Goal: Task Accomplishment & Management: Complete application form

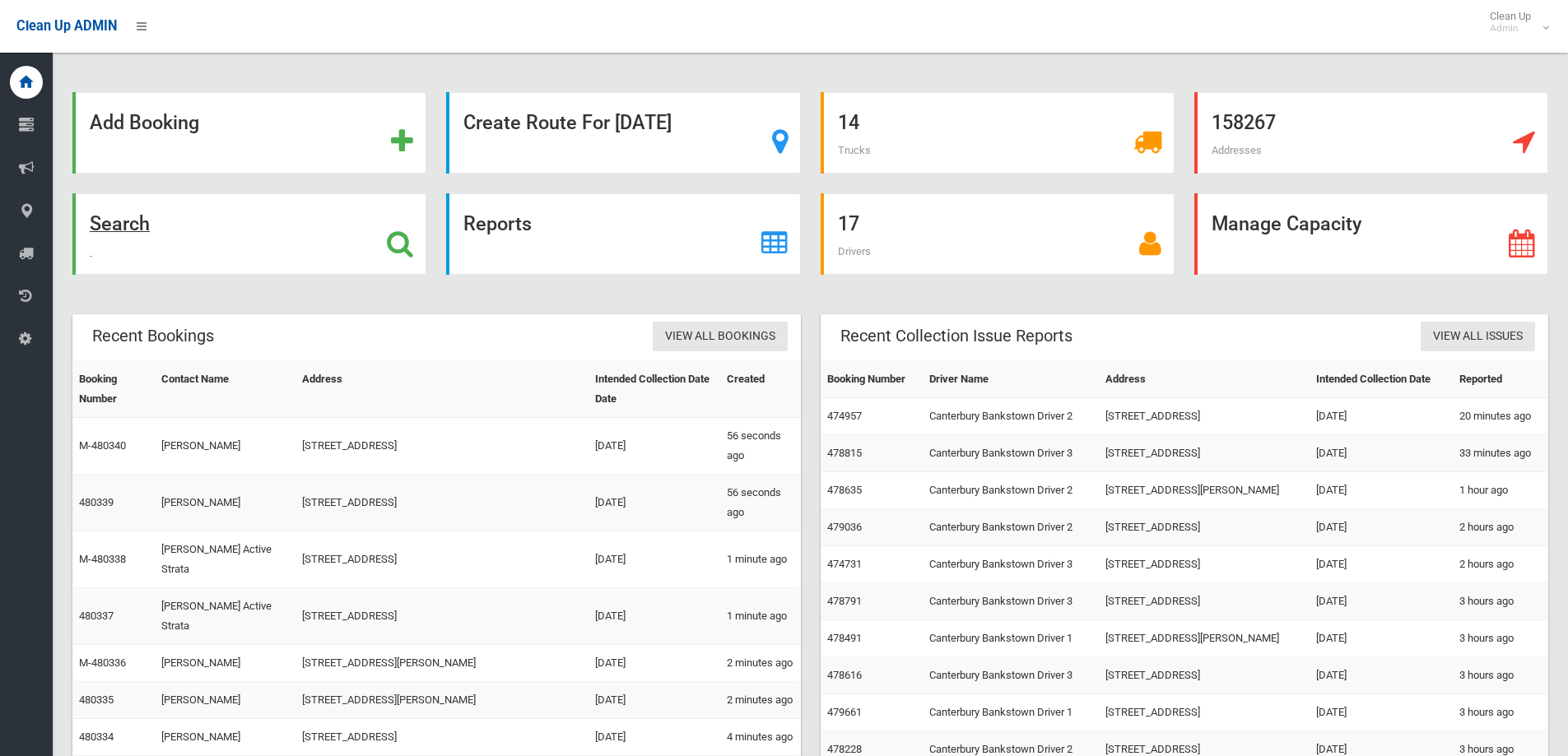
click at [298, 243] on div "Search" at bounding box center [249, 234] width 354 height 81
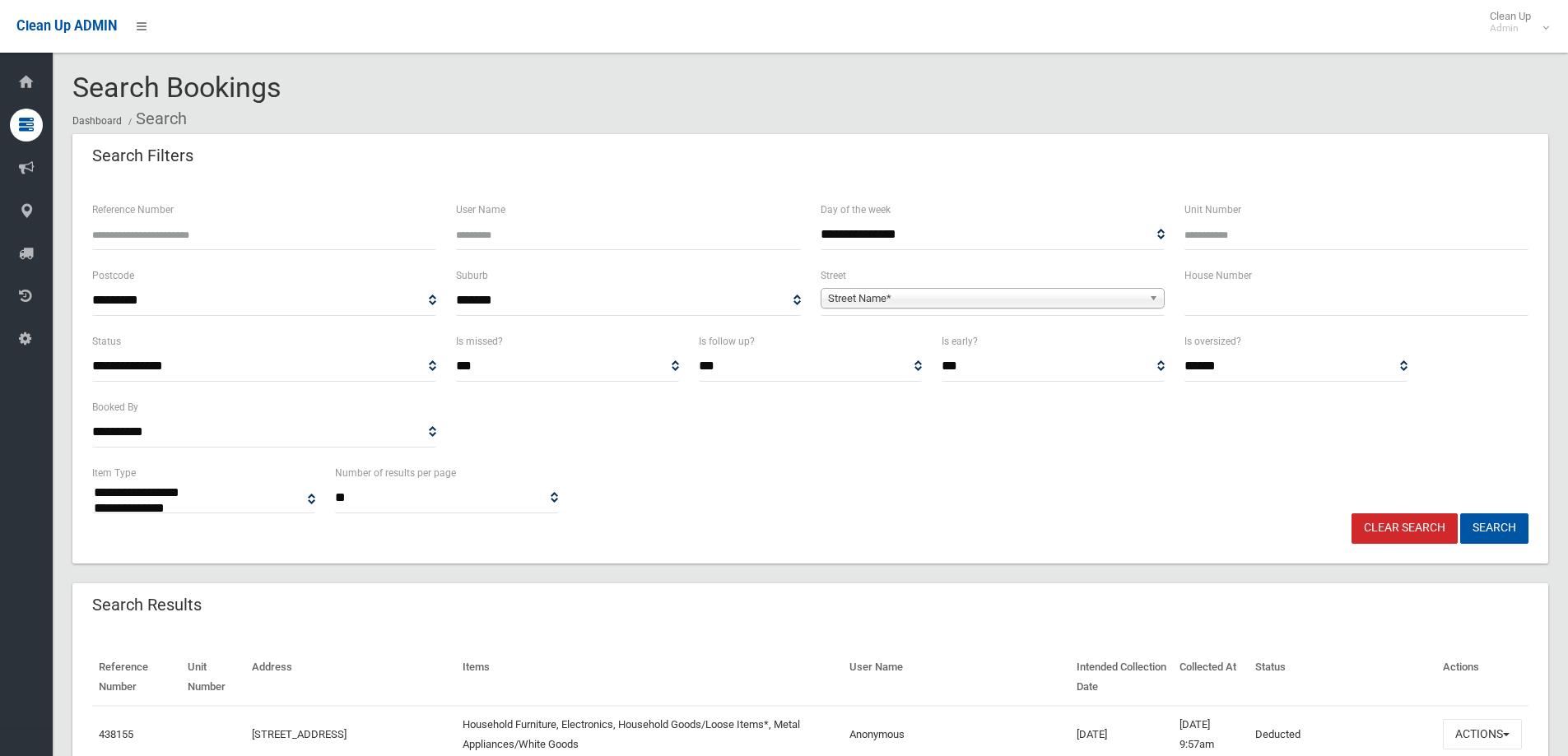
select select
click at [1348, 305] on input "text" at bounding box center [1357, 300] width 344 height 30
type input "*"
click at [1102, 298] on span "Street Name*" at bounding box center [985, 298] width 314 height 20
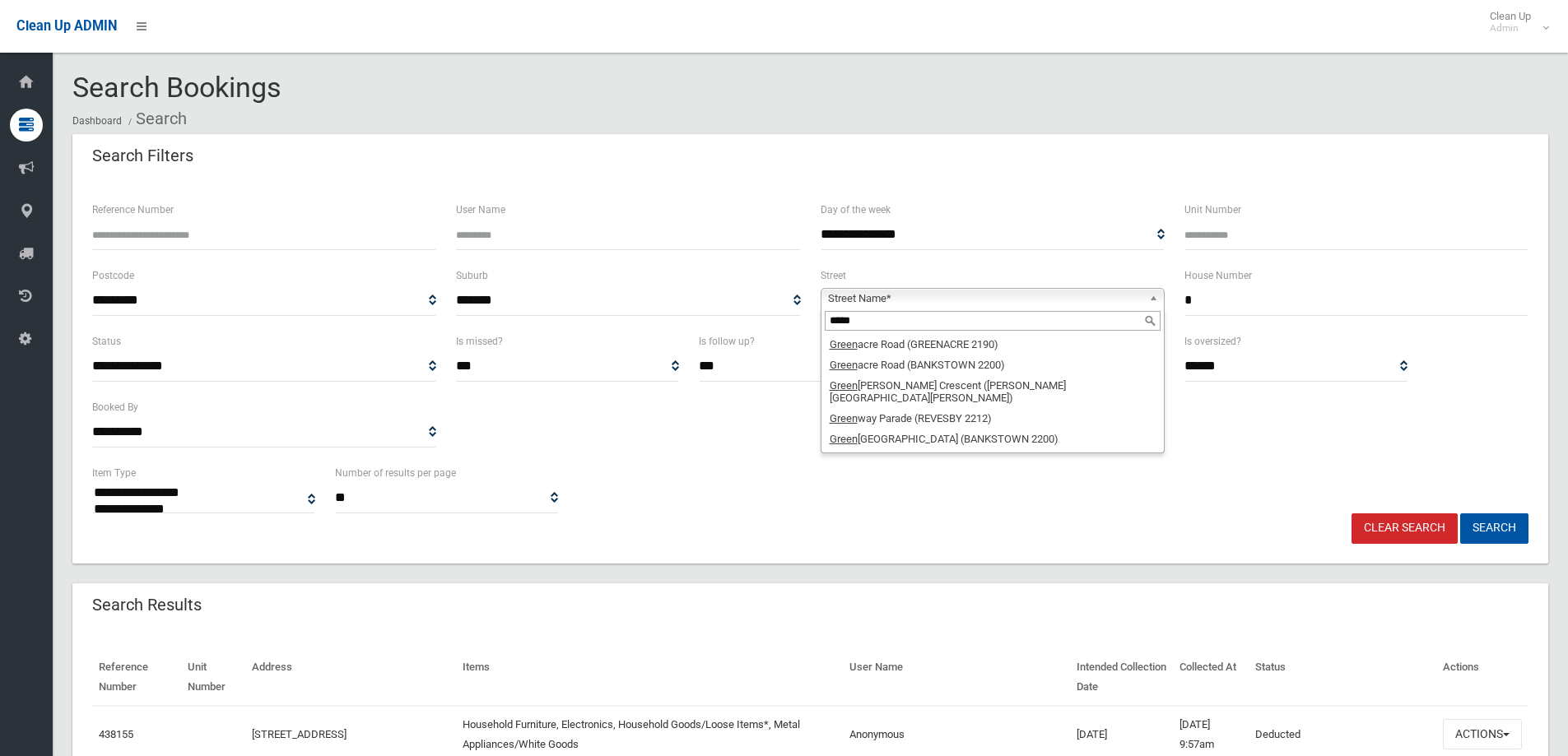
type input "*****"
click at [874, 342] on li "Green acre Road (GREENACRE 2190)" at bounding box center [993, 344] width 336 height 21
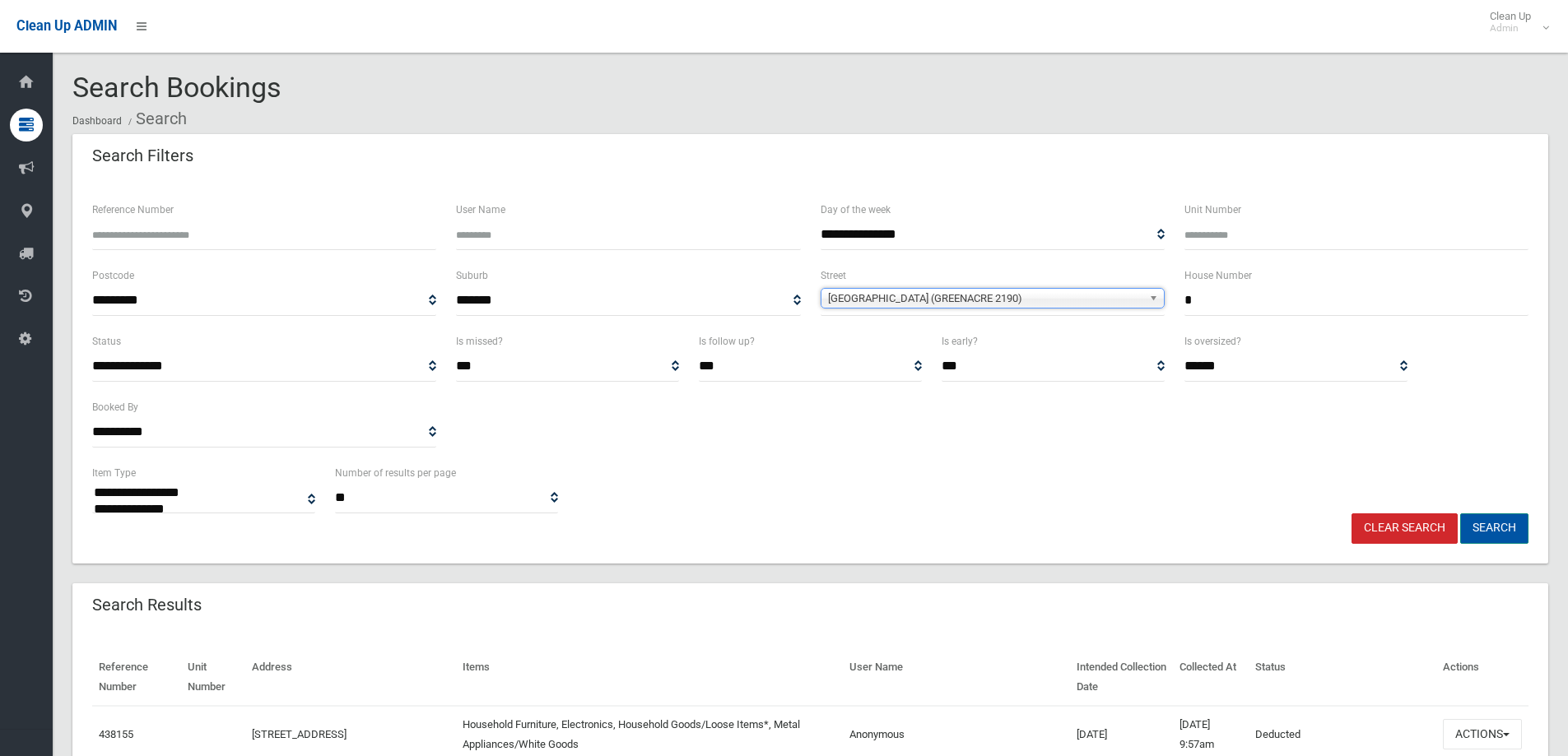
click at [1500, 525] on button "Search" at bounding box center [1494, 528] width 68 height 30
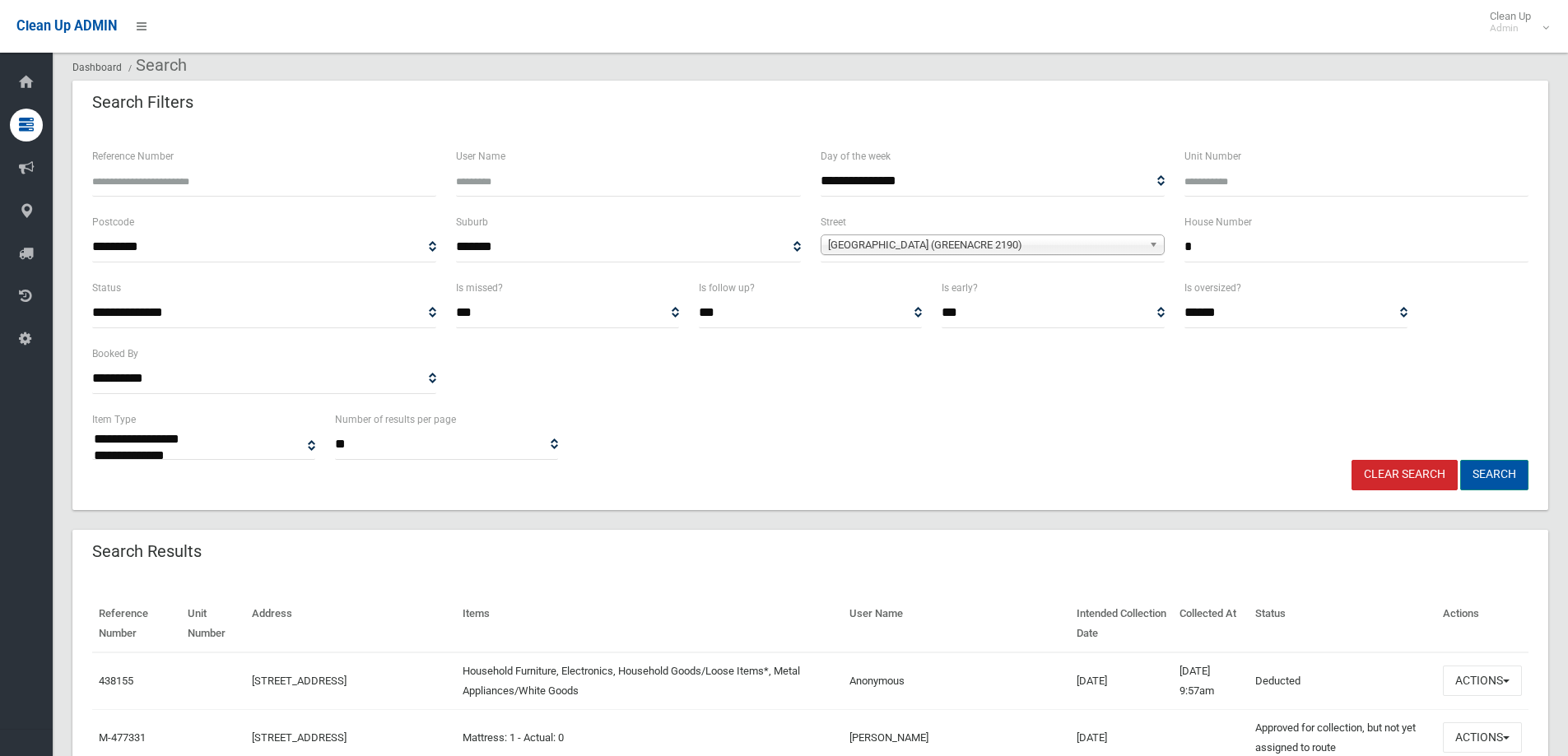
scroll to position [82, 0]
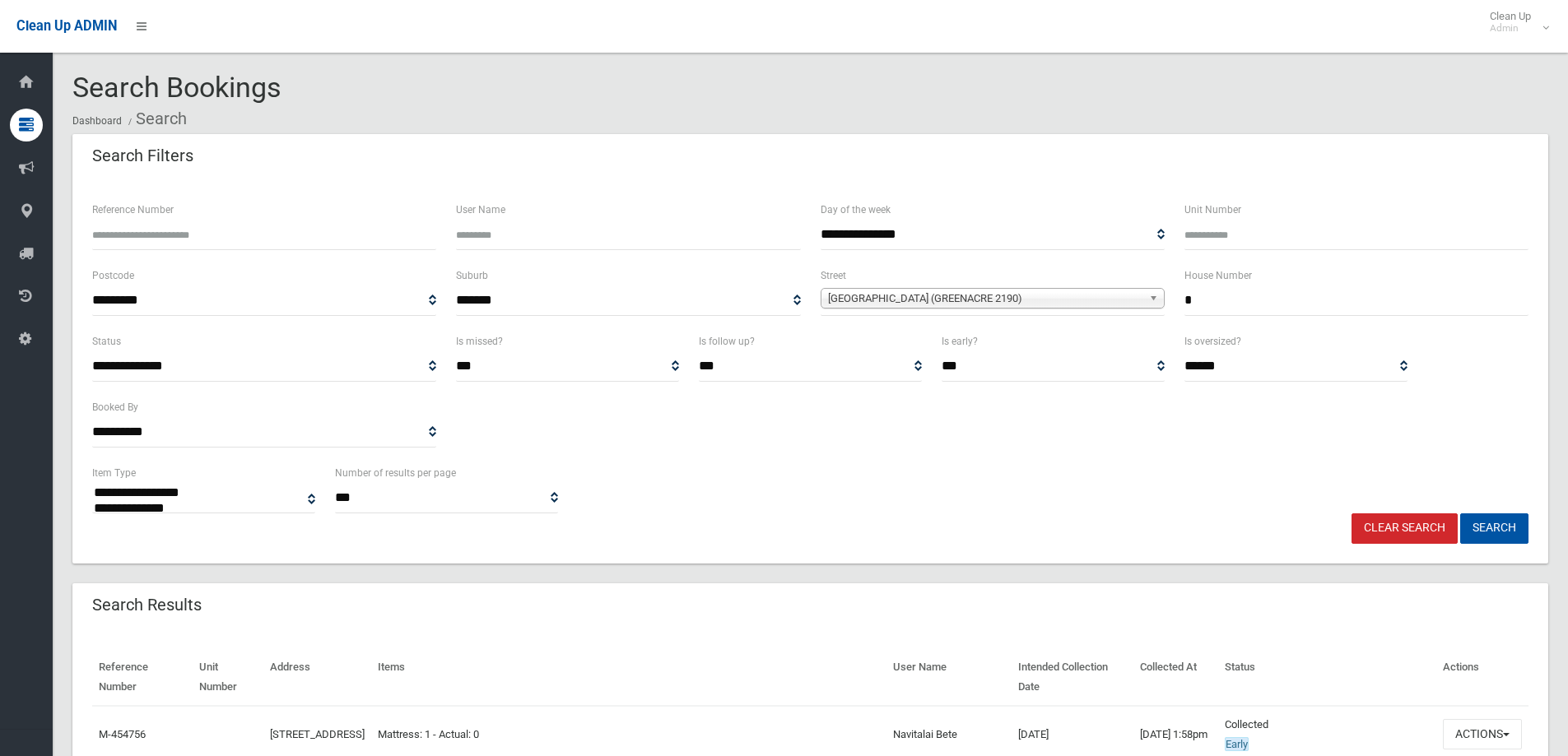
select select
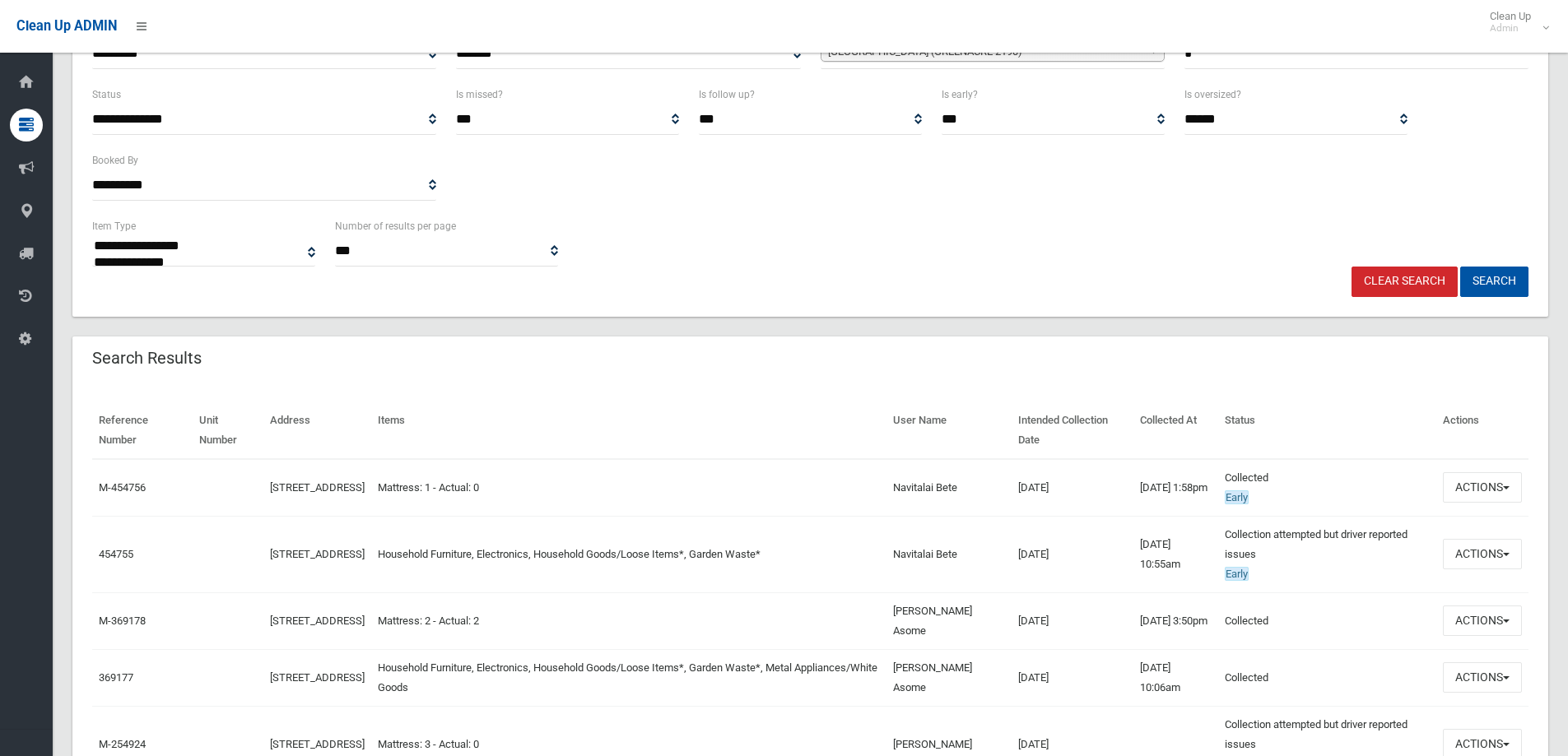
scroll to position [329, 0]
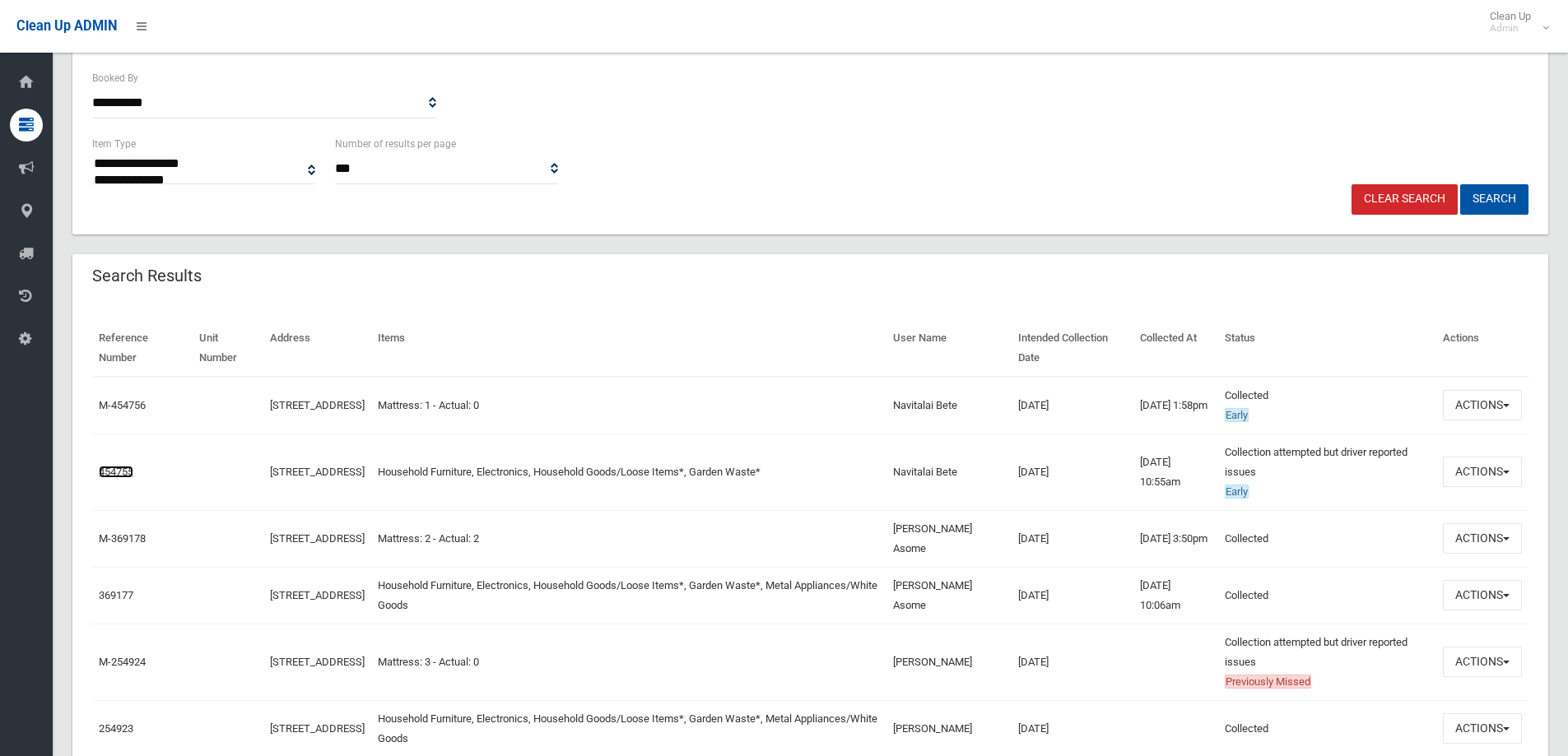
click at [113, 465] on link "454755" at bounding box center [116, 471] width 35 height 12
click at [119, 465] on link "454755" at bounding box center [116, 471] width 35 height 12
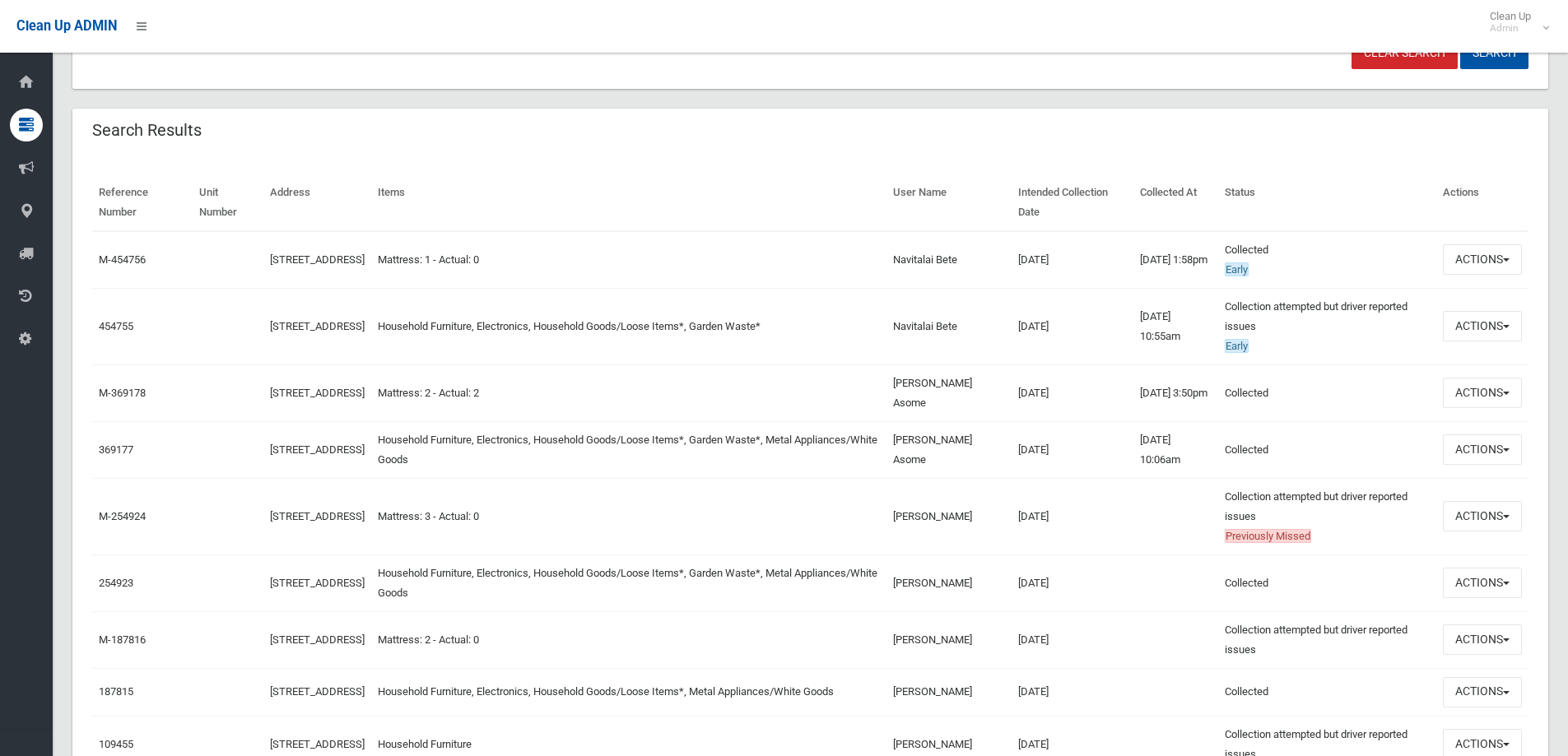
scroll to position [494, 0]
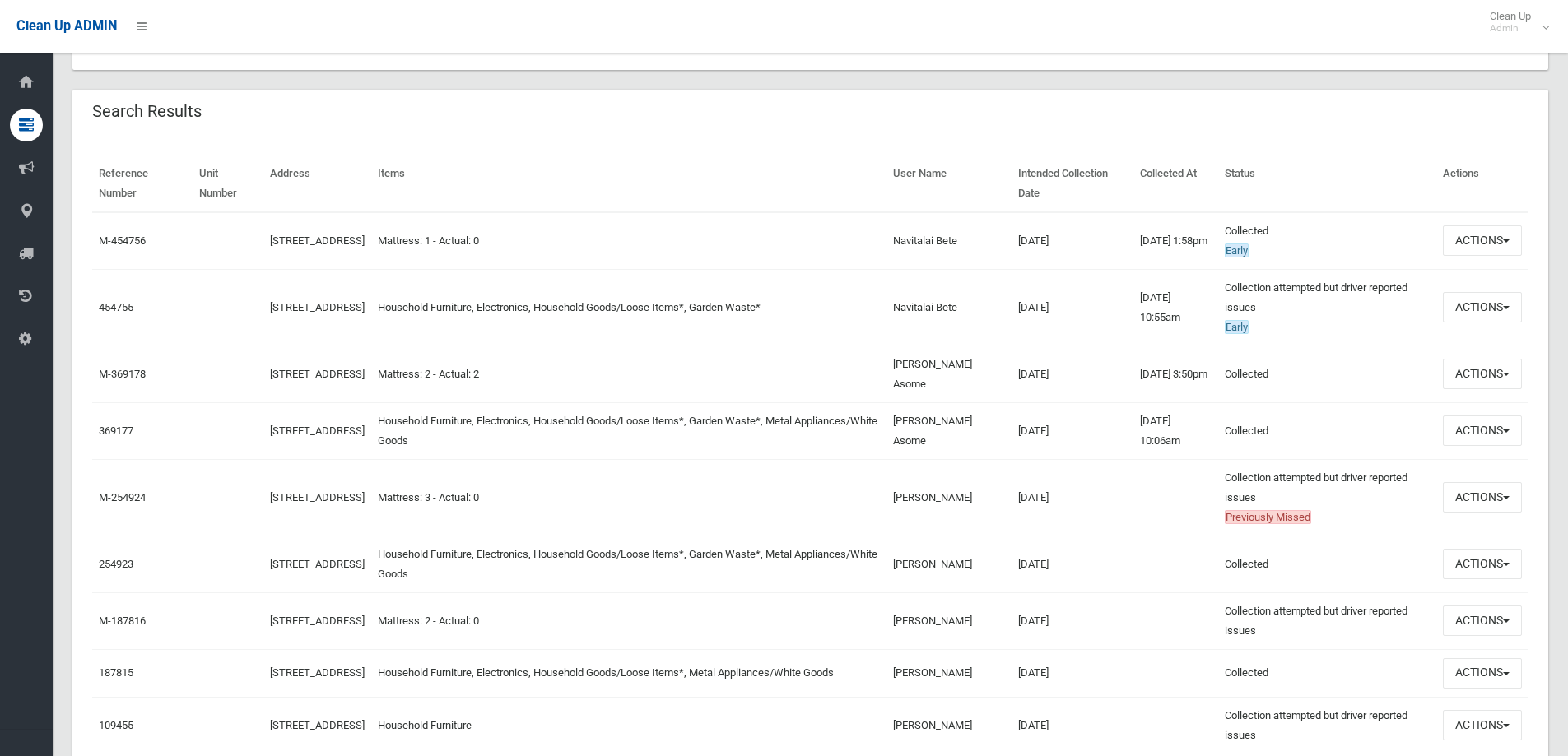
drag, startPoint x: 305, startPoint y: 320, endPoint x: 259, endPoint y: 296, distance: 51.9
click at [263, 296] on td "[STREET_ADDRESS]" at bounding box center [317, 307] width 108 height 76
copy link "[STREET_ADDRESS]"
drag, startPoint x: 921, startPoint y: 363, endPoint x: 968, endPoint y: 390, distance: 54.2
click at [968, 390] on td "[PERSON_NAME] Asome" at bounding box center [948, 374] width 125 height 57
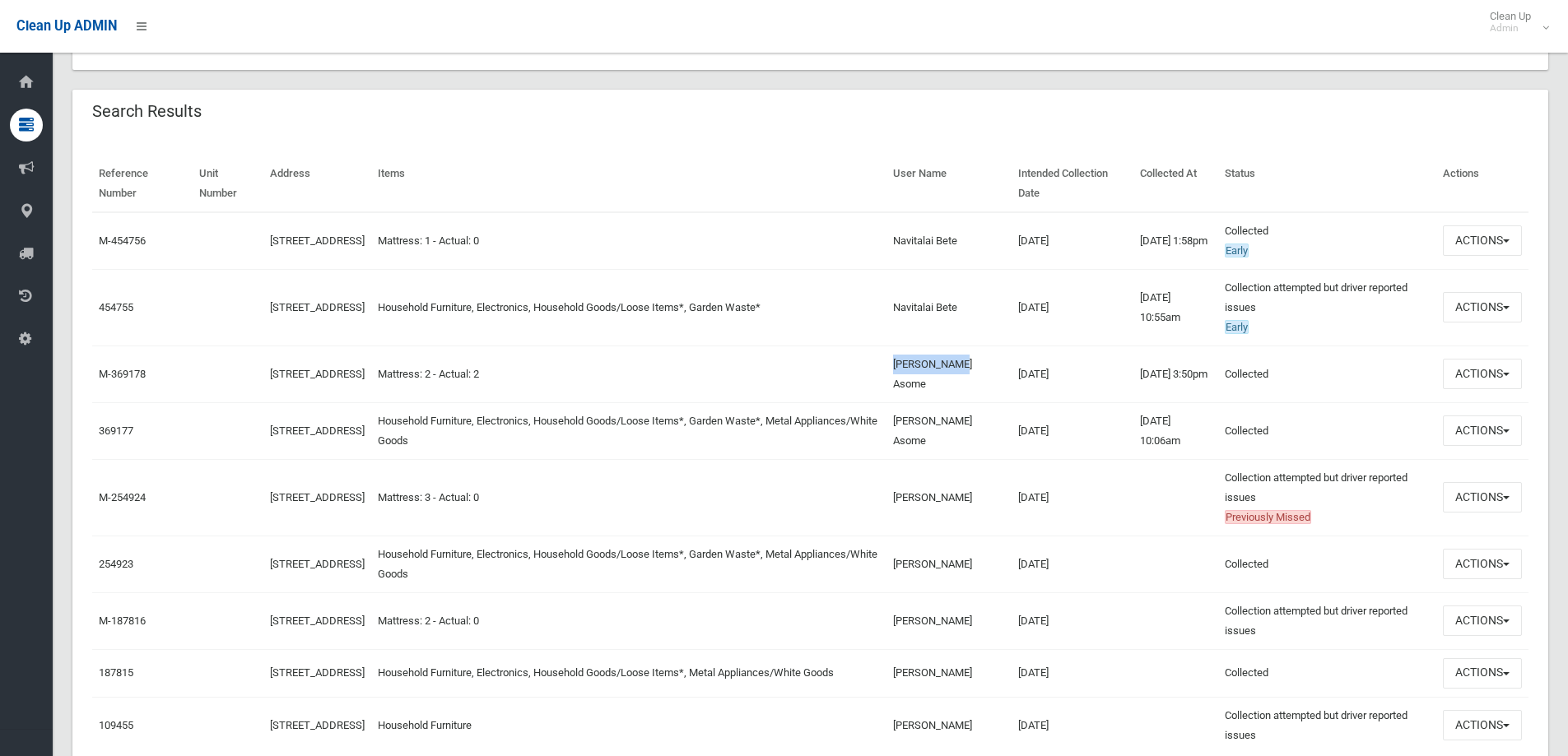
click at [1000, 389] on td "[PERSON_NAME] Asome" at bounding box center [948, 374] width 125 height 57
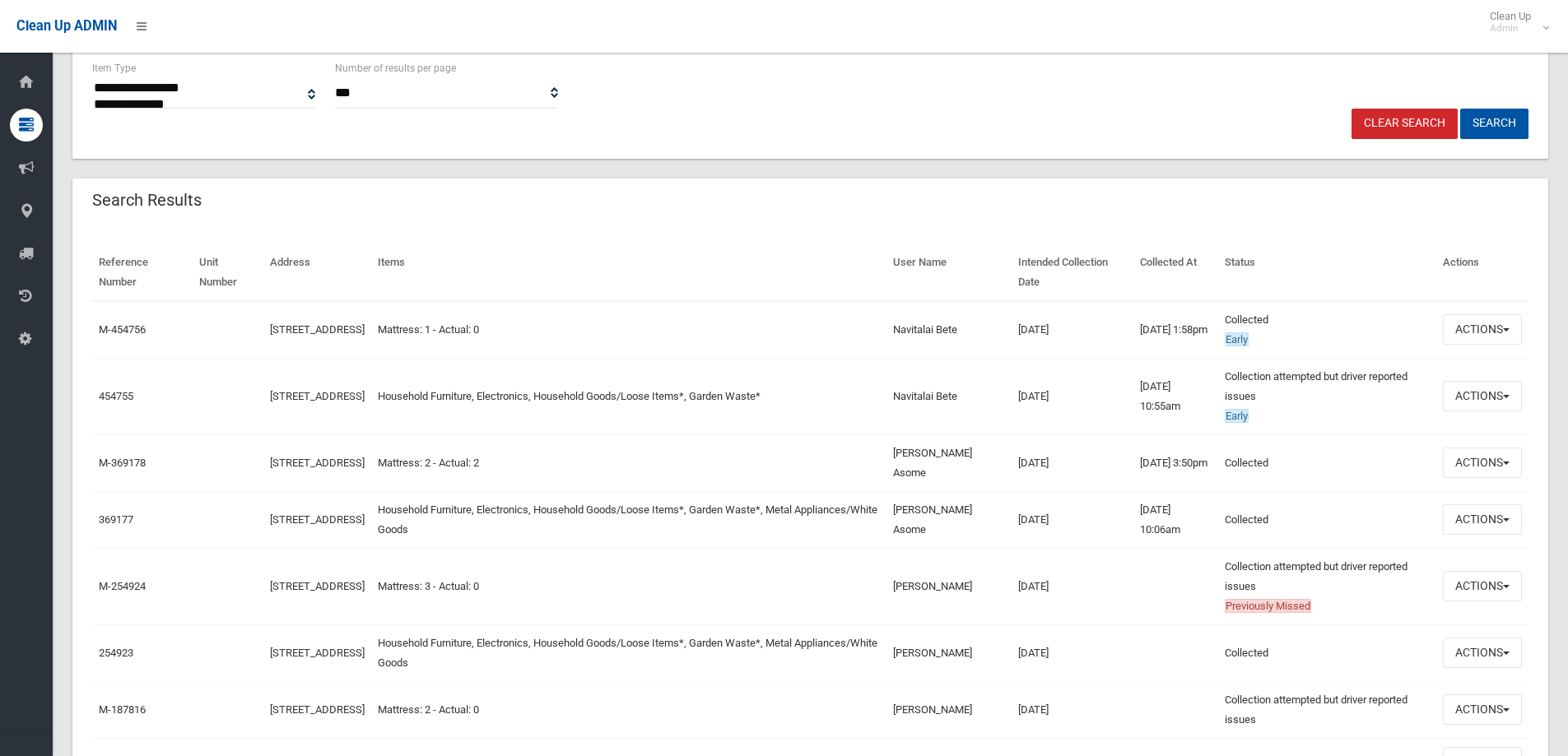
scroll to position [329, 0]
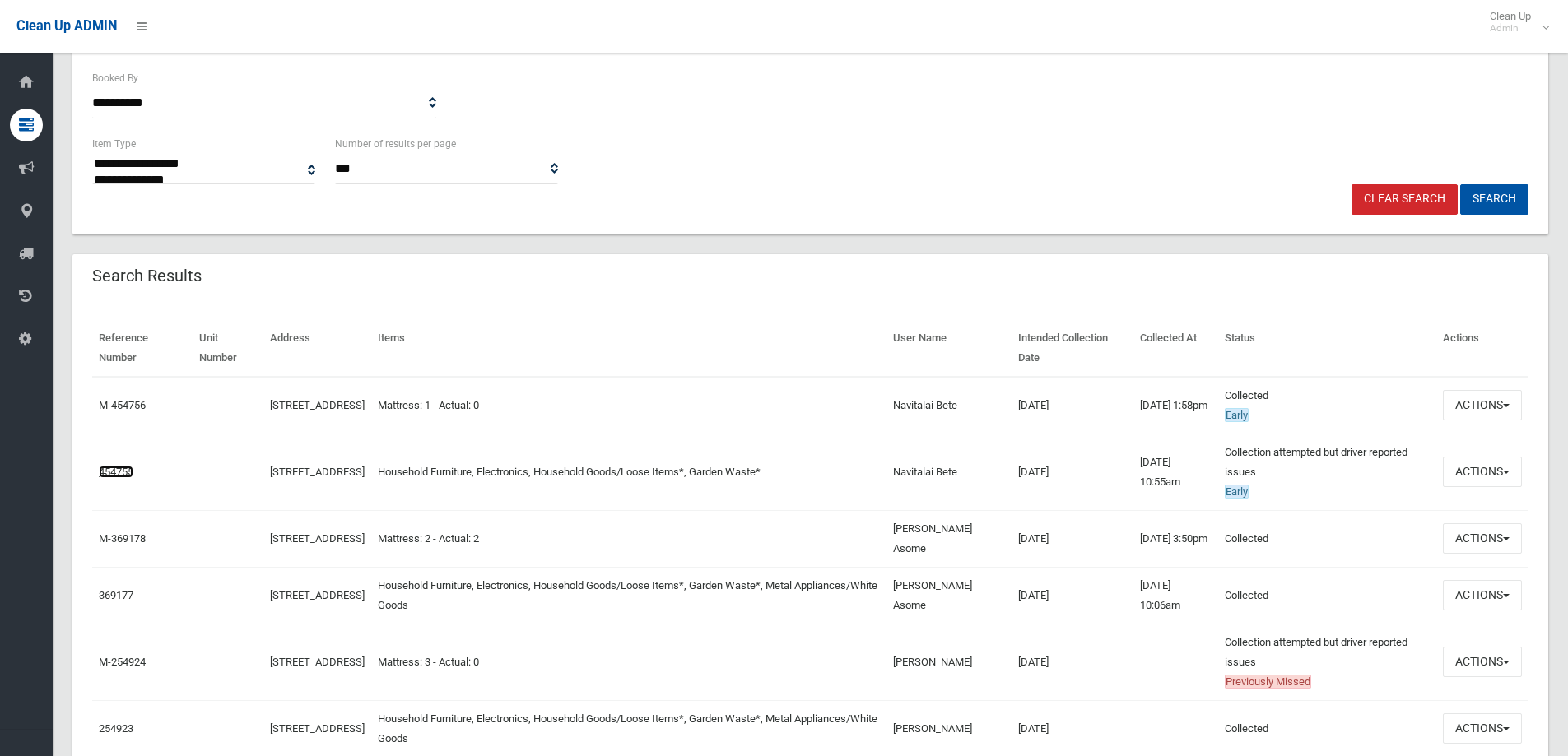
click at [107, 465] on link "454755" at bounding box center [116, 471] width 35 height 12
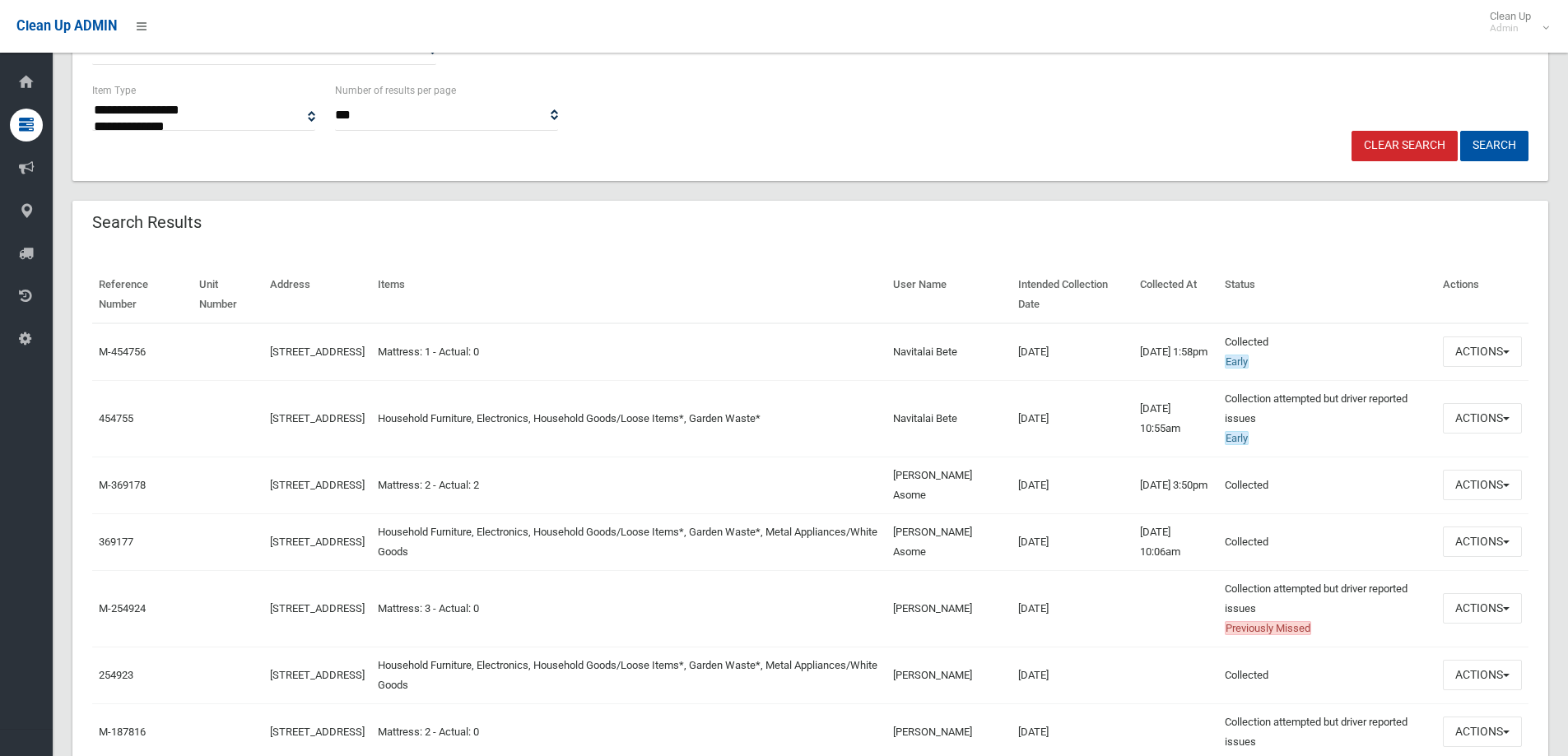
scroll to position [412, 0]
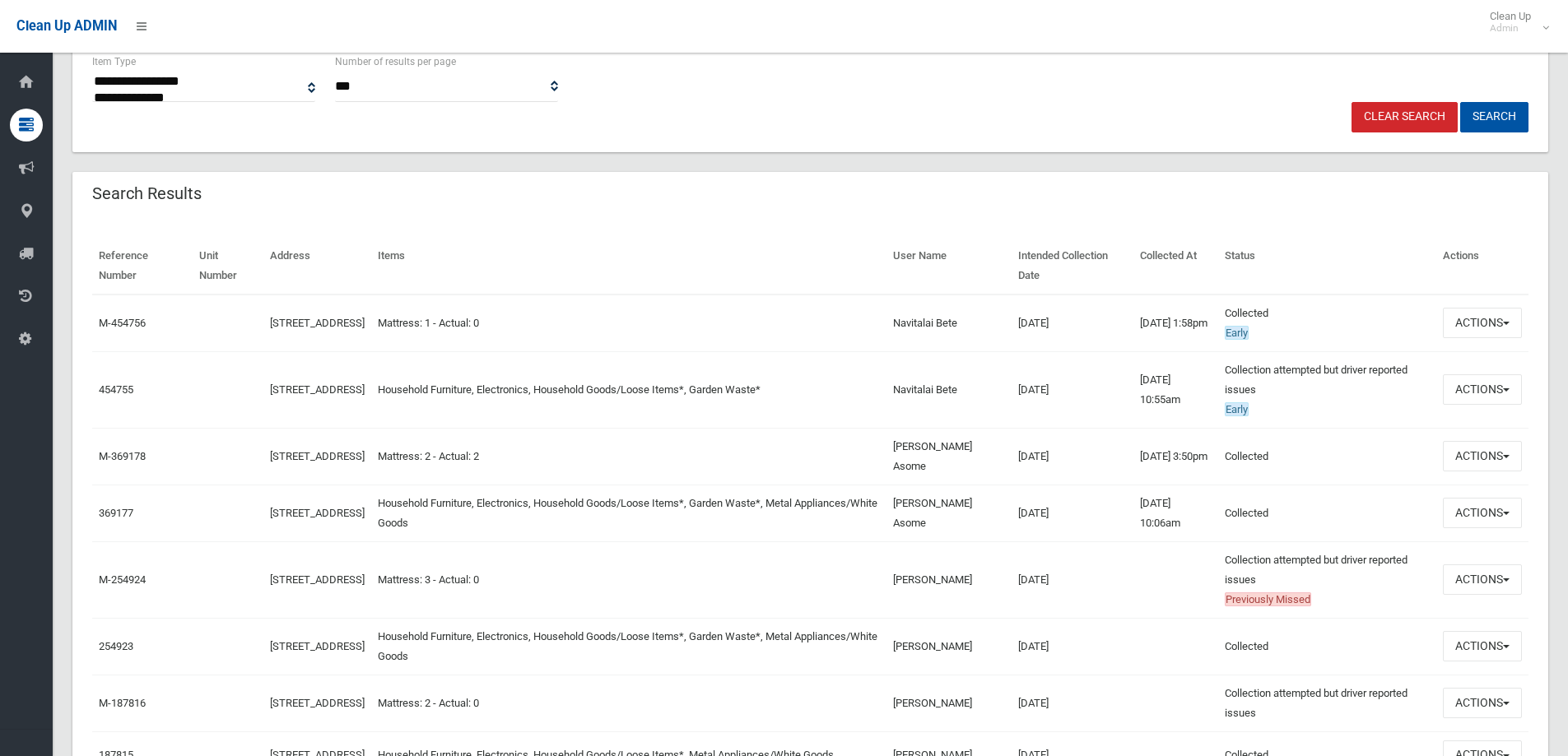
drag, startPoint x: 562, startPoint y: 474, endPoint x: 241, endPoint y: 437, distance: 323.1
click at [241, 437] on tr "M-369178 7 Greenacre Road, GREENACRE NSW 2190 Mattress: 2 - Actual: 2 Gammel As…" at bounding box center [811, 457] width 1436 height 57
click at [228, 413] on td at bounding box center [228, 389] width 71 height 76
drag, startPoint x: 1001, startPoint y: 387, endPoint x: 924, endPoint y: 394, distance: 77.3
click at [924, 394] on tr "454755 7 Greenacre Road, GREENACRE NSW 2190 Household Furniture, Electronics, H…" at bounding box center [811, 389] width 1436 height 76
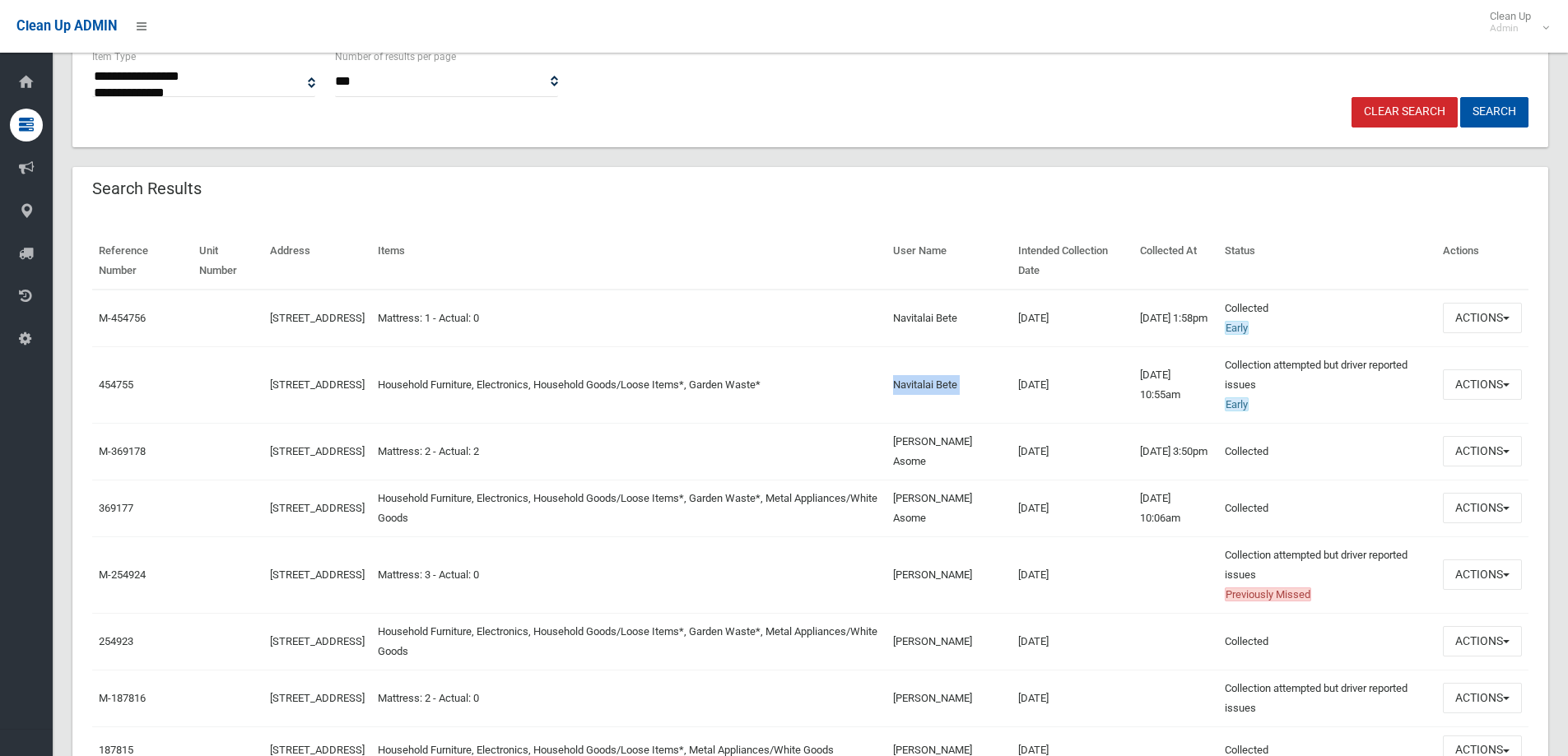
scroll to position [414, 0]
click at [123, 382] on link "454755" at bounding box center [116, 386] width 35 height 12
click at [993, 388] on td "Navitalai Bete" at bounding box center [948, 386] width 125 height 76
click at [1001, 387] on td "Navitalai Bete" at bounding box center [948, 386] width 125 height 76
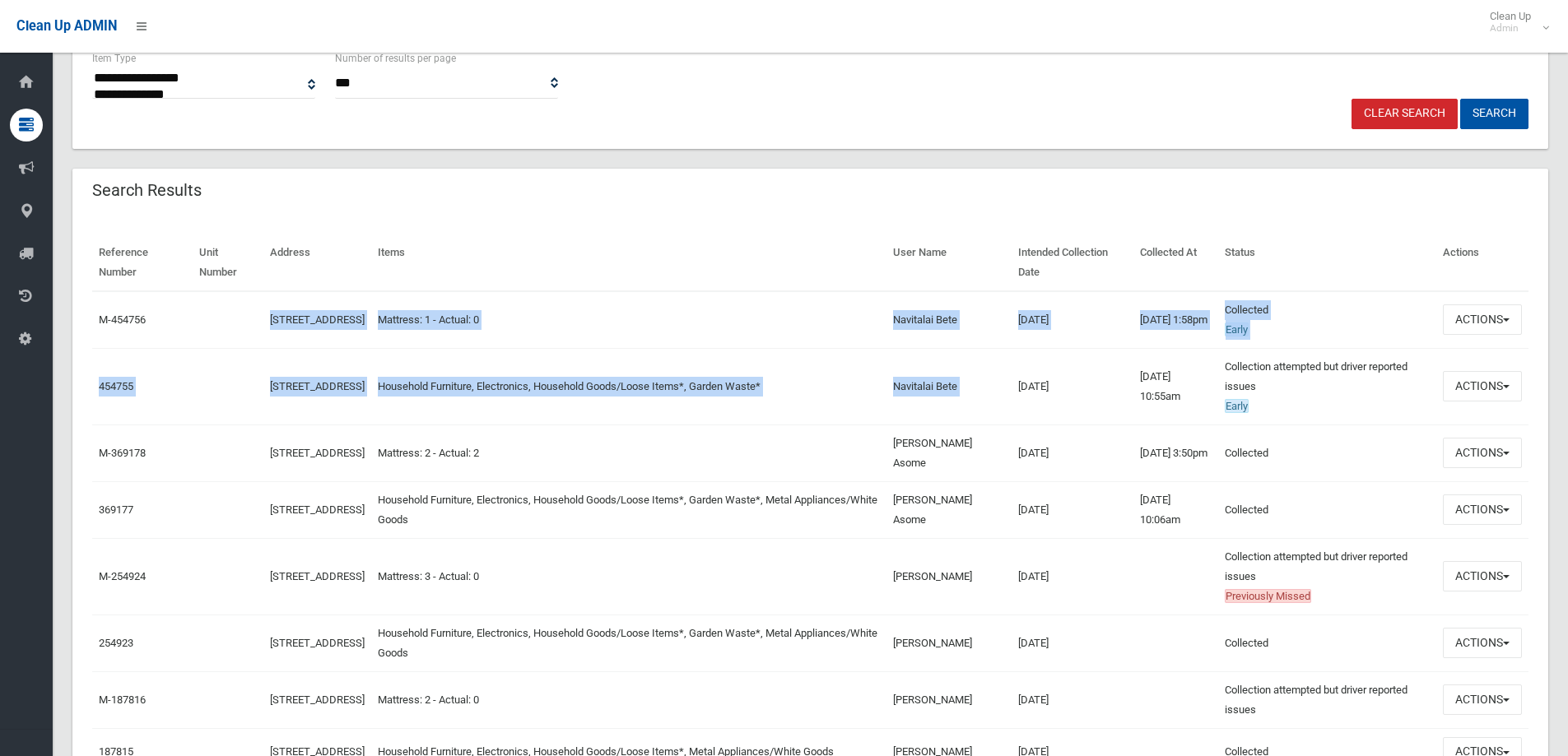
drag, startPoint x: 1005, startPoint y: 388, endPoint x: 242, endPoint y: 317, distance: 766.3
click at [242, 317] on tbody "M-454756 7 Greenacre Road, GREENACRE NSW 2190 Mattress: 1 - Actual: 0 Navitalai…" at bounding box center [811, 562] width 1436 height 541
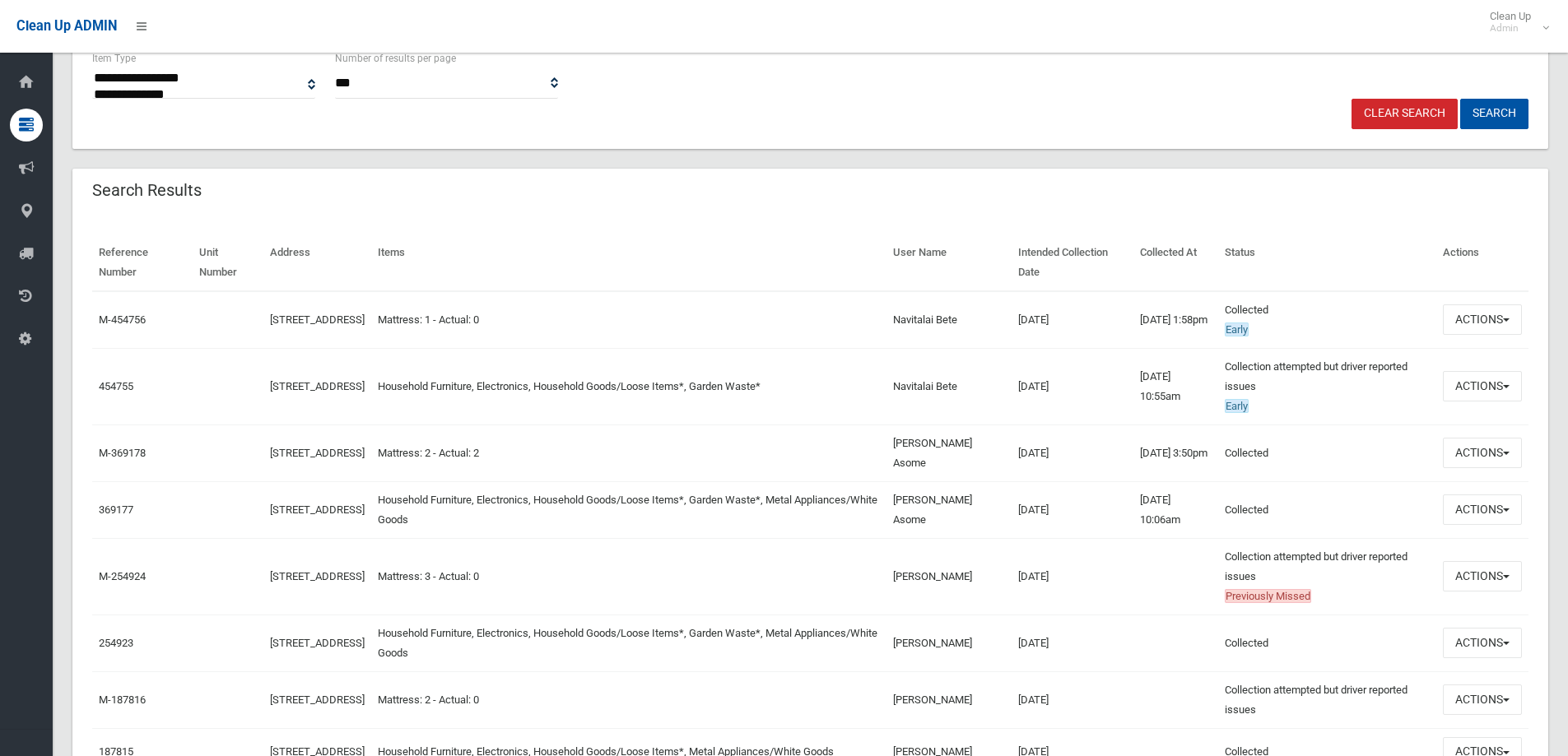
click at [161, 229] on div "Reference Number Unit Number Address Items User Name Intended Collection Date C…" at bounding box center [810, 543] width 1475 height 657
drag, startPoint x: 986, startPoint y: 390, endPoint x: 911, endPoint y: 387, distance: 75.1
click at [911, 387] on tr "454755 7 Greenacre Road, GREENACRE NSW 2190 Household Furniture, Electronics, H…" at bounding box center [811, 386] width 1436 height 76
click at [860, 382] on td "Household Furniture, Electronics, Household Goods/Loose Items*, Garden Waste*" at bounding box center [628, 386] width 515 height 76
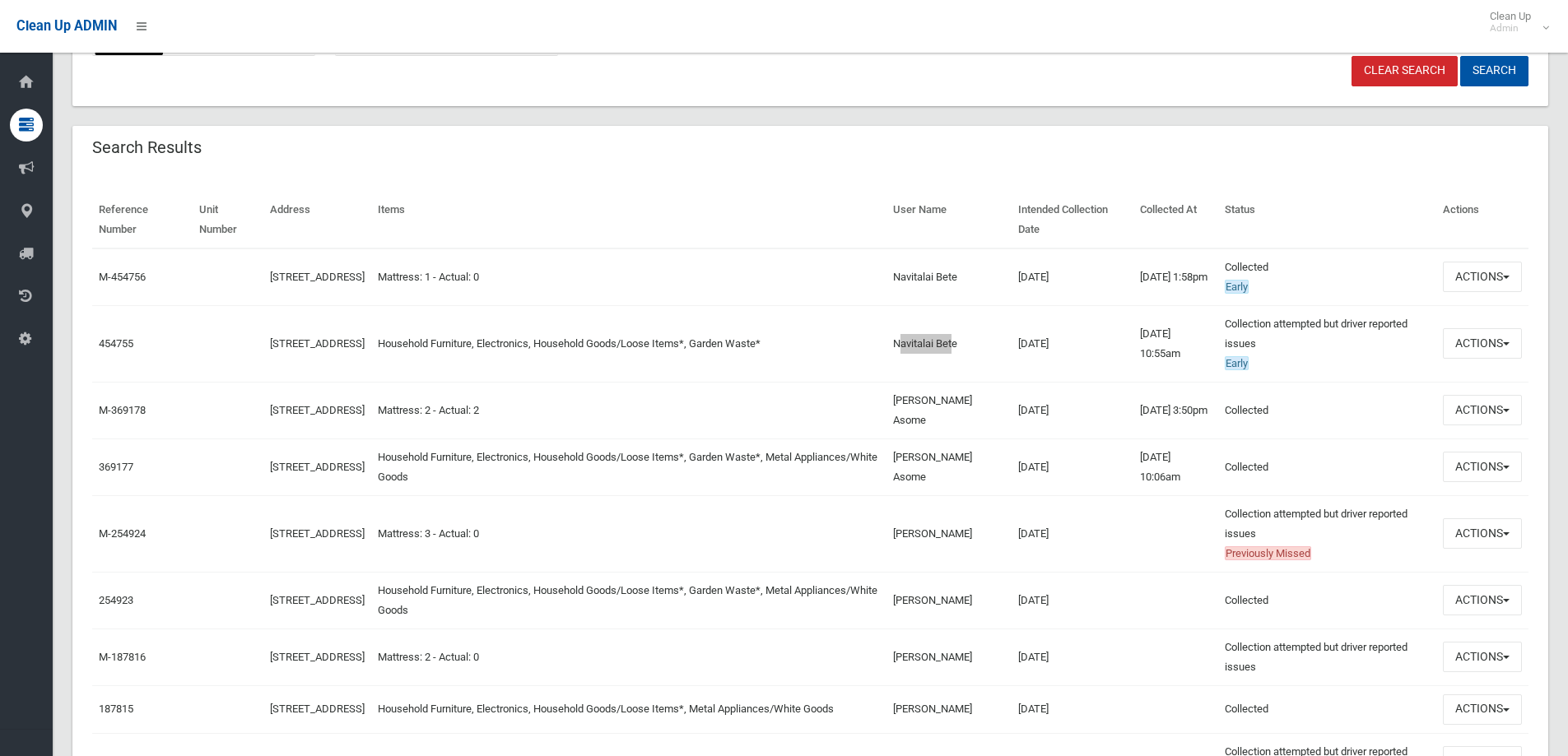
scroll to position [497, 0]
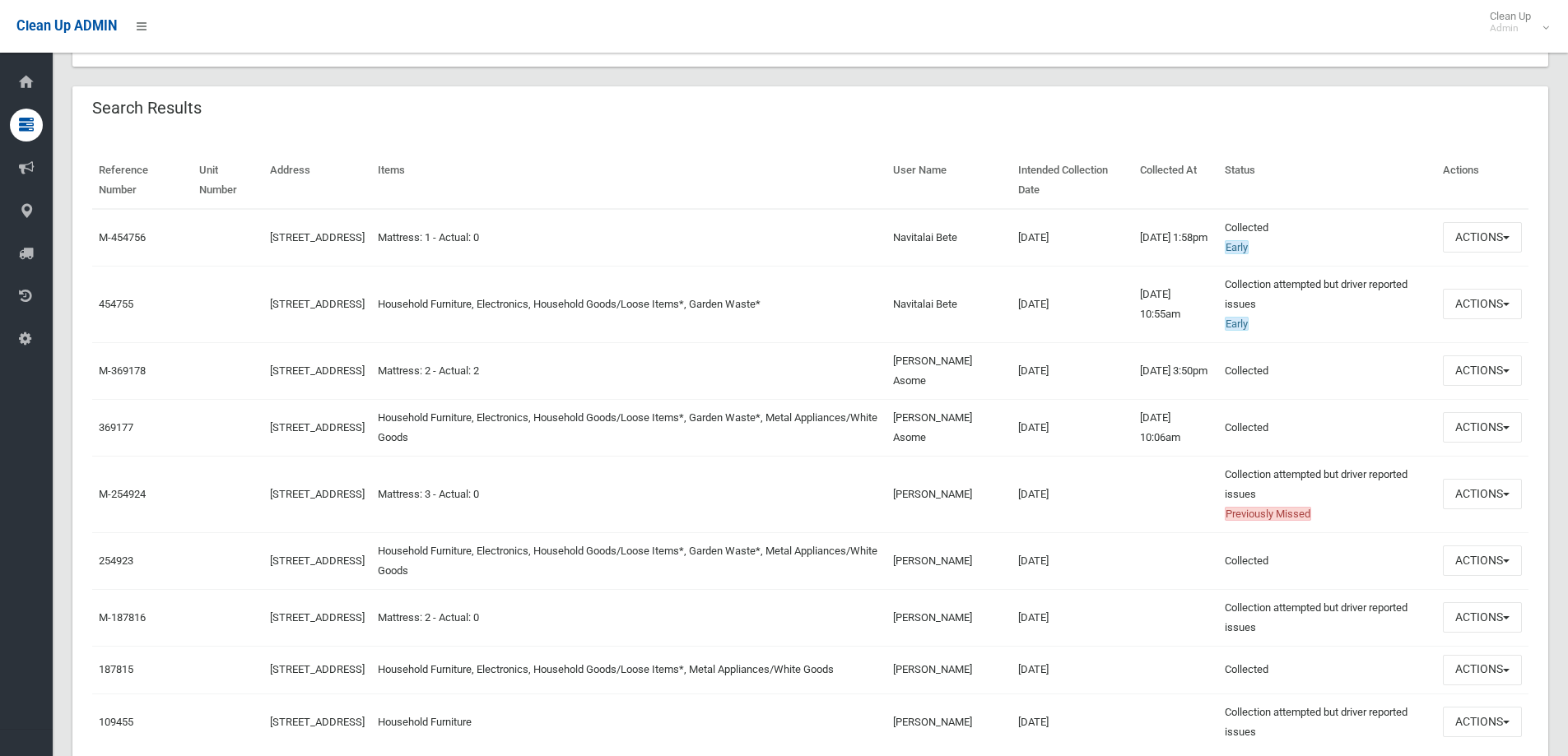
click at [855, 354] on td "Mattress: 2 - Actual: 2" at bounding box center [628, 371] width 515 height 57
click at [1522, 413] on td "Actions View Booking Edit Booking Clone Booking Add Booking Images Resend Confi…" at bounding box center [1482, 427] width 93 height 57
click at [1504, 420] on button "Actions" at bounding box center [1481, 427] width 79 height 30
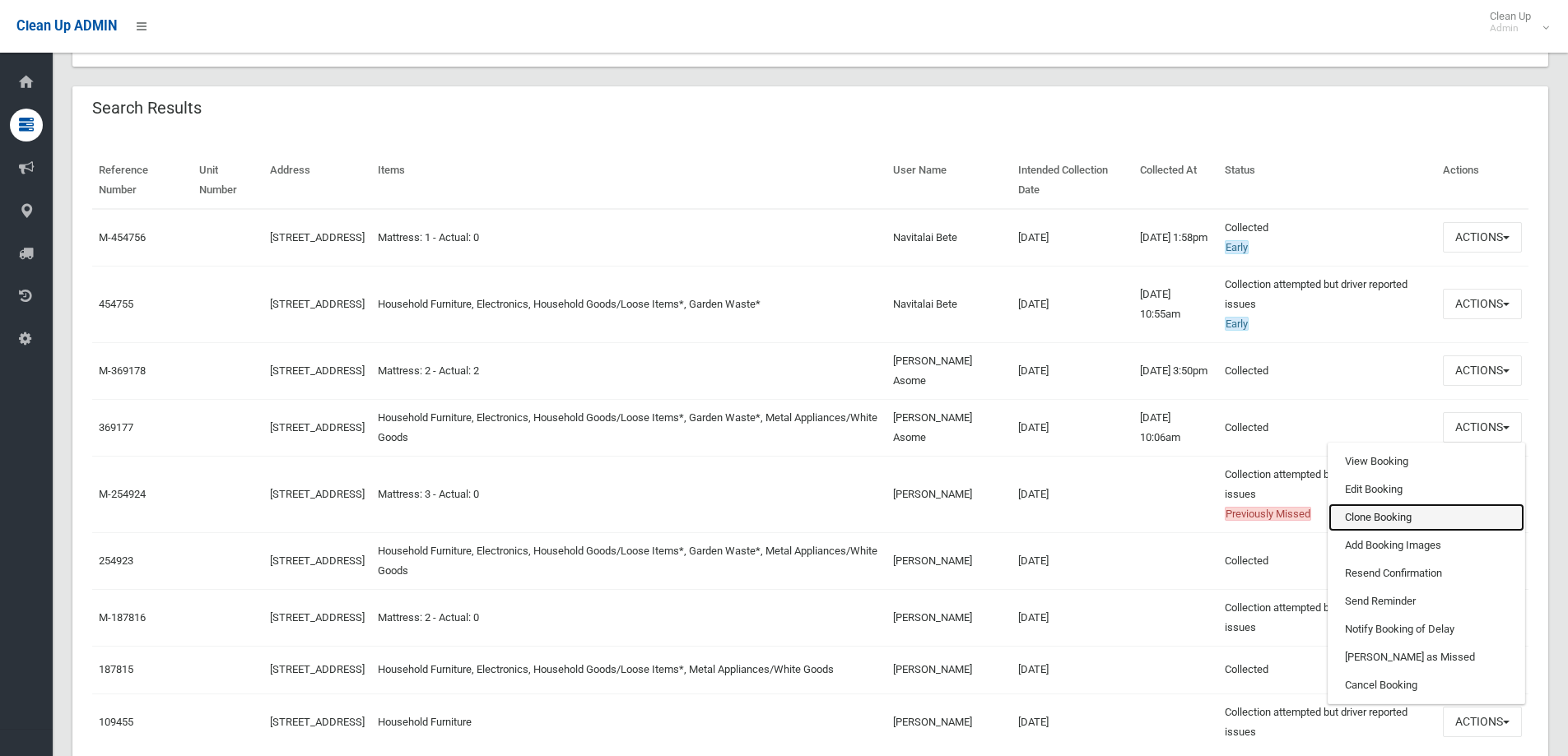
click at [1396, 522] on link "Clone Booking" at bounding box center [1426, 517] width 196 height 28
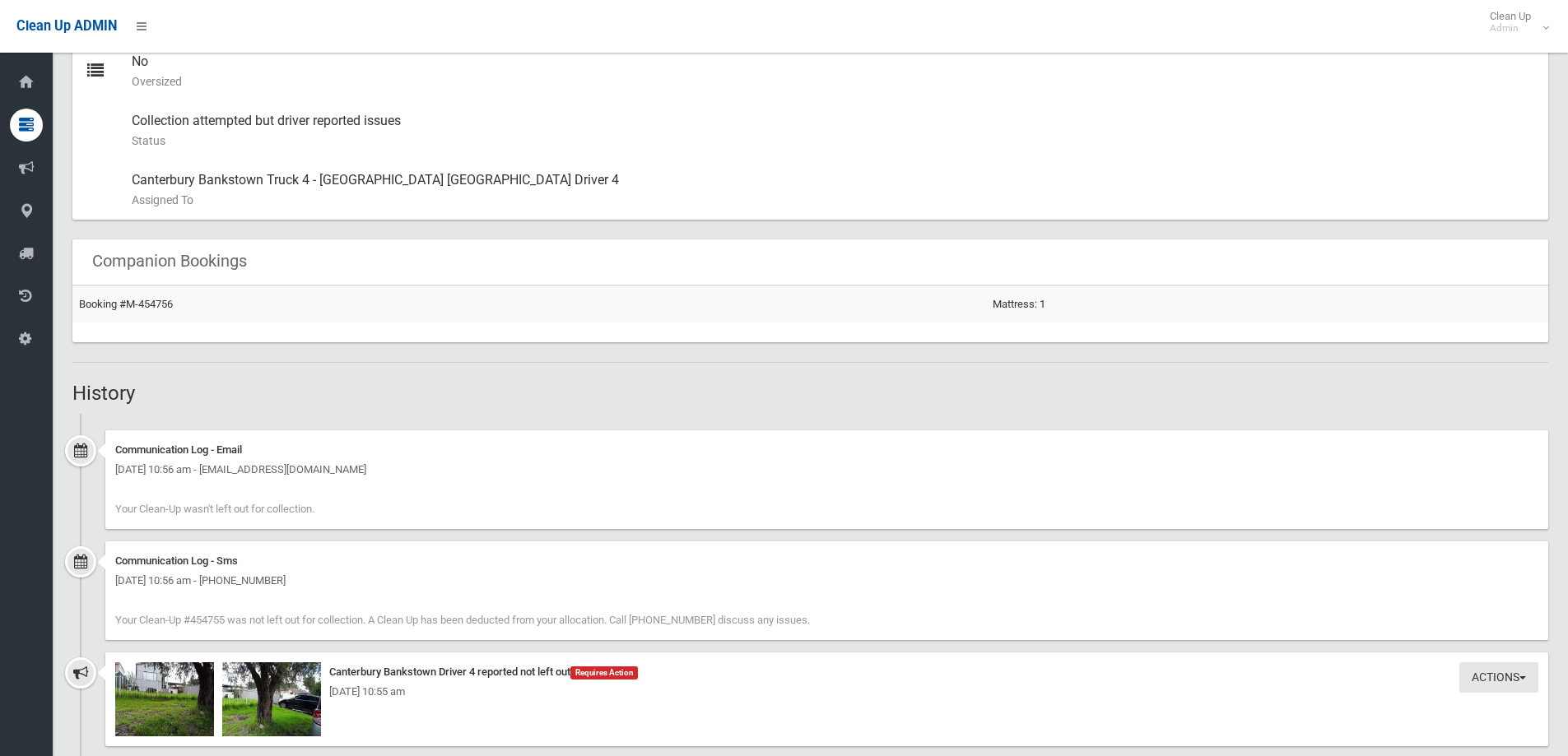
scroll to position [1069, 0]
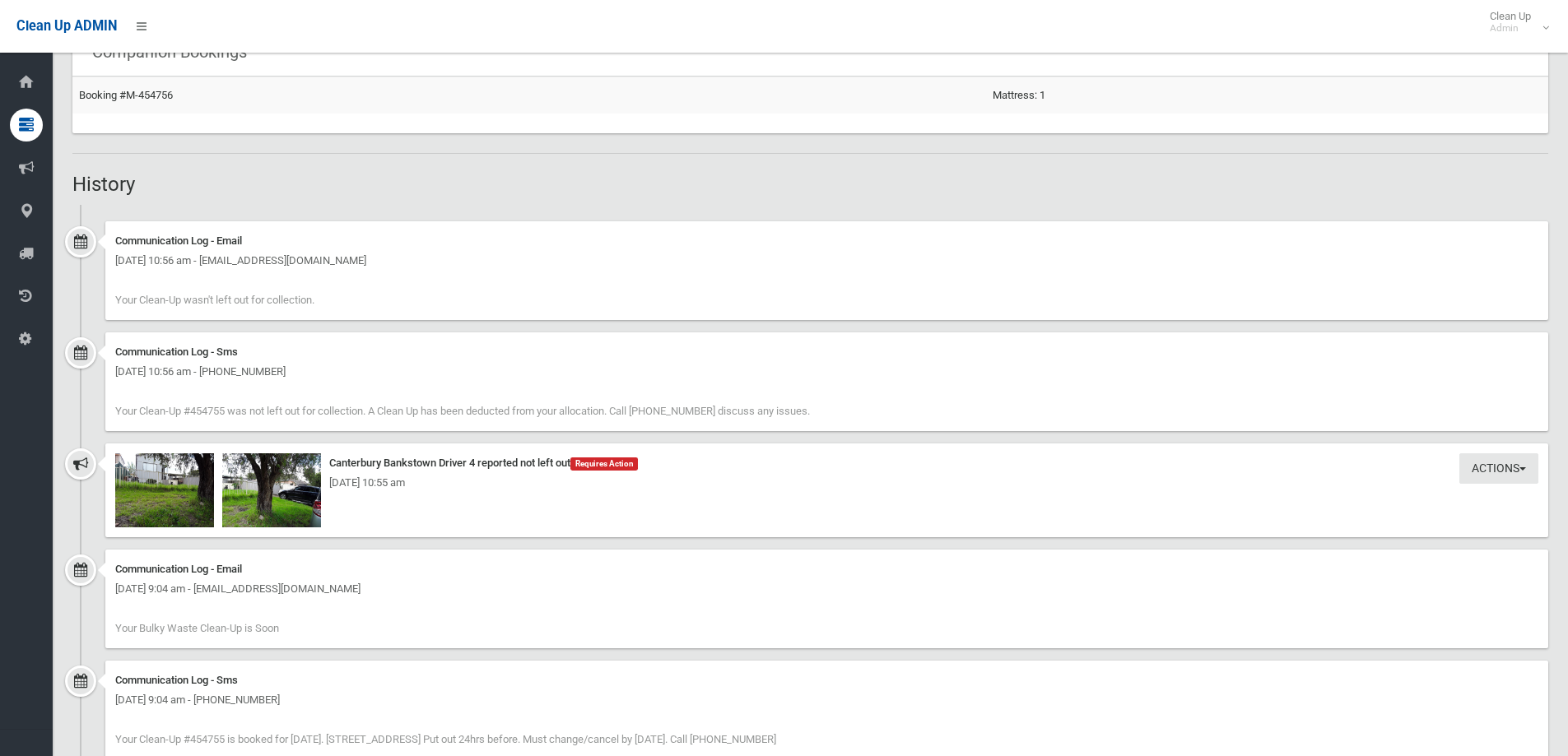
click at [172, 490] on div "[DATE] 10:55 am" at bounding box center [826, 483] width 1423 height 20
click at [163, 508] on img at bounding box center [164, 490] width 99 height 74
click at [263, 483] on div "[DATE] 10:55 am" at bounding box center [826, 483] width 1423 height 20
click at [293, 513] on img at bounding box center [272, 490] width 99 height 74
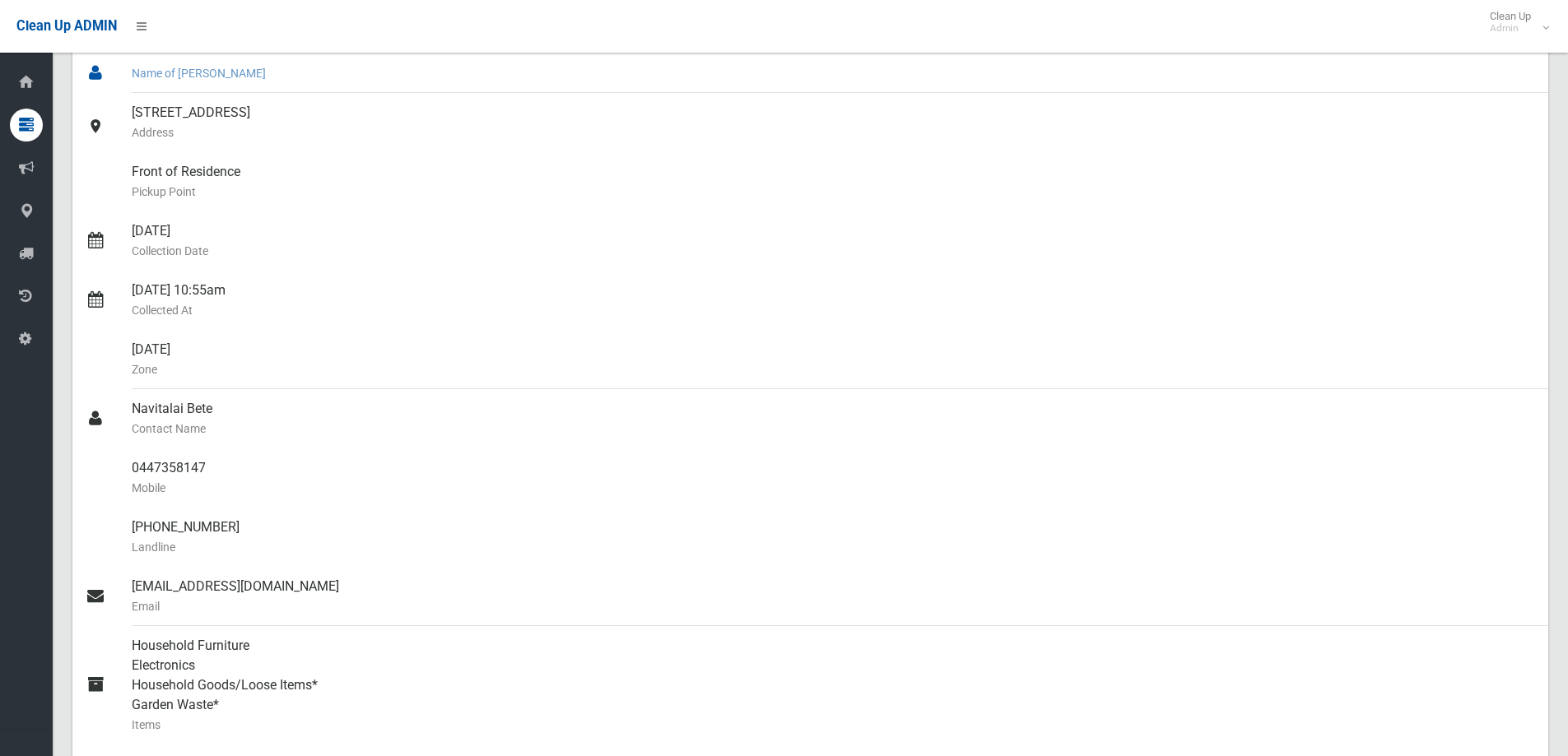
scroll to position [164, 0]
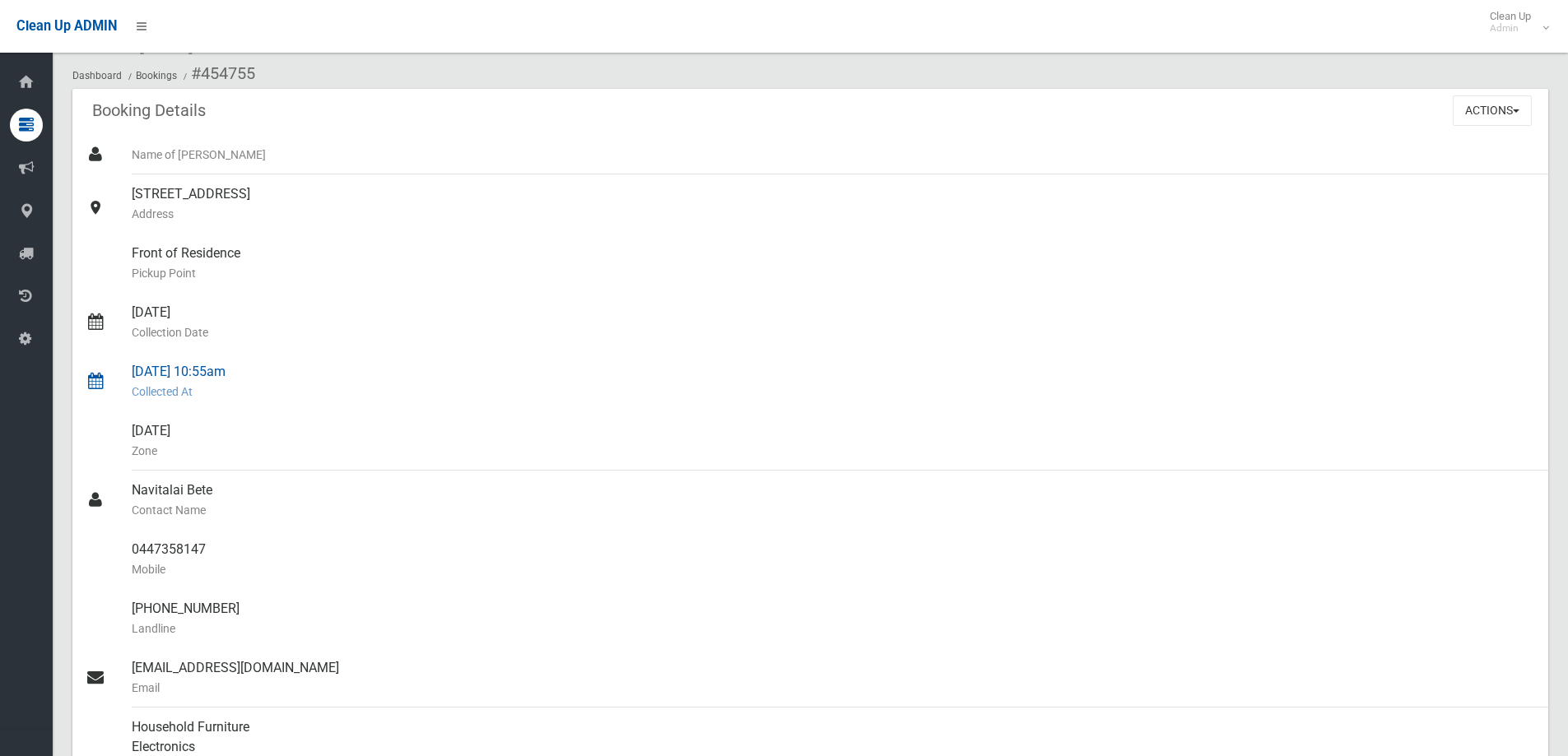
scroll to position [164, 0]
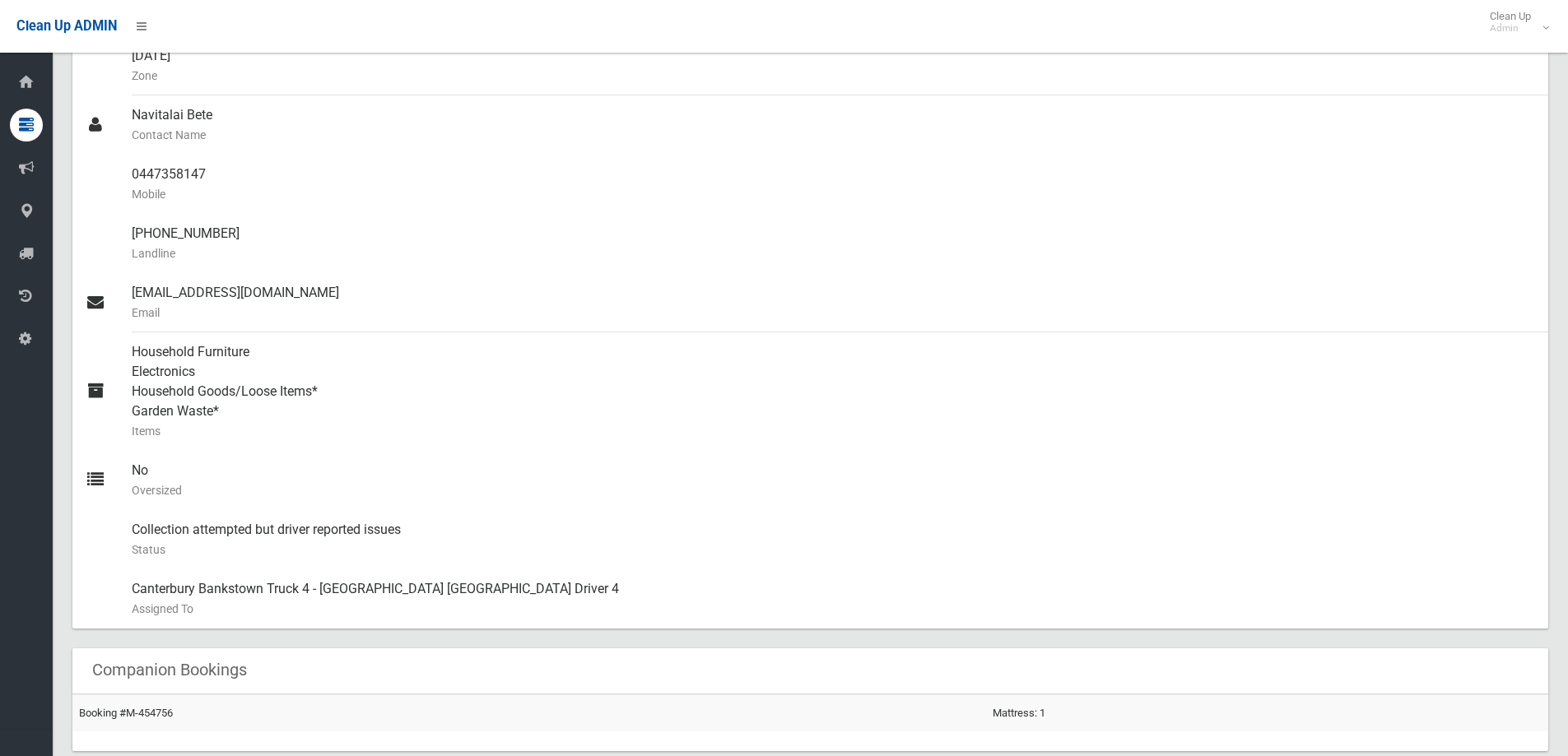
scroll to position [185, 0]
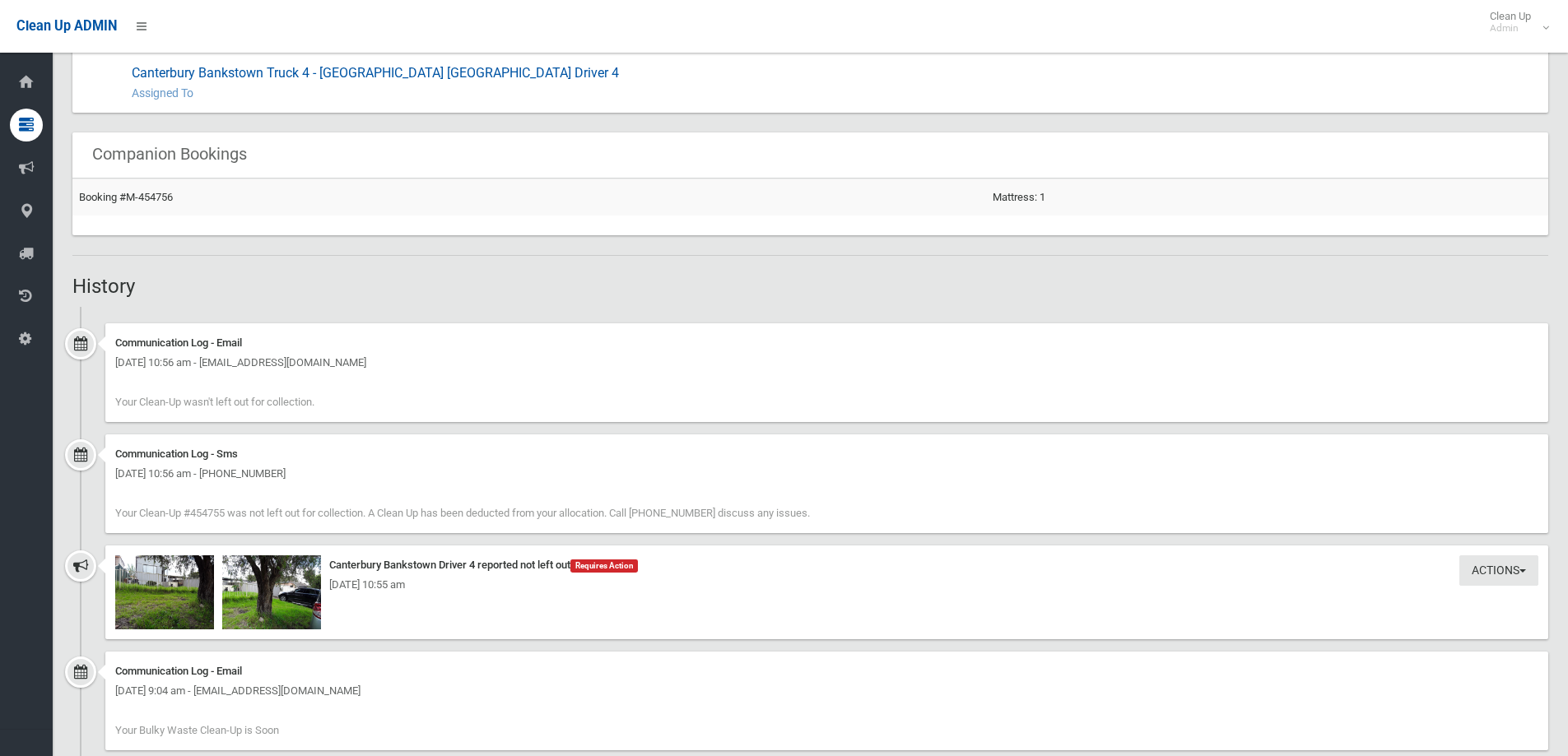
scroll to position [987, 0]
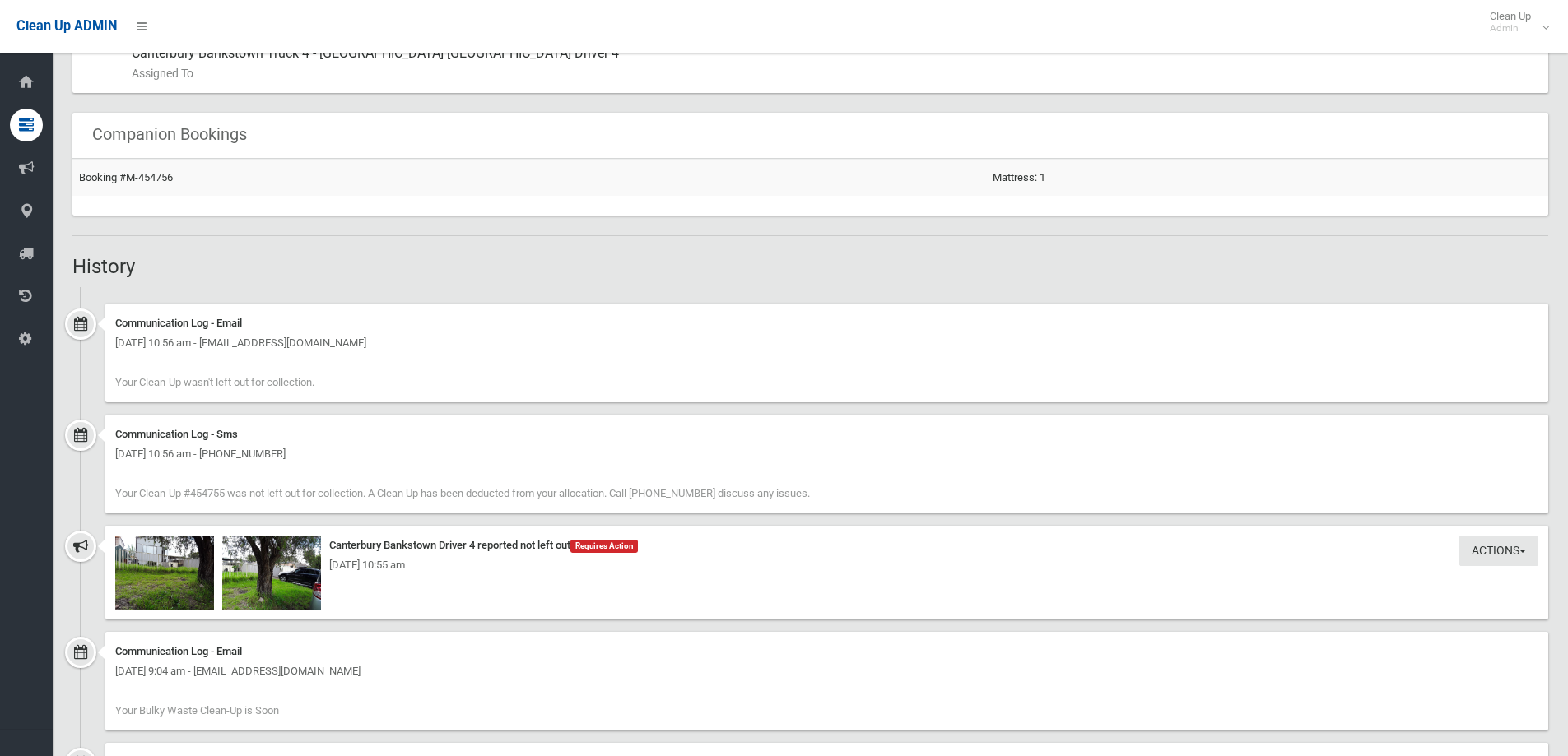
click at [194, 566] on div "[DATE] 10:55 am" at bounding box center [826, 565] width 1423 height 20
click at [241, 577] on img at bounding box center [272, 573] width 99 height 74
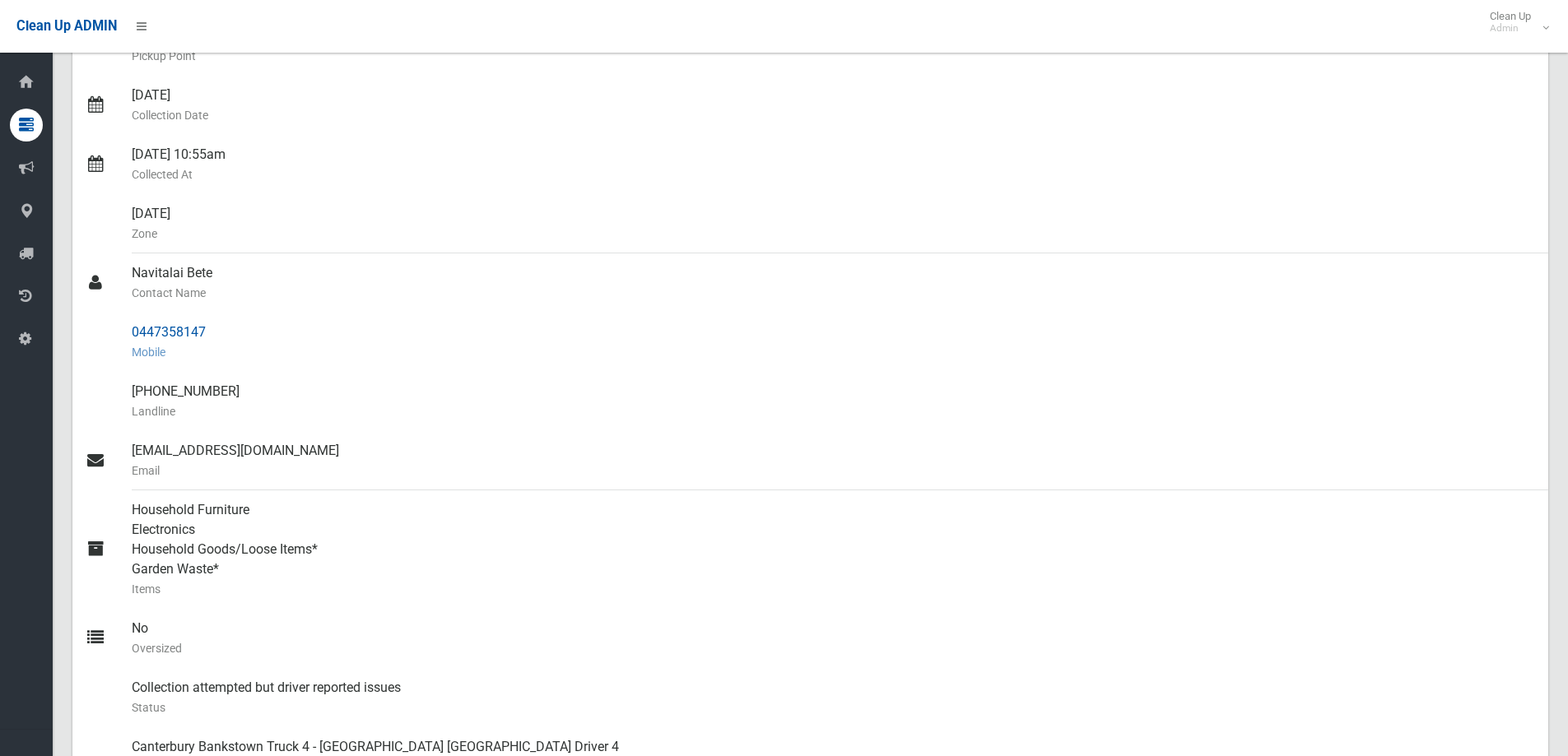
scroll to position [658, 0]
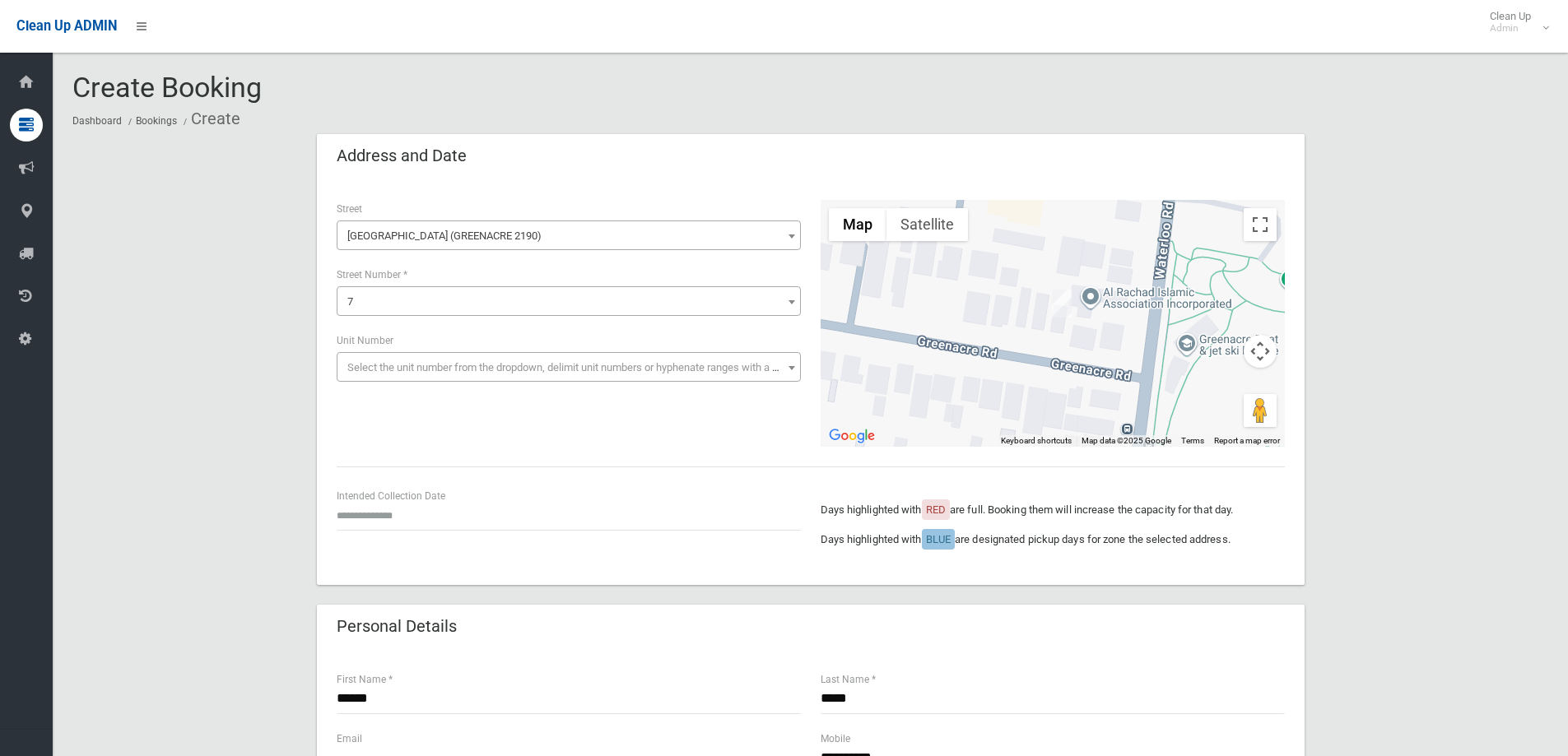
click at [370, 503] on input "text" at bounding box center [569, 515] width 464 height 30
click at [472, 282] on th "»" at bounding box center [475, 281] width 21 height 28
click at [348, 280] on th "«" at bounding box center [348, 281] width 21 height 28
click at [472, 278] on th "»" at bounding box center [475, 281] width 21 height 28
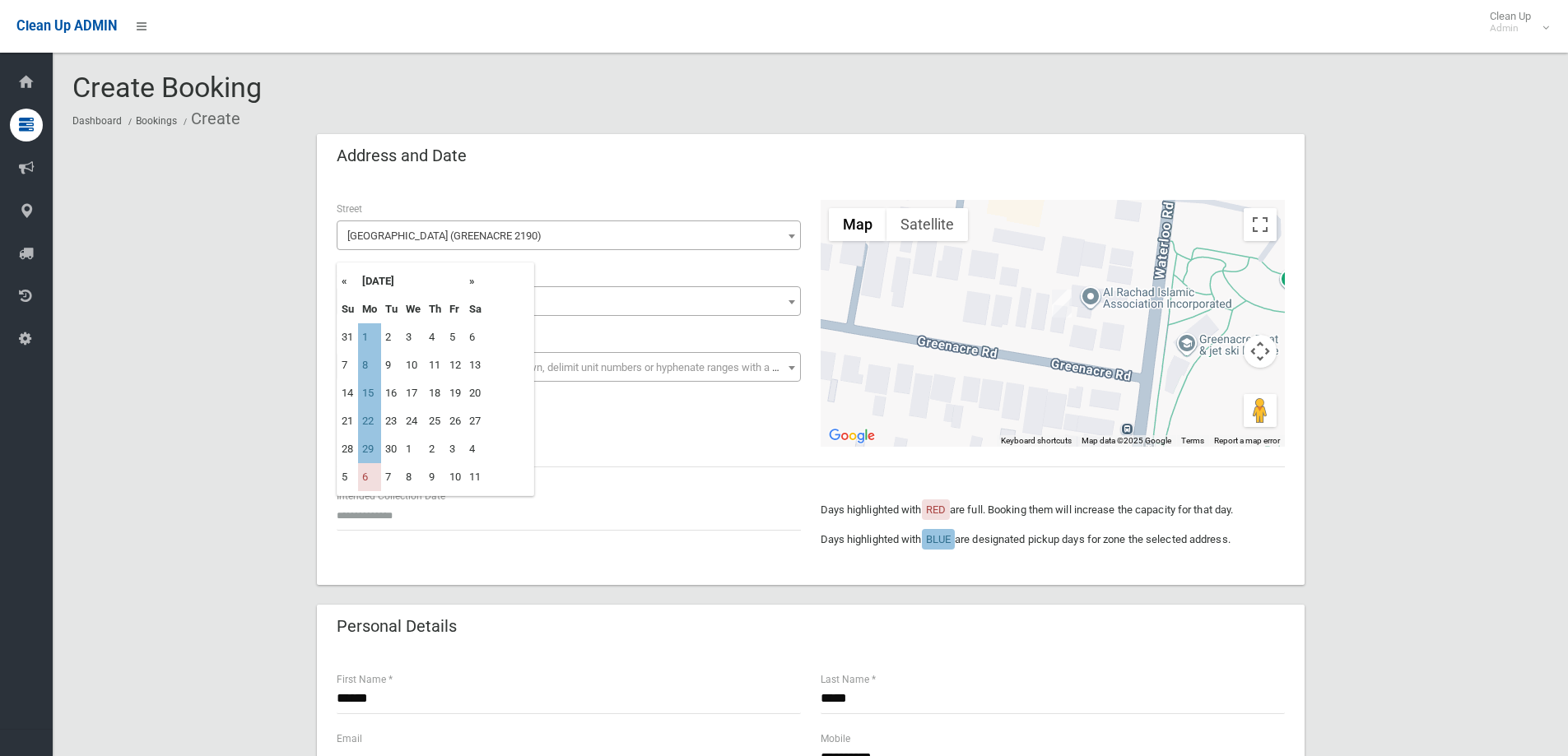
click at [343, 279] on th "«" at bounding box center [348, 281] width 21 height 28
click at [473, 287] on th "»" at bounding box center [475, 281] width 21 height 28
click at [368, 397] on td "15" at bounding box center [370, 393] width 23 height 28
type input "**********"
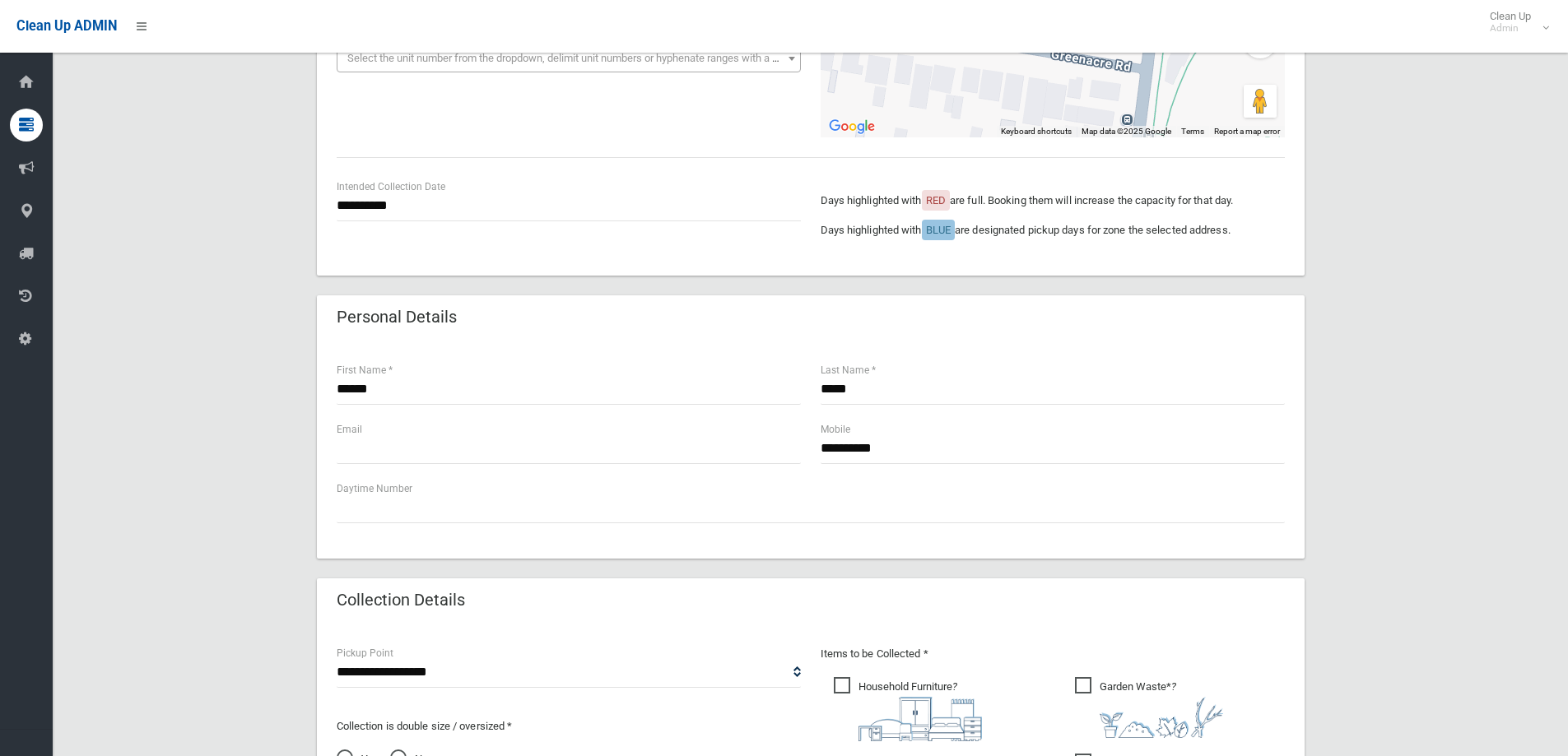
scroll to position [329, 0]
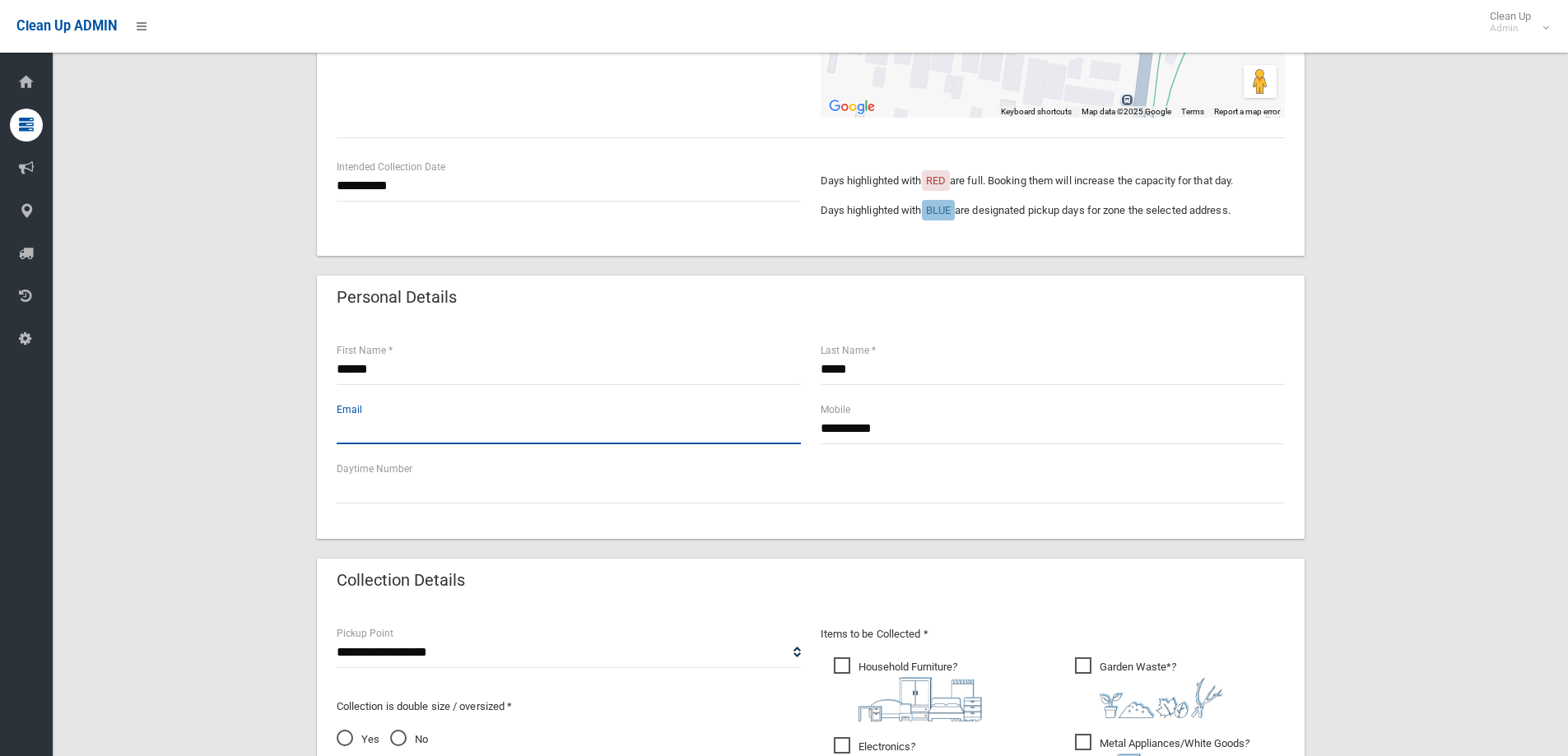
click at [532, 433] on input "text" at bounding box center [569, 428] width 464 height 30
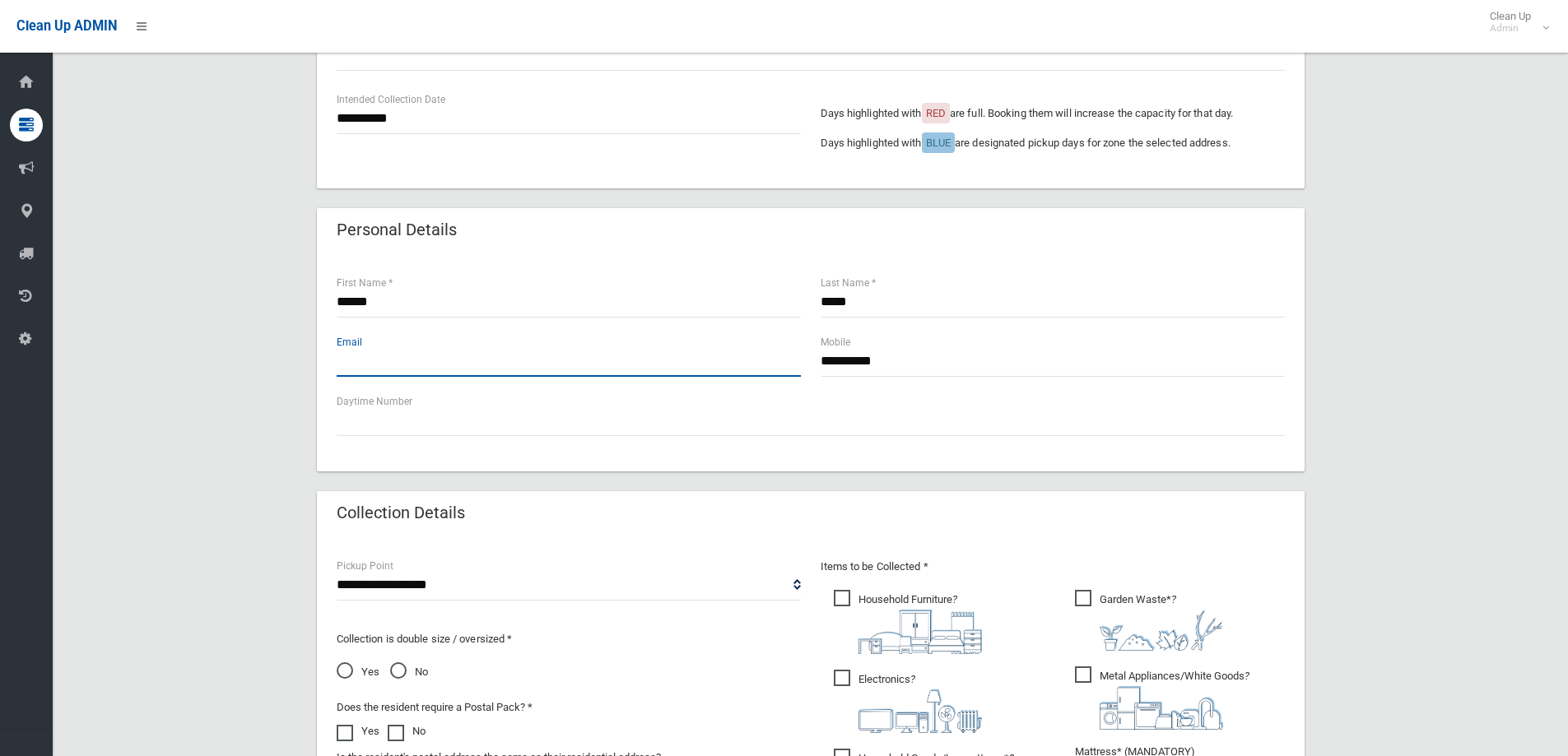
scroll to position [412, 0]
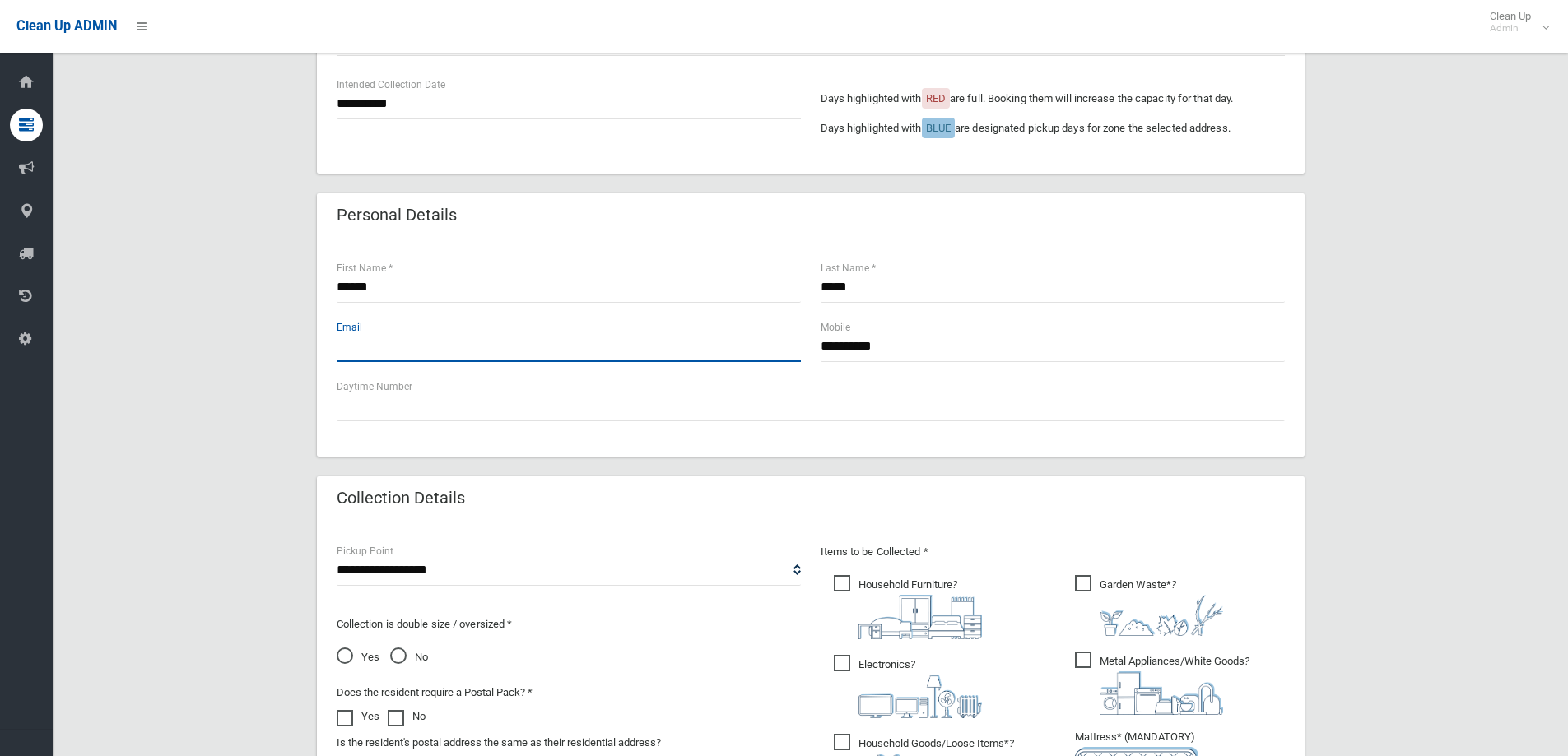
click at [380, 343] on input "text" at bounding box center [569, 346] width 464 height 30
click at [1348, 392] on div "**********" at bounding box center [810, 439] width 1475 height 1435
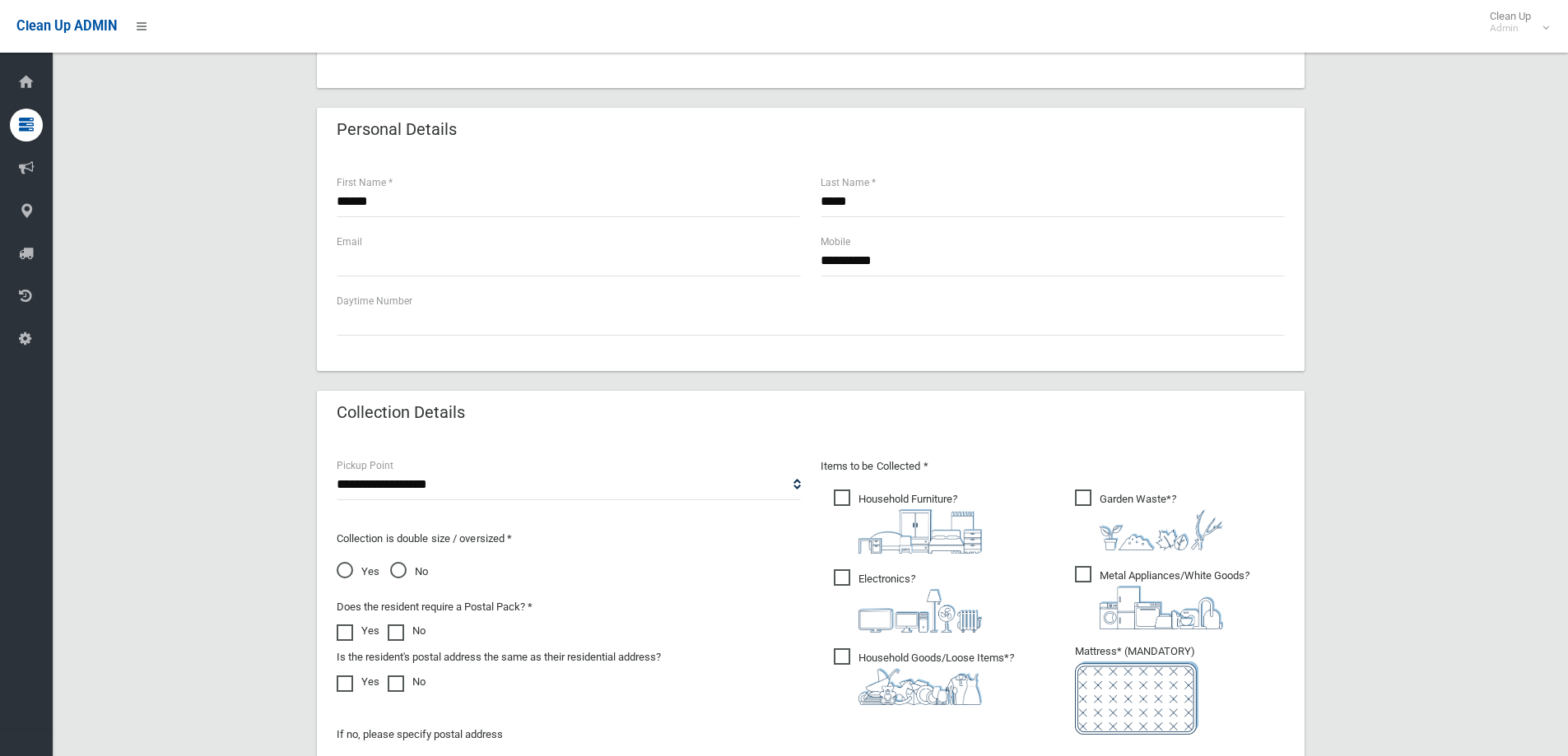
scroll to position [576, 0]
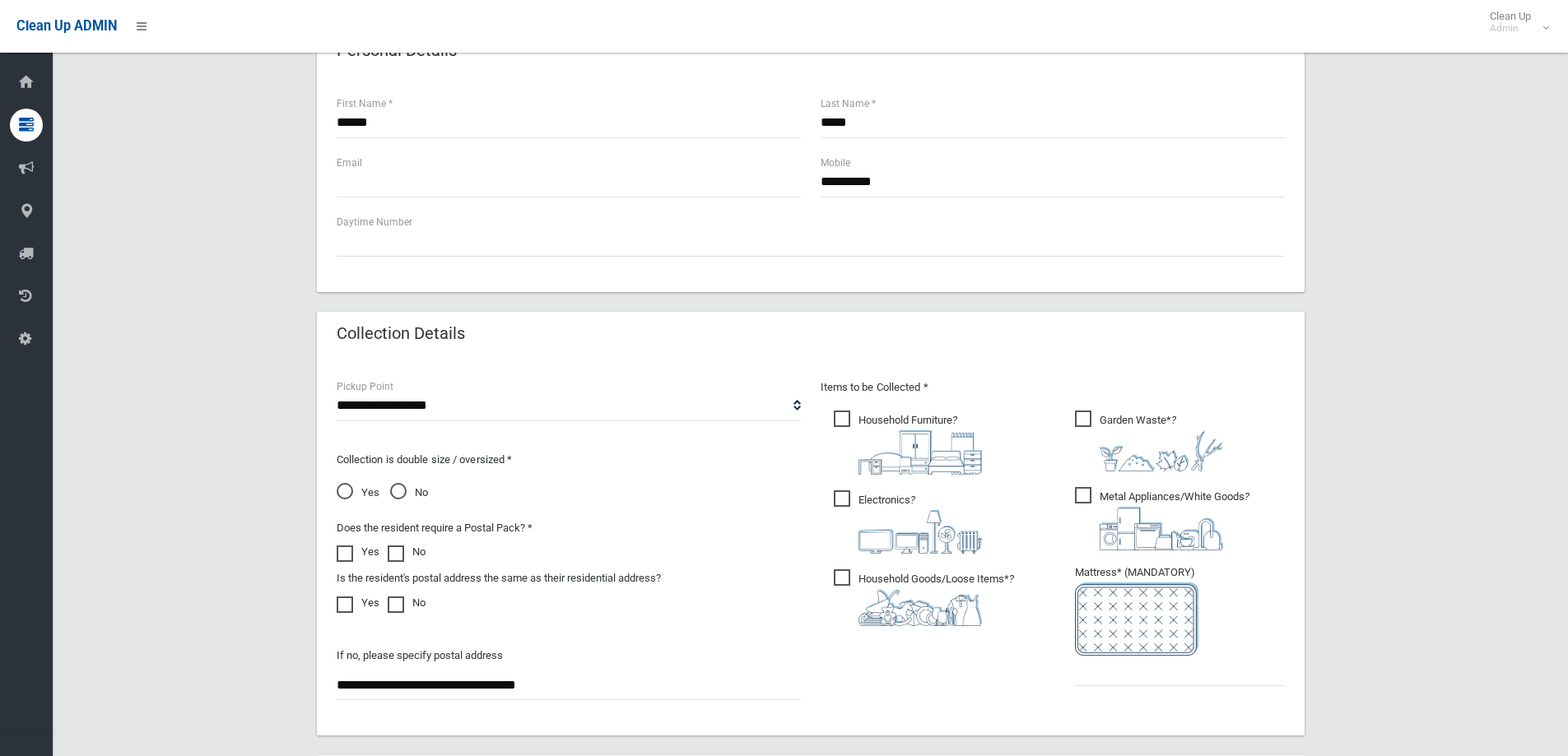
click at [1092, 689] on ul "Garden Waste* ?" at bounding box center [1173, 553] width 223 height 292
click at [1117, 657] on input "text" at bounding box center [1179, 670] width 210 height 30
type input "*"
click at [1401, 497] on div "**********" at bounding box center [810, 275] width 1475 height 1435
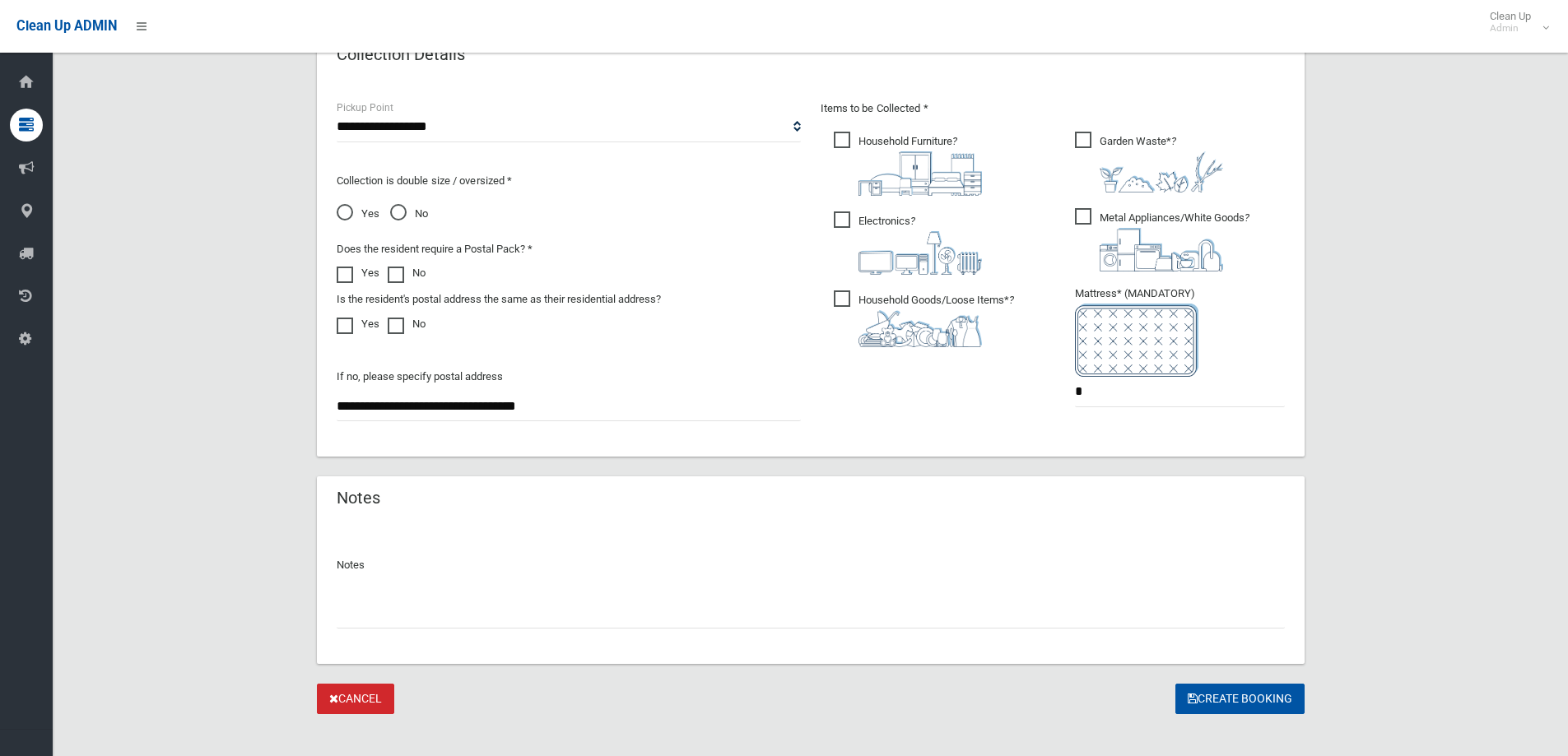
scroll to position [872, 0]
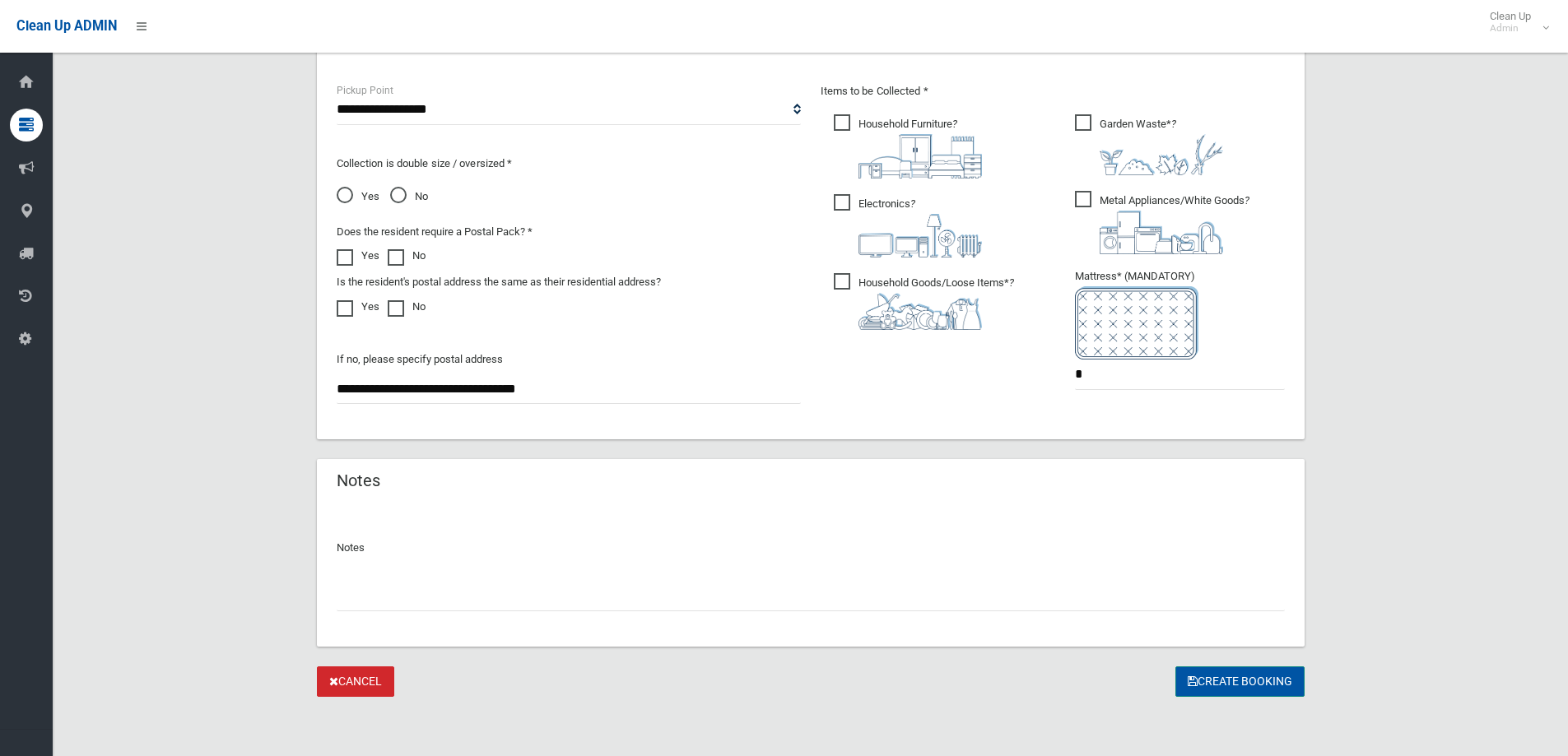
click at [1221, 681] on button "Create Booking" at bounding box center [1239, 681] width 129 height 30
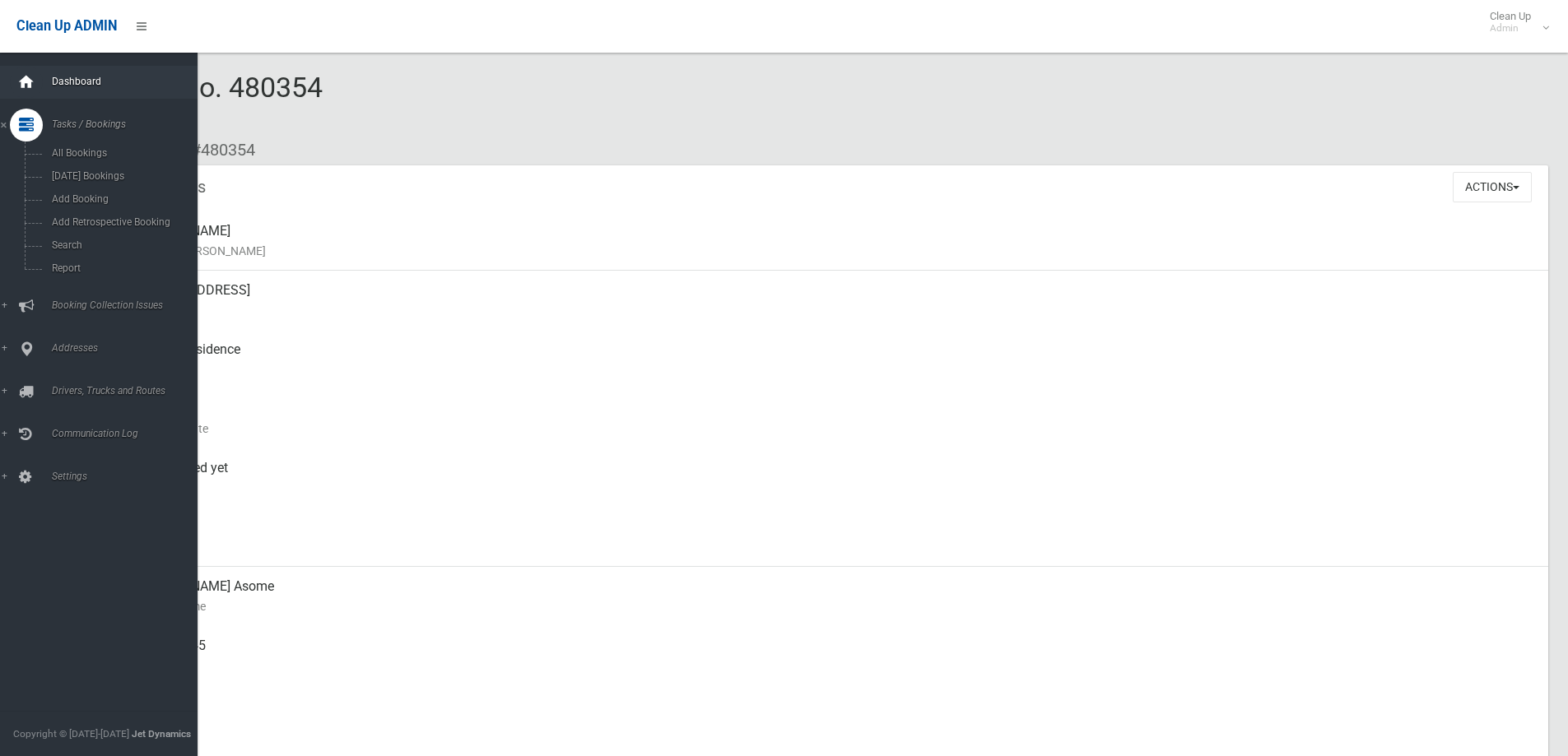
click at [18, 92] on icon at bounding box center [26, 82] width 18 height 33
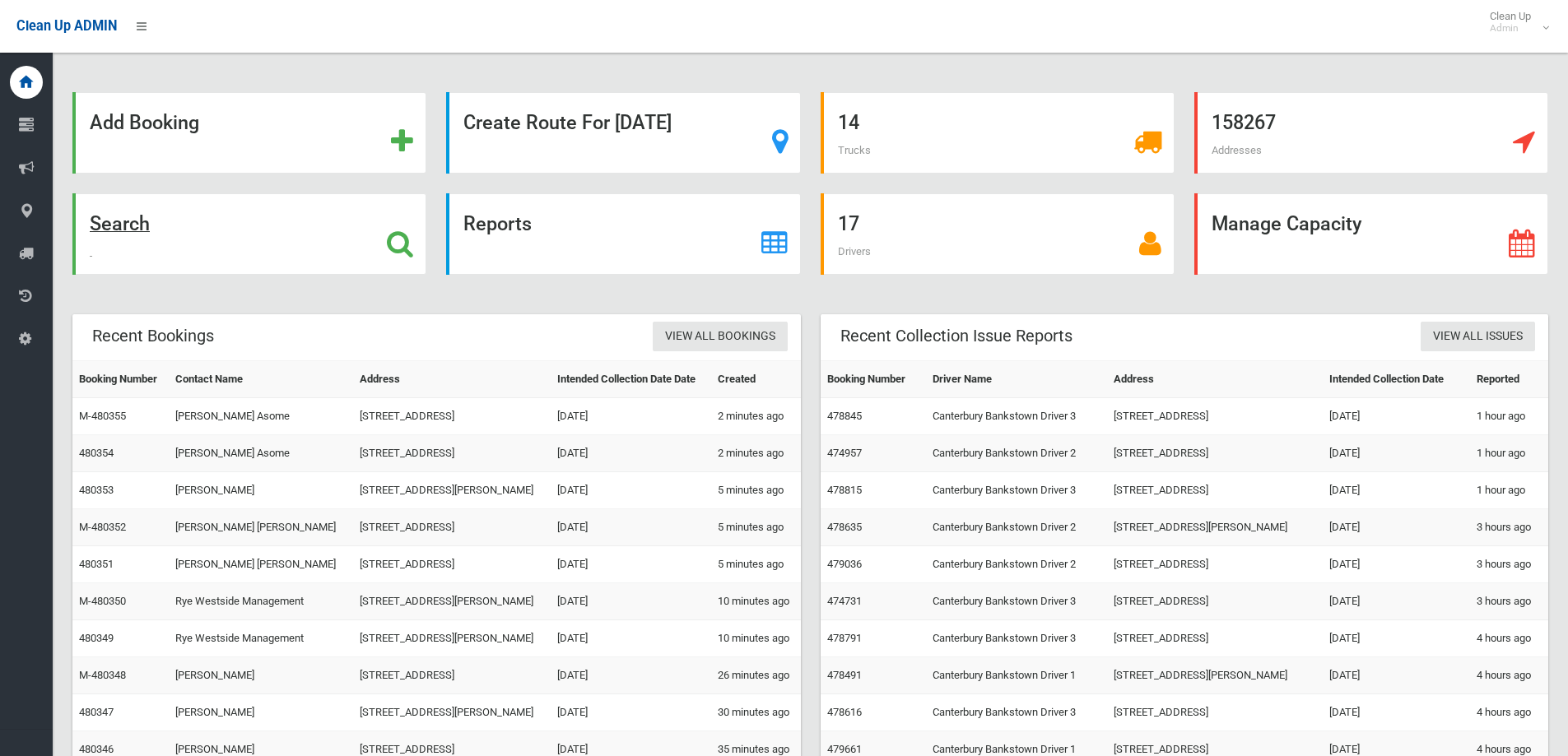
click at [312, 243] on div "Search" at bounding box center [249, 234] width 354 height 81
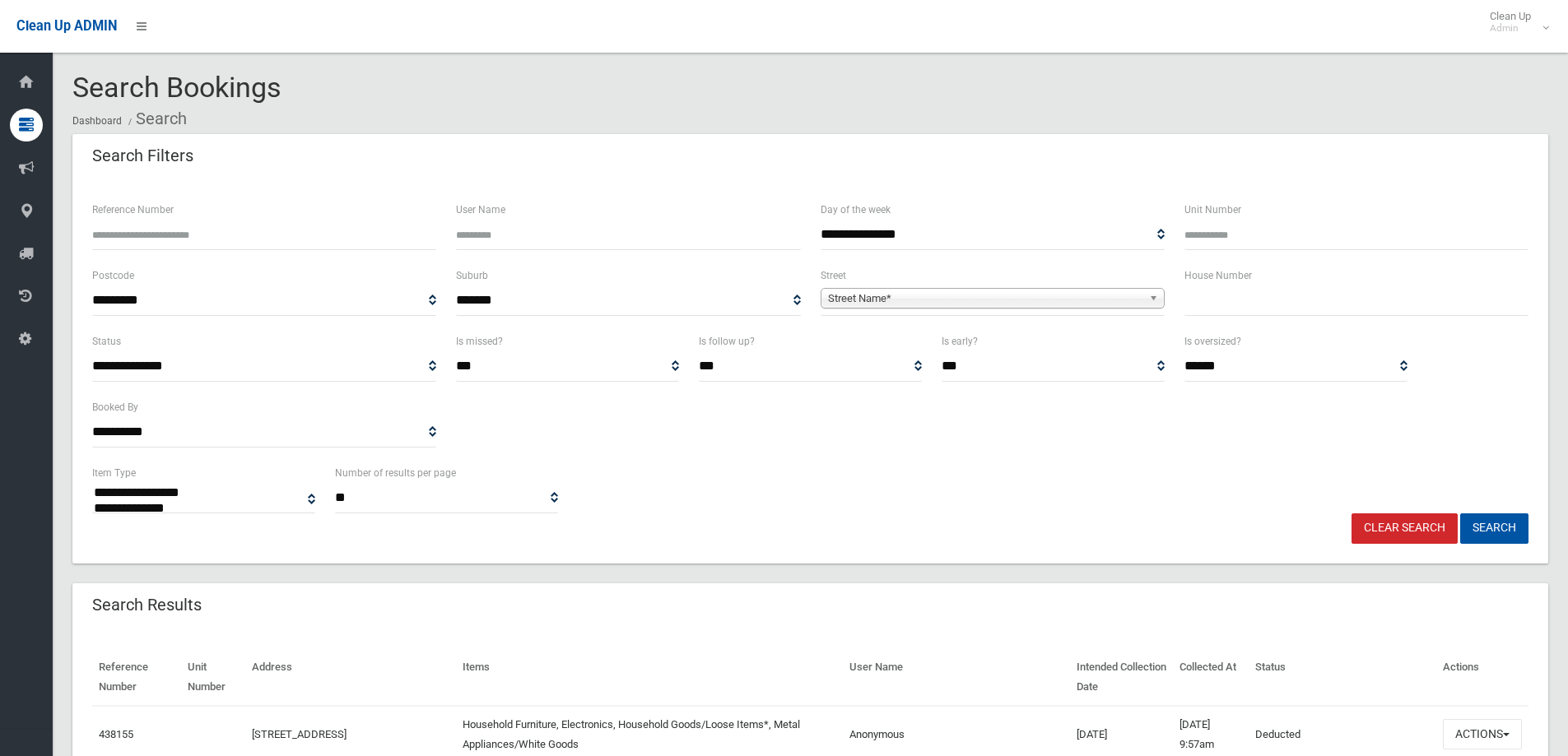
select select
click at [1268, 303] on input "text" at bounding box center [1357, 300] width 344 height 30
type input "**"
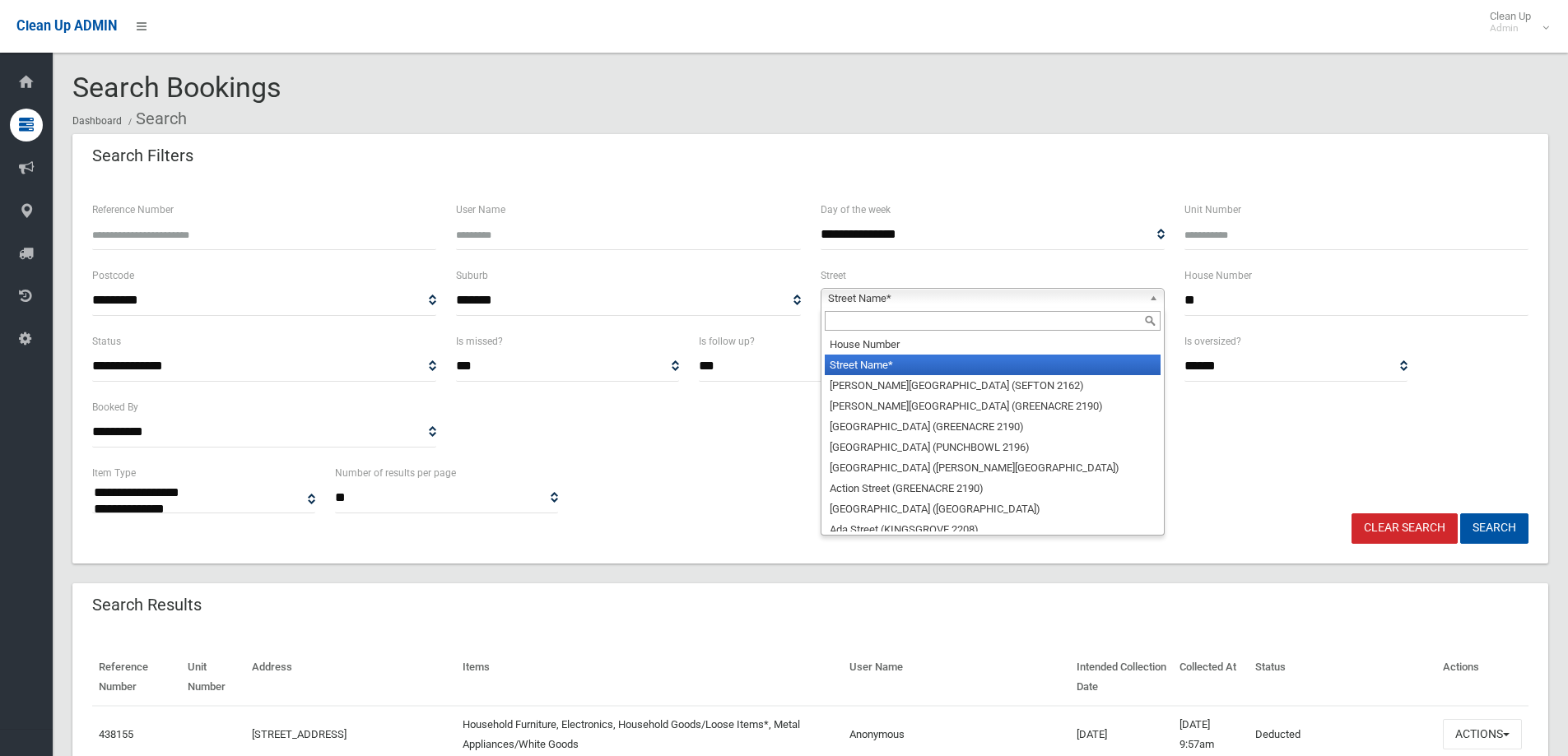
click at [1128, 300] on span "Street Name*" at bounding box center [985, 298] width 314 height 20
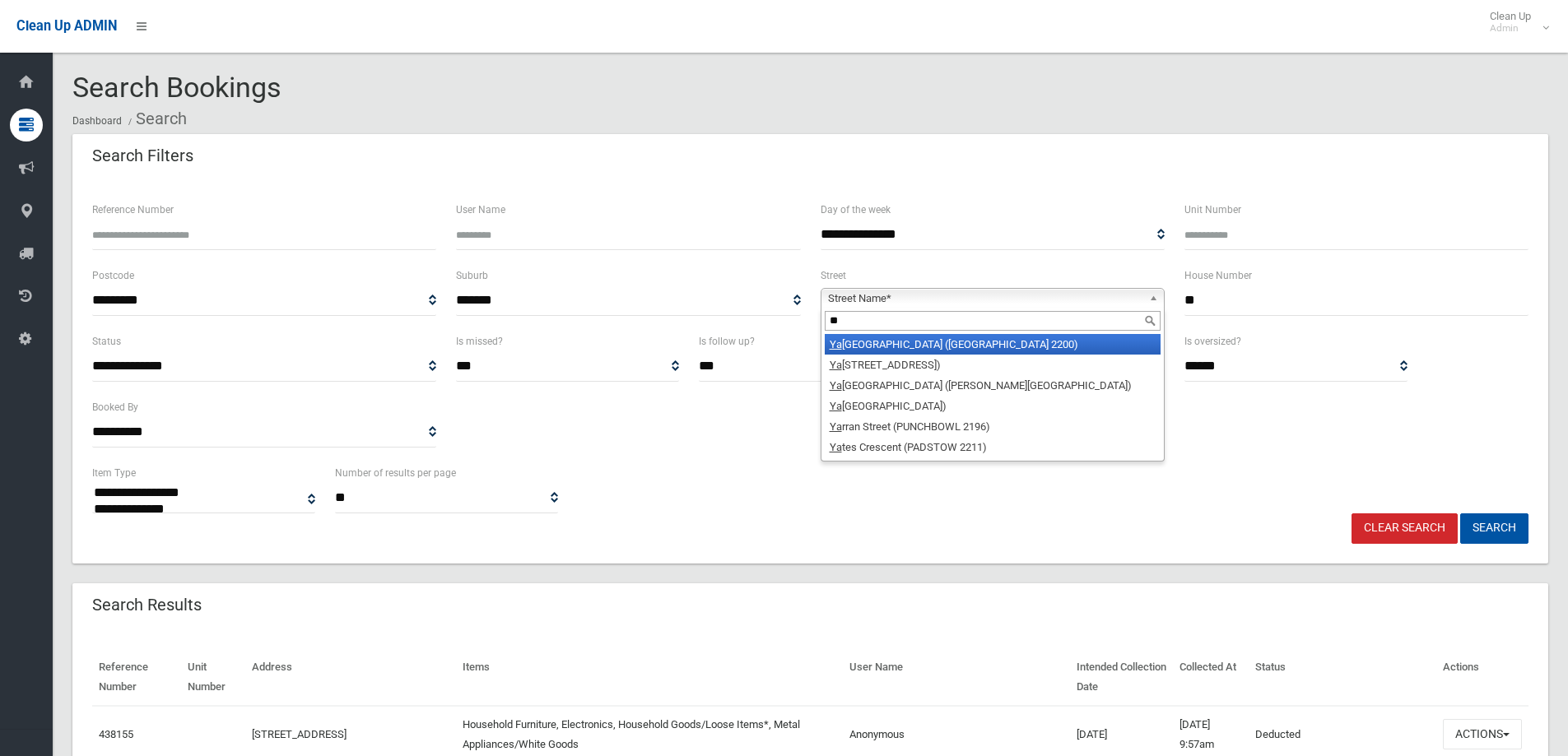
type input "*"
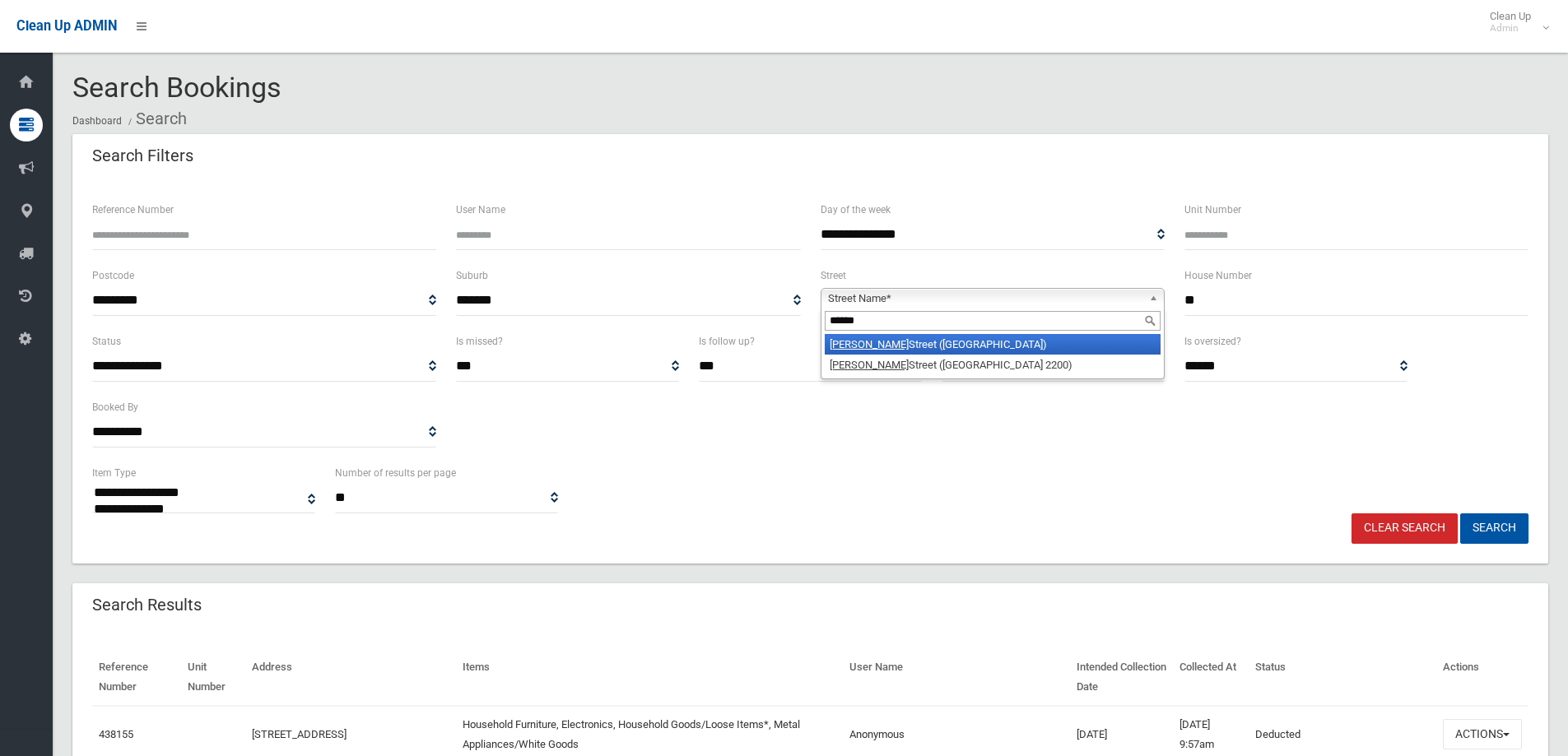
type input "******"
click at [863, 346] on li "Taylor Street (LAKEMBA 2195)" at bounding box center [993, 344] width 336 height 21
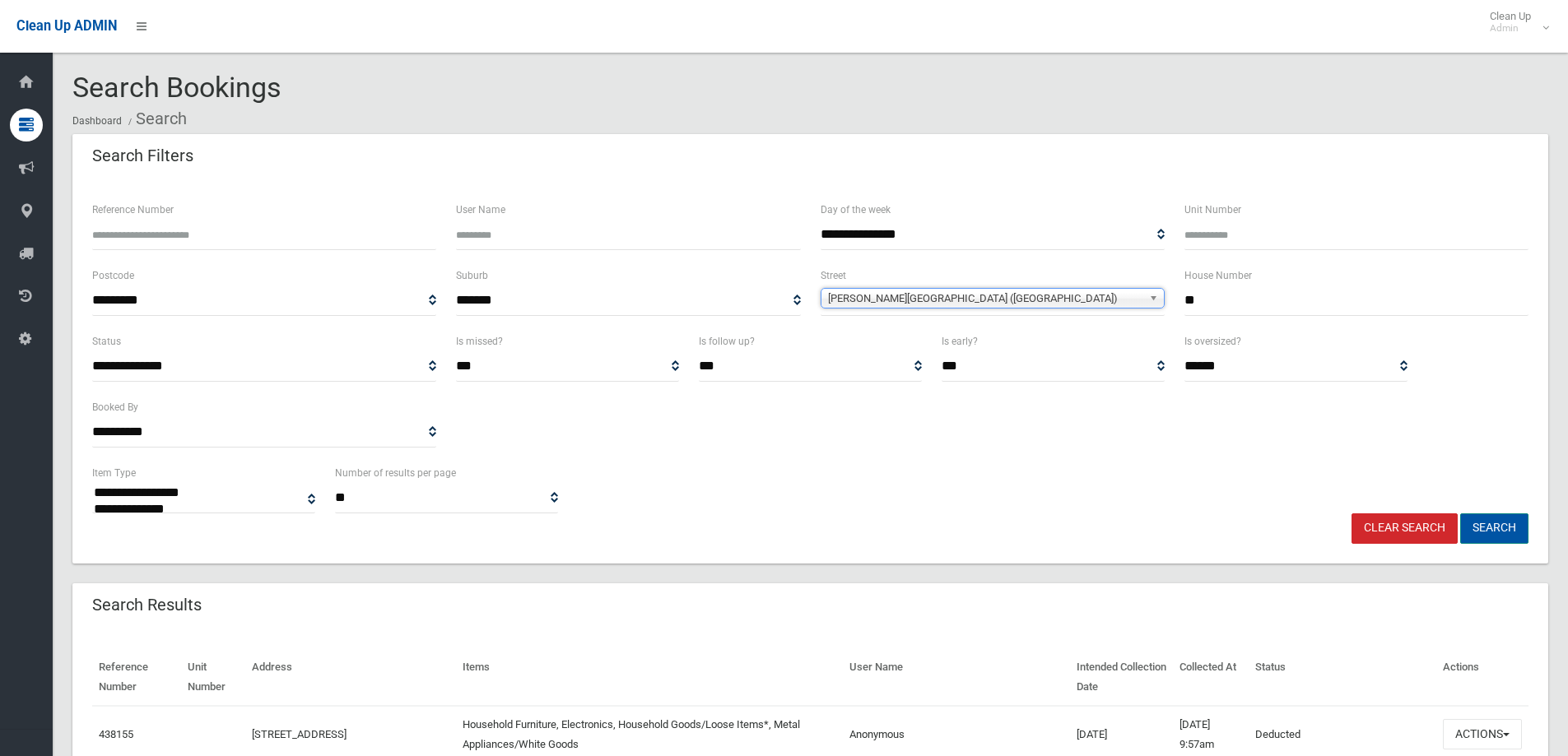
click at [1493, 522] on button "Search" at bounding box center [1494, 528] width 68 height 30
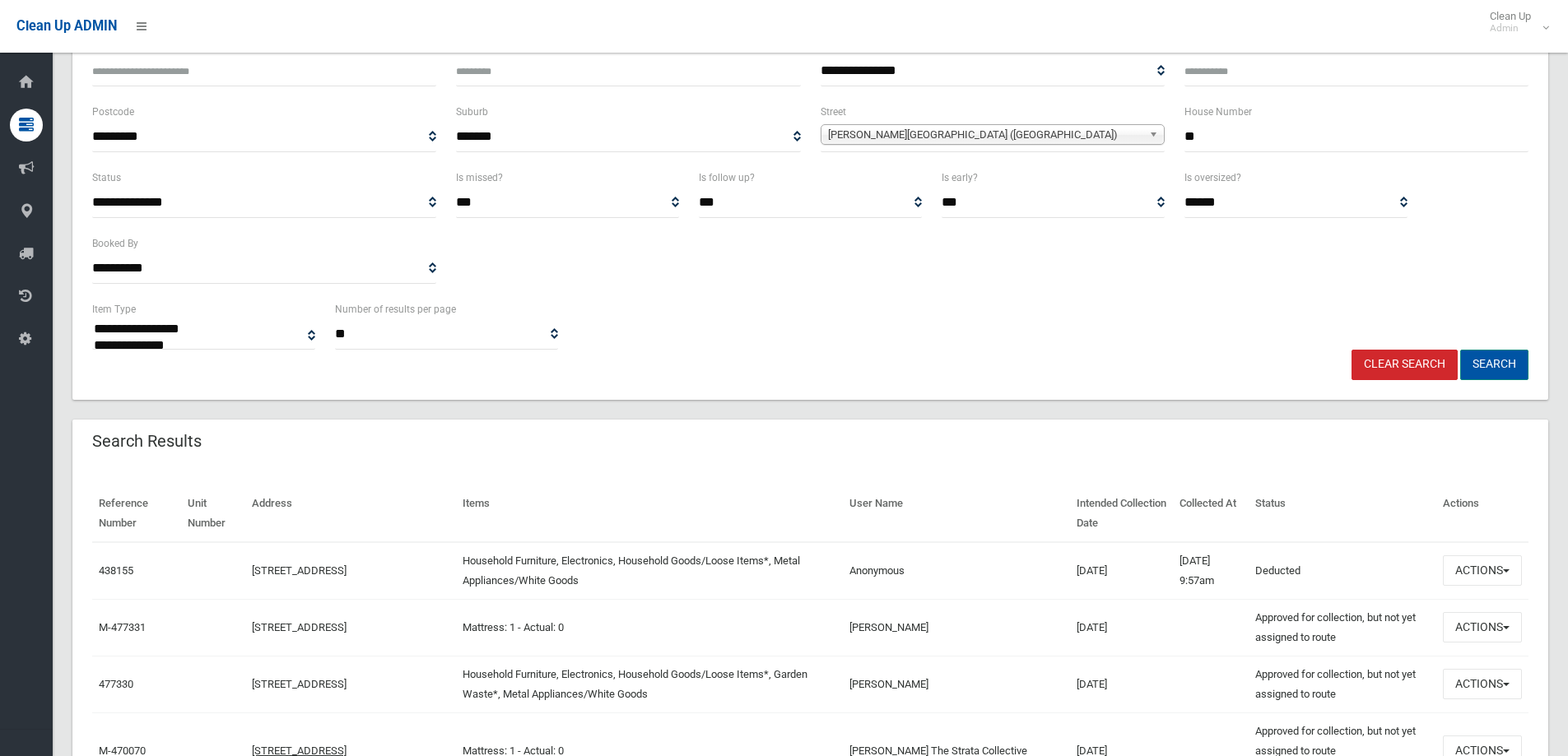
scroll to position [164, 0]
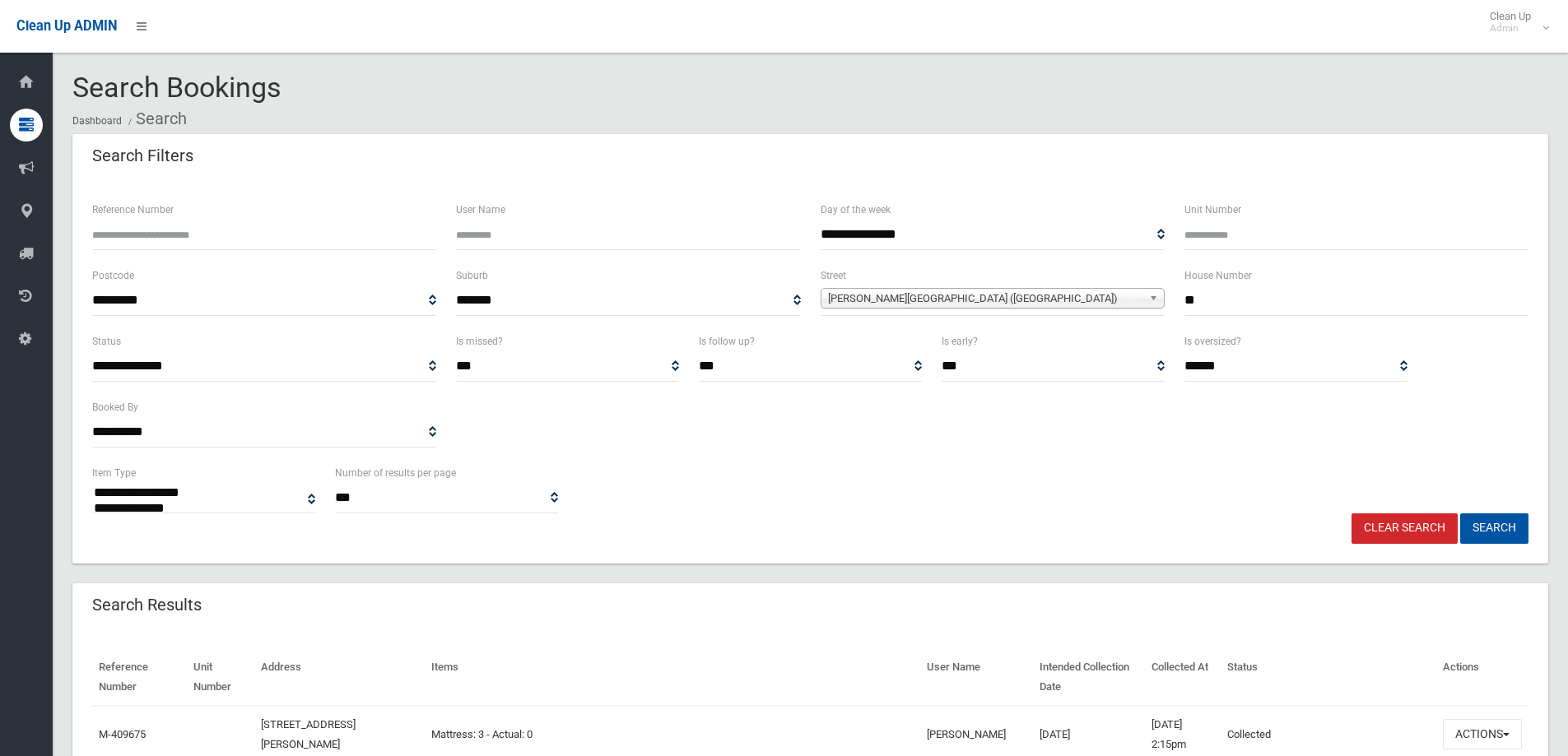
select select
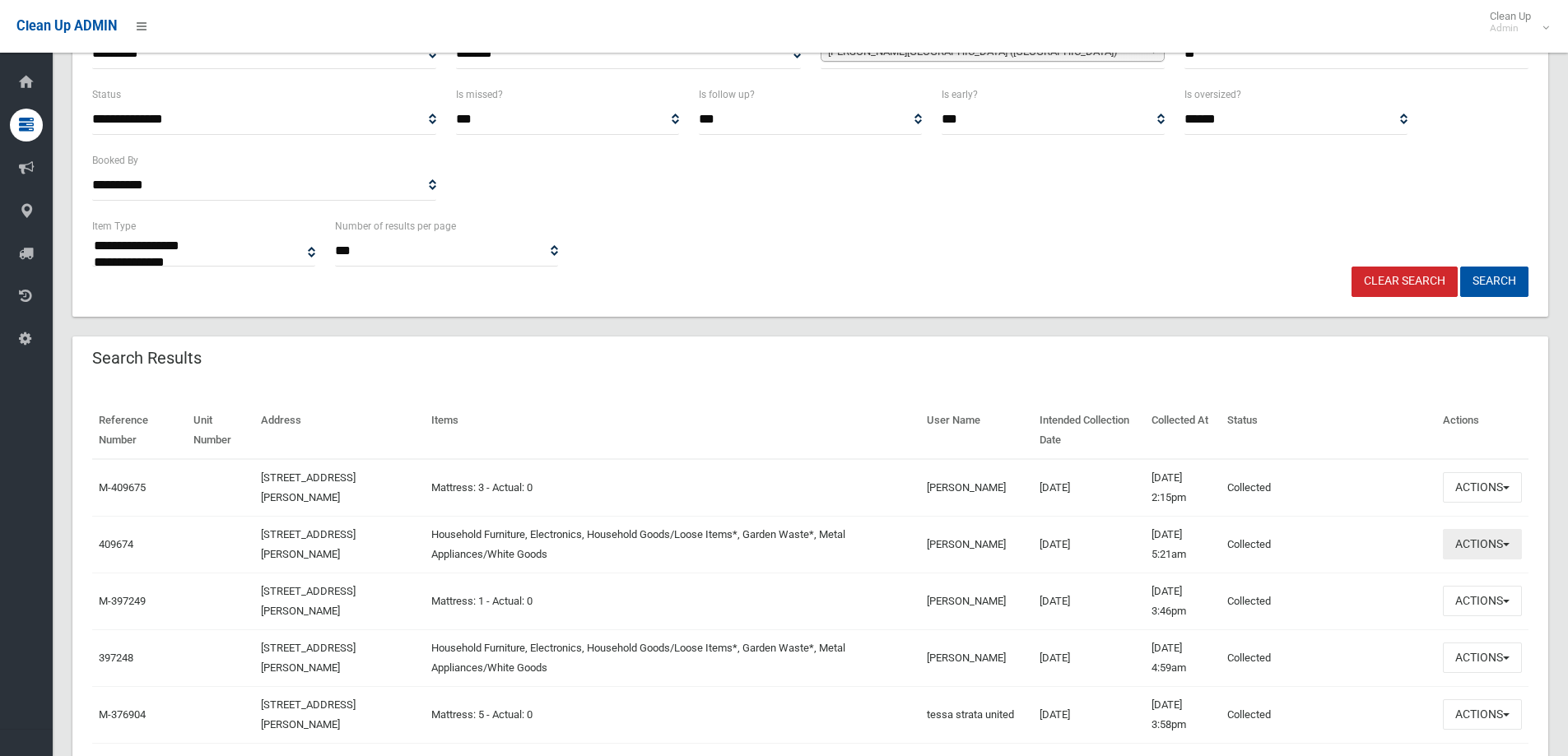
click at [1478, 556] on button "Actions" at bounding box center [1481, 544] width 79 height 30
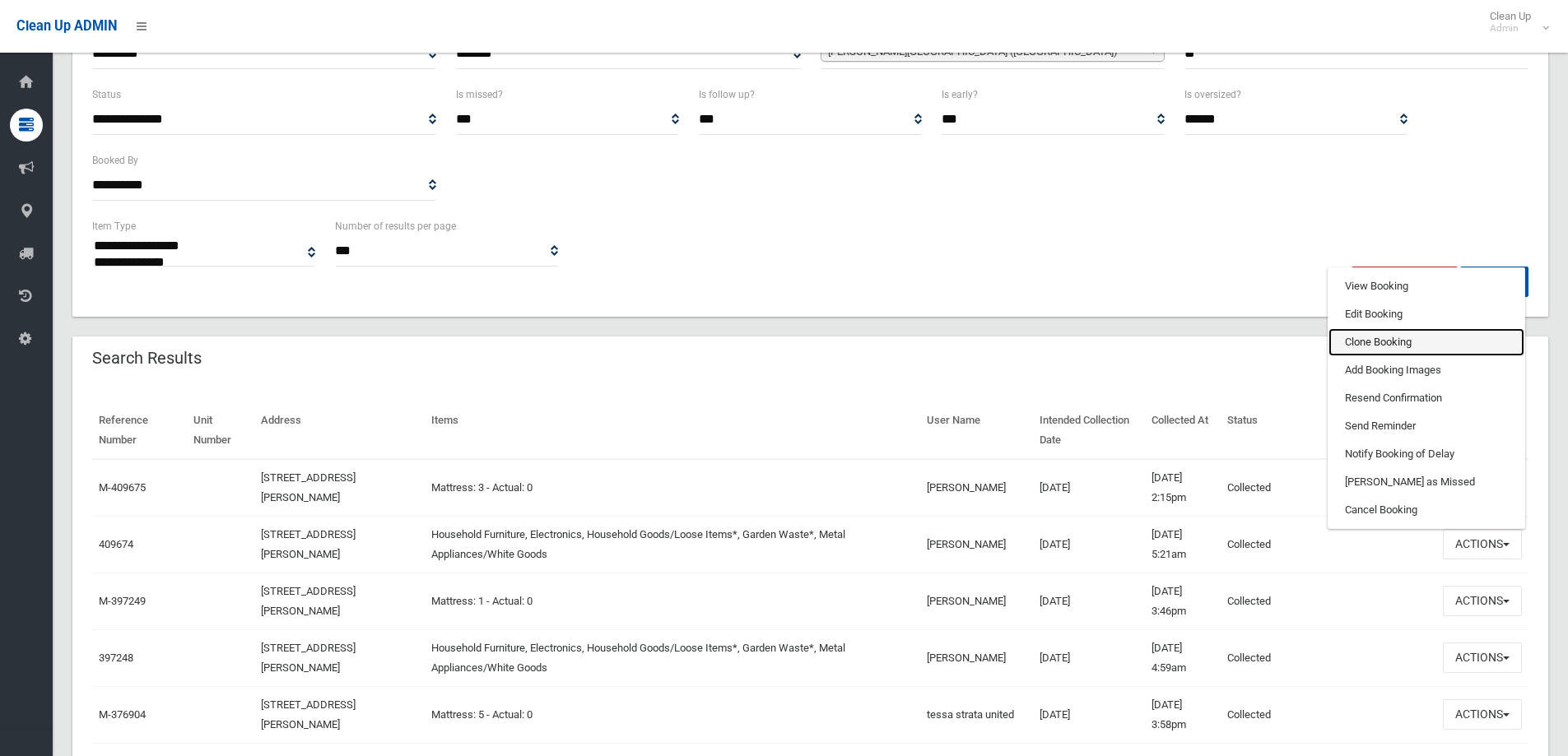
click at [1391, 352] on link "Clone Booking" at bounding box center [1426, 342] width 196 height 28
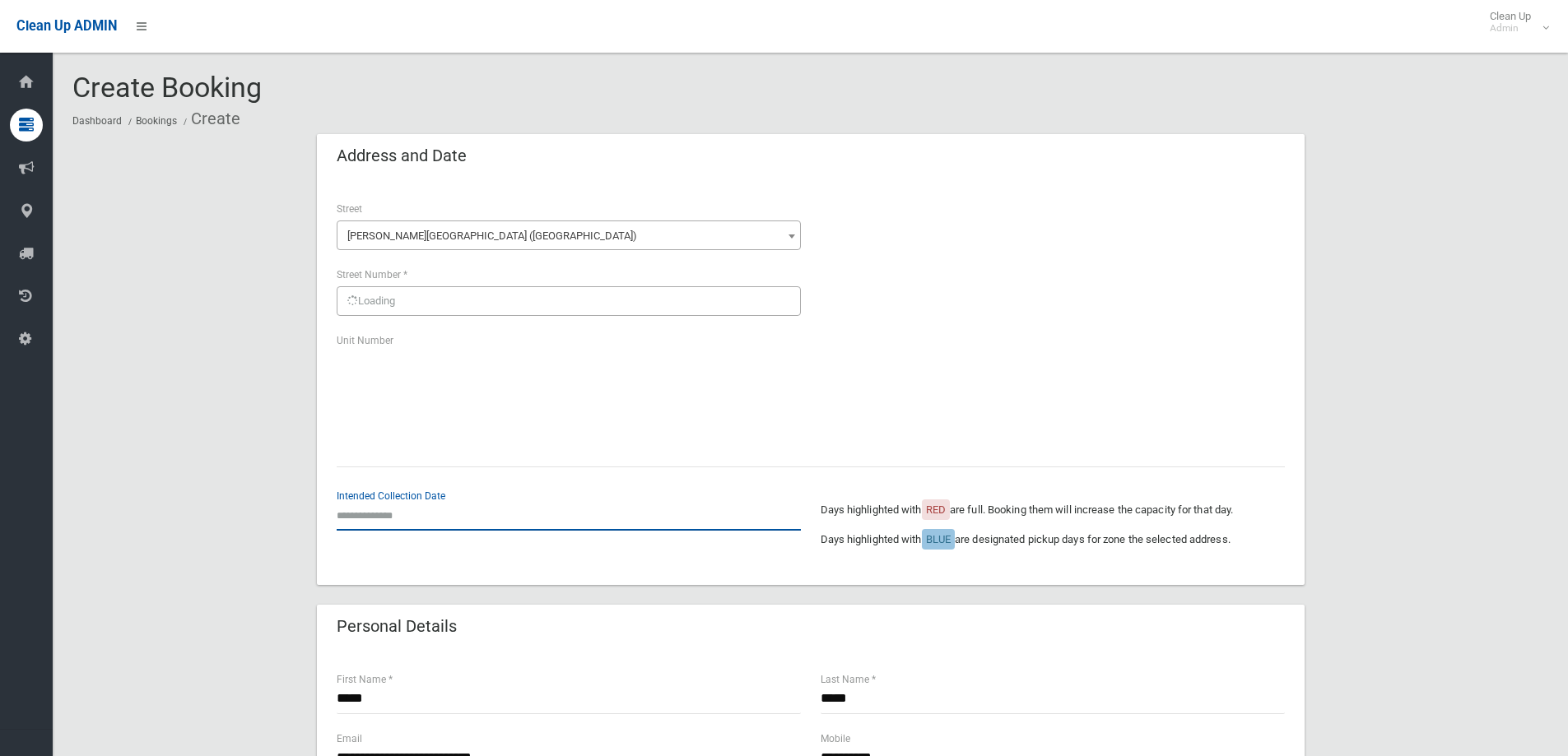
click at [446, 525] on input "text" at bounding box center [569, 515] width 464 height 30
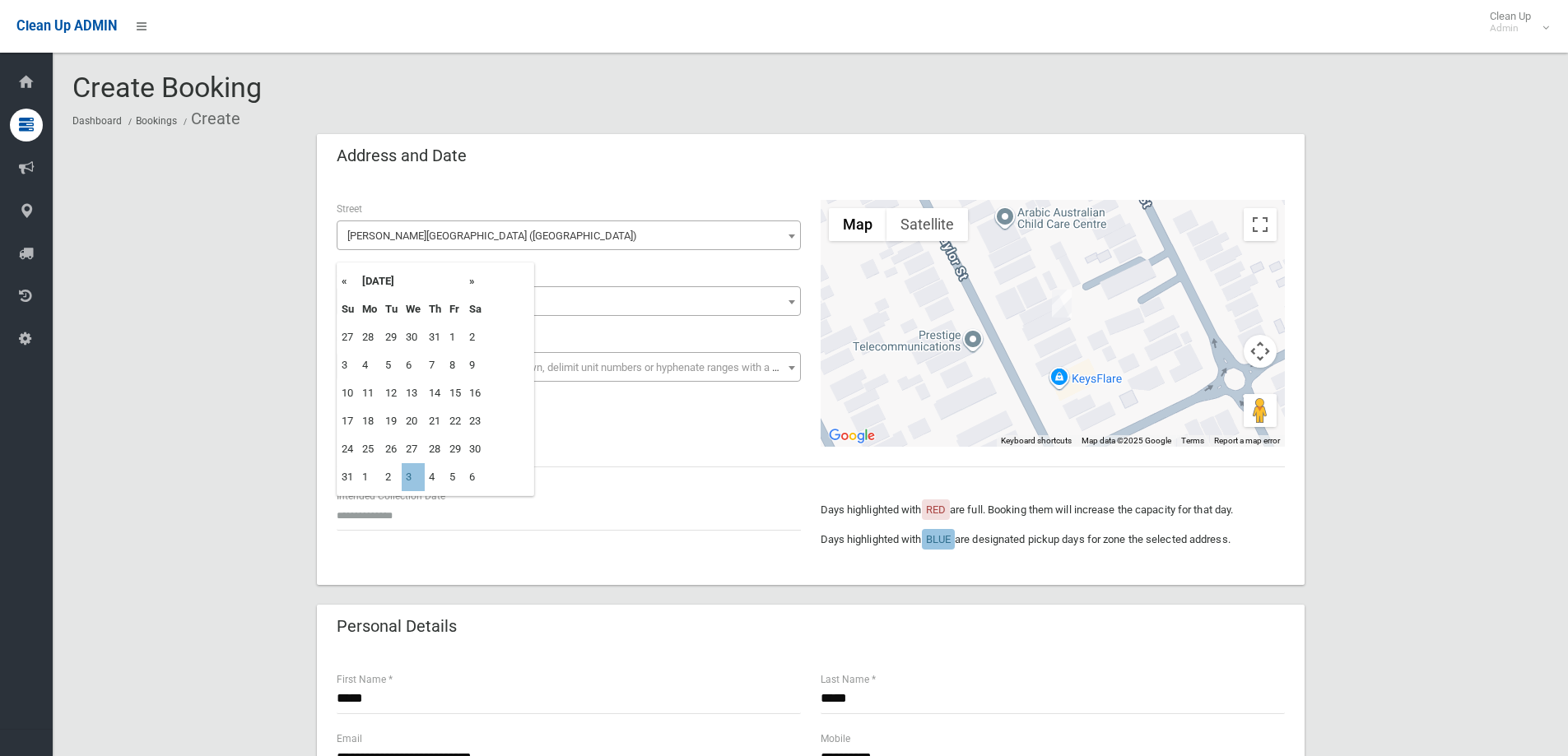
click at [471, 280] on th "»" at bounding box center [475, 281] width 21 height 28
click at [410, 338] on td "3" at bounding box center [413, 337] width 23 height 28
type input "**********"
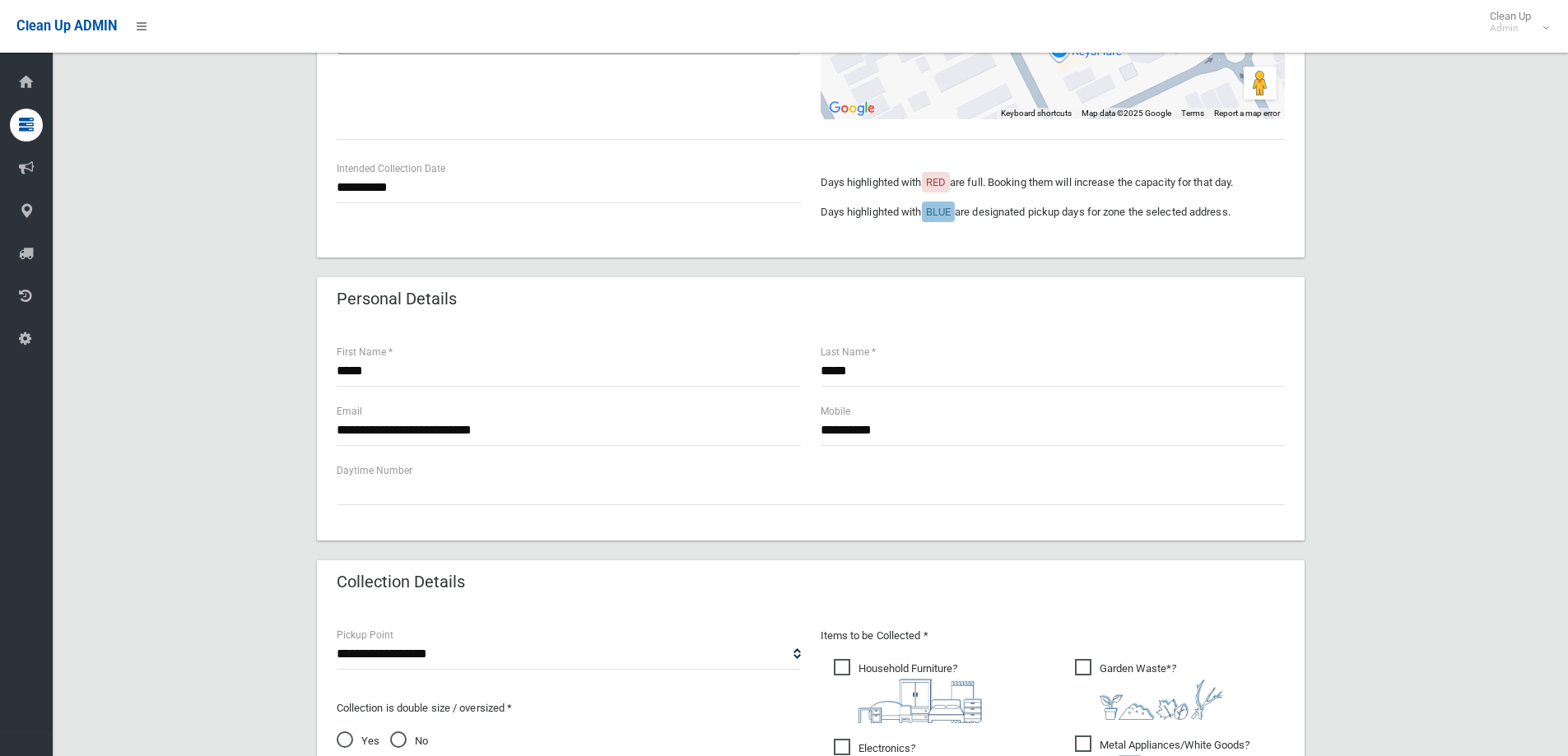
scroll to position [329, 0]
click at [1340, 439] on div "**********" at bounding box center [810, 522] width 1475 height 1435
click at [894, 432] on input "**********" at bounding box center [1052, 428] width 464 height 30
drag, startPoint x: 920, startPoint y: 426, endPoint x: 720, endPoint y: 425, distance: 200.0
click at [721, 425] on div "**********" at bounding box center [811, 430] width 968 height 59
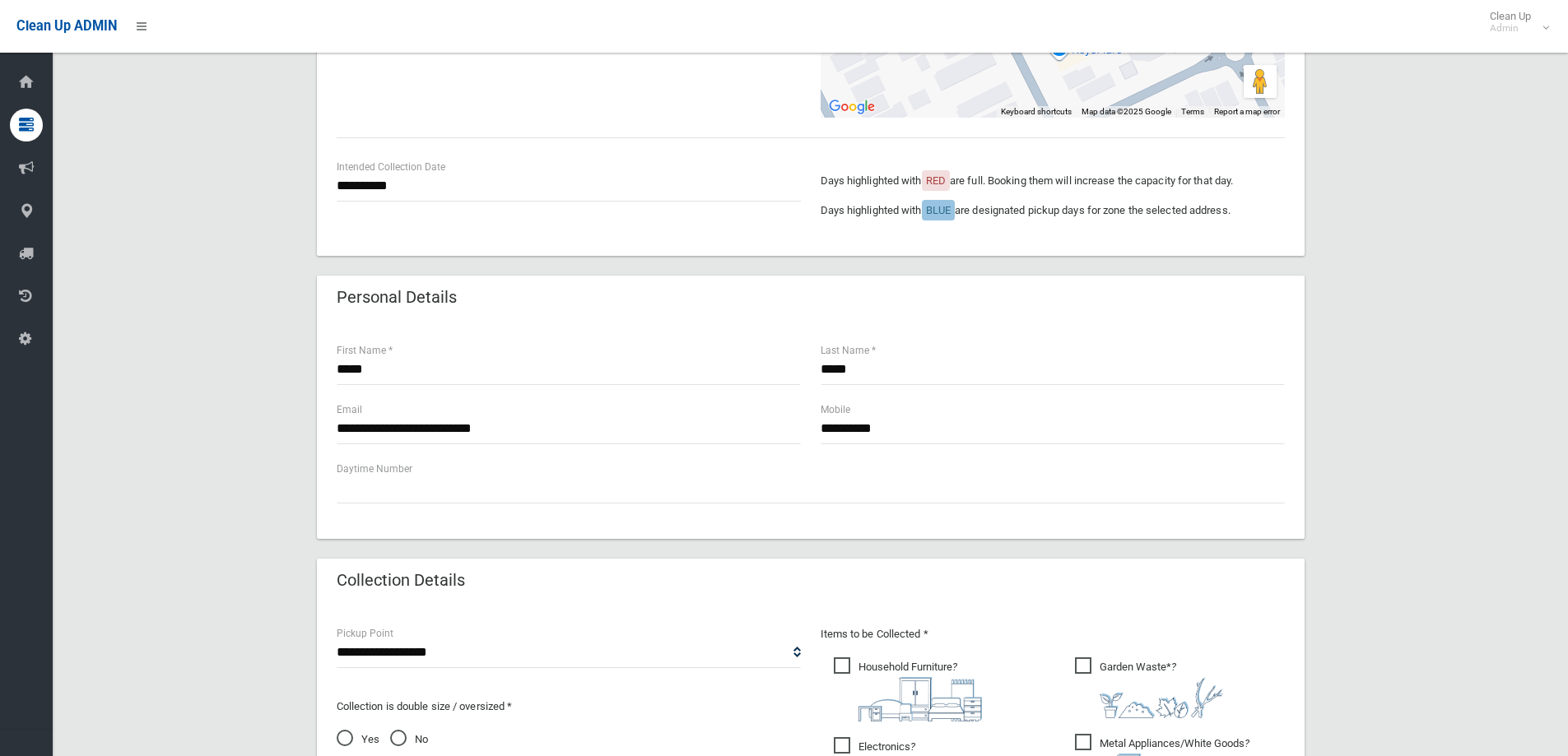
click at [1454, 389] on div "**********" at bounding box center [810, 522] width 1475 height 1435
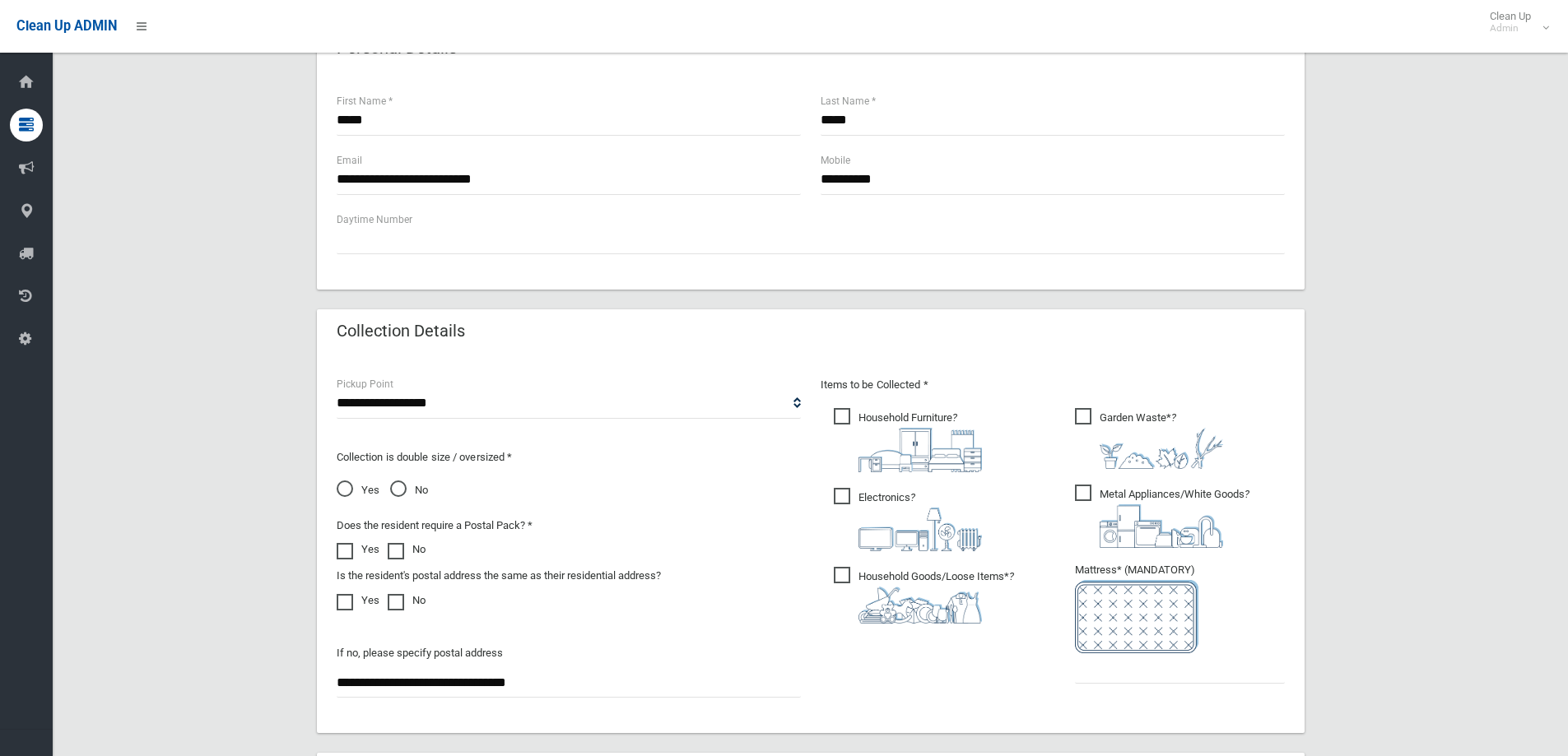
scroll to position [823, 0]
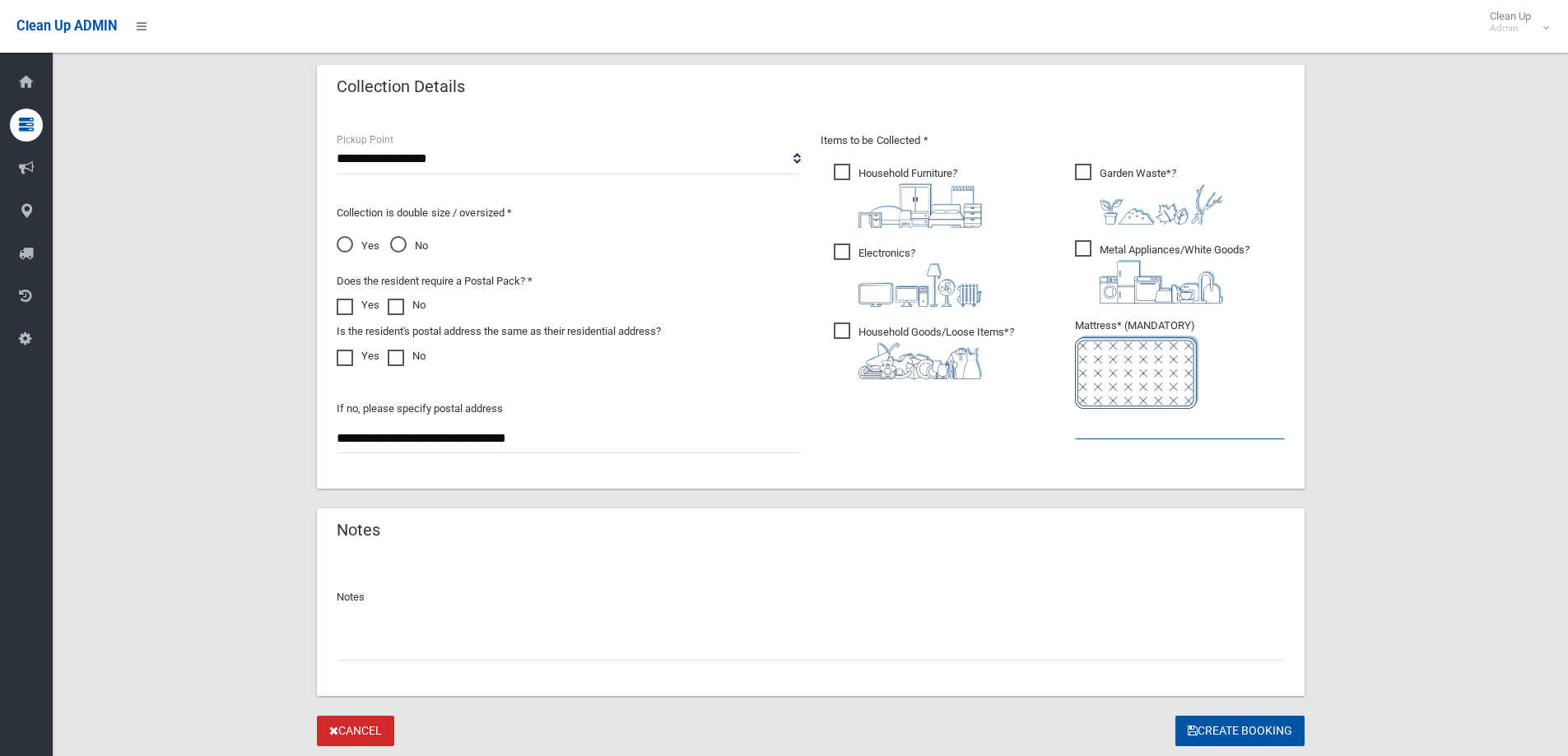
click at [1187, 428] on input "text" at bounding box center [1179, 424] width 210 height 30
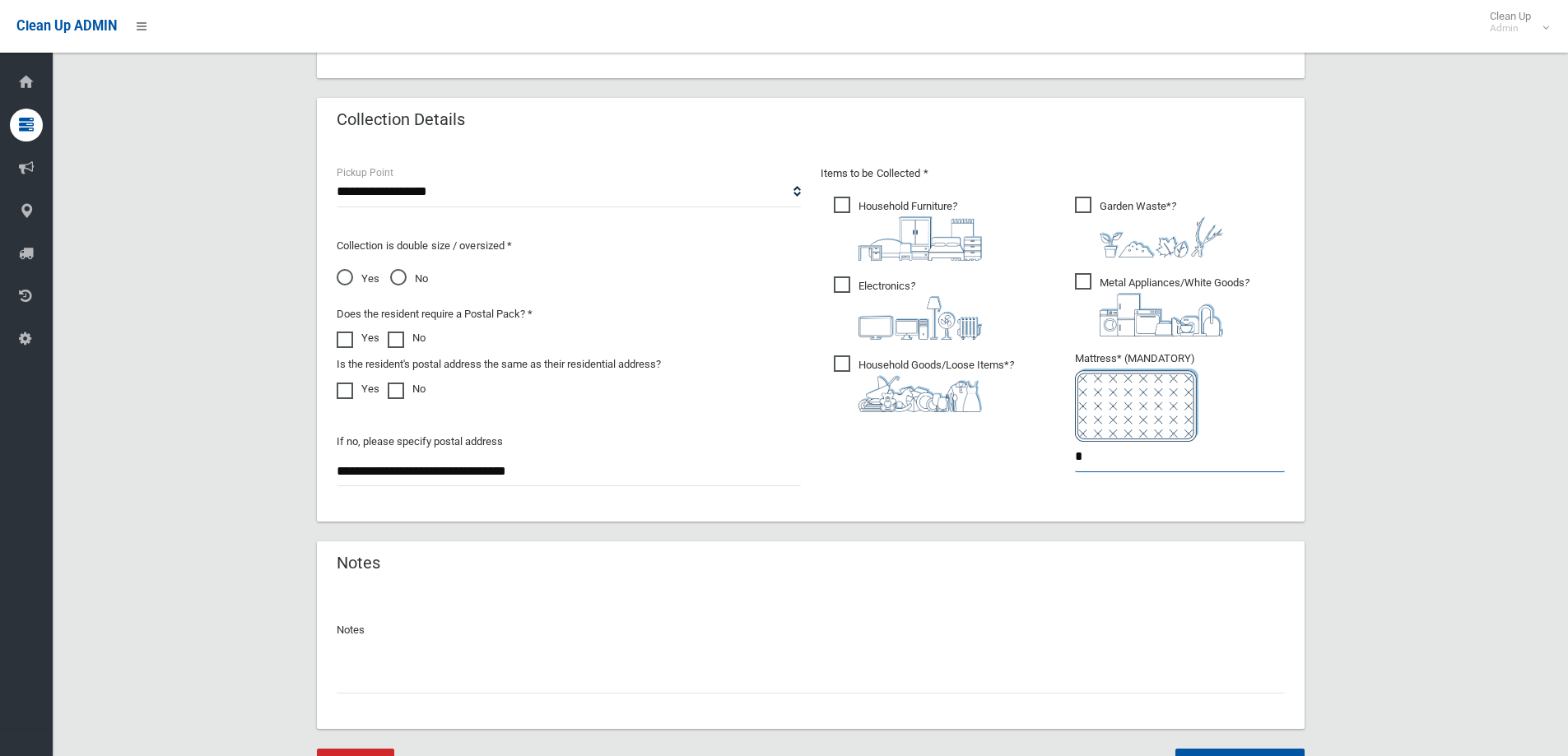
scroll to position [872, 0]
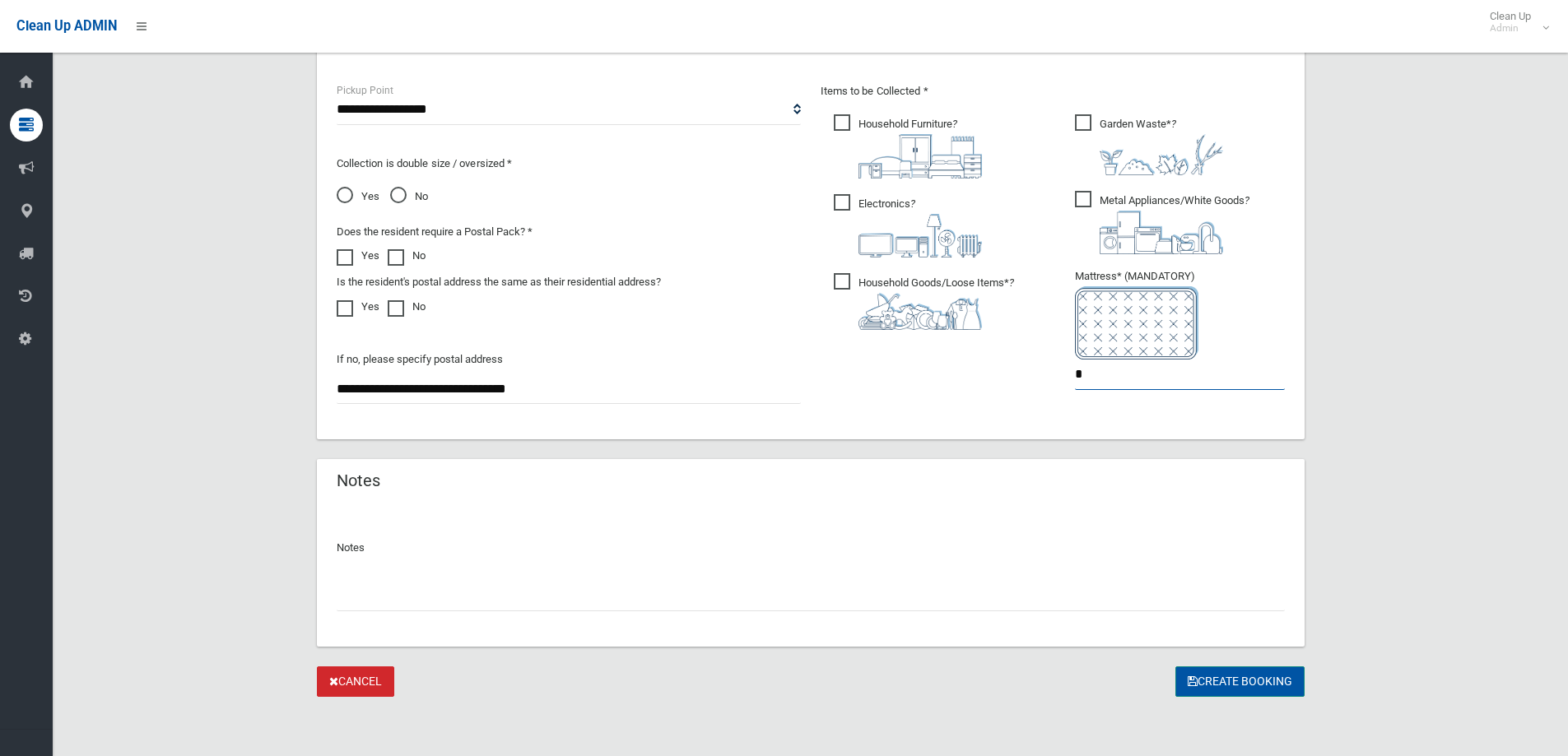
type input "*"
click at [1246, 685] on button "Create Booking" at bounding box center [1239, 681] width 129 height 30
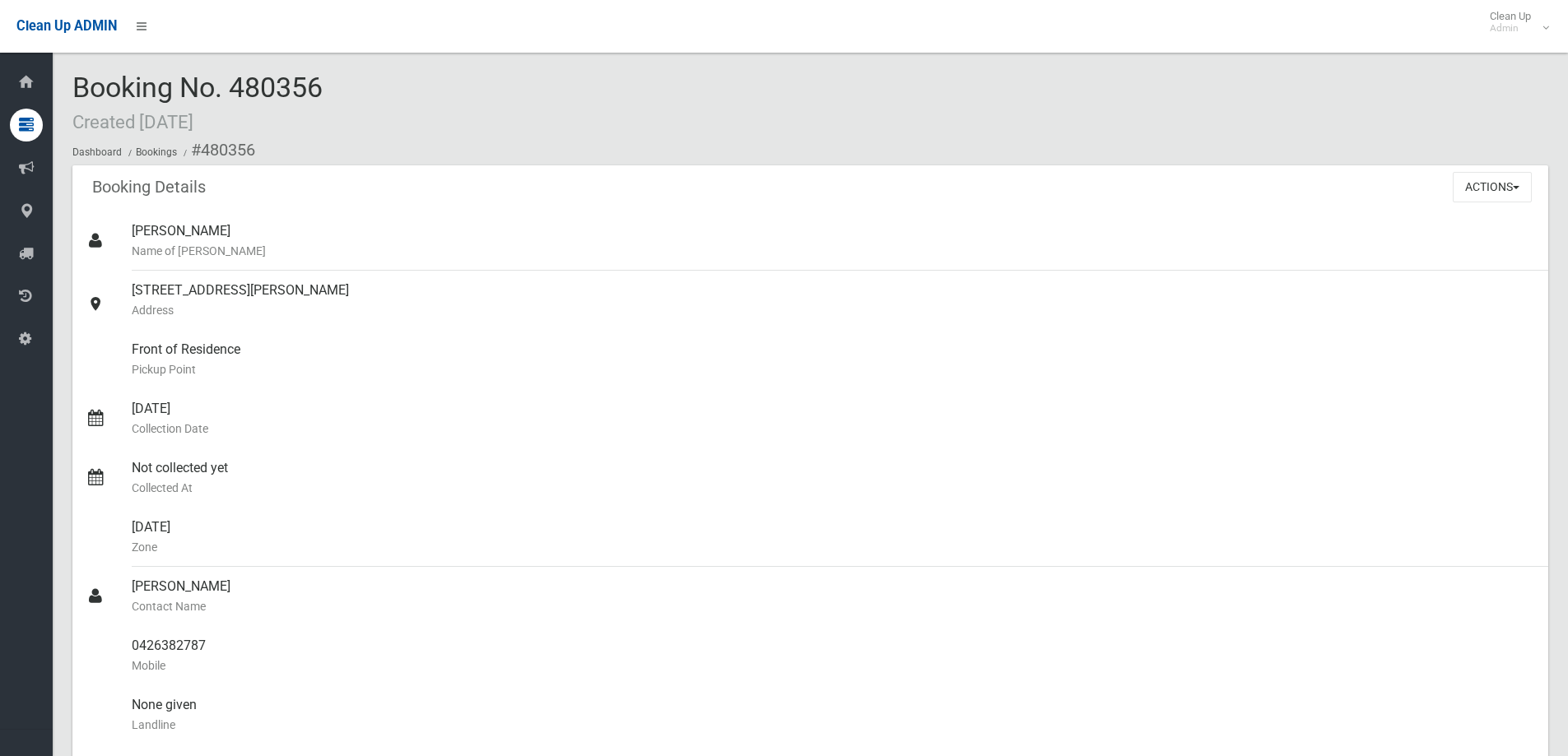
drag, startPoint x: 339, startPoint y: 95, endPoint x: 80, endPoint y: 88, distance: 259.1
click at [80, 88] on div "Booking No. 480356 Created [DATE] Dashboard Bookings #480356" at bounding box center [810, 119] width 1475 height 93
click at [337, 76] on div "Booking No. 480356 Created [DATE] Dashboard Bookings #480356" at bounding box center [810, 119] width 1475 height 93
drag, startPoint x: 242, startPoint y: 101, endPoint x: 250, endPoint y: 62, distance: 39.8
click at [250, 62] on div "Booking No. 480356 Created [DATE] Dashboard Bookings #480356 Booking Details Ac…" at bounding box center [810, 715] width 1515 height 1392
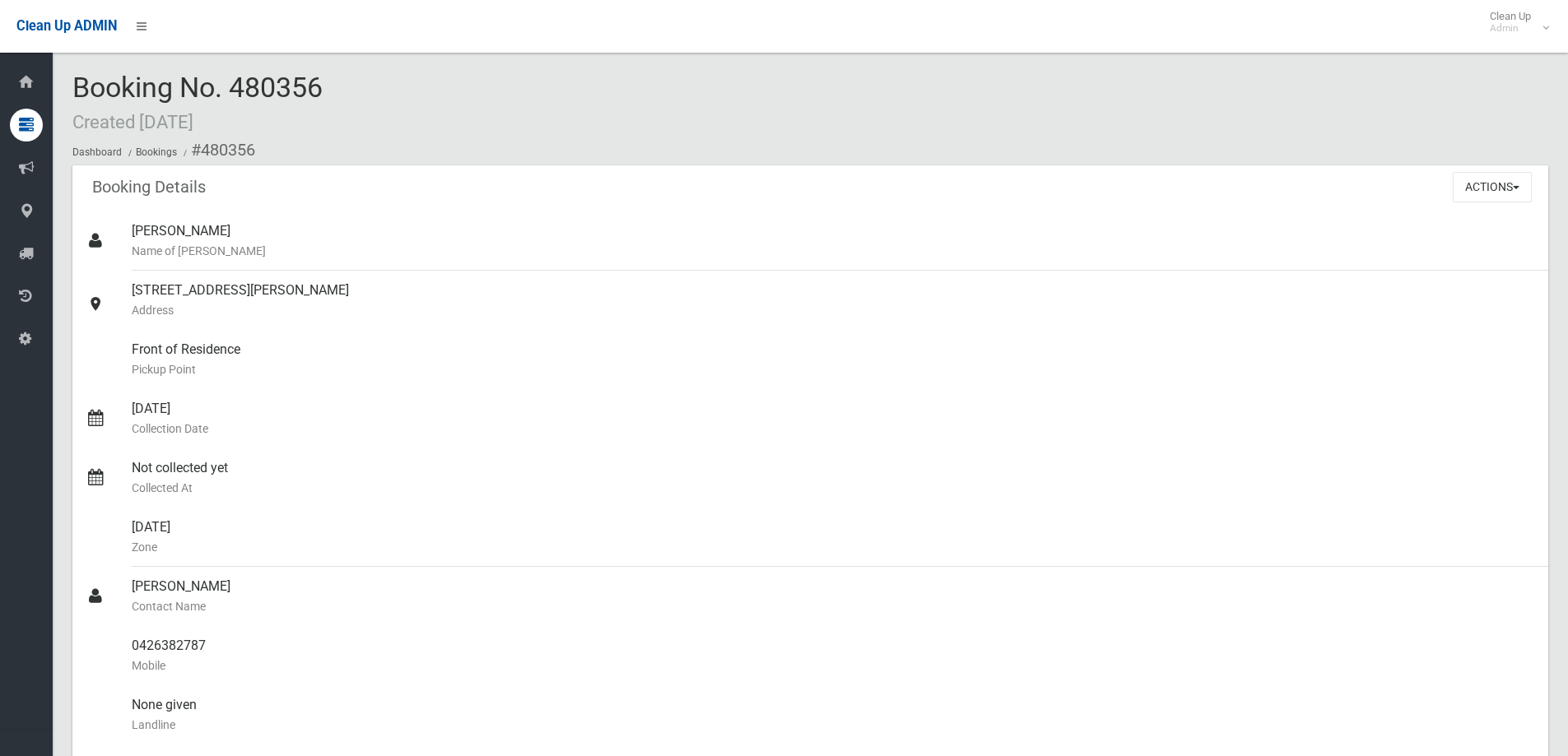
click at [372, 97] on div "Booking No. 480356 Created [DATE] Dashboard Bookings #480356" at bounding box center [810, 119] width 1475 height 93
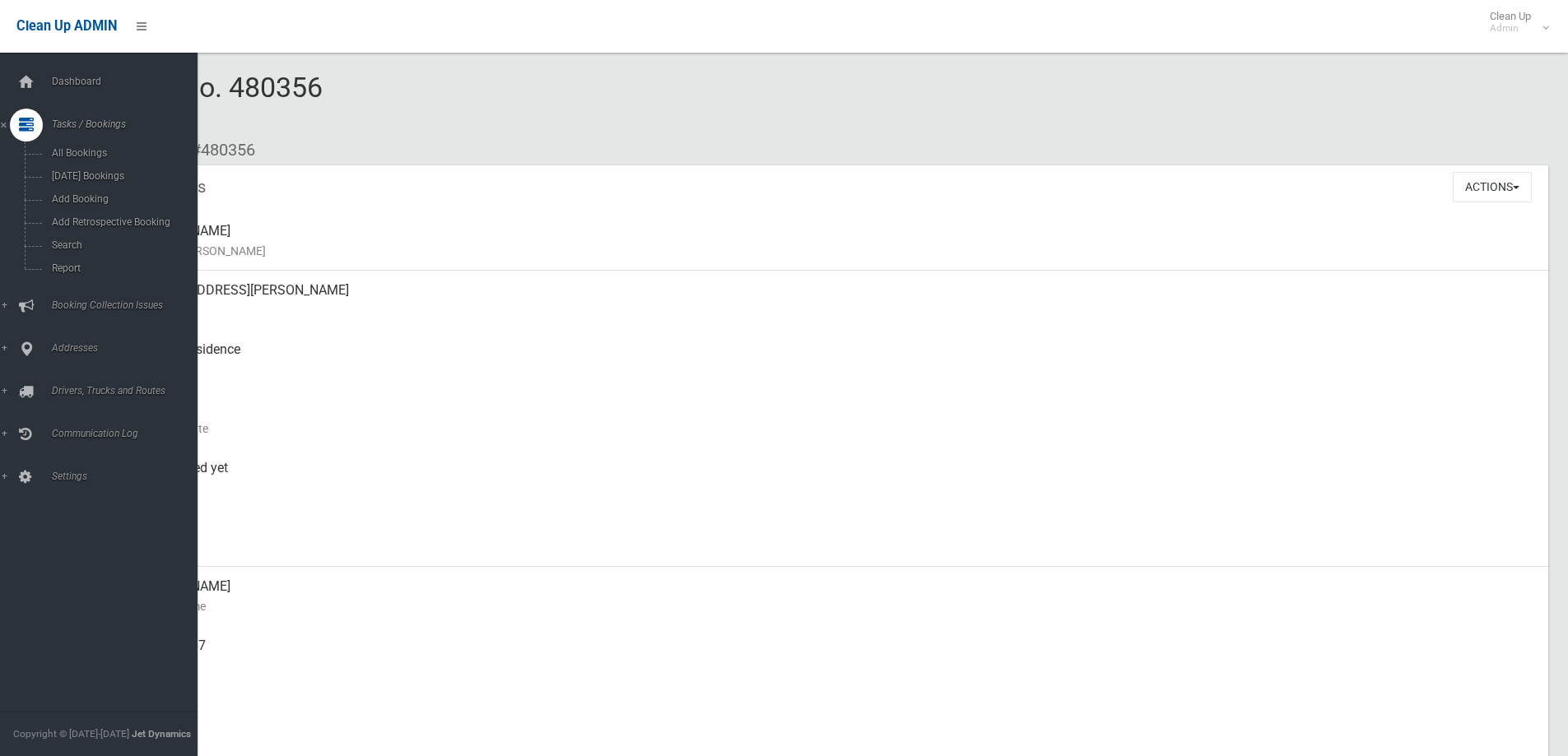
click at [44, 62] on div "Dashboard Tasks / Bookings All Bookings [DATE] Bookings Add Booking Add Retrosp…" at bounding box center [105, 404] width 210 height 703
click at [44, 86] on link "Dashboard" at bounding box center [105, 82] width 210 height 33
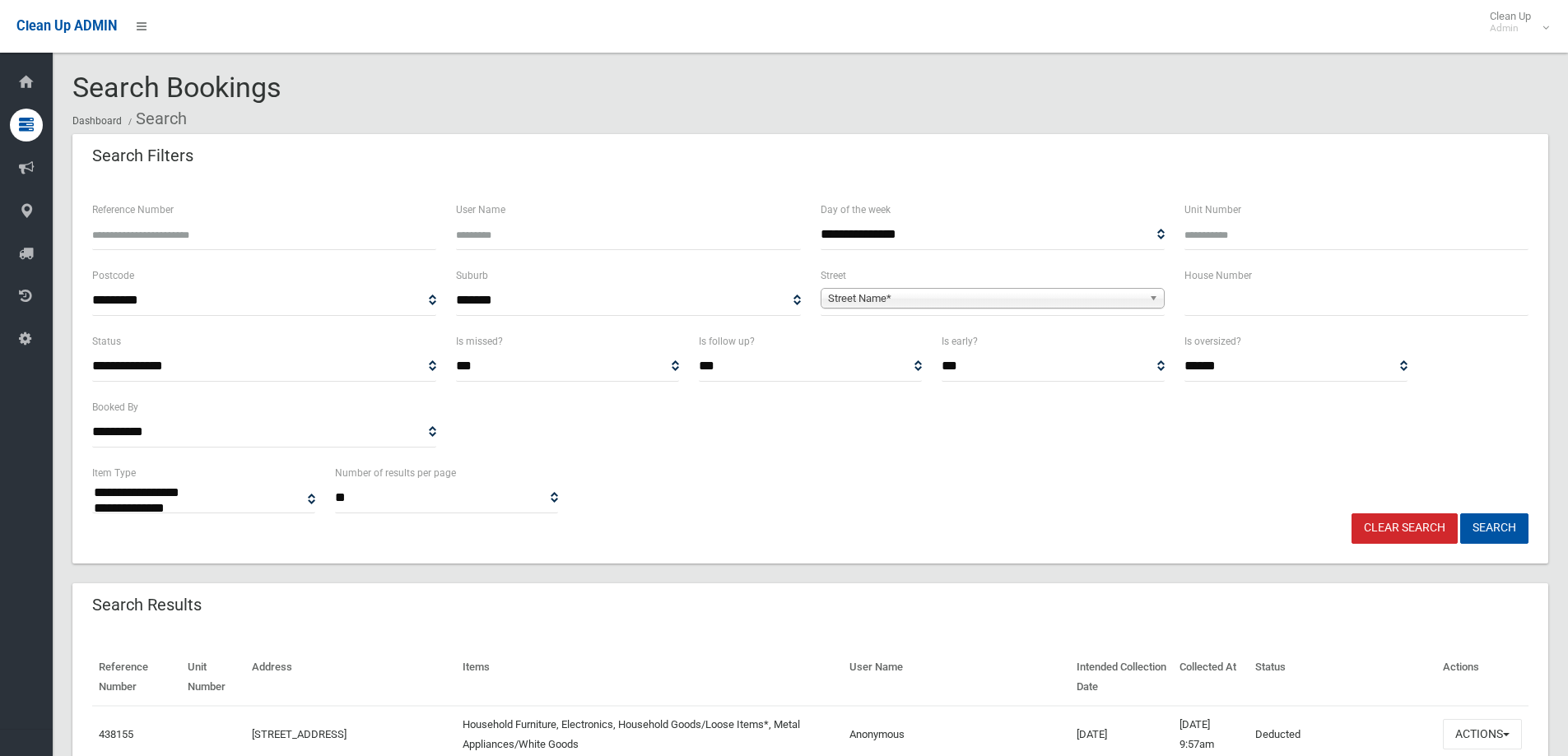
select select
click at [1258, 322] on div "House Number" at bounding box center [1356, 298] width 363 height 66
click at [1257, 315] on div "House Number" at bounding box center [1356, 298] width 363 height 66
click at [1253, 311] on input "text" at bounding box center [1357, 300] width 344 height 30
type input "*"
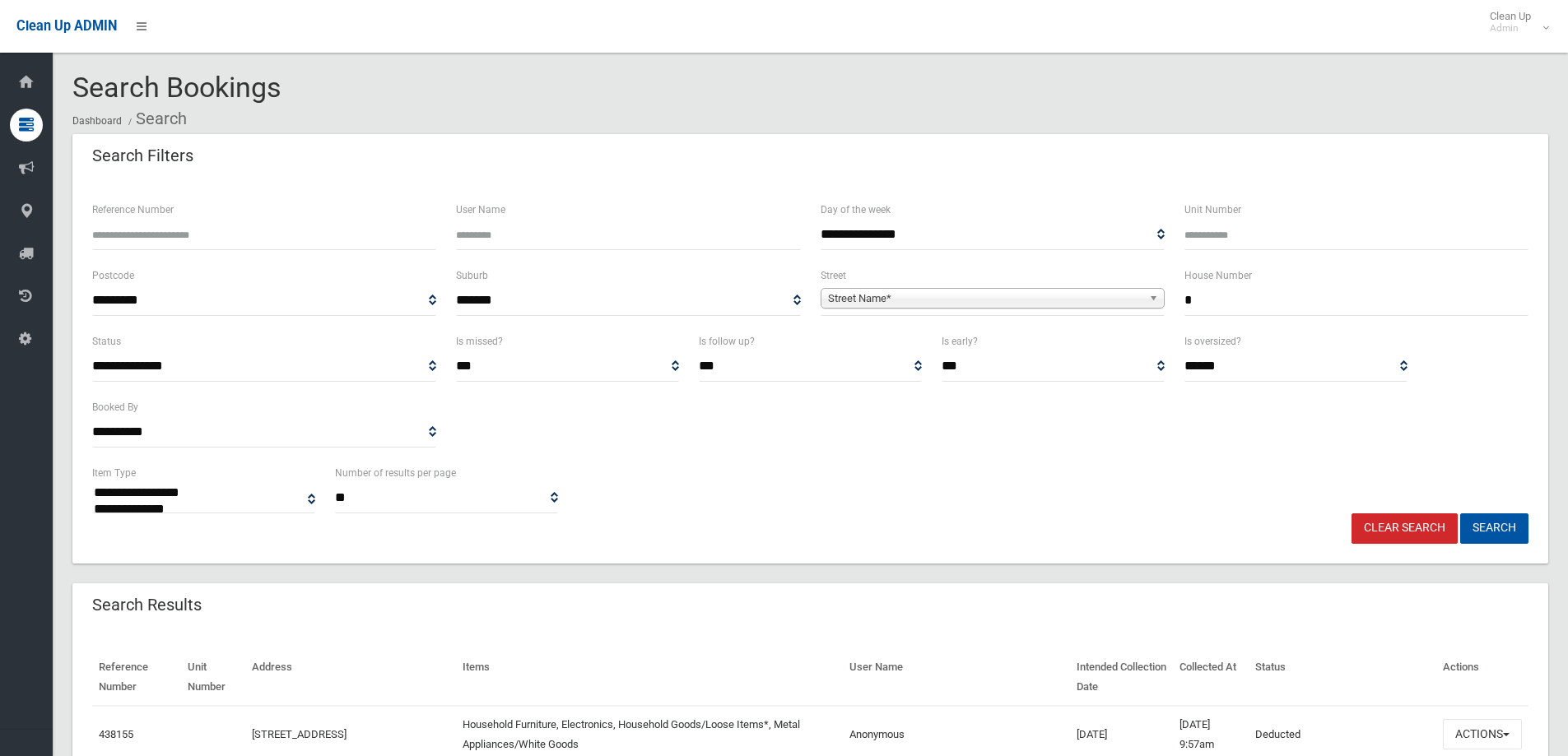
click at [1019, 299] on span "Street Name*" at bounding box center [985, 298] width 314 height 20
type input "*****"
click at [885, 343] on li "Parer Avenue (CONDELL PARK 2200)" at bounding box center [993, 344] width 336 height 21
click at [1490, 513] on button "Search" at bounding box center [1494, 528] width 68 height 30
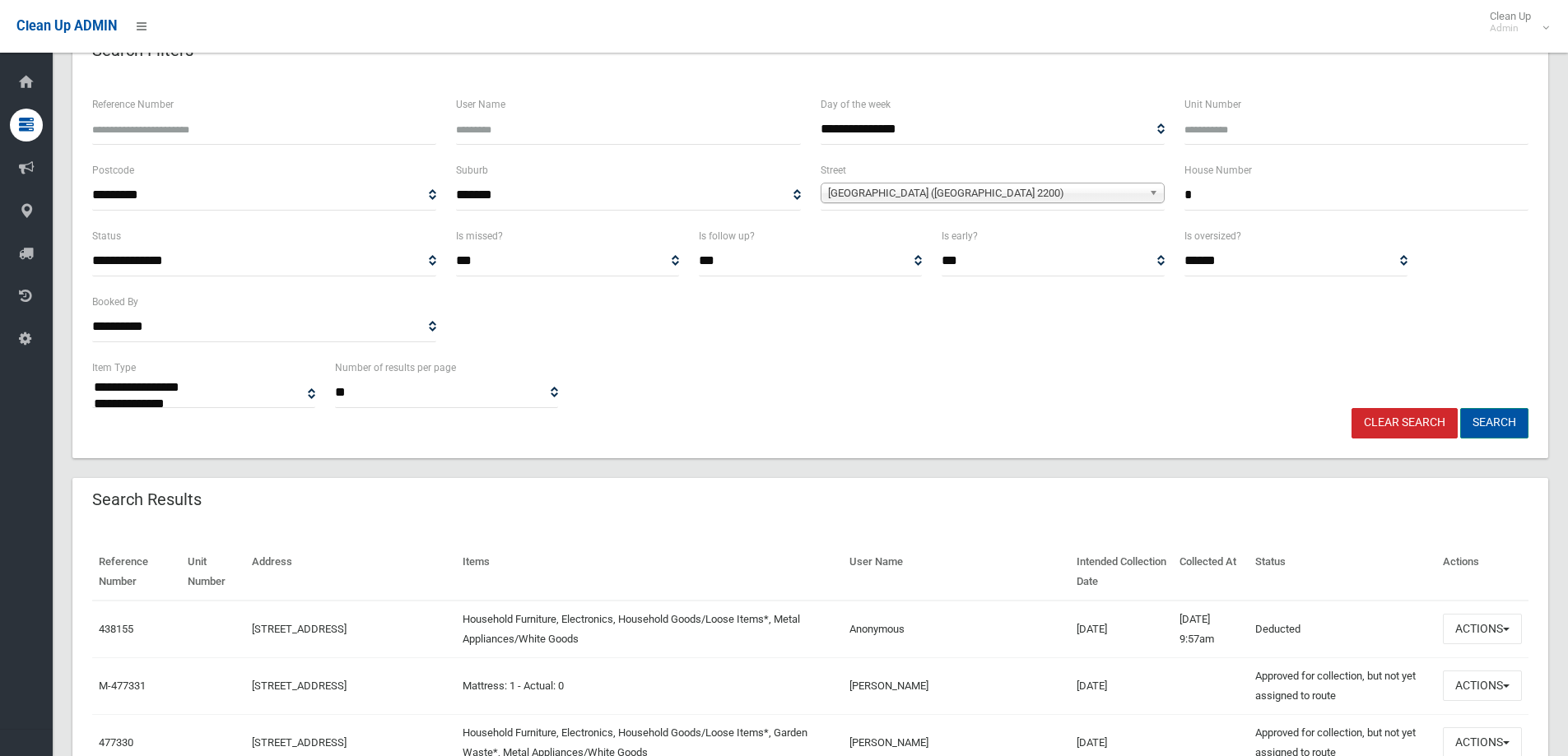
scroll to position [164, 0]
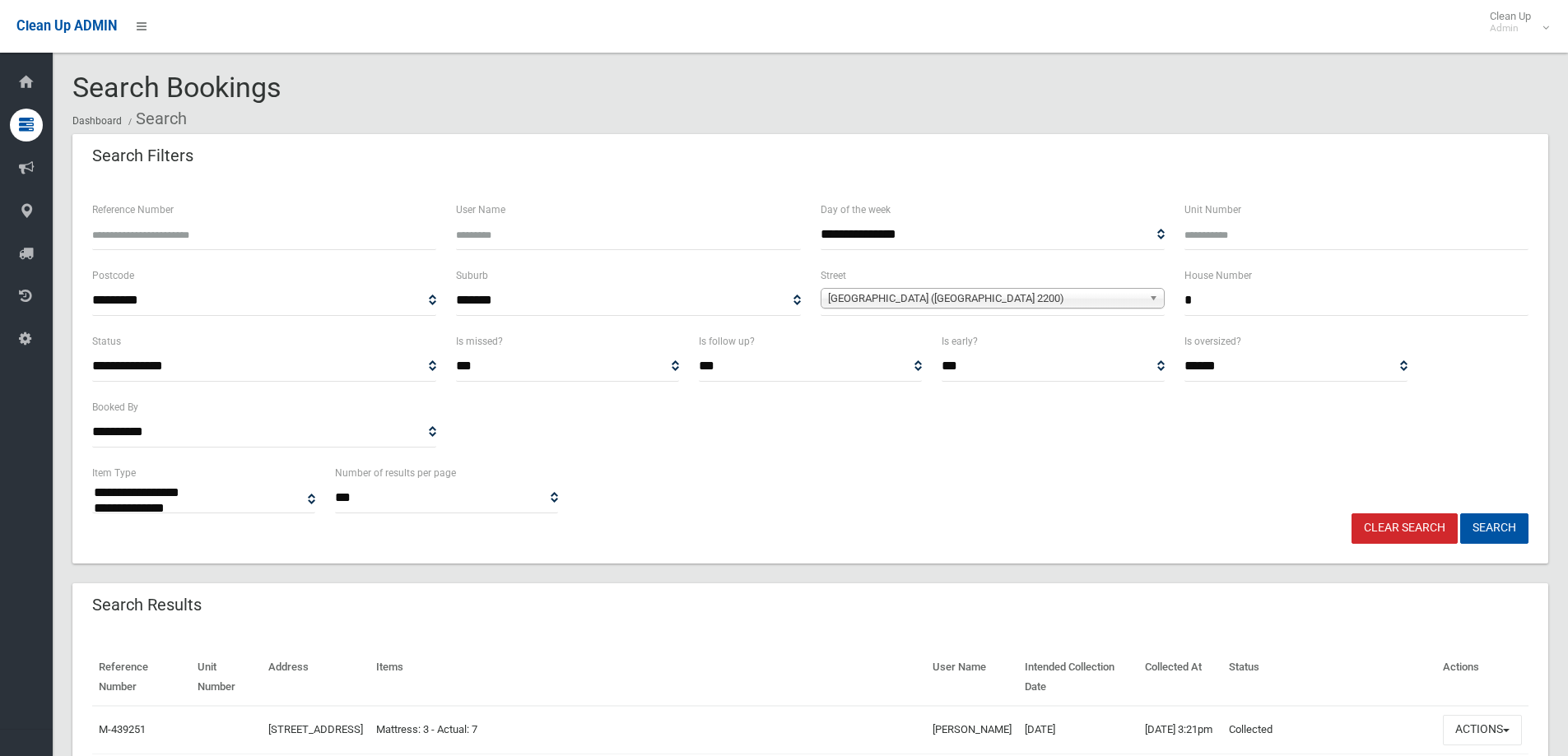
select select
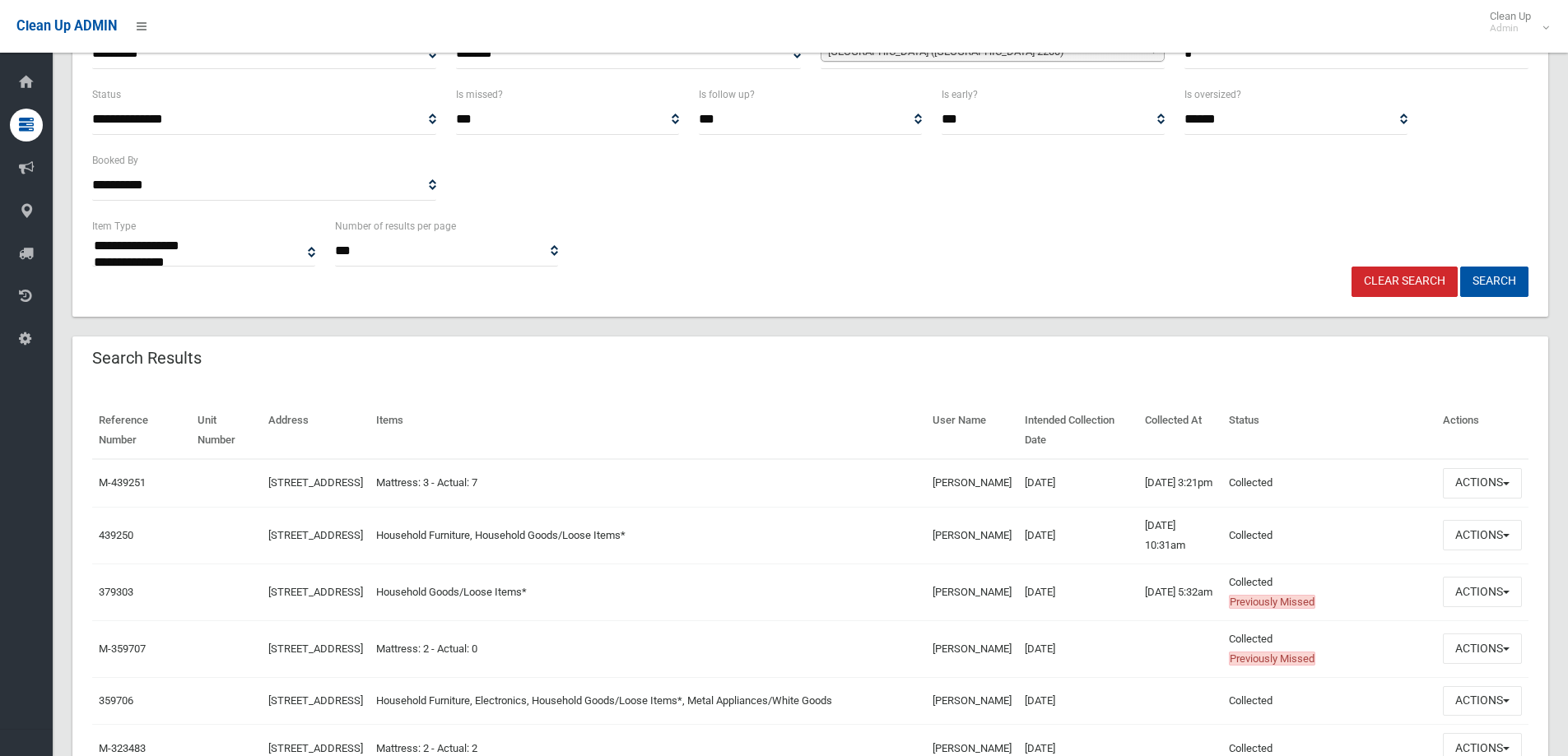
scroll to position [247, 0]
click at [107, 541] on link "439250" at bounding box center [116, 535] width 35 height 12
click at [1463, 607] on button "Actions" at bounding box center [1481, 592] width 79 height 30
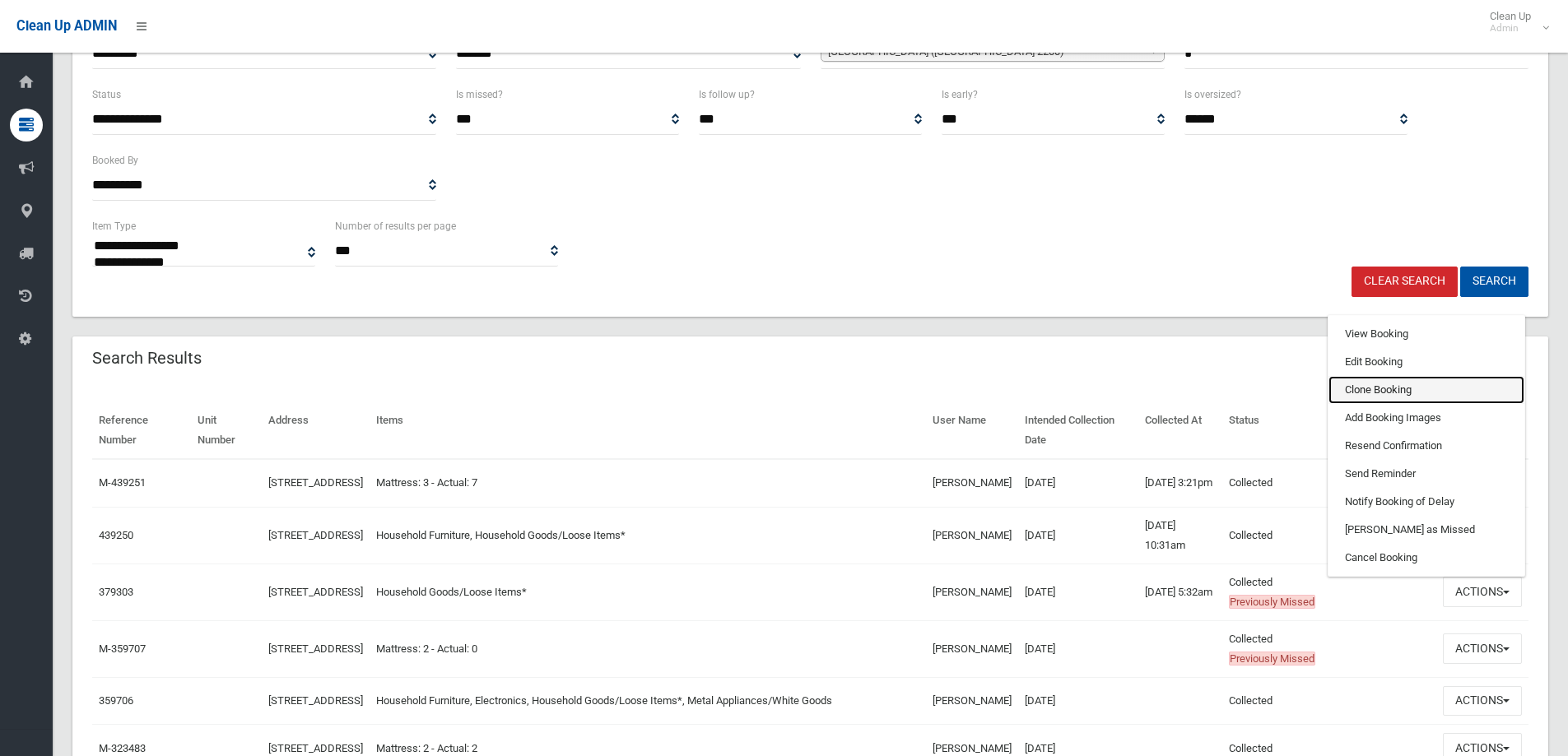
click at [1392, 393] on link "Clone Booking" at bounding box center [1426, 390] width 196 height 28
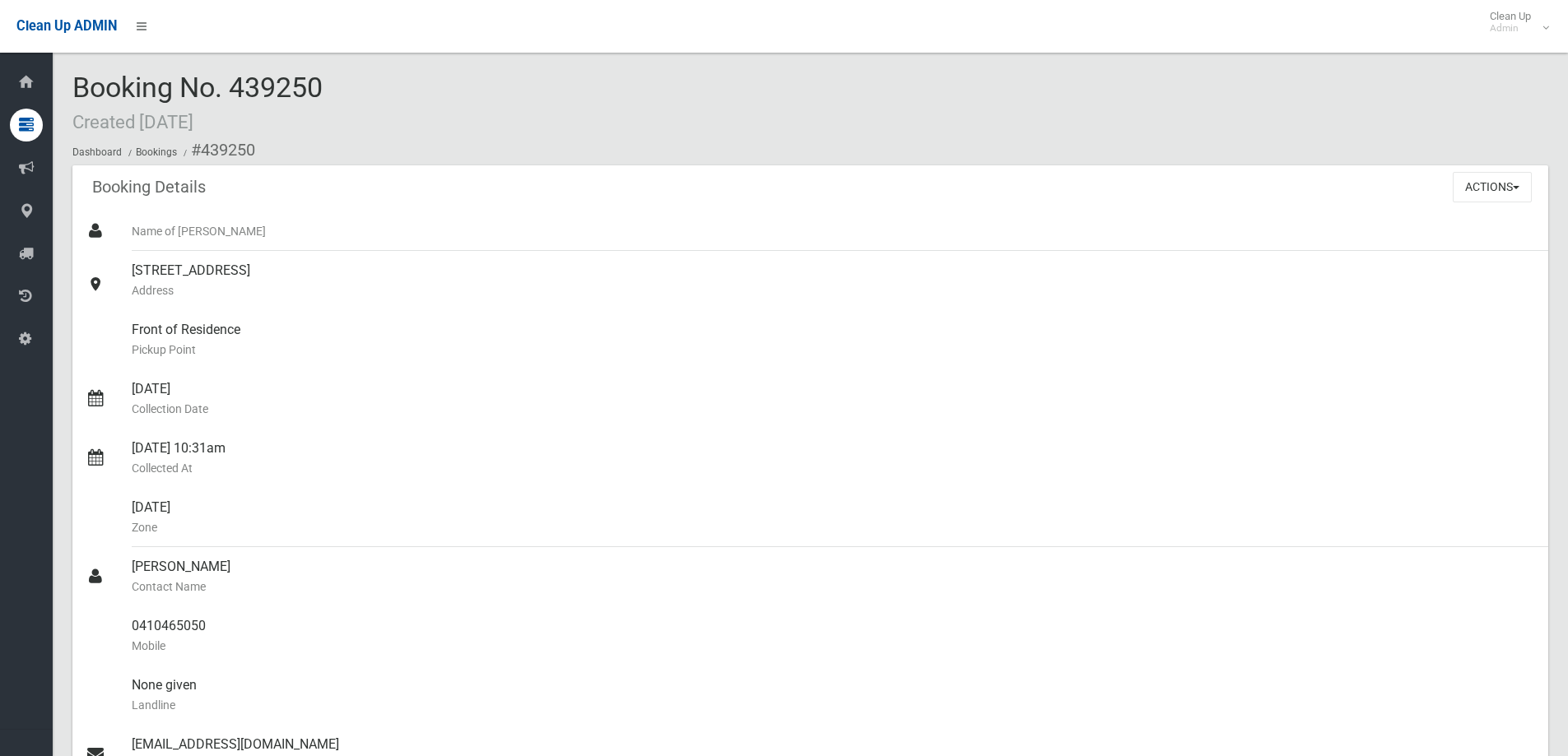
scroll to position [247, 0]
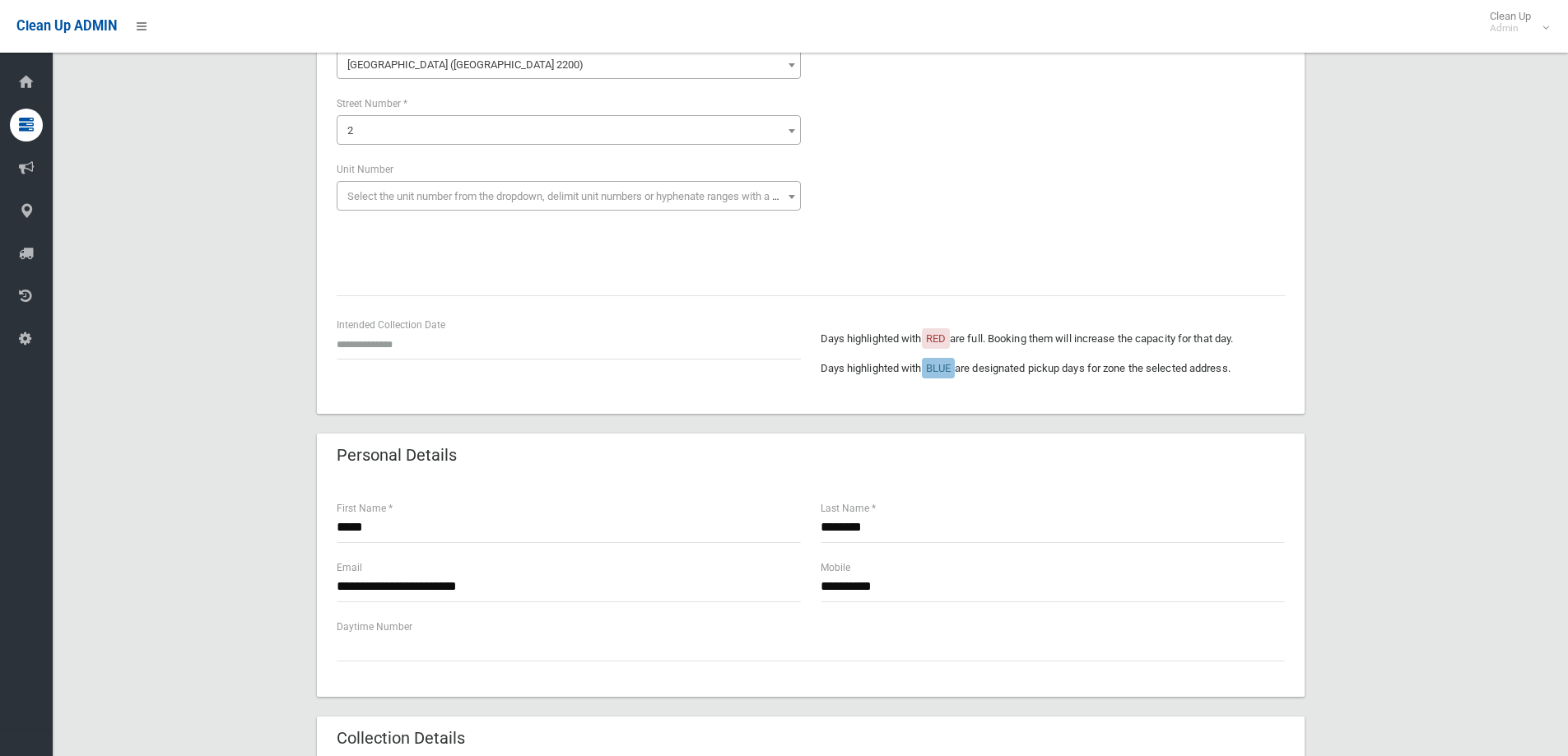
scroll to position [412, 0]
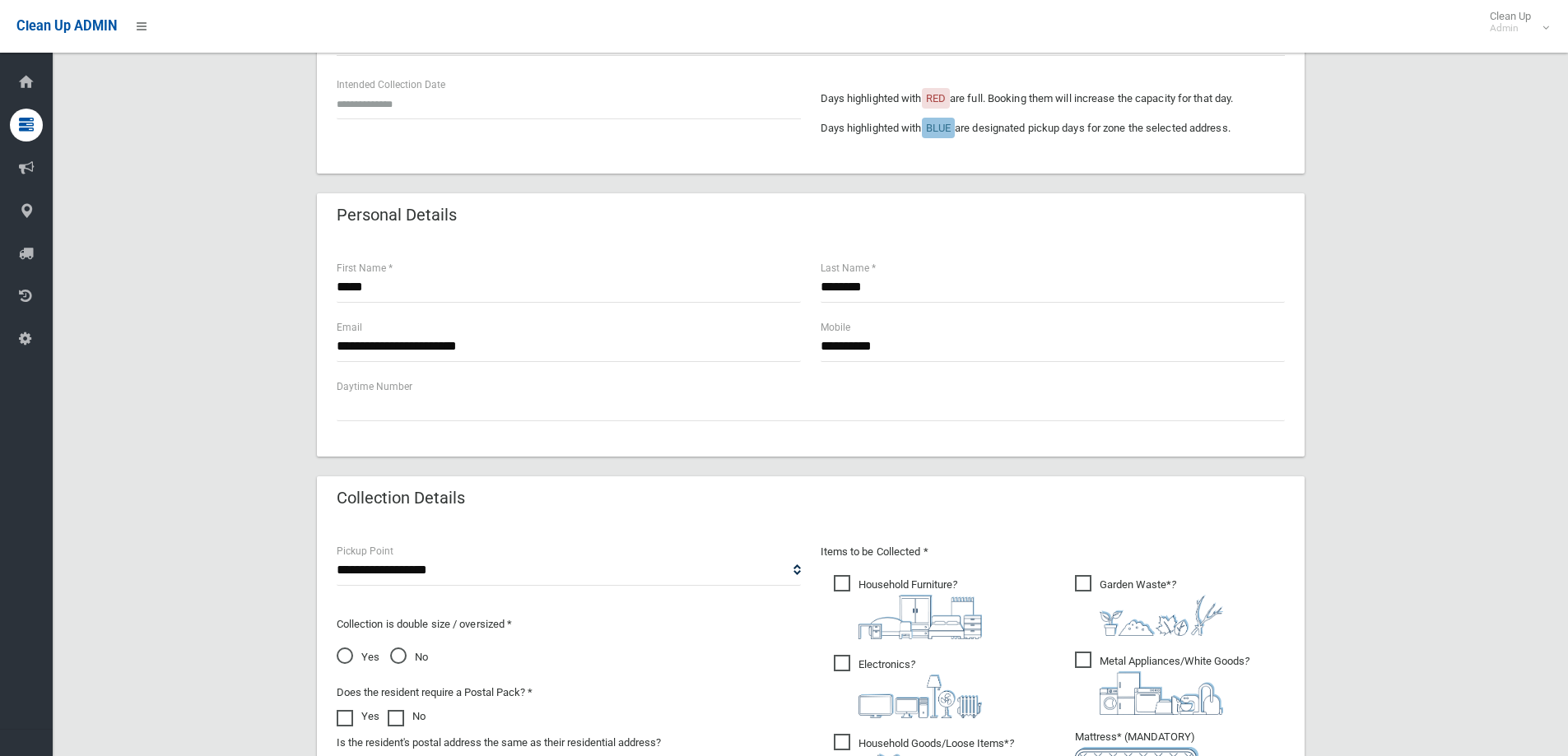
click at [892, 584] on span "Household Furniture ?" at bounding box center [907, 607] width 148 height 64
click at [1222, 588] on span "Garden Waste* ?" at bounding box center [1148, 605] width 148 height 61
click at [1072, 682] on ul "Garden Waste* ?" at bounding box center [1173, 717] width 223 height 292
click at [1095, 658] on span "Metal Appliances/White Goods ?" at bounding box center [1162, 682] width 175 height 63
click at [880, 668] on span "Electronics ?" at bounding box center [907, 686] width 148 height 63
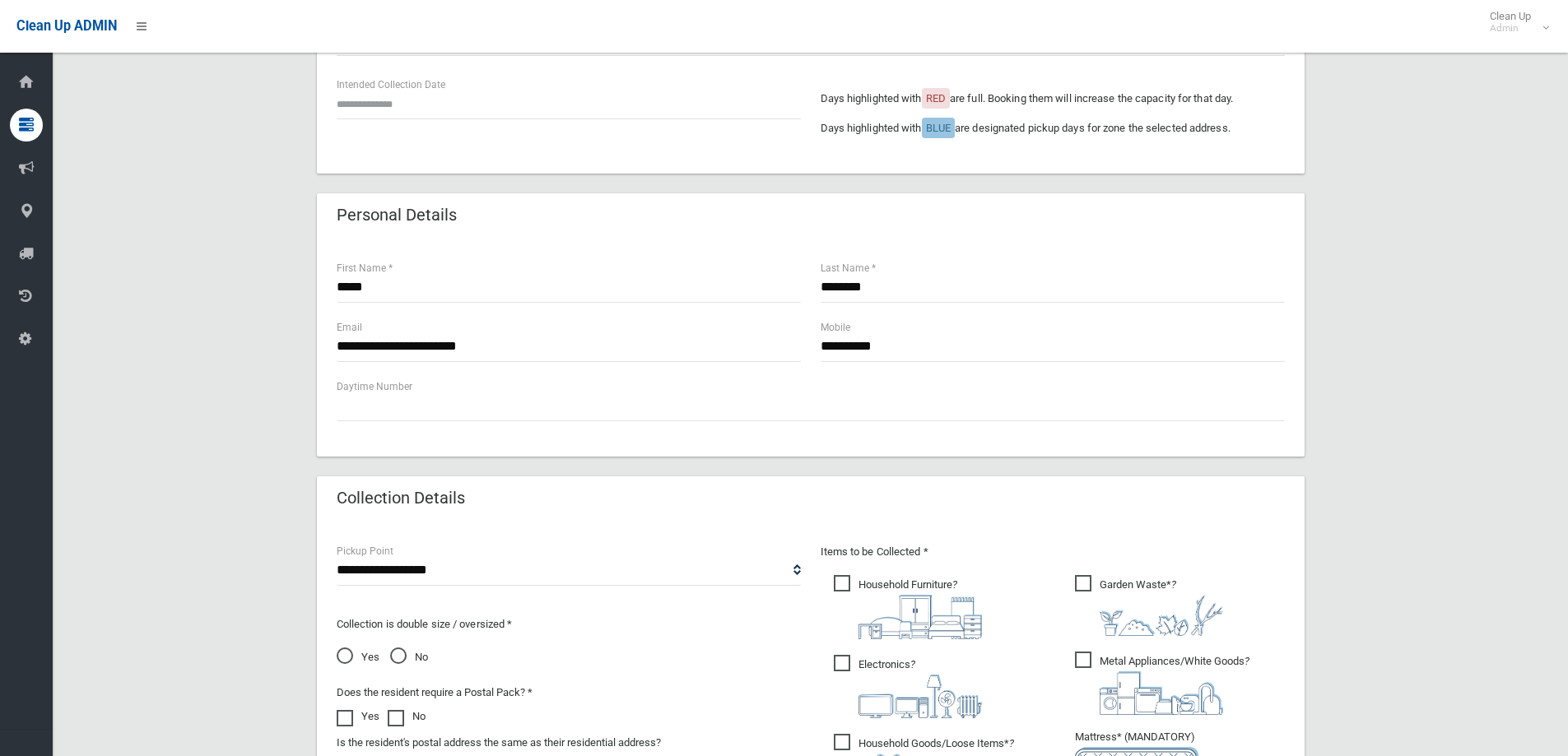
click at [839, 668] on span "Electronics ?" at bounding box center [907, 686] width 148 height 63
click at [1390, 526] on div "**********" at bounding box center [810, 439] width 1475 height 1435
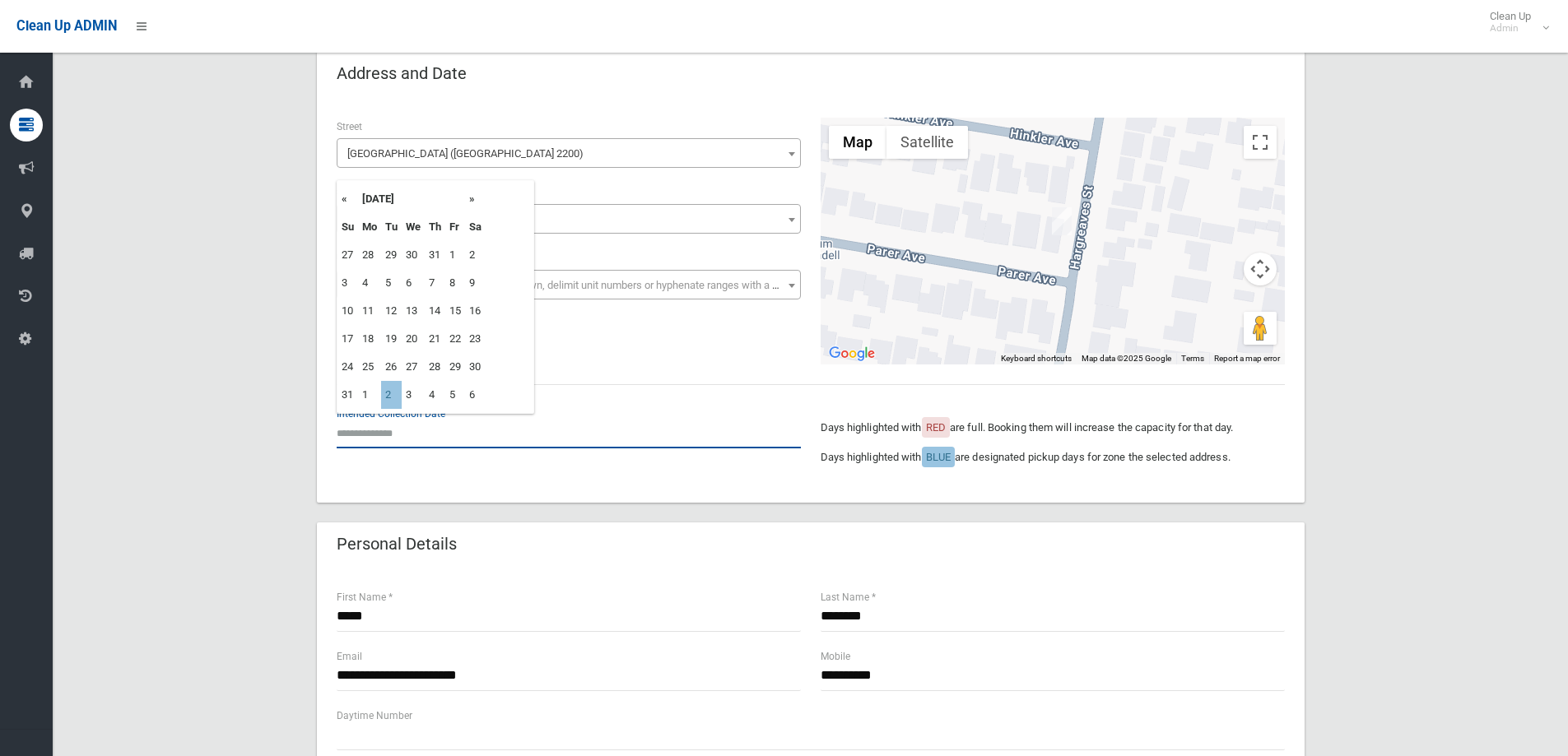
click at [344, 439] on input "text" at bounding box center [569, 432] width 464 height 30
click at [471, 202] on th "»" at bounding box center [475, 199] width 21 height 28
click at [381, 253] on td "2" at bounding box center [391, 255] width 21 height 28
type input "**********"
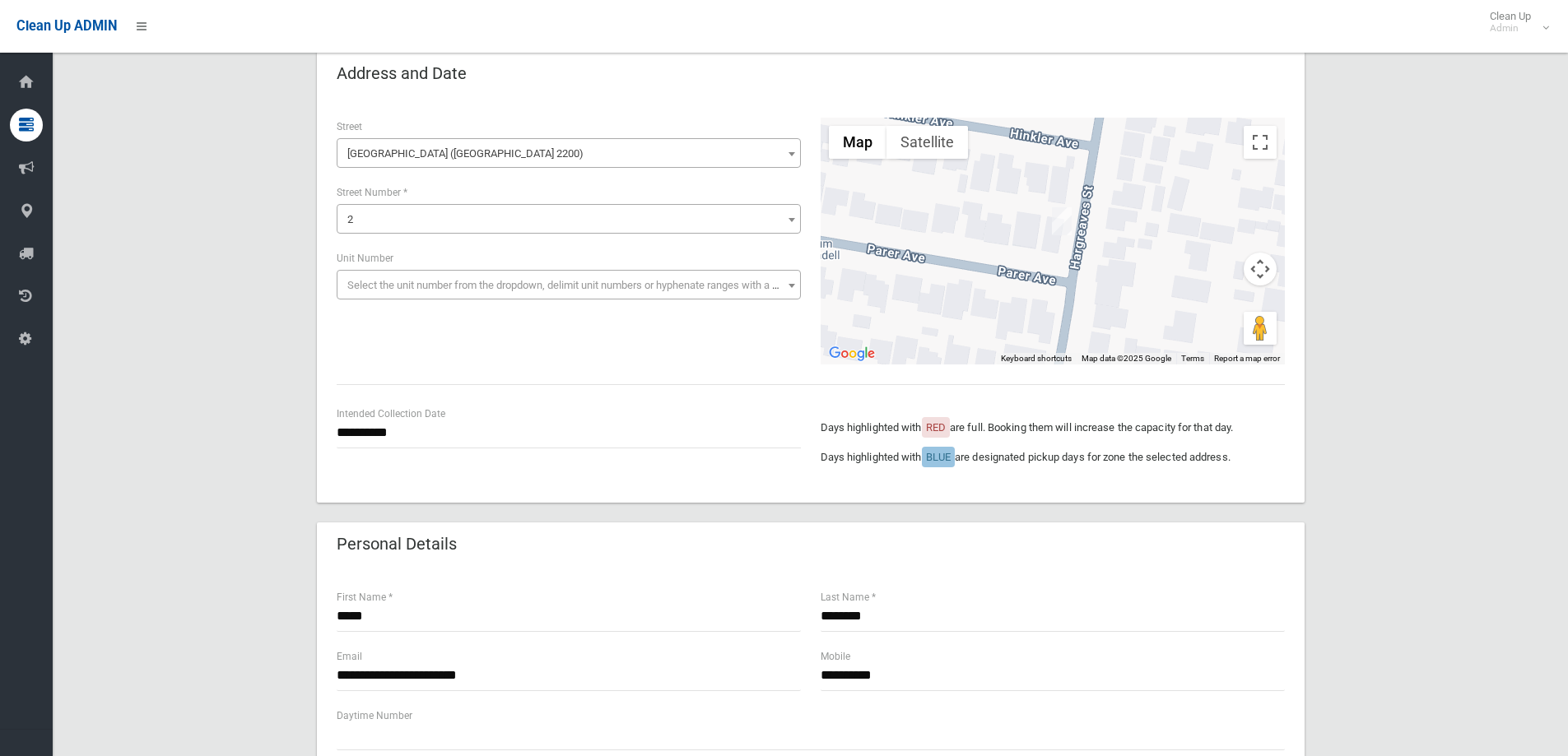
click at [1474, 523] on div "**********" at bounding box center [810, 769] width 1475 height 1435
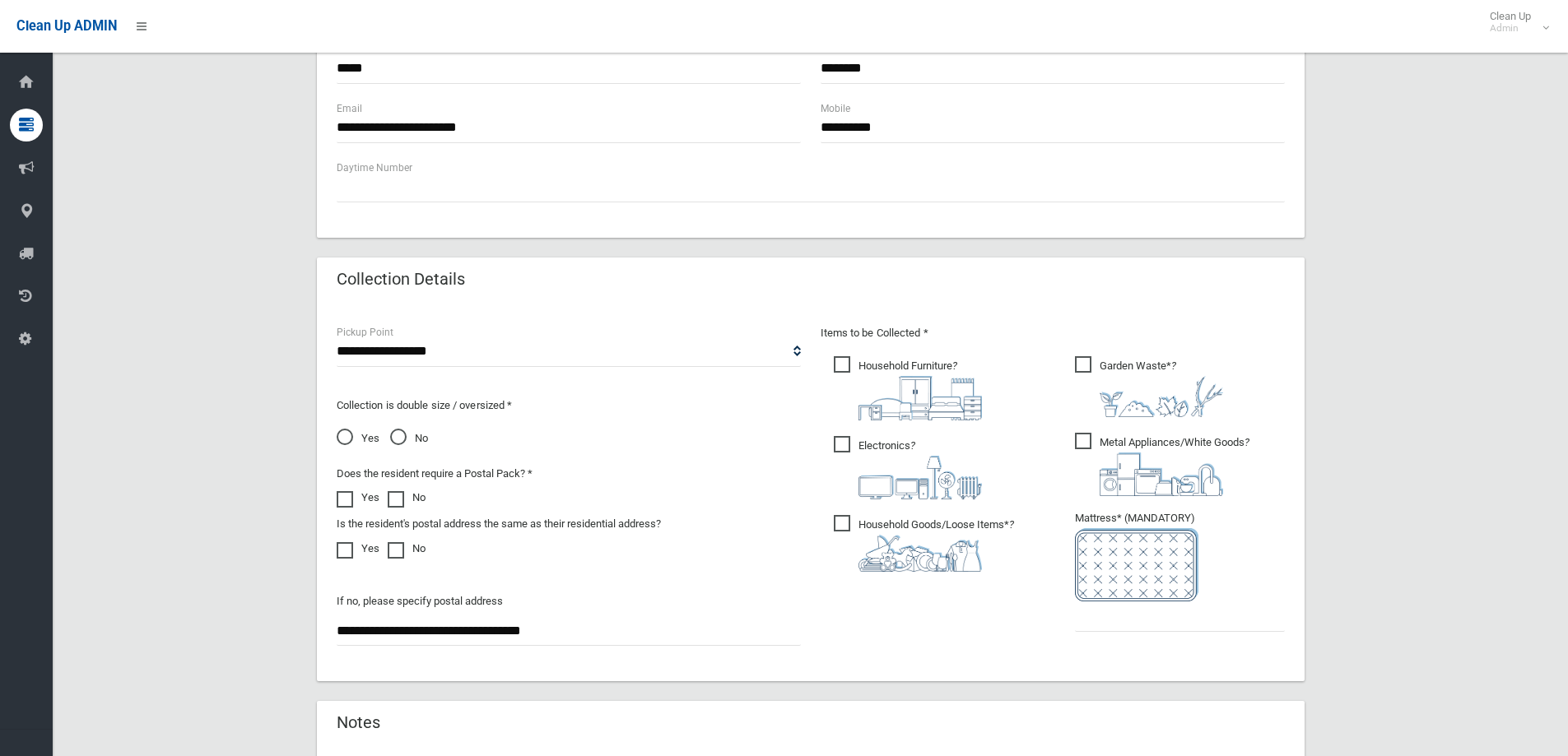
scroll to position [658, 0]
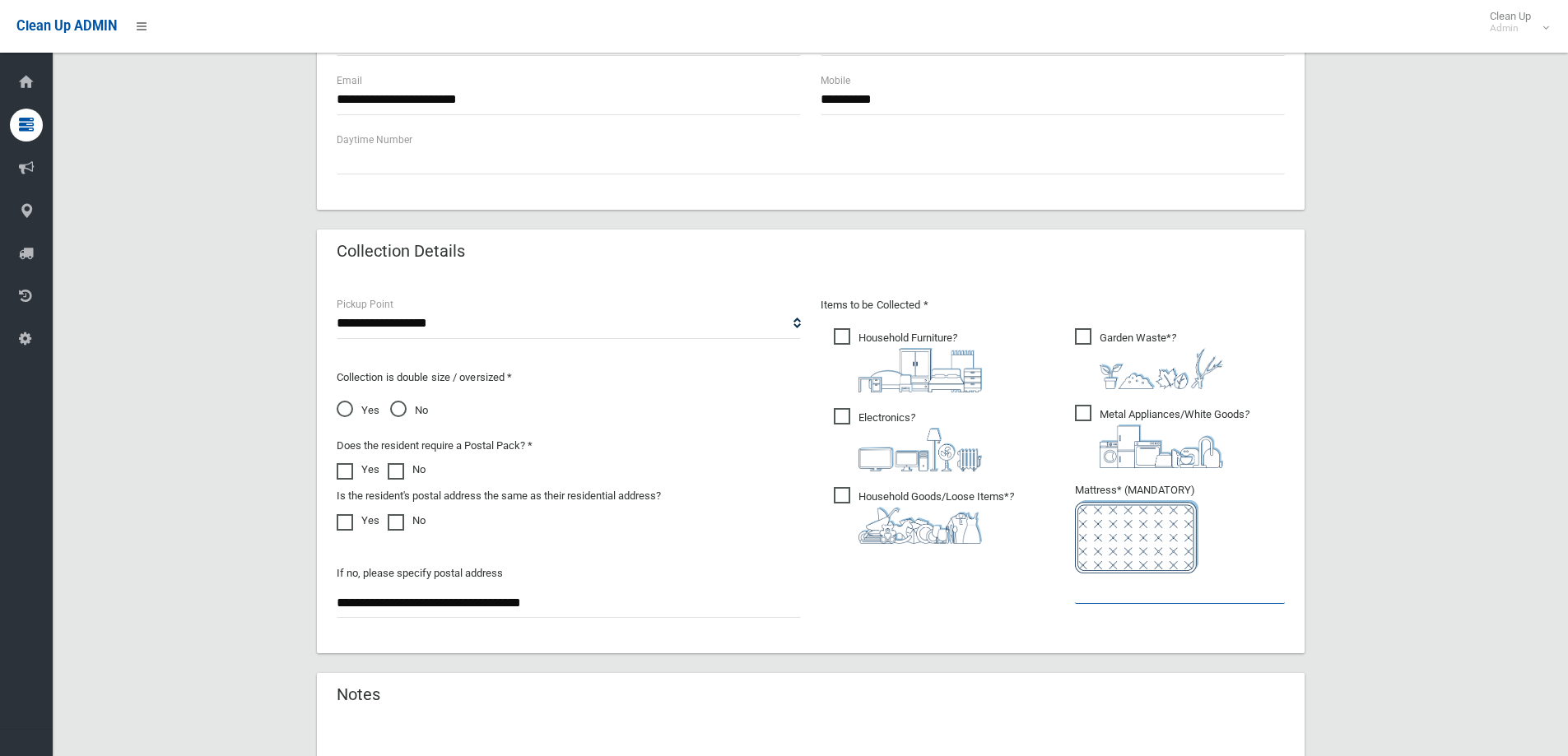
click at [1216, 599] on input "text" at bounding box center [1179, 588] width 210 height 30
drag, startPoint x: 1102, startPoint y: 587, endPoint x: 1064, endPoint y: 586, distance: 38.0
click at [1064, 586] on ul "Garden Waste* ? *" at bounding box center [1173, 471] width 223 height 292
type input "*"
click at [1428, 560] on div "**********" at bounding box center [810, 193] width 1475 height 1435
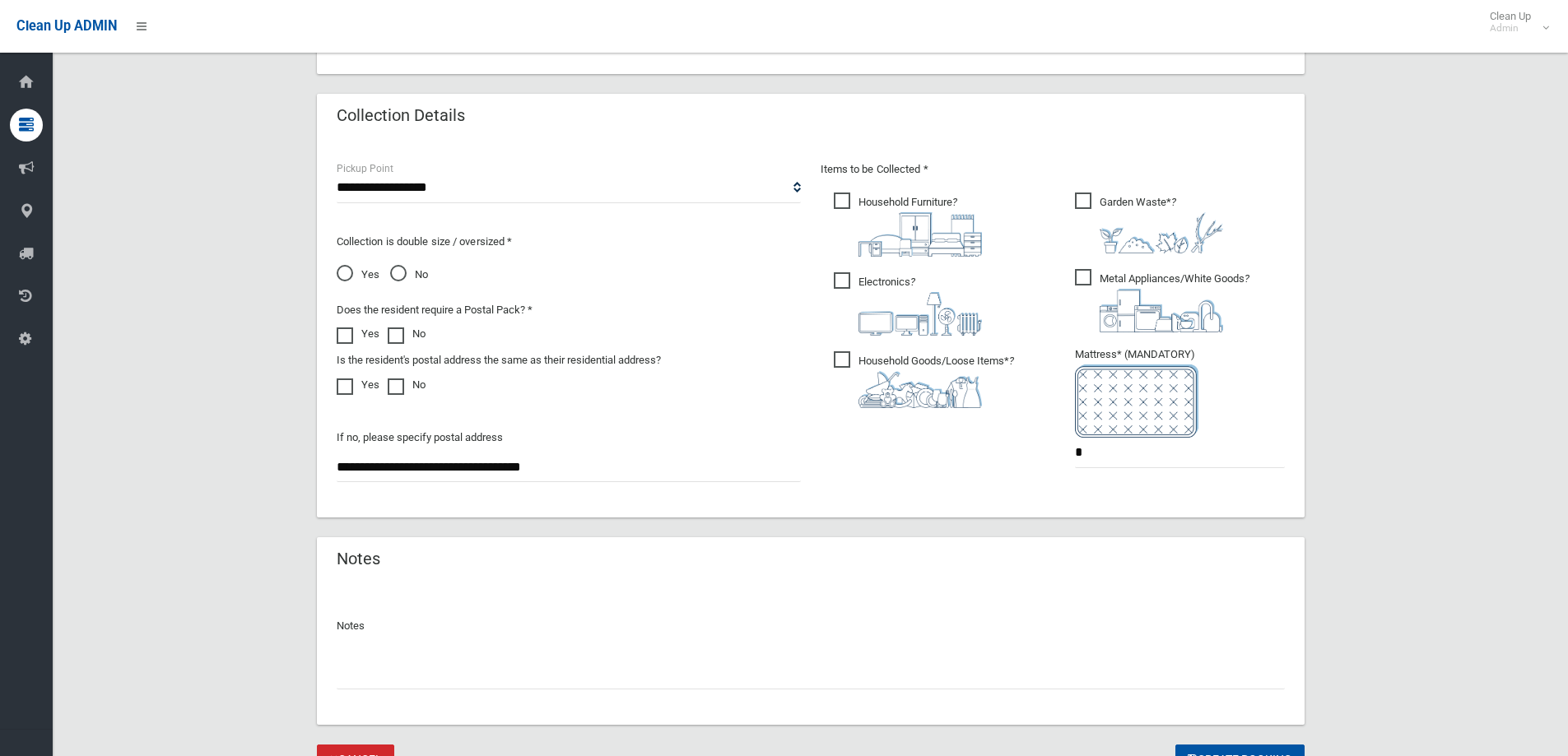
scroll to position [872, 0]
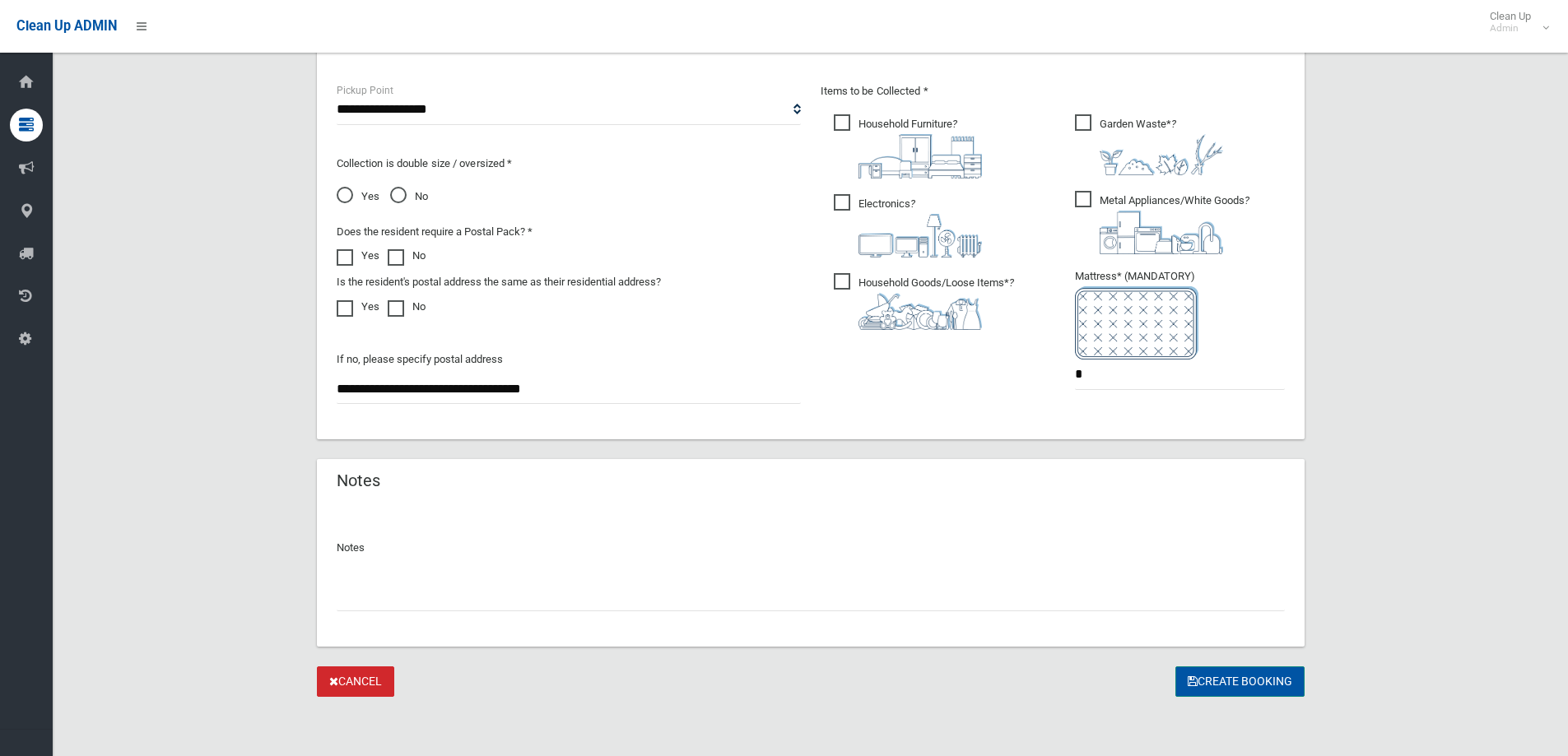
click at [1237, 682] on button "Create Booking" at bounding box center [1239, 681] width 129 height 30
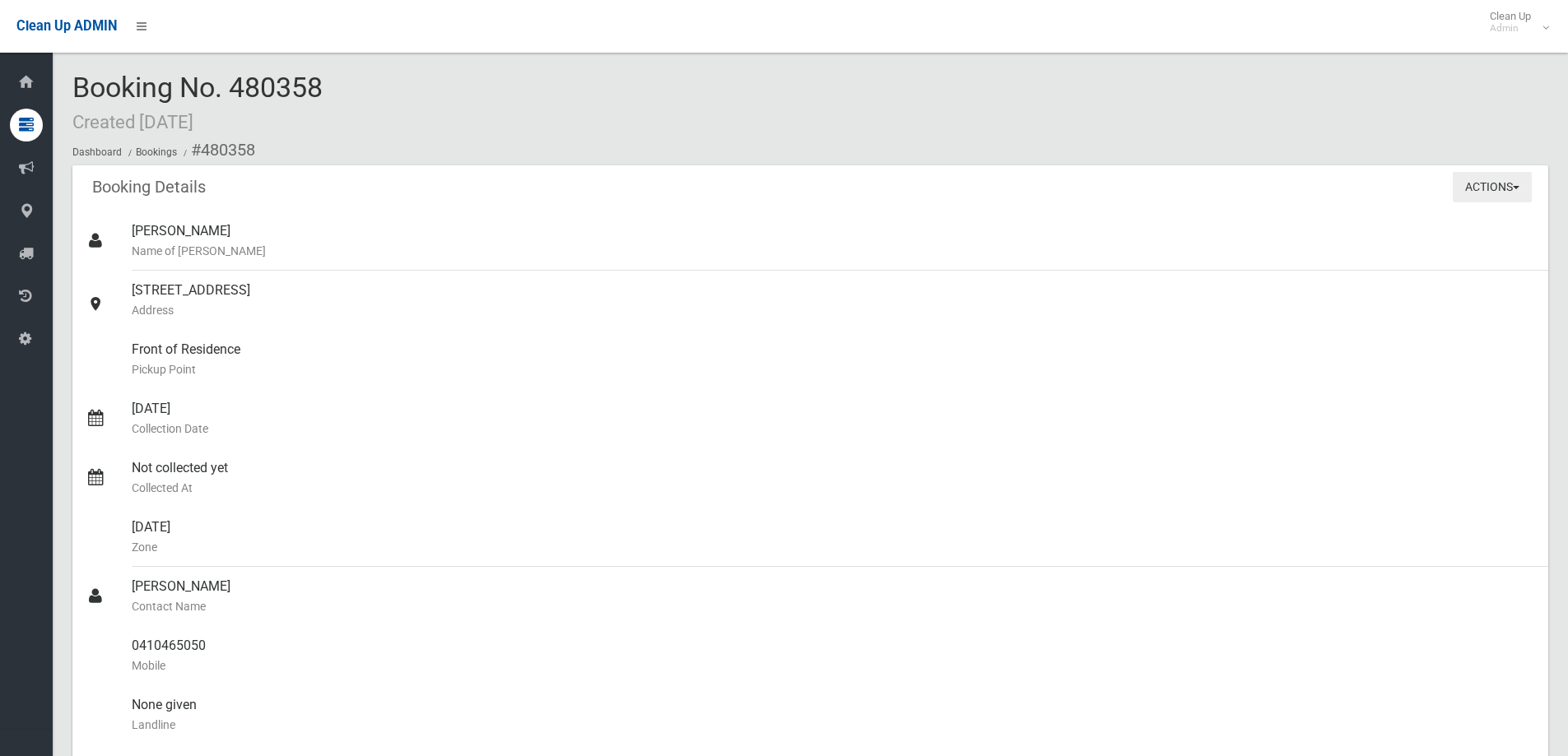
click at [1484, 186] on button "Actions" at bounding box center [1492, 187] width 79 height 30
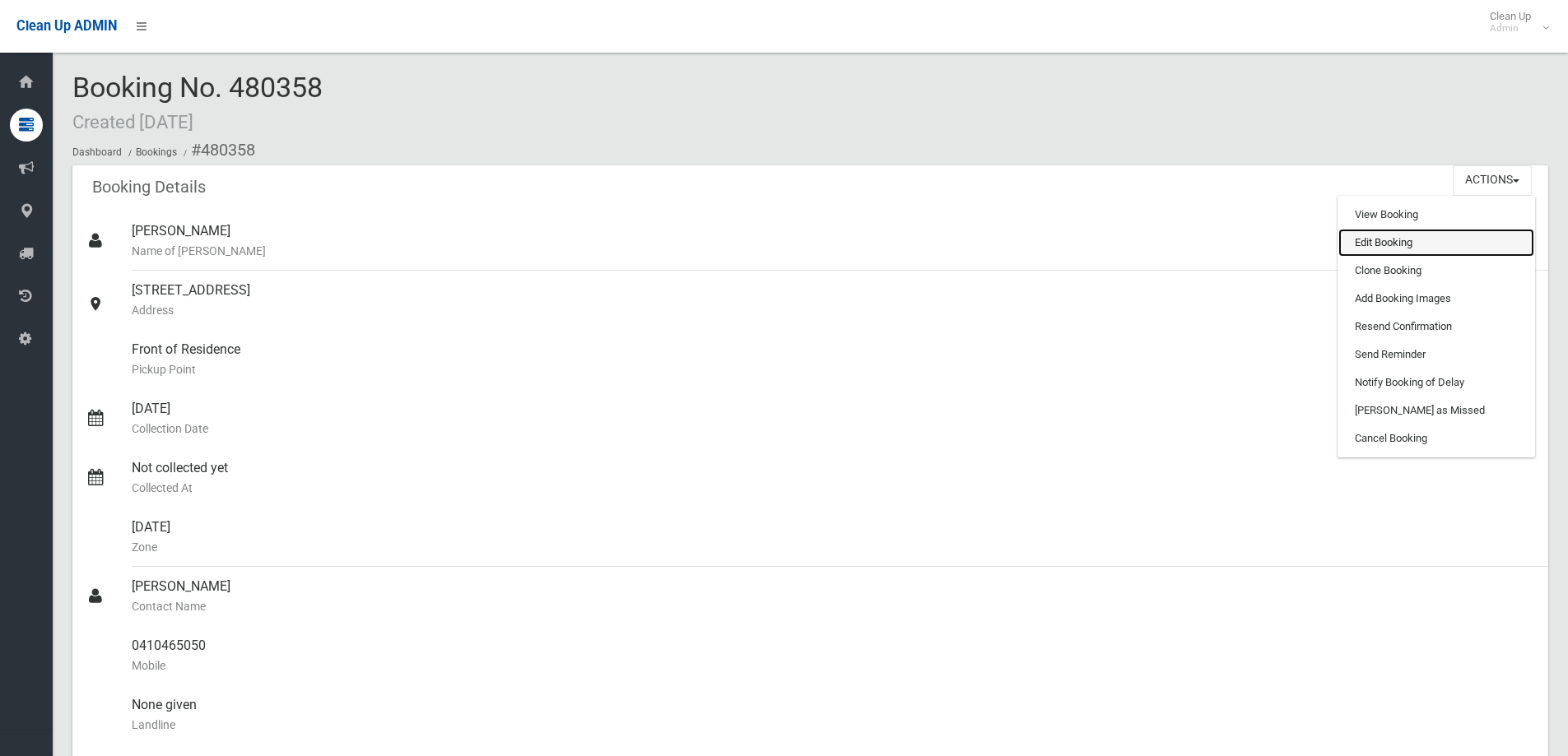
click at [1391, 248] on link "Edit Booking" at bounding box center [1436, 242] width 196 height 28
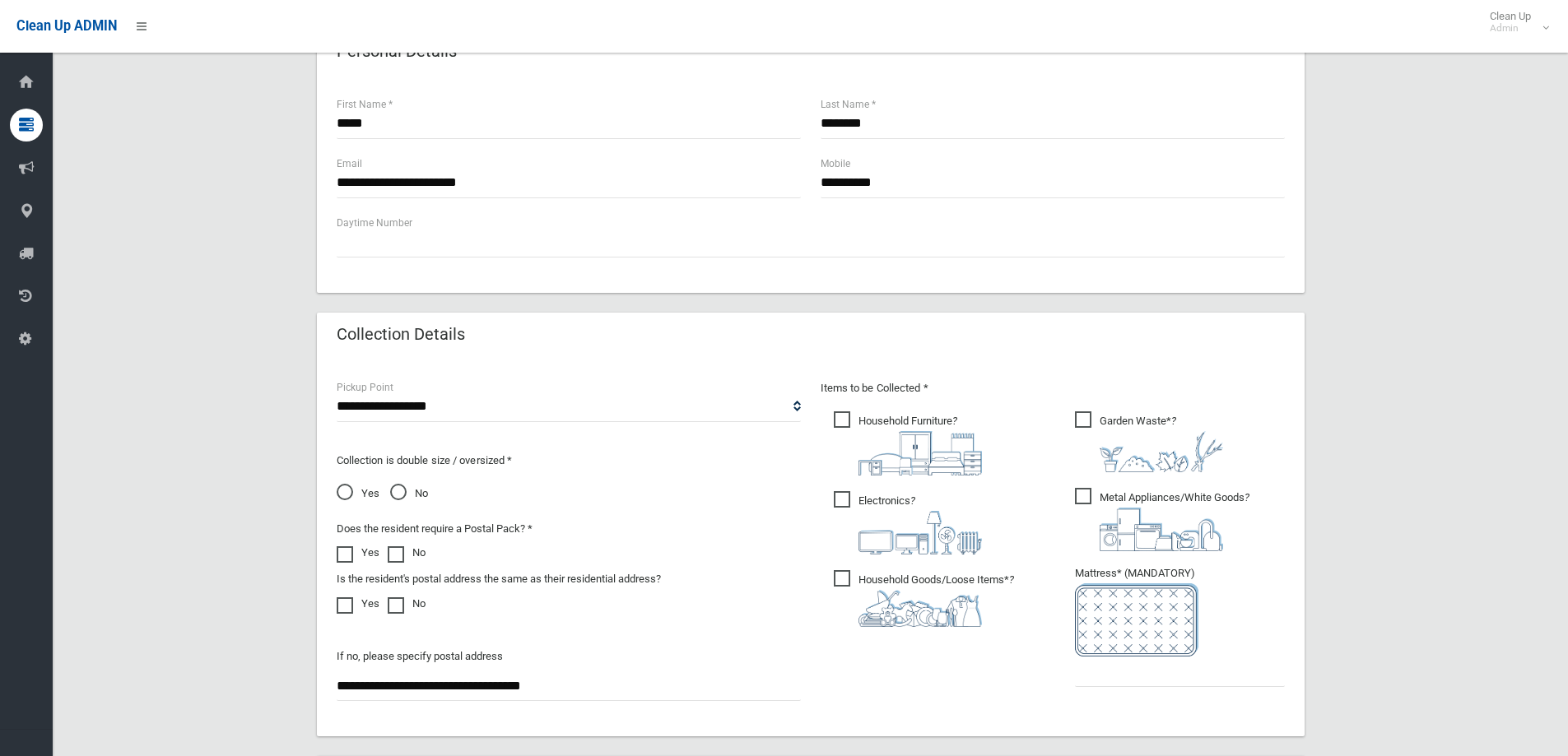
scroll to position [740, 0]
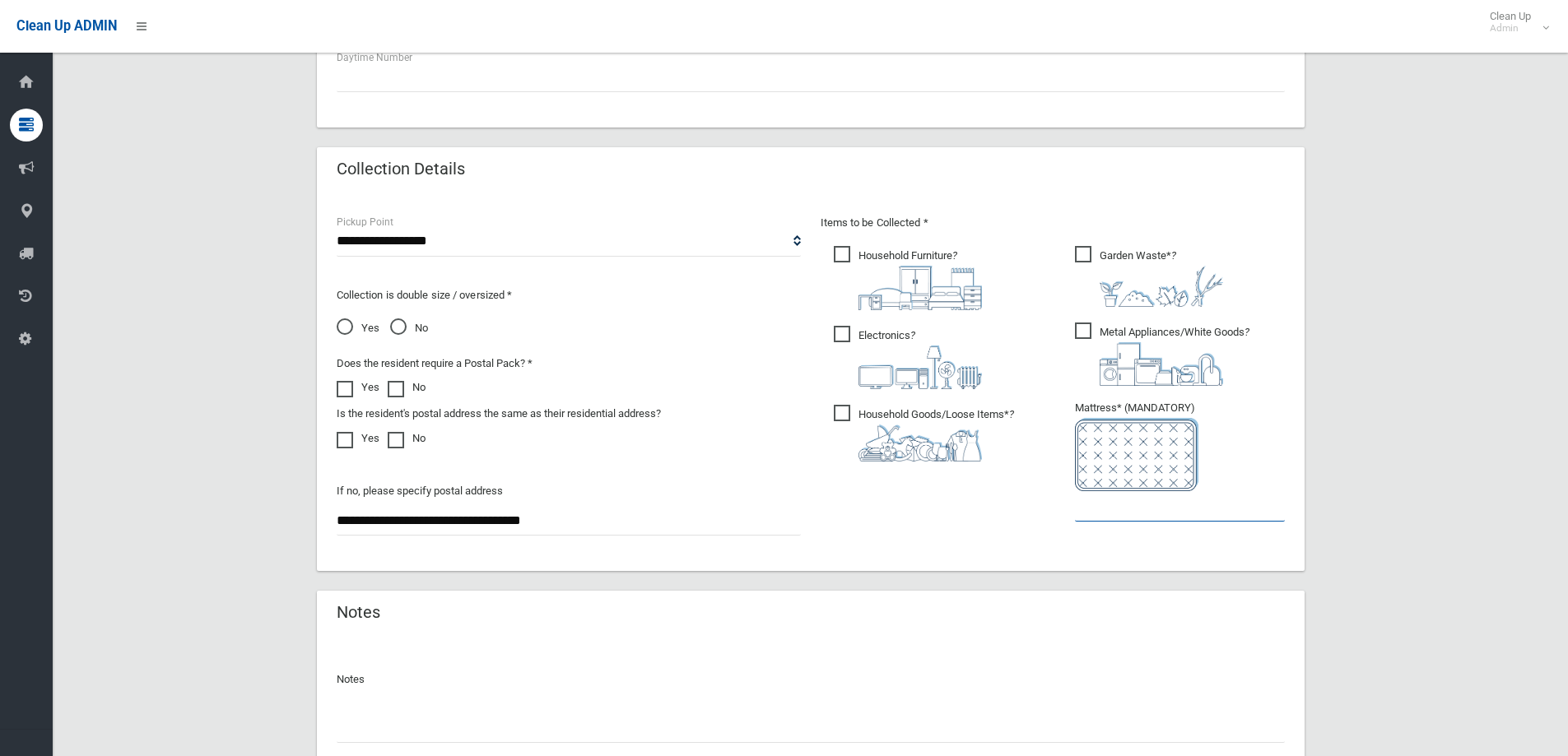
click at [1120, 492] on input "text" at bounding box center [1179, 506] width 210 height 30
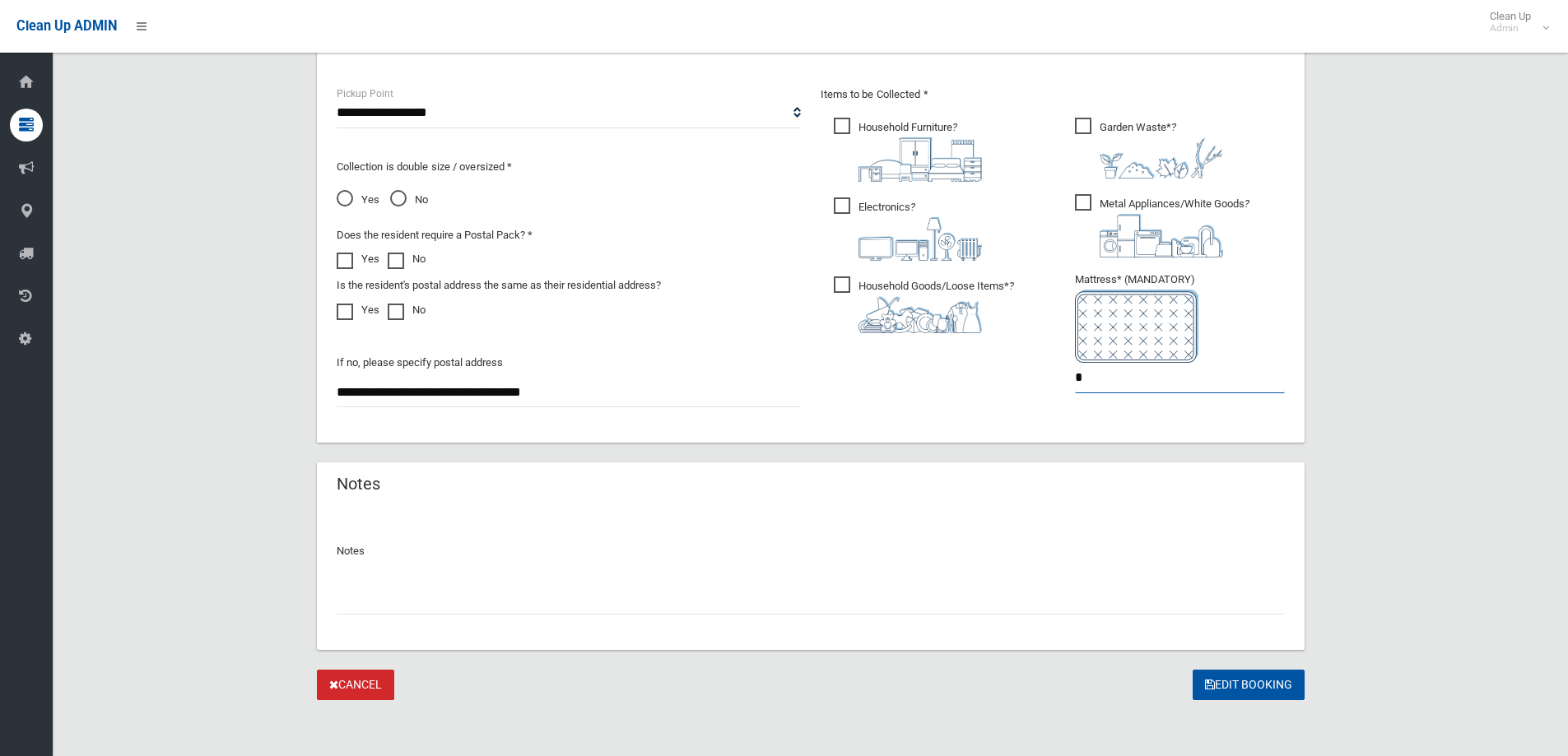
scroll to position [872, 0]
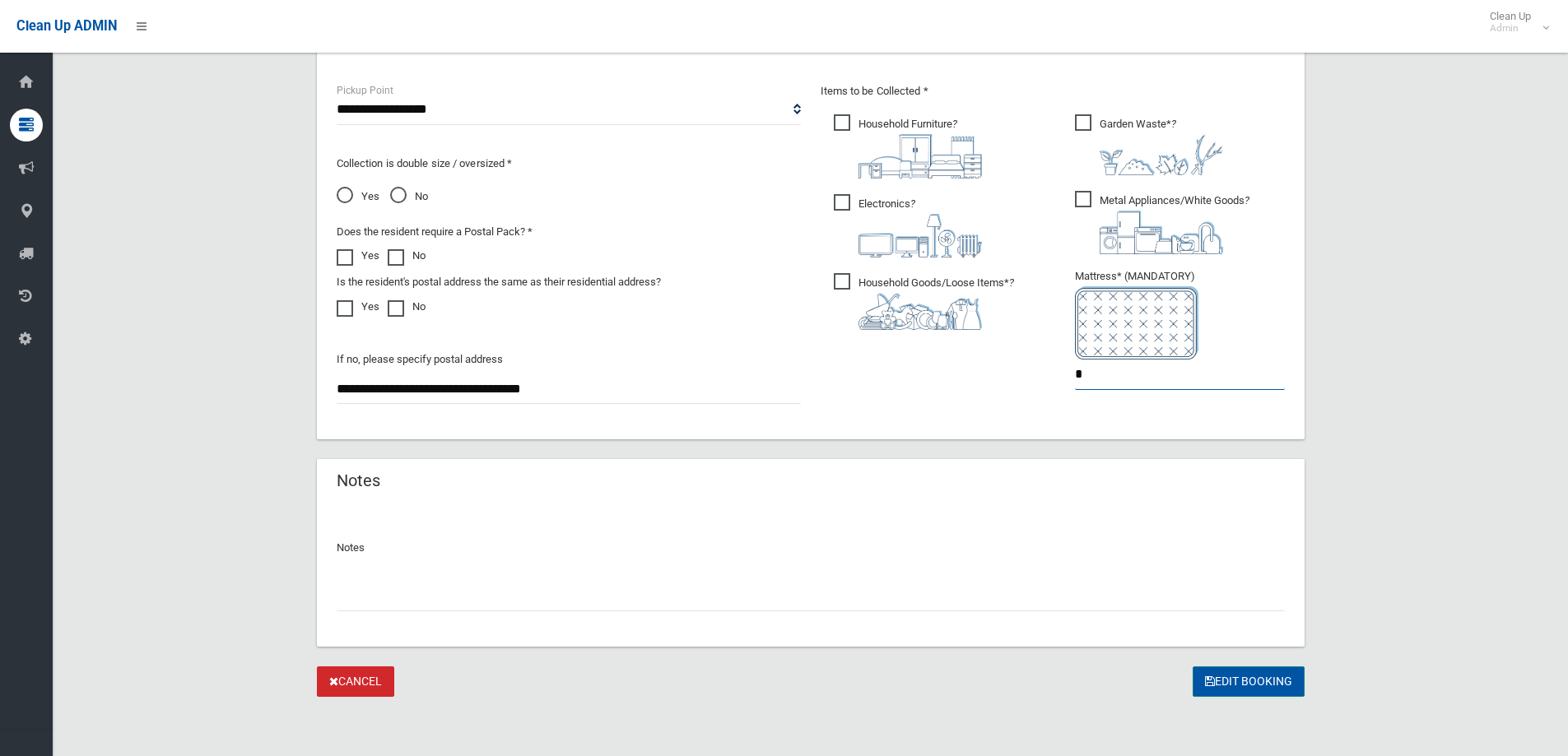
type input "*"
click at [1275, 685] on button "Edit Booking" at bounding box center [1248, 681] width 112 height 30
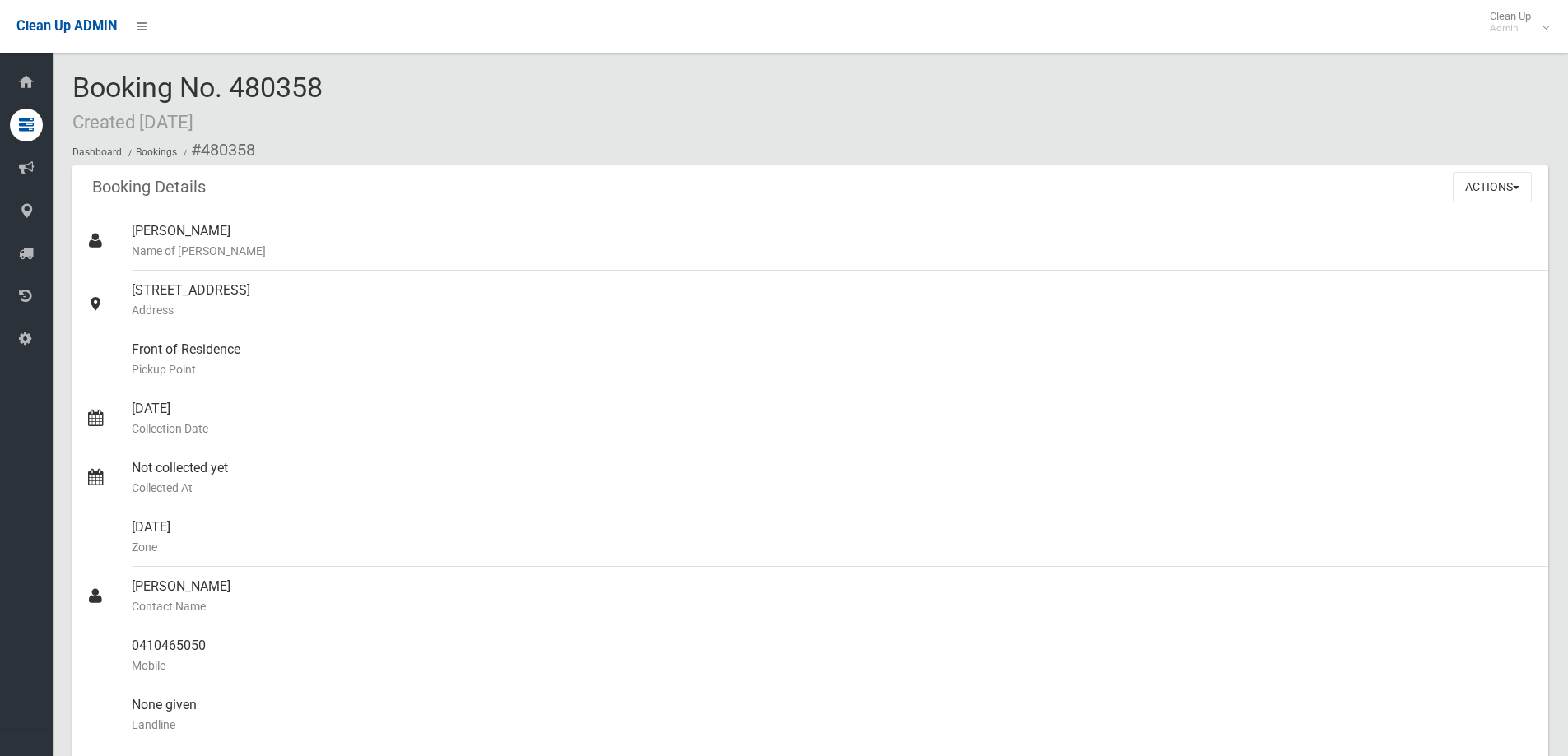
click at [476, 103] on div "Booking No. 480358 Created 21/08/2025 Dashboard Bookings #480358" at bounding box center [810, 119] width 1475 height 93
click at [477, 89] on div "Booking No. 480358 Created 21/08/2025 Dashboard Bookings #480358" at bounding box center [810, 119] width 1475 height 93
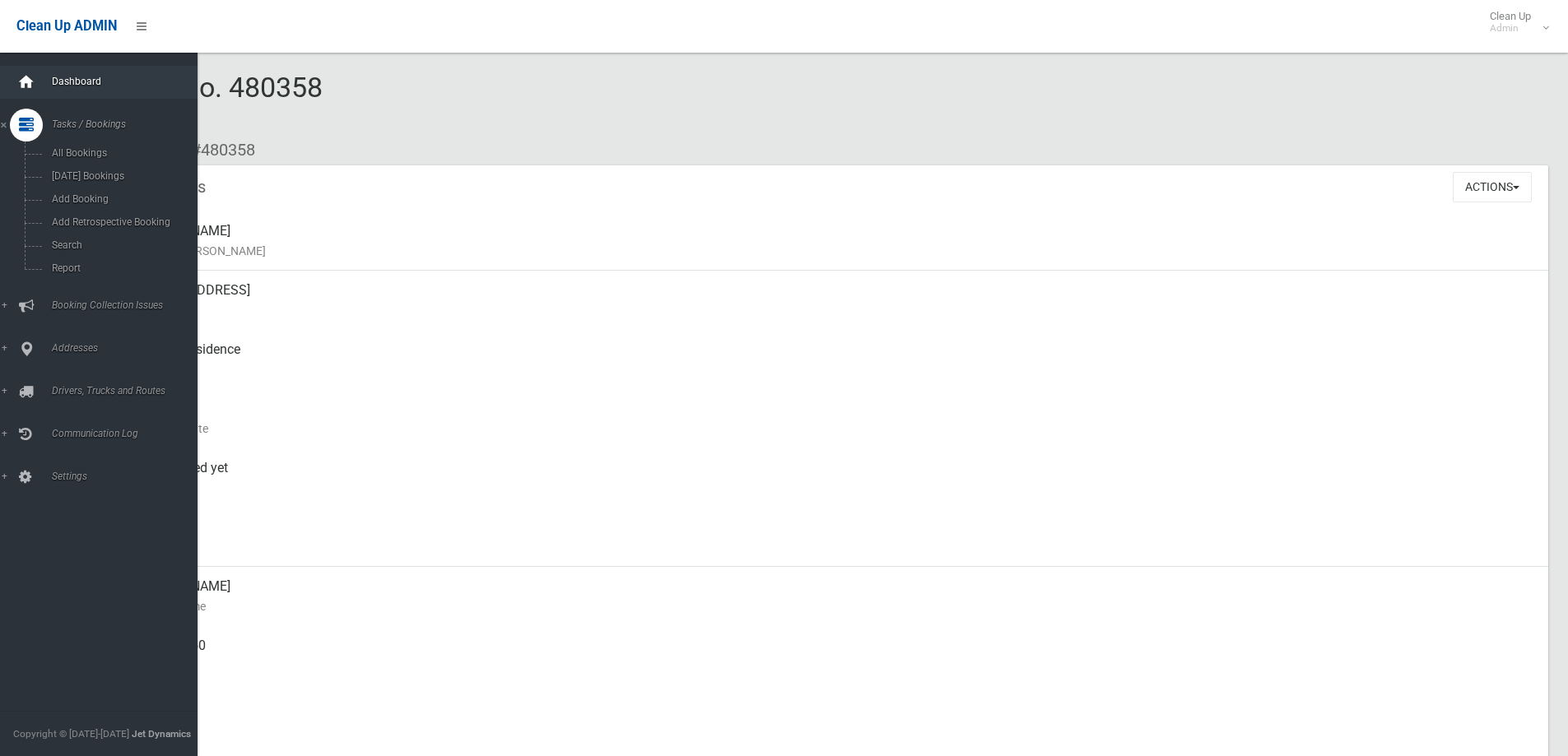
click at [35, 80] on div at bounding box center [26, 82] width 33 height 33
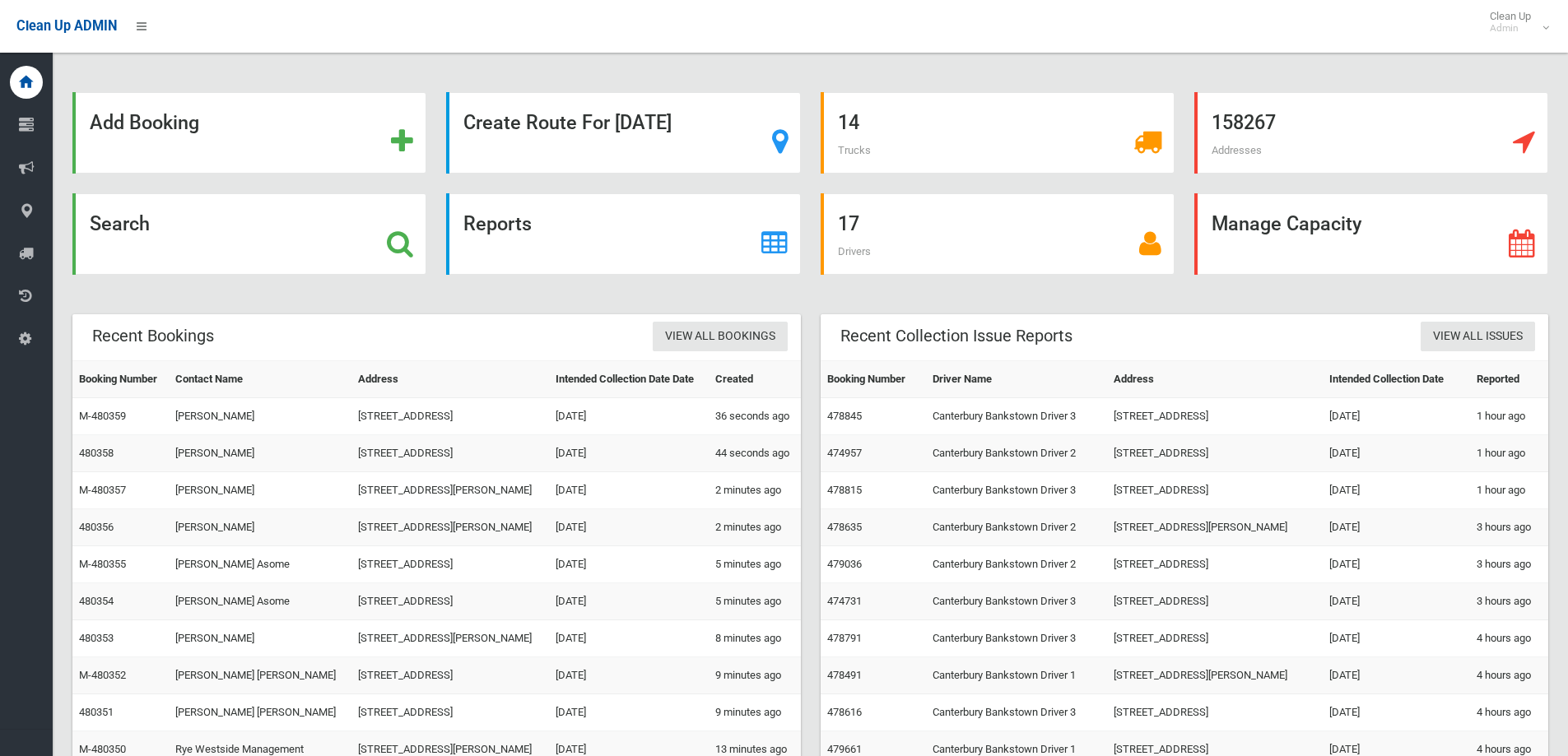
click at [351, 732] on td "[STREET_ADDRESS]" at bounding box center [449, 713] width 196 height 37
click at [360, 249] on div "Search" at bounding box center [249, 234] width 354 height 81
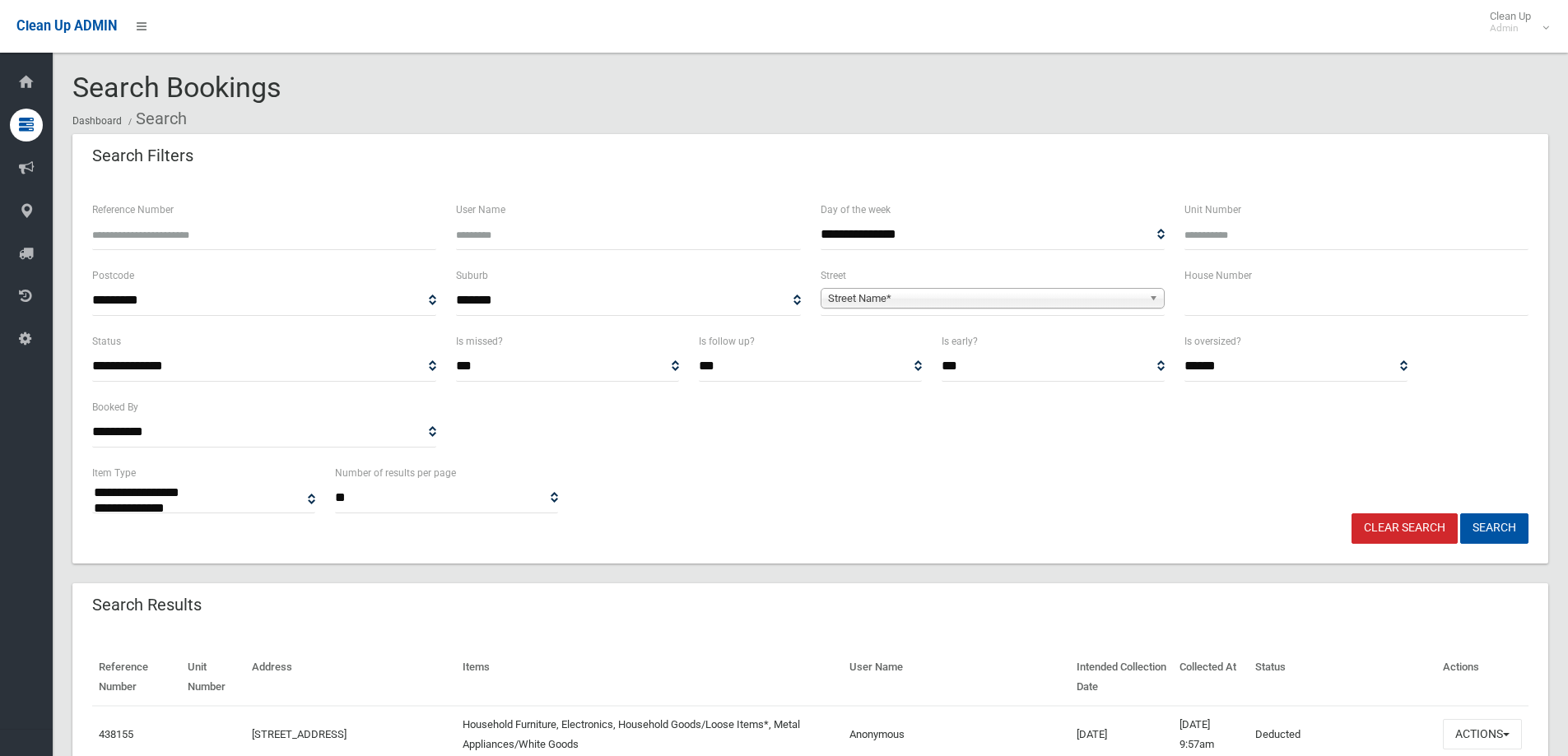
select select
click at [1311, 308] on input "text" at bounding box center [1357, 300] width 344 height 30
type input "*******"
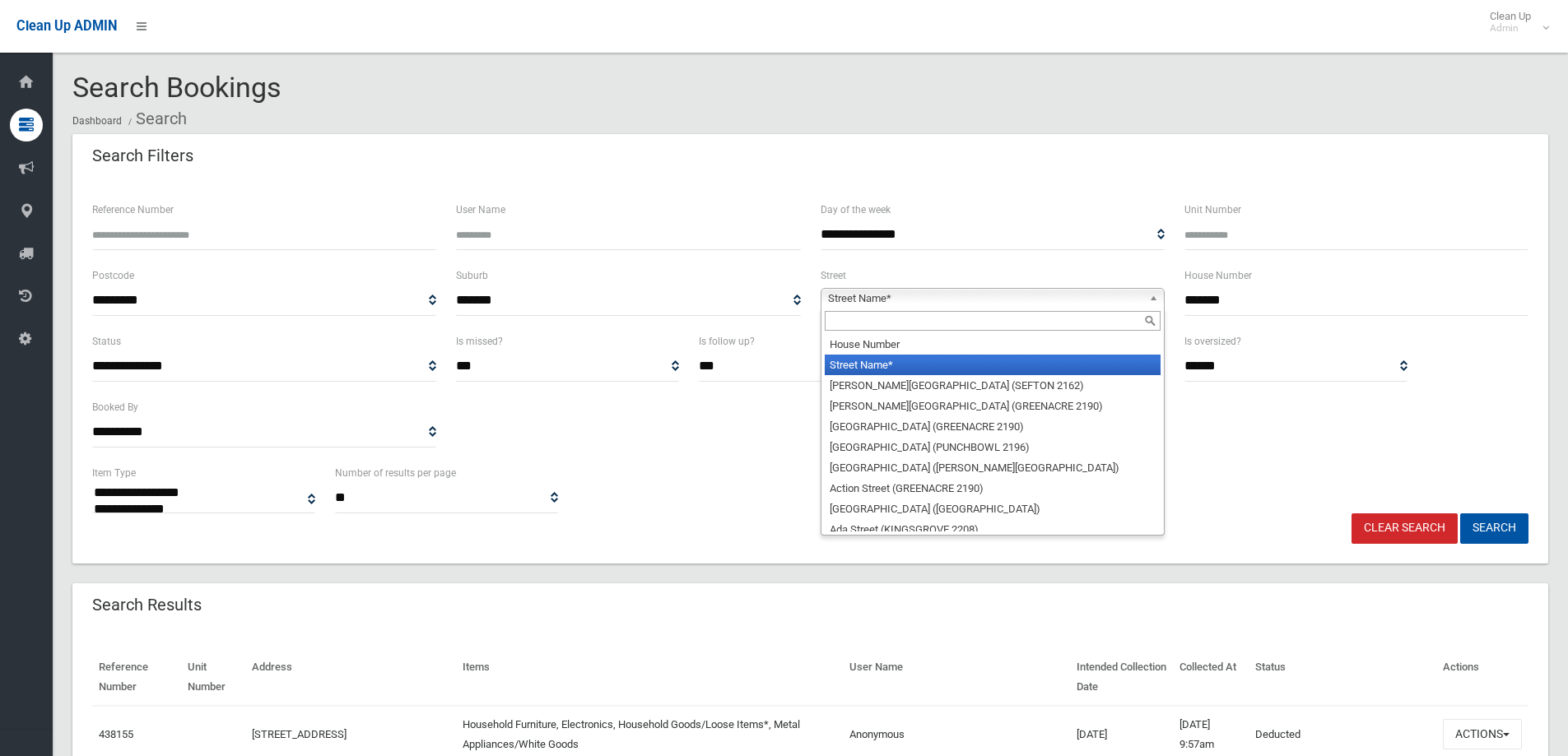
click at [1072, 304] on span "Street Name*" at bounding box center [985, 298] width 314 height 20
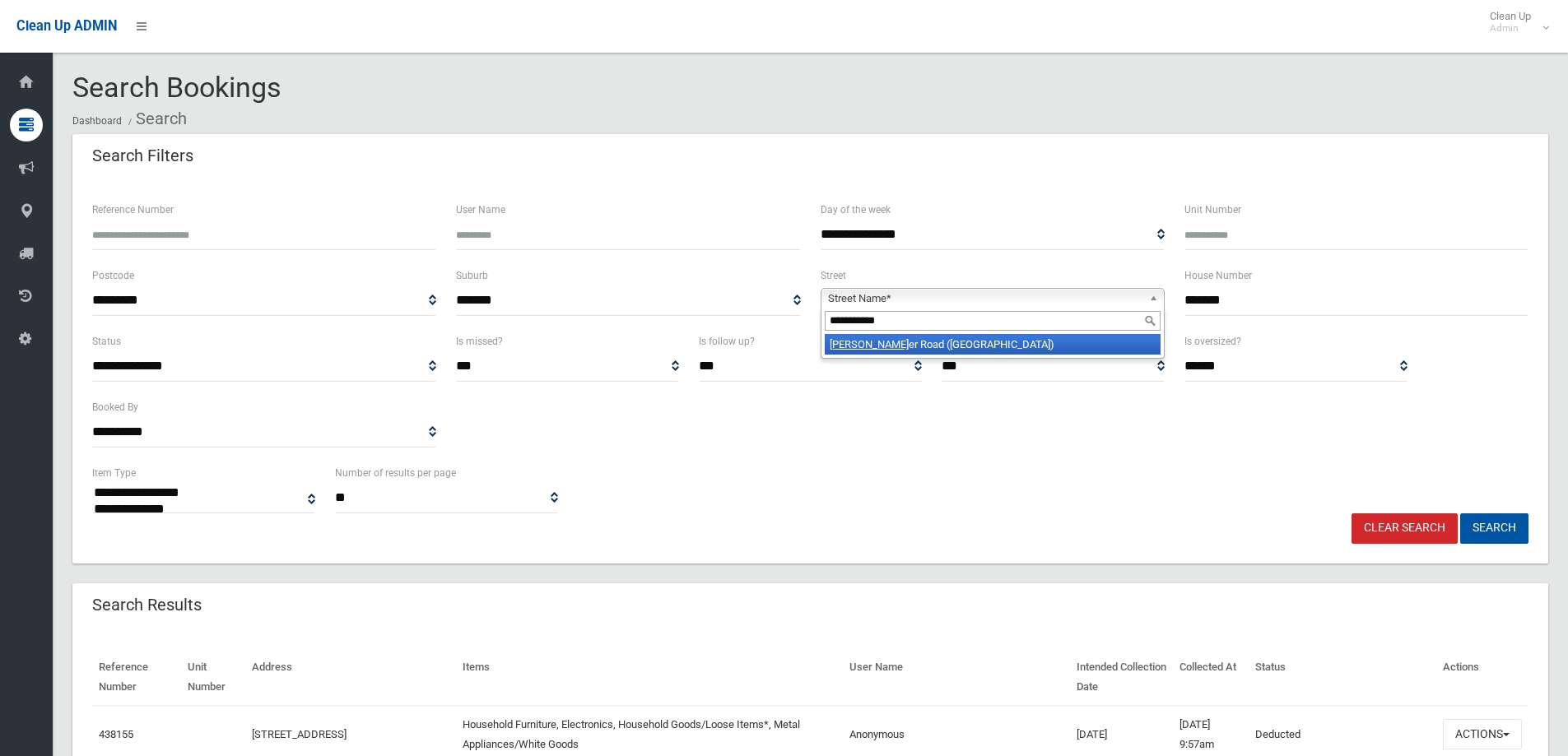
click at [1037, 330] on input "**********" at bounding box center [993, 321] width 336 height 20
type input "**********"
click at [1025, 345] on li "Georges Riv er Road (CROYDON PARK 2133)" at bounding box center [993, 344] width 336 height 21
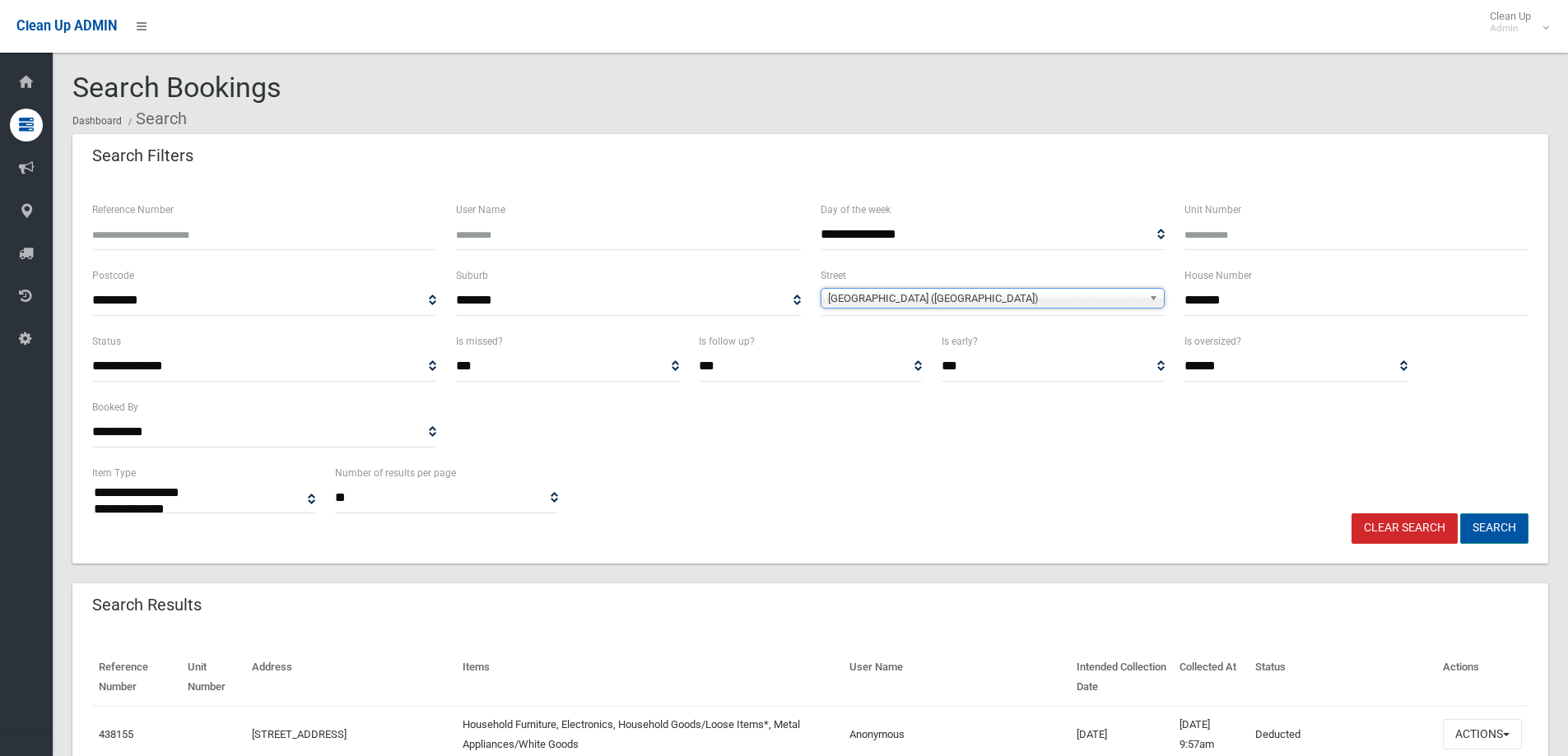
click at [1492, 525] on button "Search" at bounding box center [1494, 528] width 68 height 30
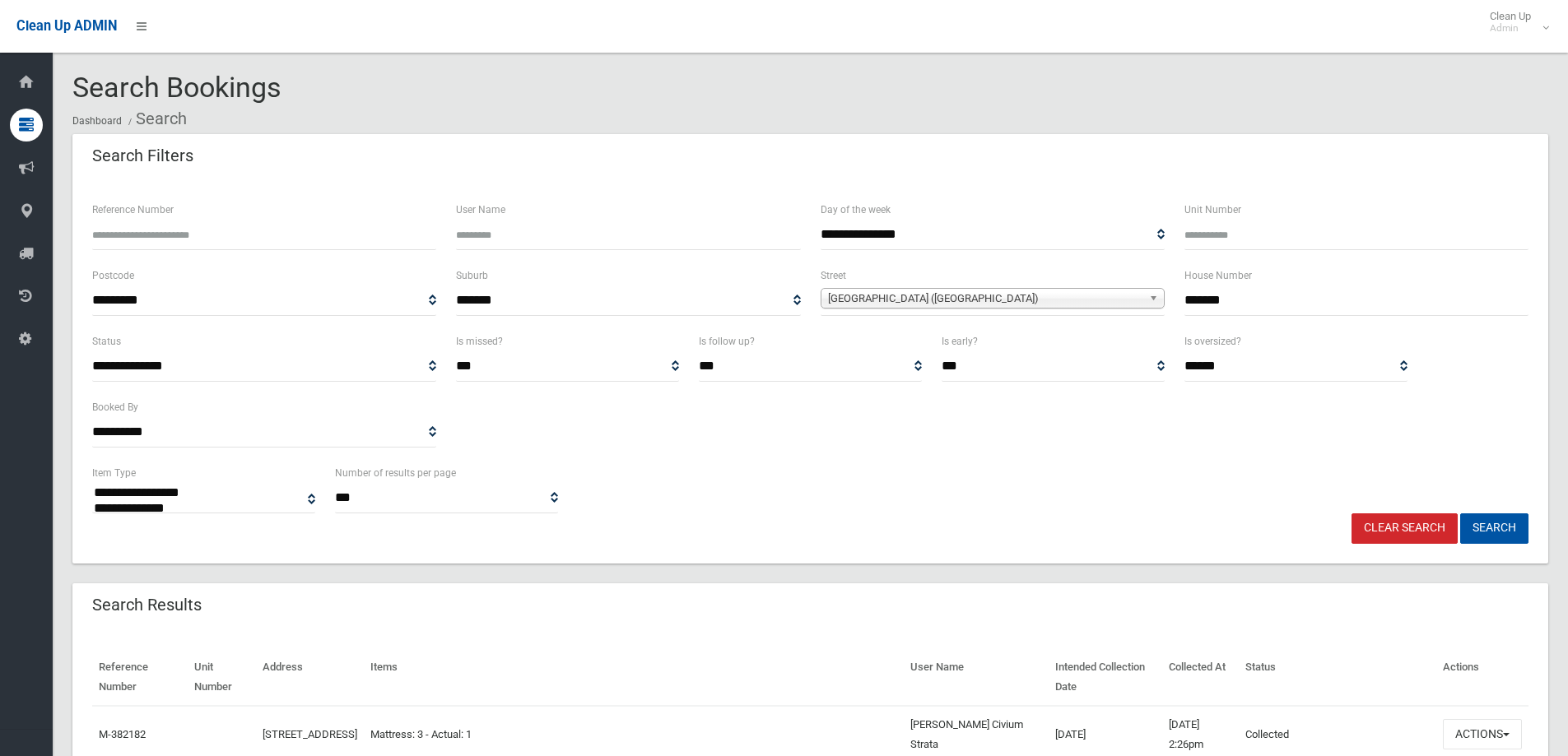
select select
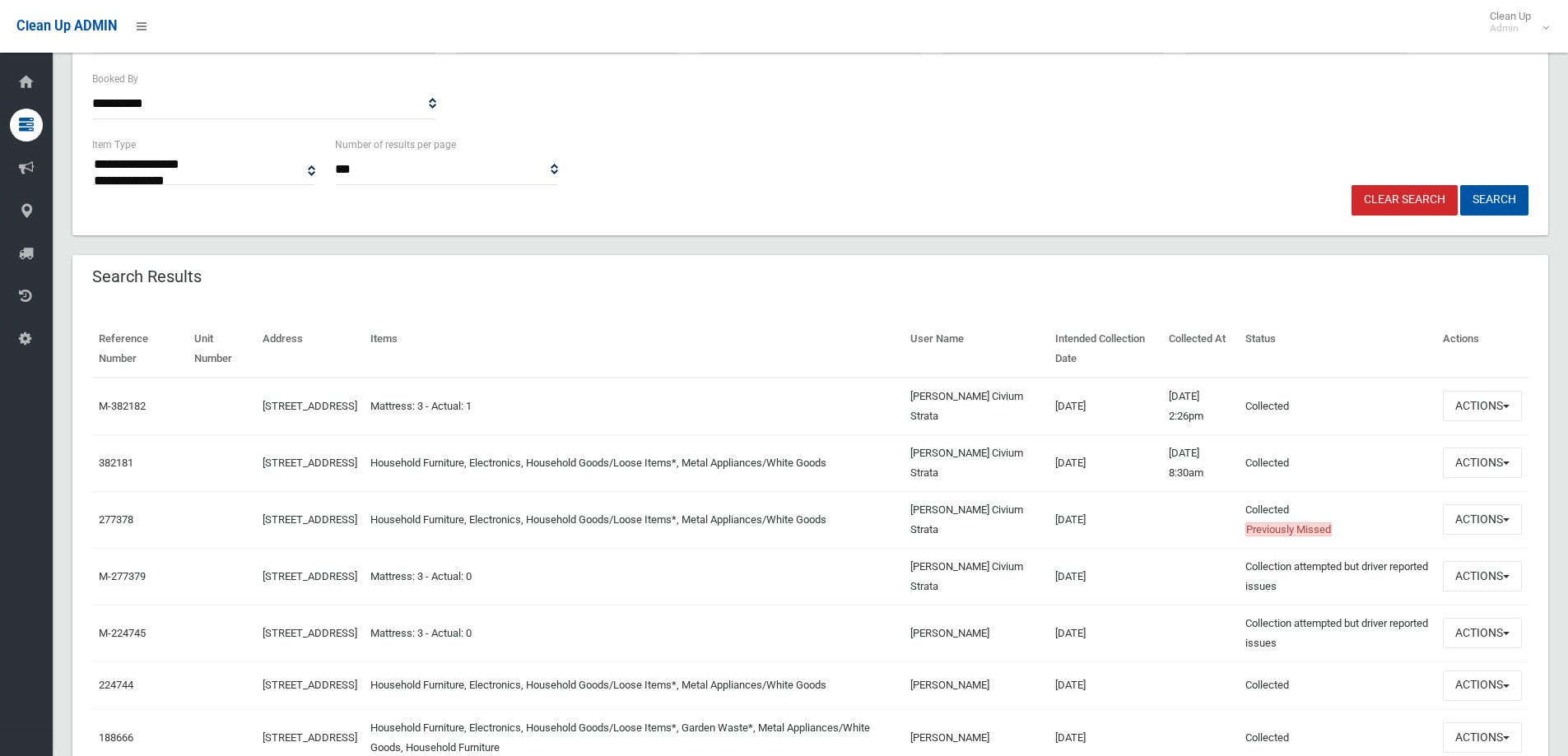
scroll to position [329, 0]
click at [1505, 459] on button "Actions" at bounding box center [1481, 461] width 79 height 30
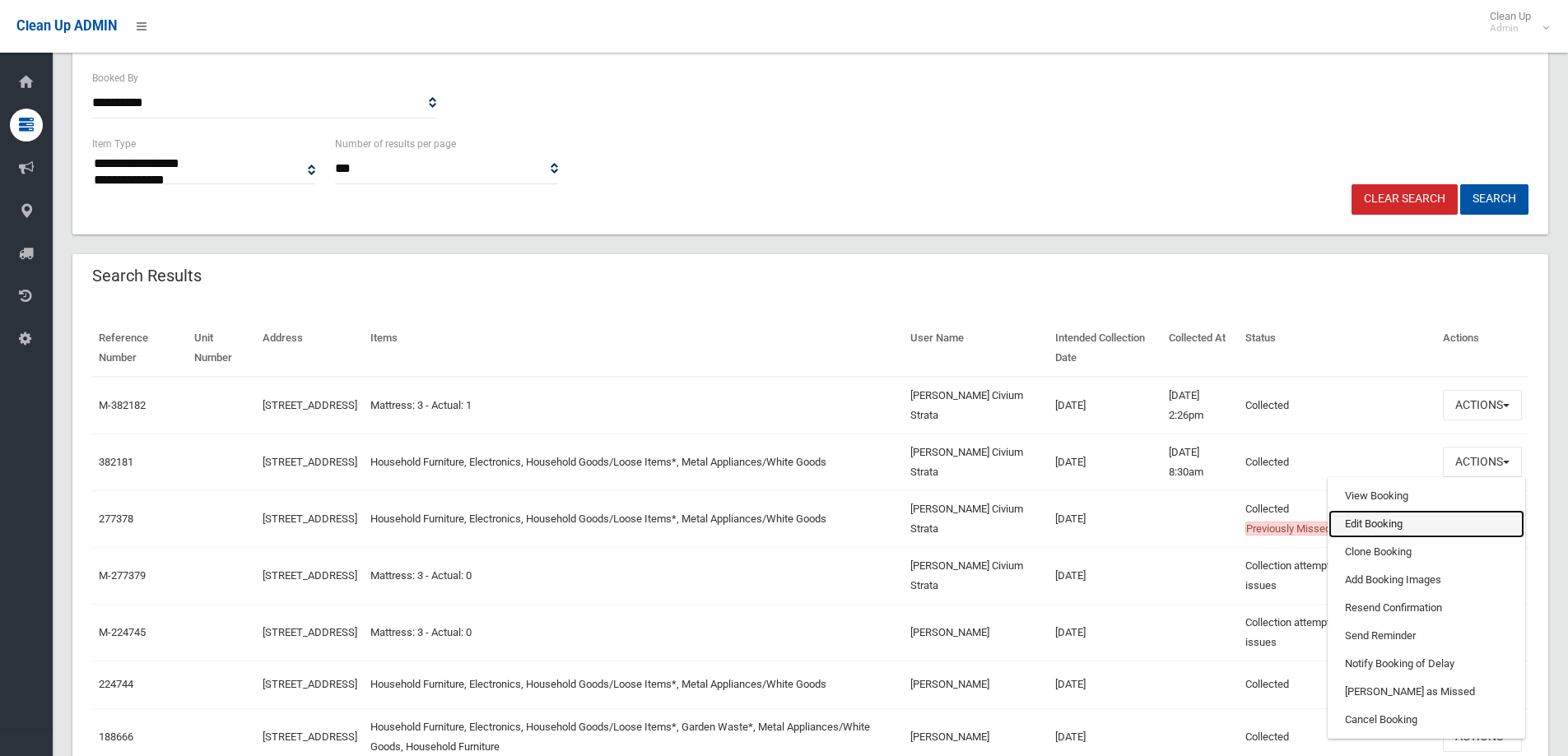
click at [1386, 529] on link "Edit Booking" at bounding box center [1426, 524] width 196 height 28
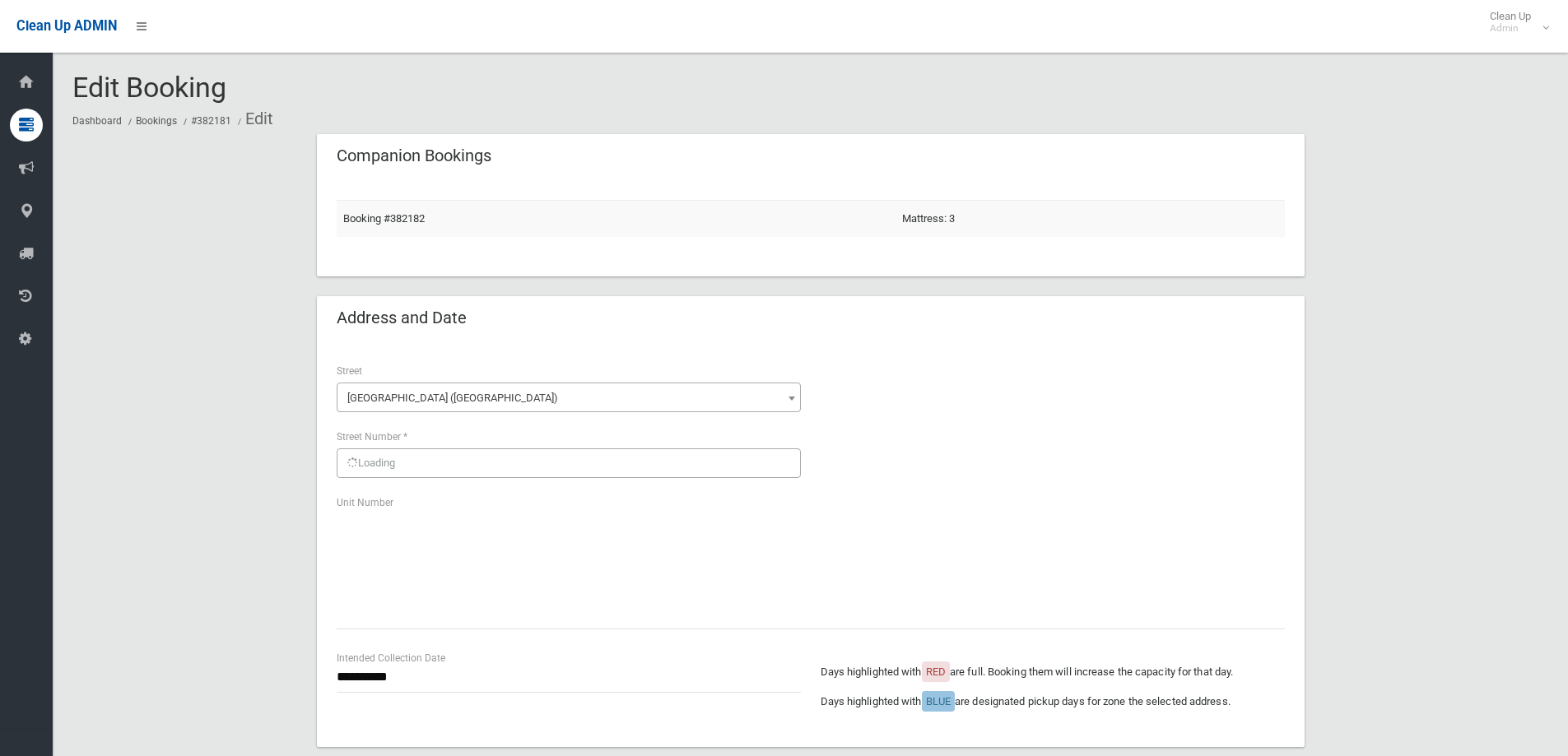
click at [1302, 463] on div "**********" at bounding box center [810, 545] width 987 height 405
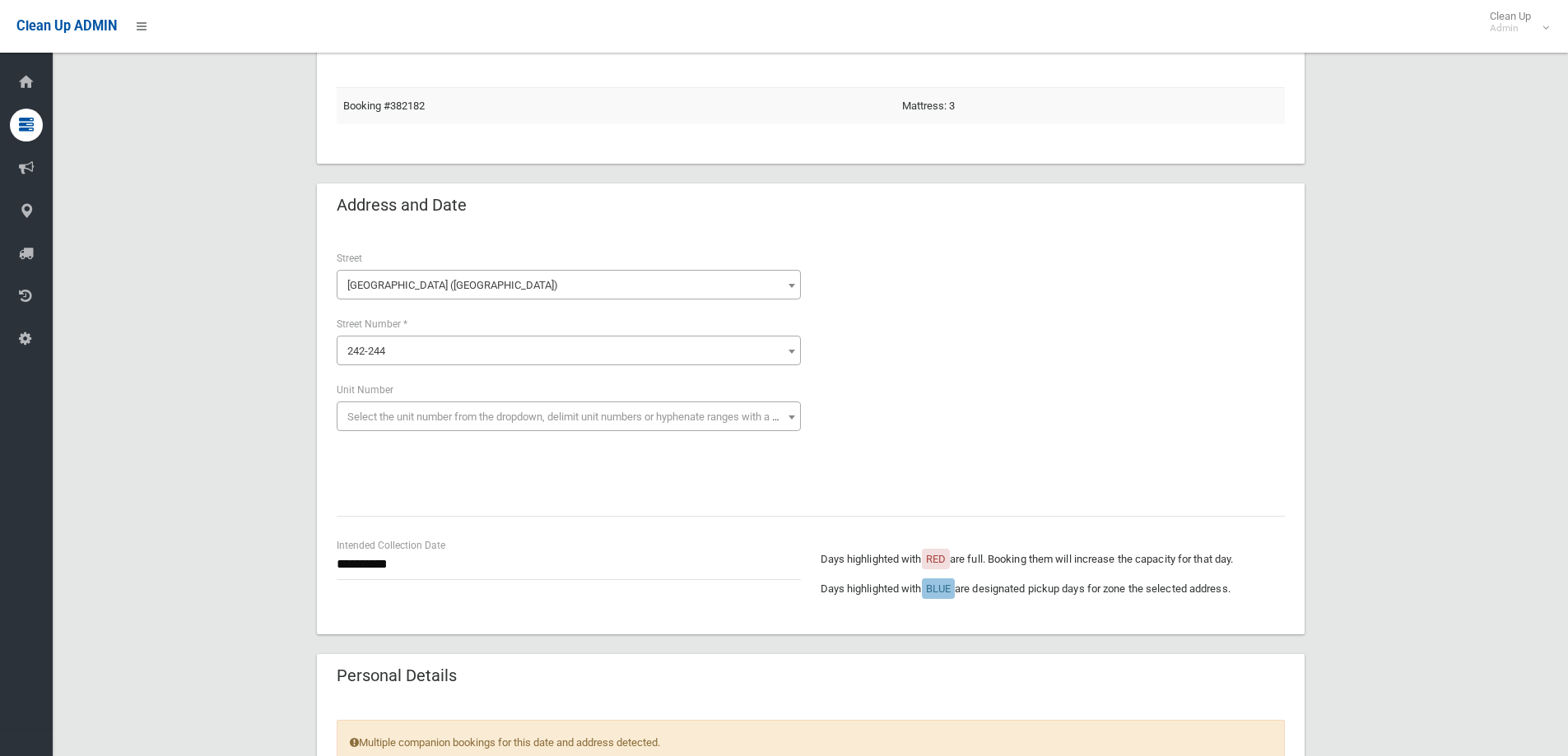
scroll to position [329, 0]
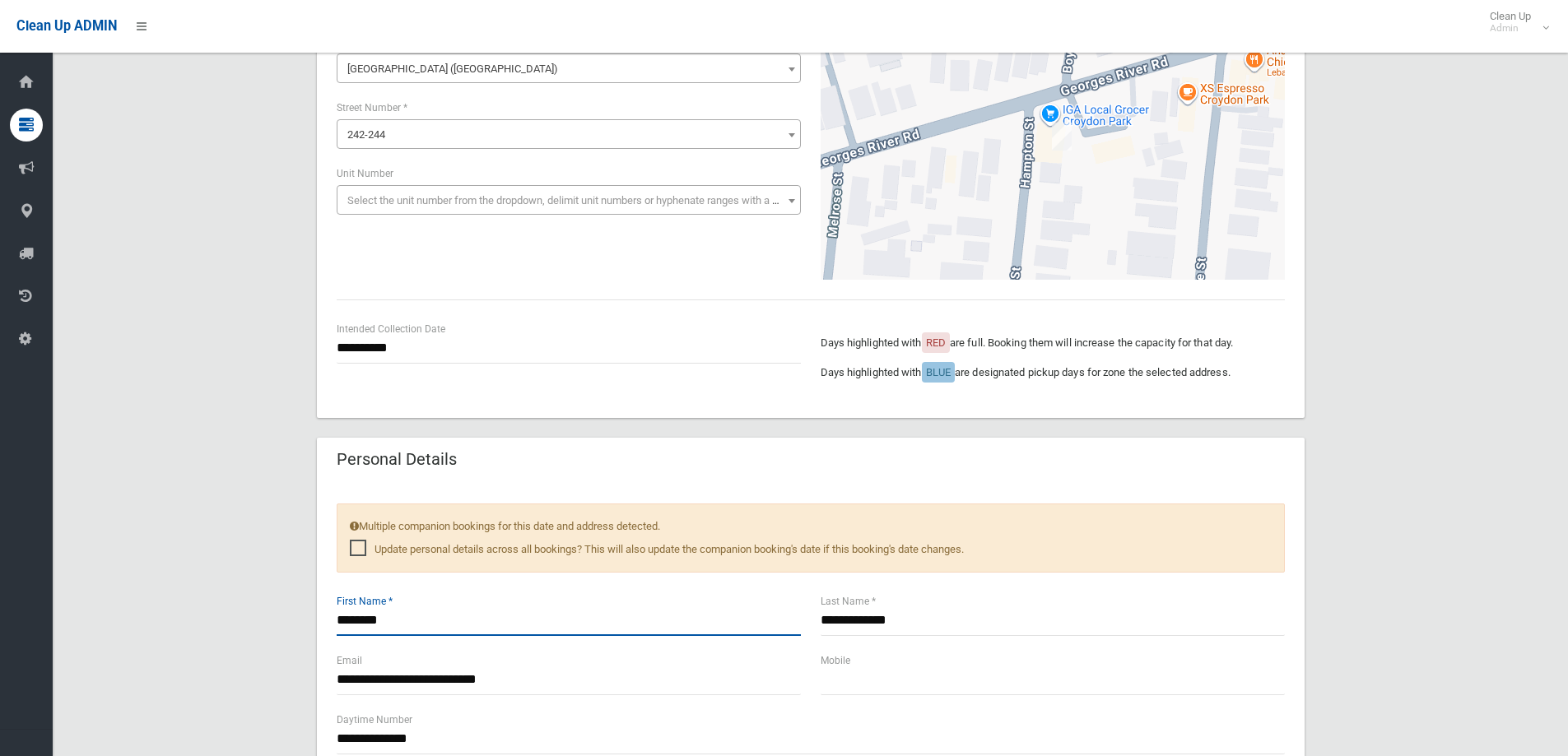
click at [550, 621] on input "********" at bounding box center [569, 620] width 464 height 30
drag, startPoint x: 497, startPoint y: 627, endPoint x: 203, endPoint y: 598, distance: 295.4
click at [203, 598] on div "**********" at bounding box center [810, 727] width 1475 height 1844
type input "*****"
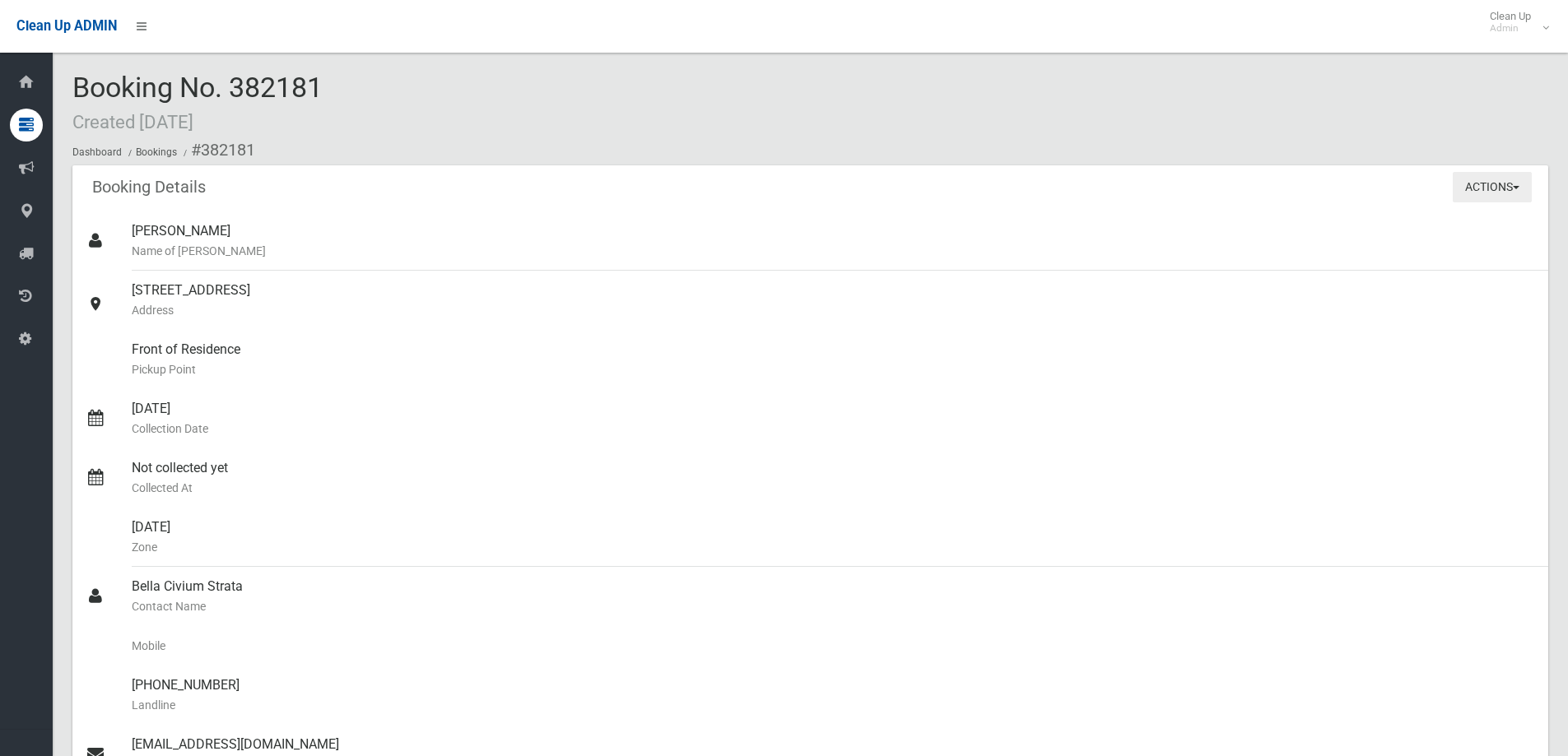
click at [1463, 191] on button "Actions" at bounding box center [1492, 187] width 79 height 30
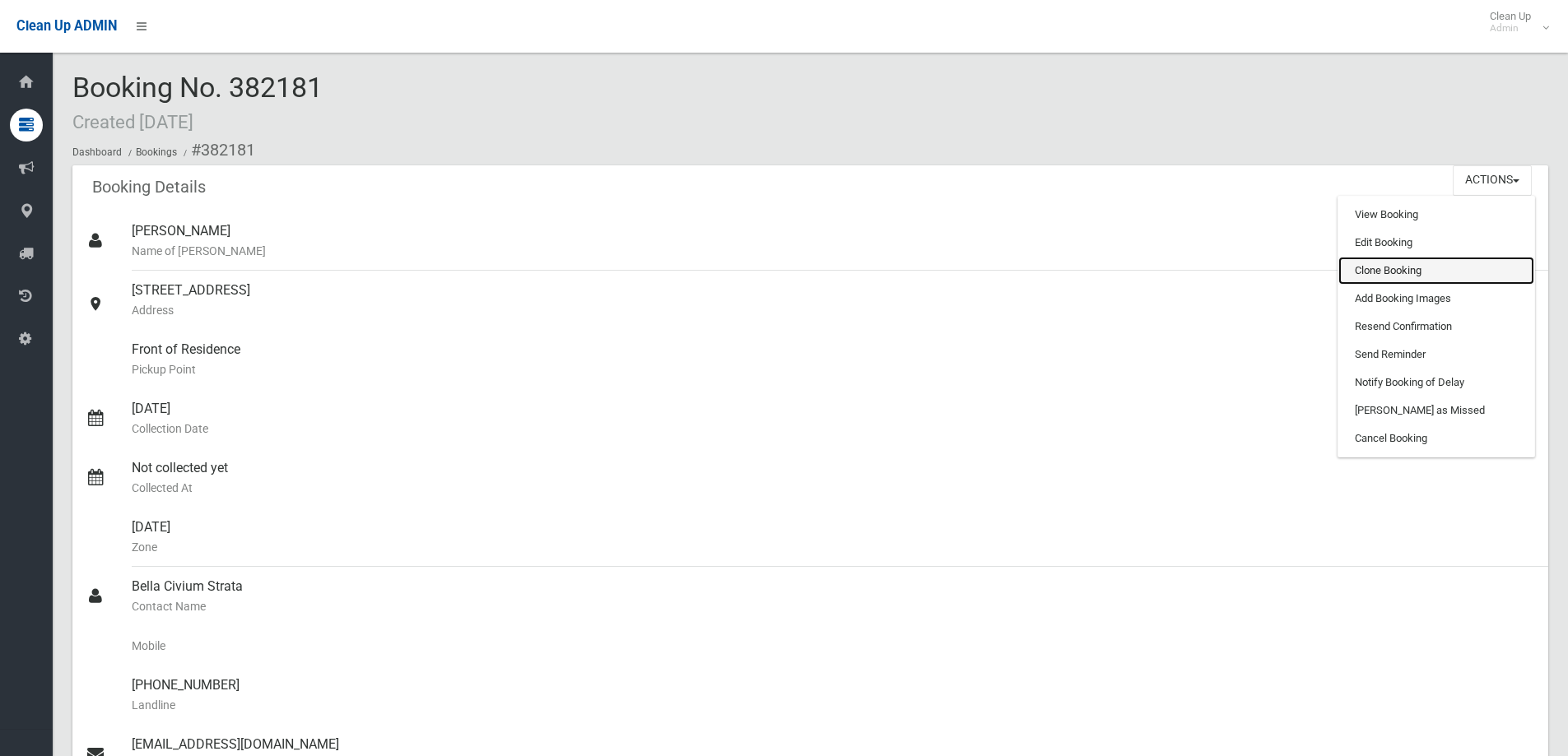
click at [1378, 265] on link "Clone Booking" at bounding box center [1436, 271] width 196 height 28
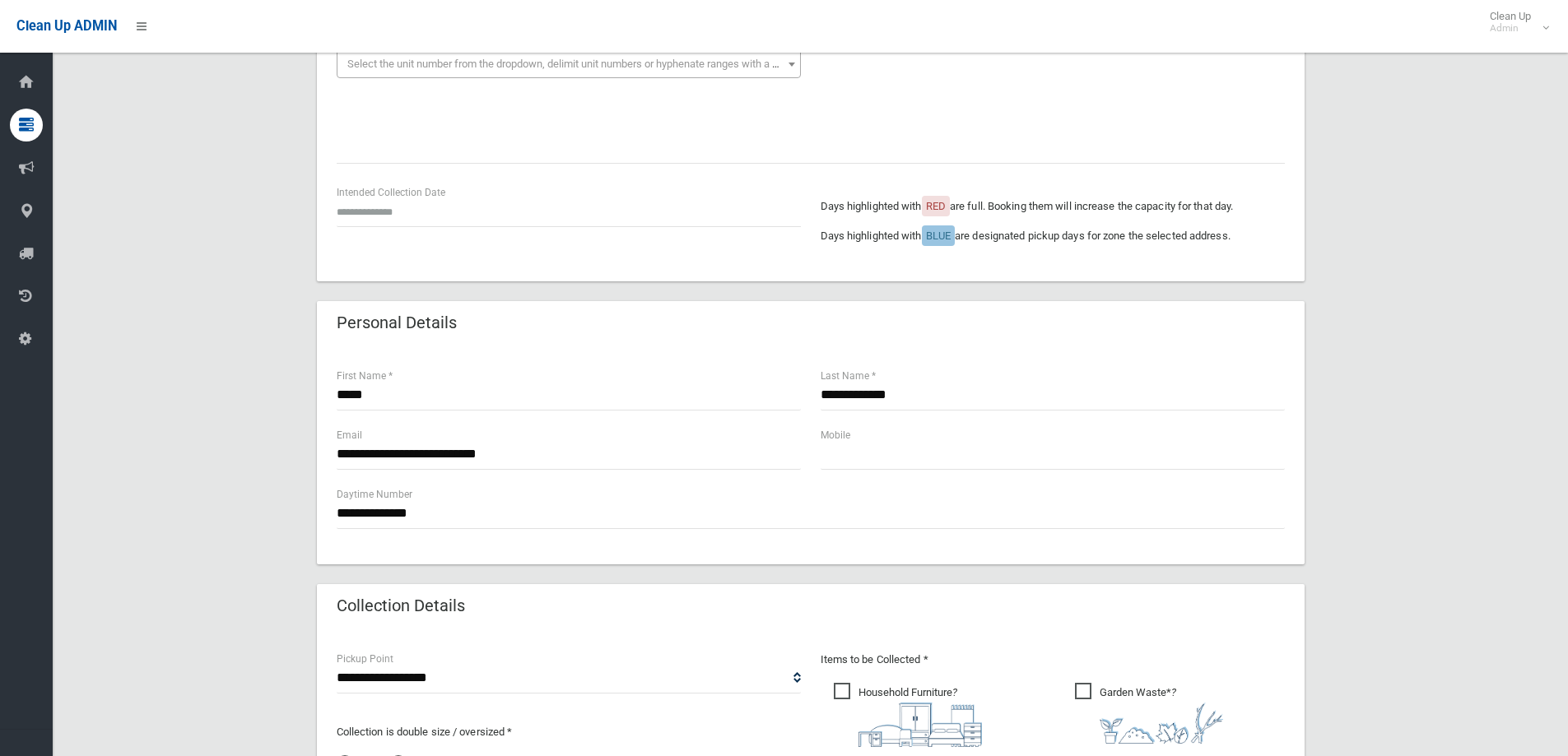
scroll to position [329, 0]
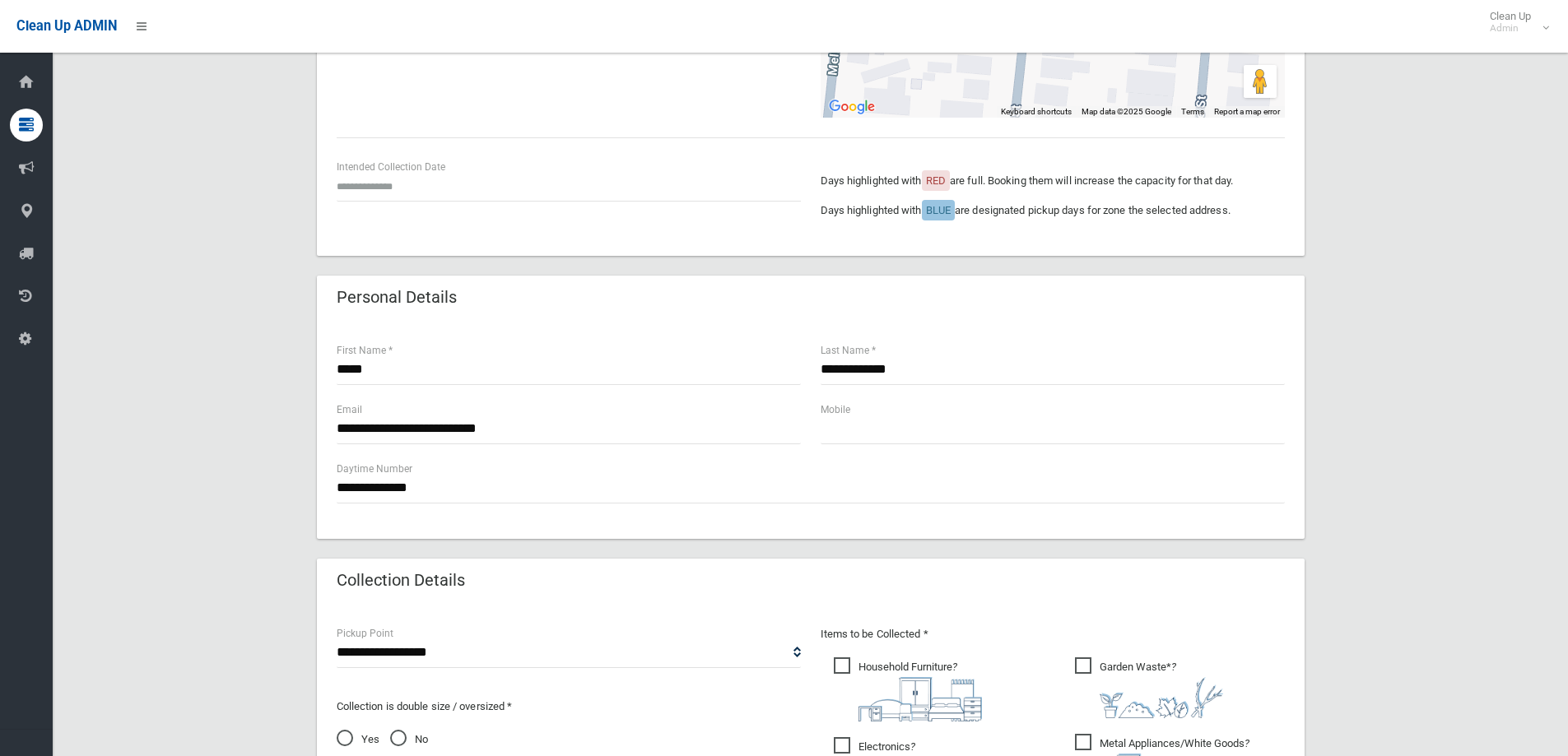
click at [1477, 302] on div "**********" at bounding box center [810, 522] width 1475 height 1435
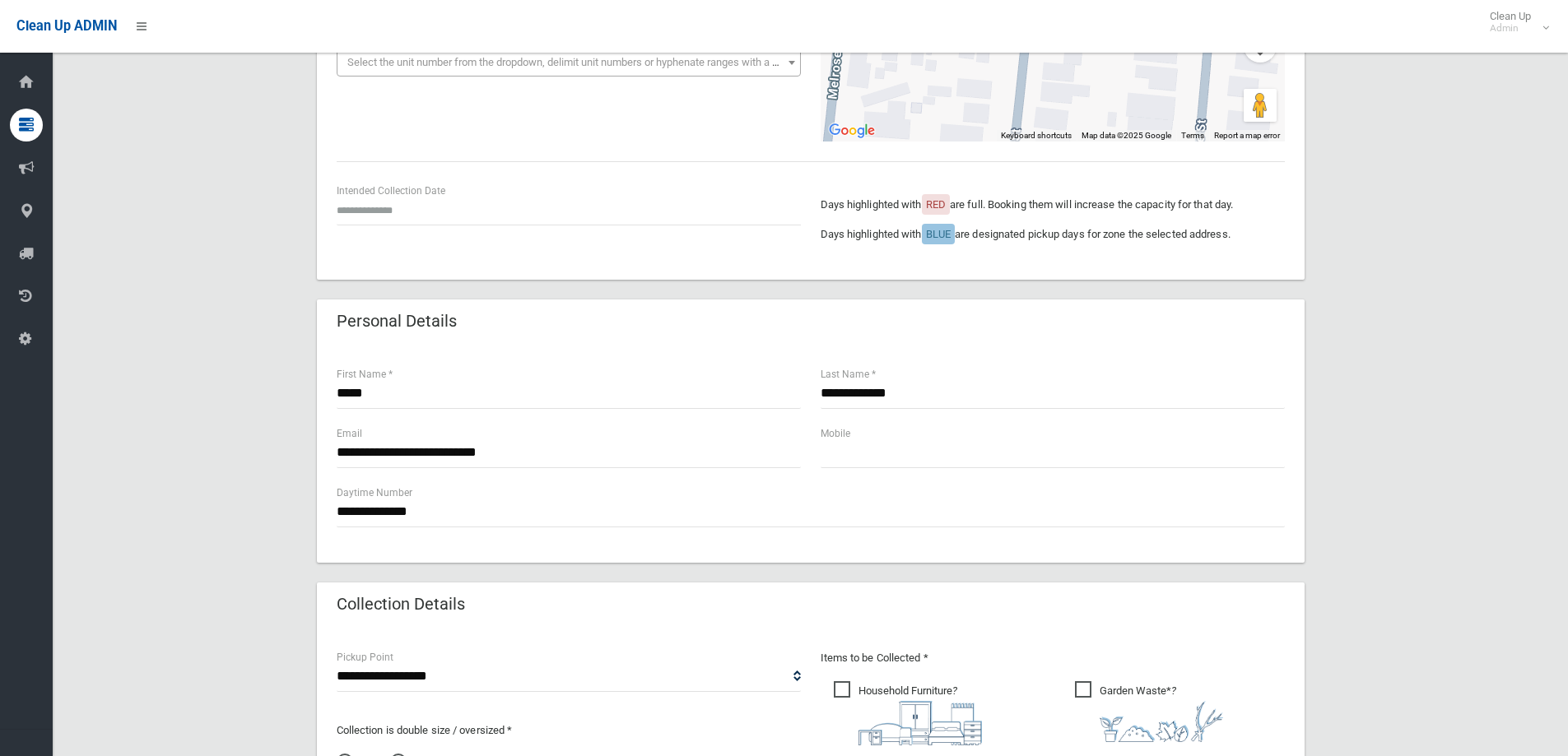
scroll to position [247, 0]
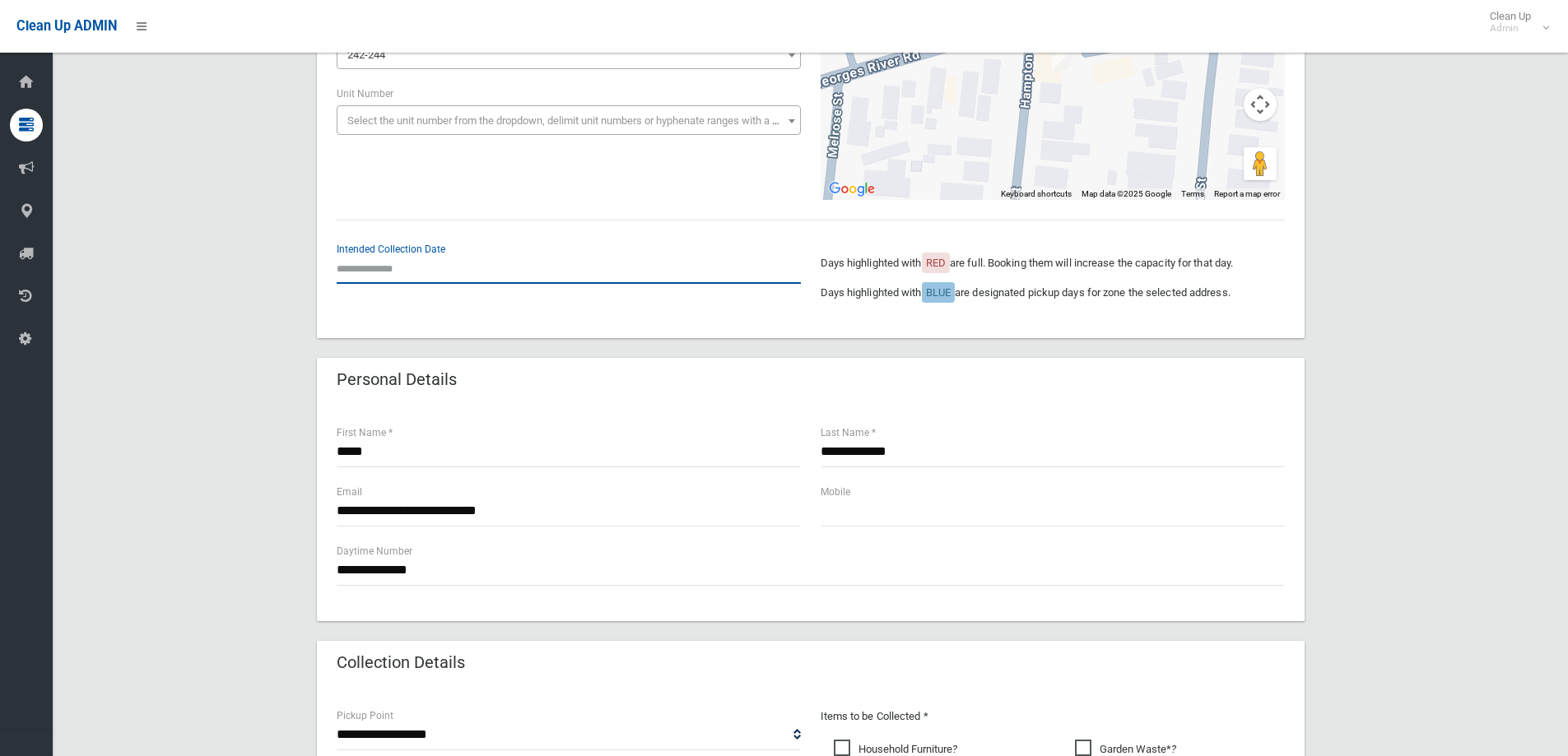
click at [379, 278] on input "text" at bounding box center [569, 268] width 464 height 30
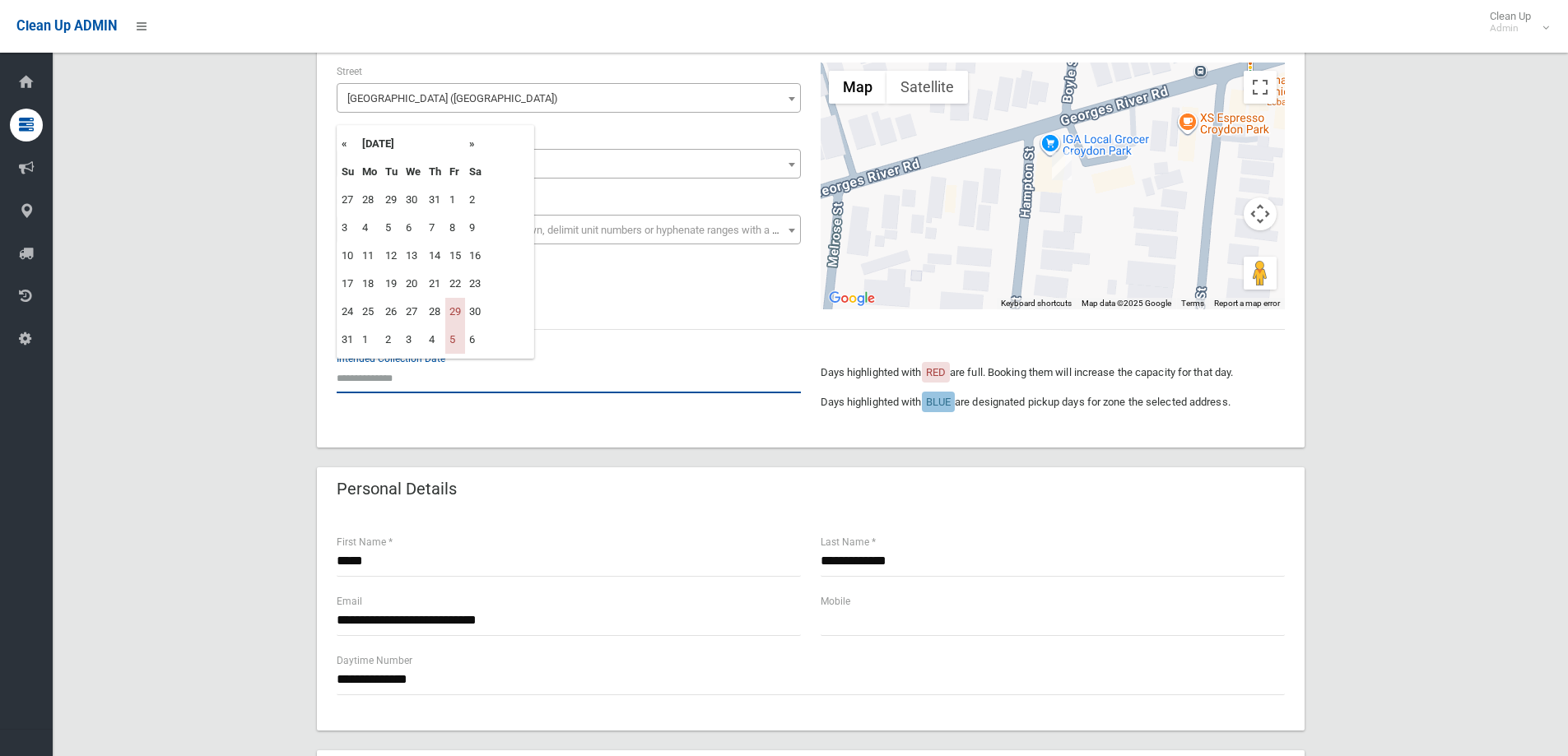
scroll to position [82, 0]
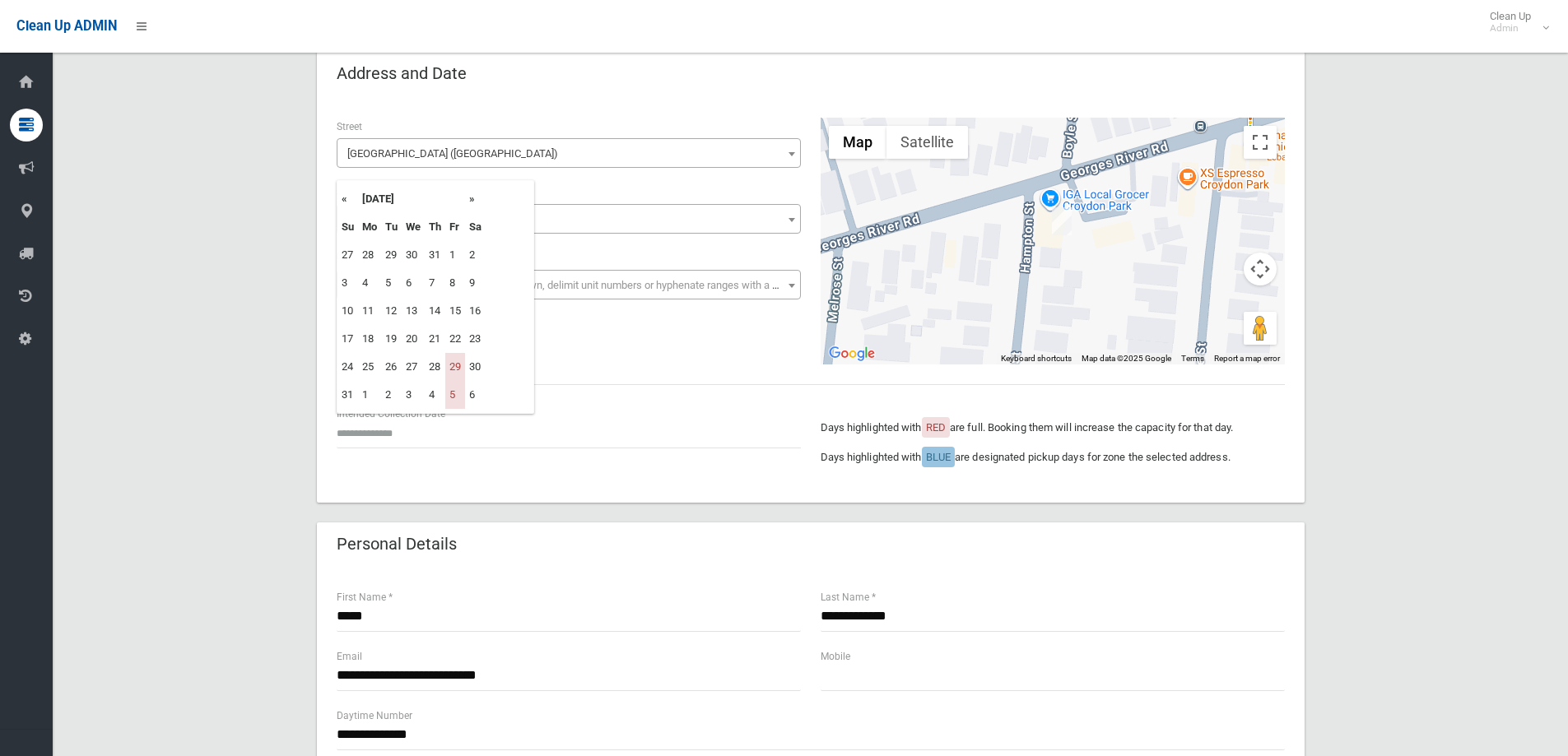
click at [471, 207] on th "»" at bounding box center [475, 199] width 21 height 28
click at [460, 279] on td "12" at bounding box center [455, 283] width 20 height 28
type input "**********"
click at [1399, 293] on div "**********" at bounding box center [810, 769] width 1475 height 1435
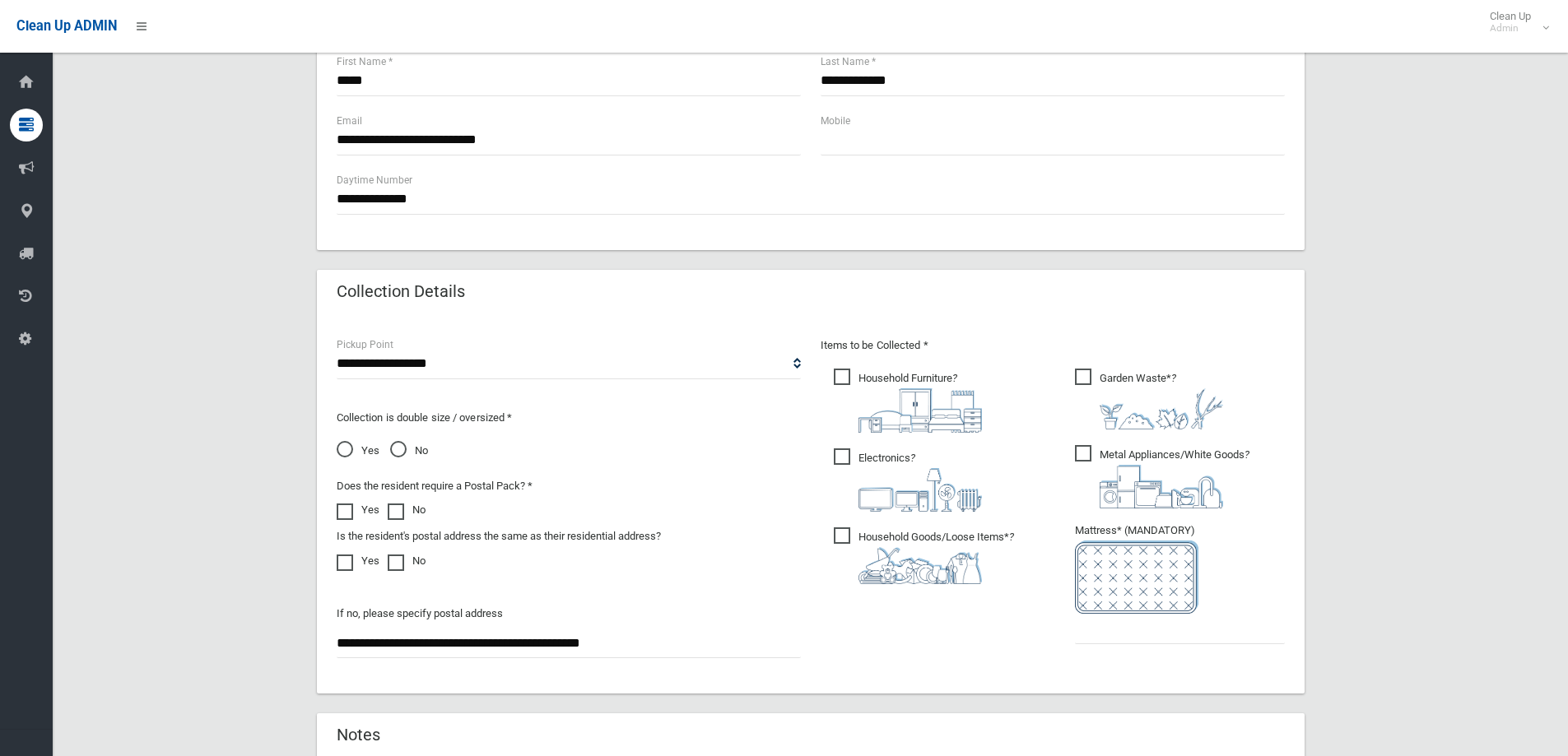
scroll to position [658, 0]
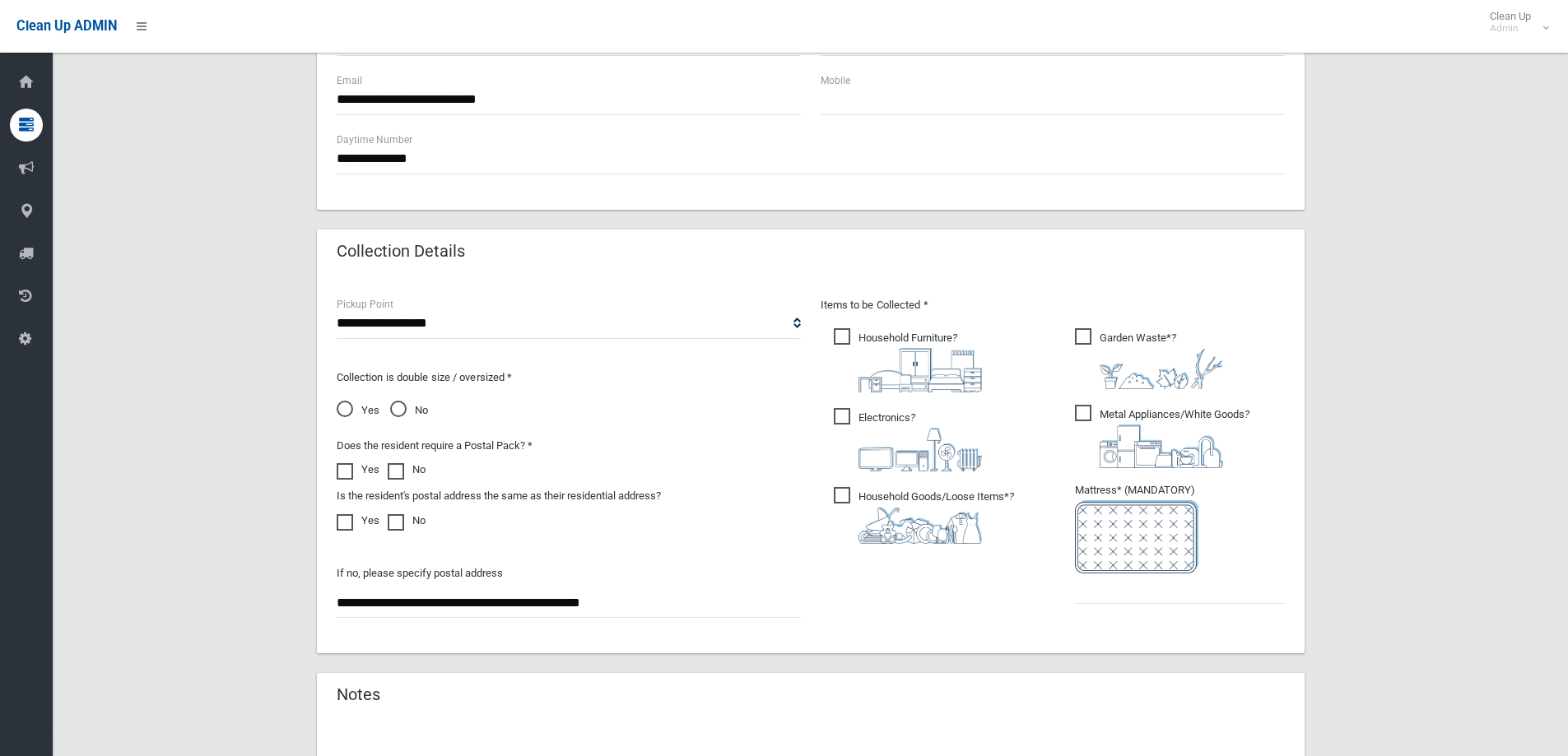
click at [1102, 572] on img at bounding box center [1136, 536] width 124 height 74
click at [1102, 586] on input "text" at bounding box center [1179, 588] width 210 height 30
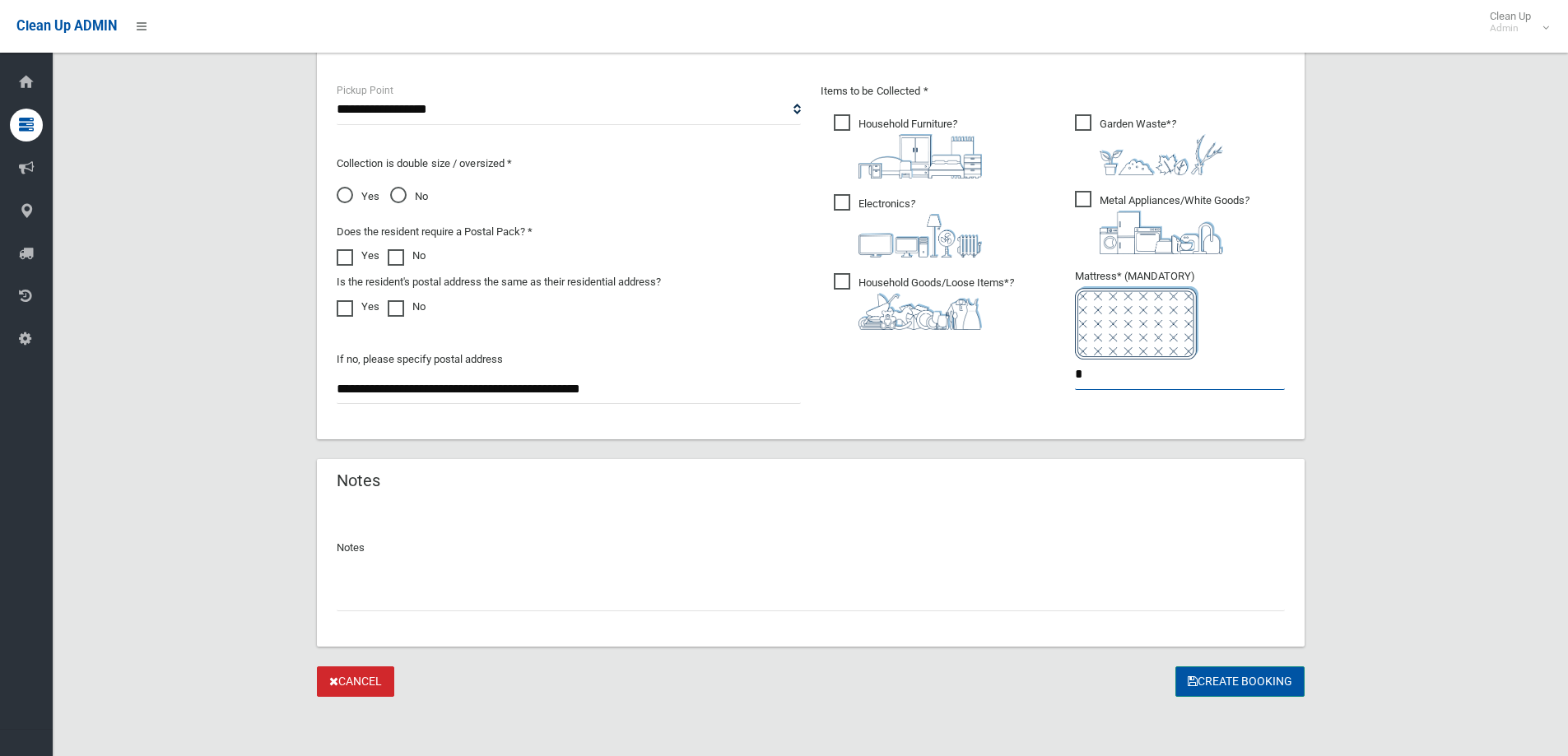
type input "*"
click at [1182, 672] on button "Create Booking" at bounding box center [1239, 681] width 129 height 30
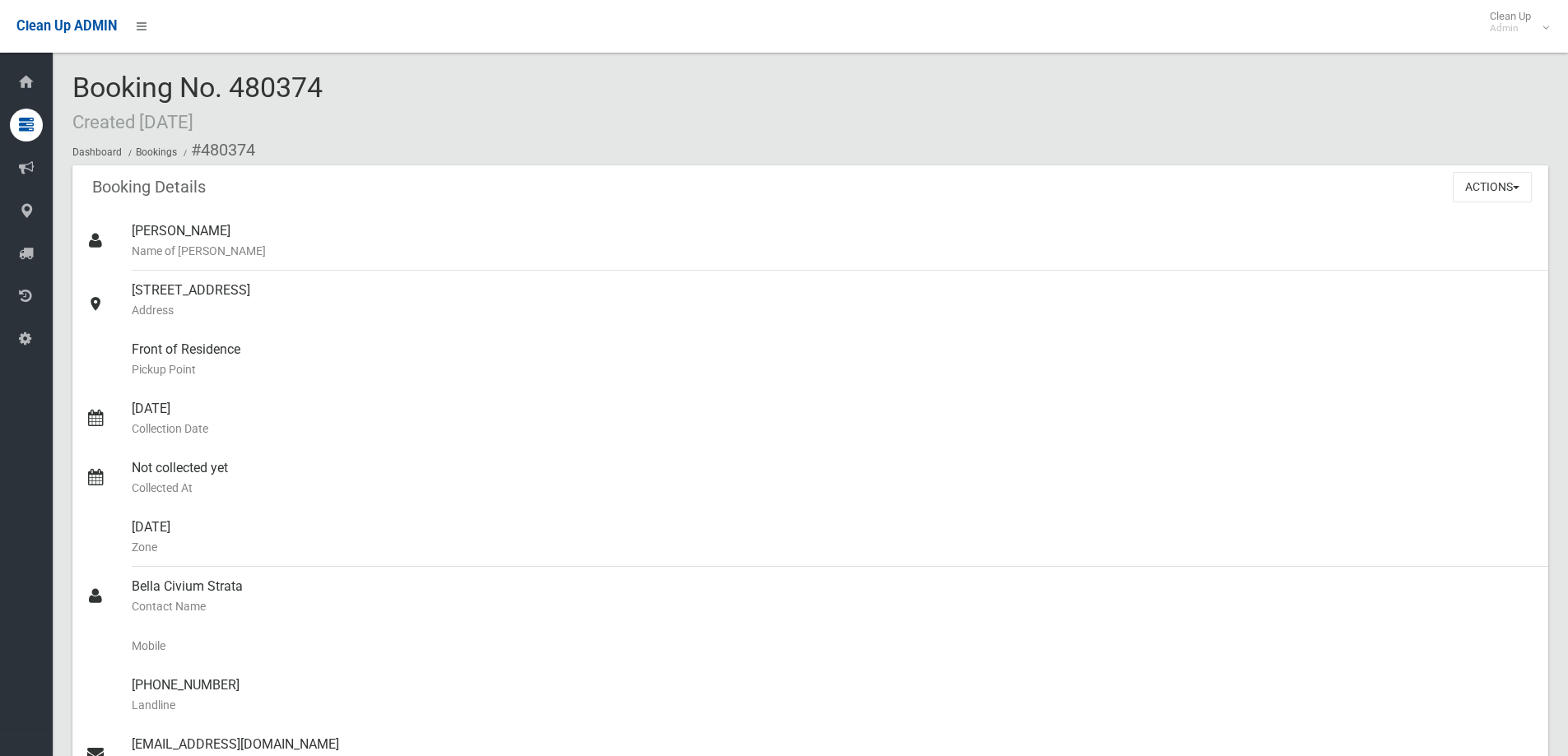
drag, startPoint x: 329, startPoint y: 86, endPoint x: 236, endPoint y: 81, distance: 93.1
click at [236, 81] on div "Booking No. 480374 Created [DATE] Dashboard Bookings #480374" at bounding box center [810, 119] width 1475 height 93
click at [544, 118] on div "Booking No. 480374 Created [DATE] Dashboard Bookings #480374" at bounding box center [810, 119] width 1475 height 93
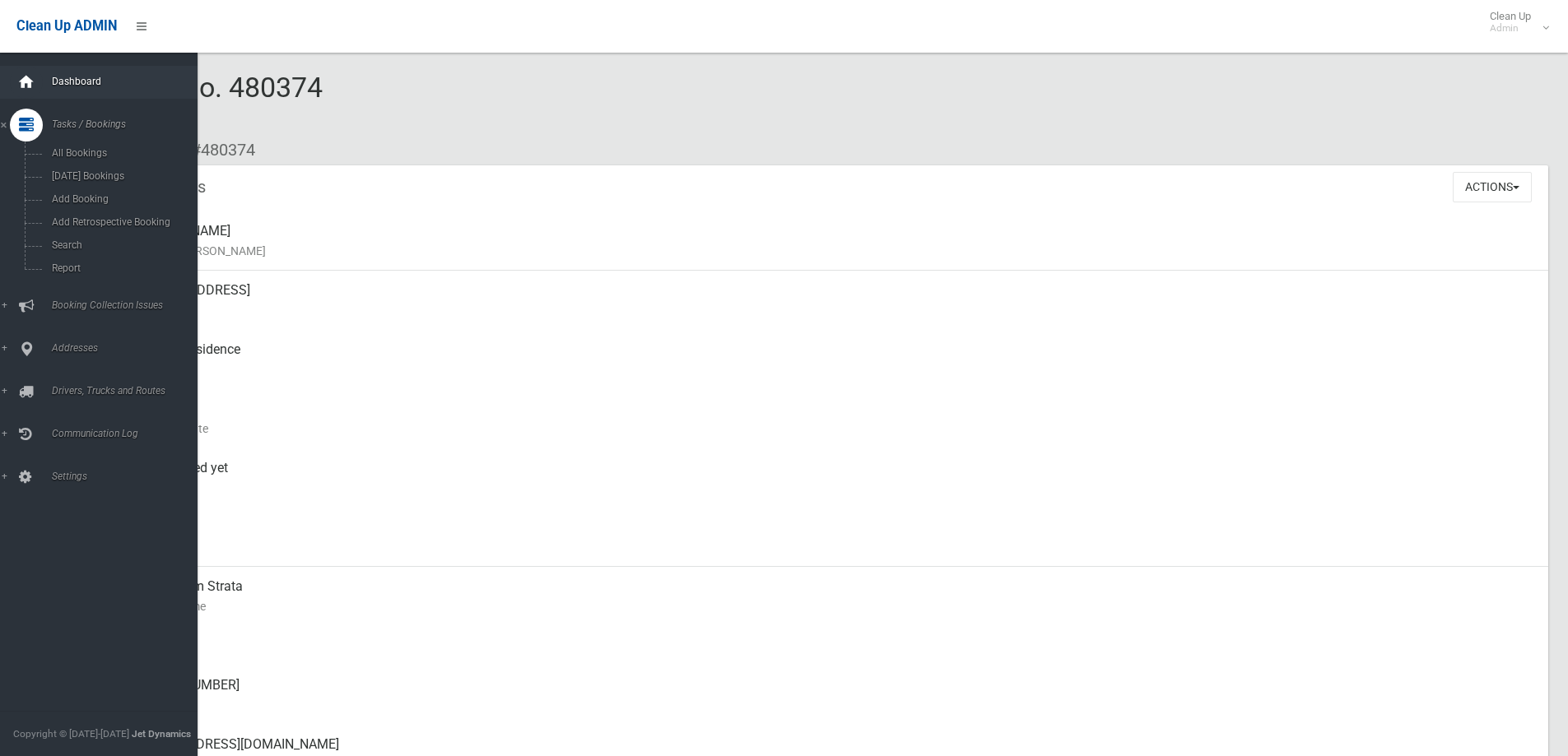
click at [30, 73] on icon at bounding box center [26, 82] width 18 height 33
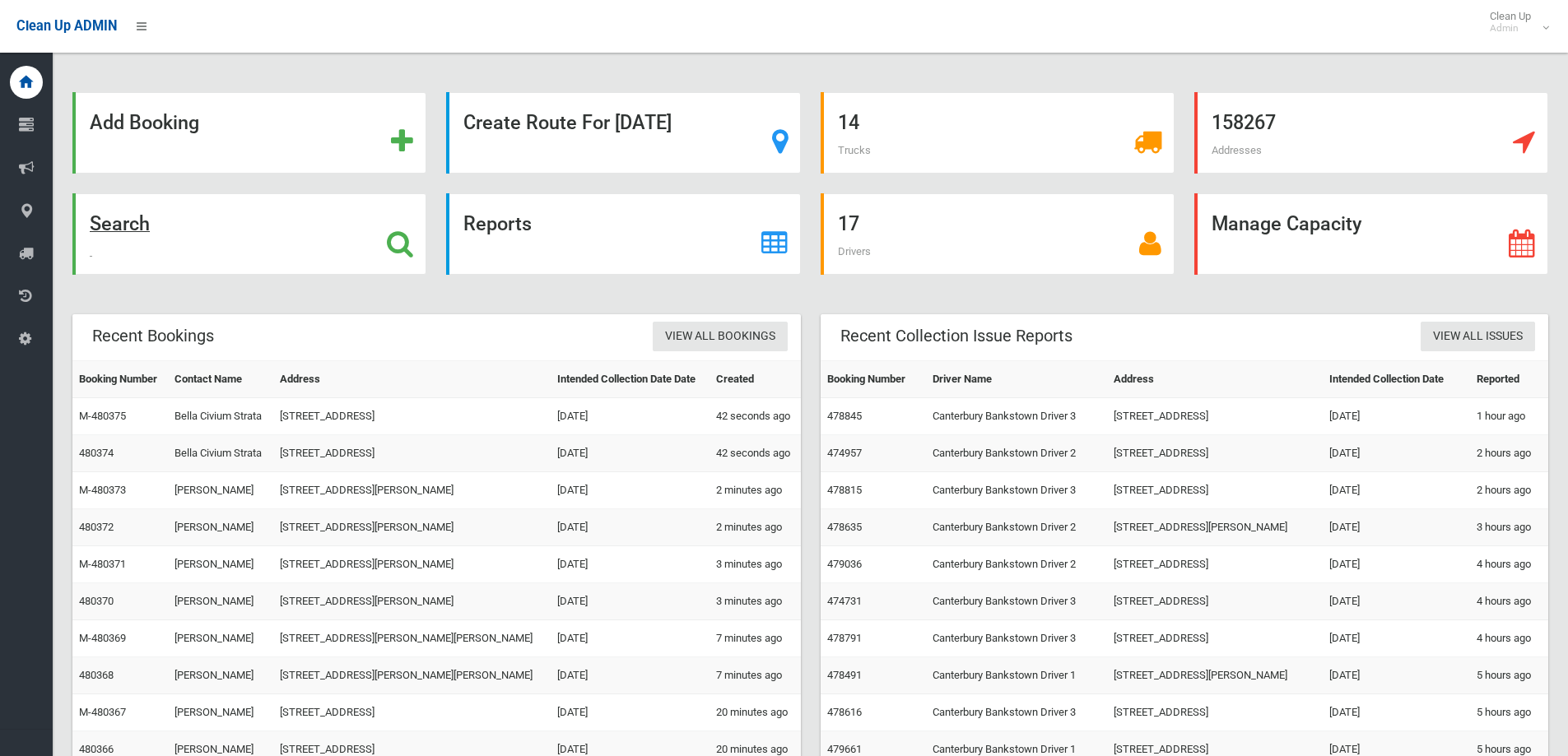
click at [162, 234] on div "Search" at bounding box center [249, 234] width 354 height 81
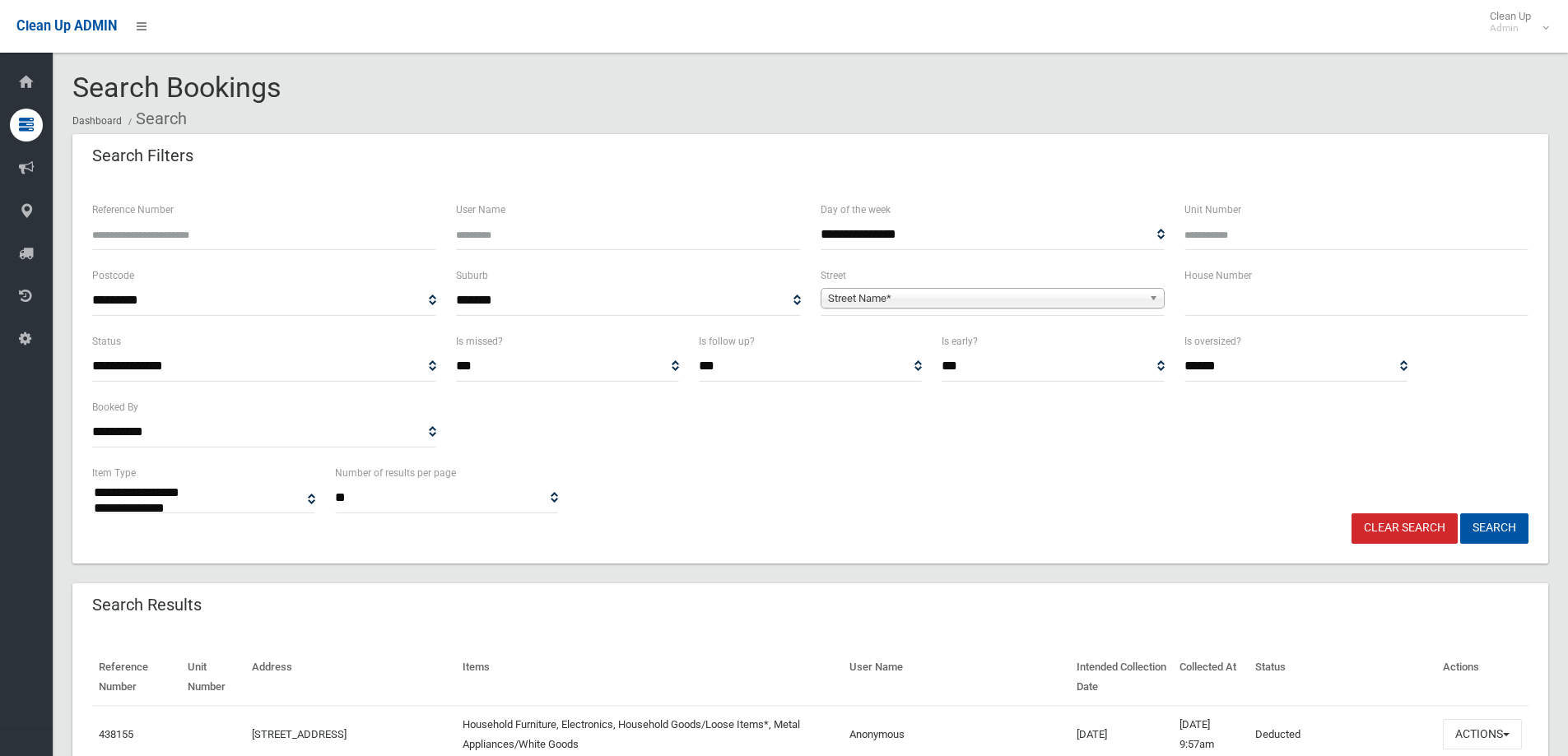
select select
click at [1184, 309] on div "House Number" at bounding box center [1356, 298] width 363 height 66
click at [1190, 304] on input "text" at bounding box center [1357, 300] width 344 height 30
type input "*"
click at [1121, 299] on span "Street Name*" at bounding box center [985, 298] width 314 height 20
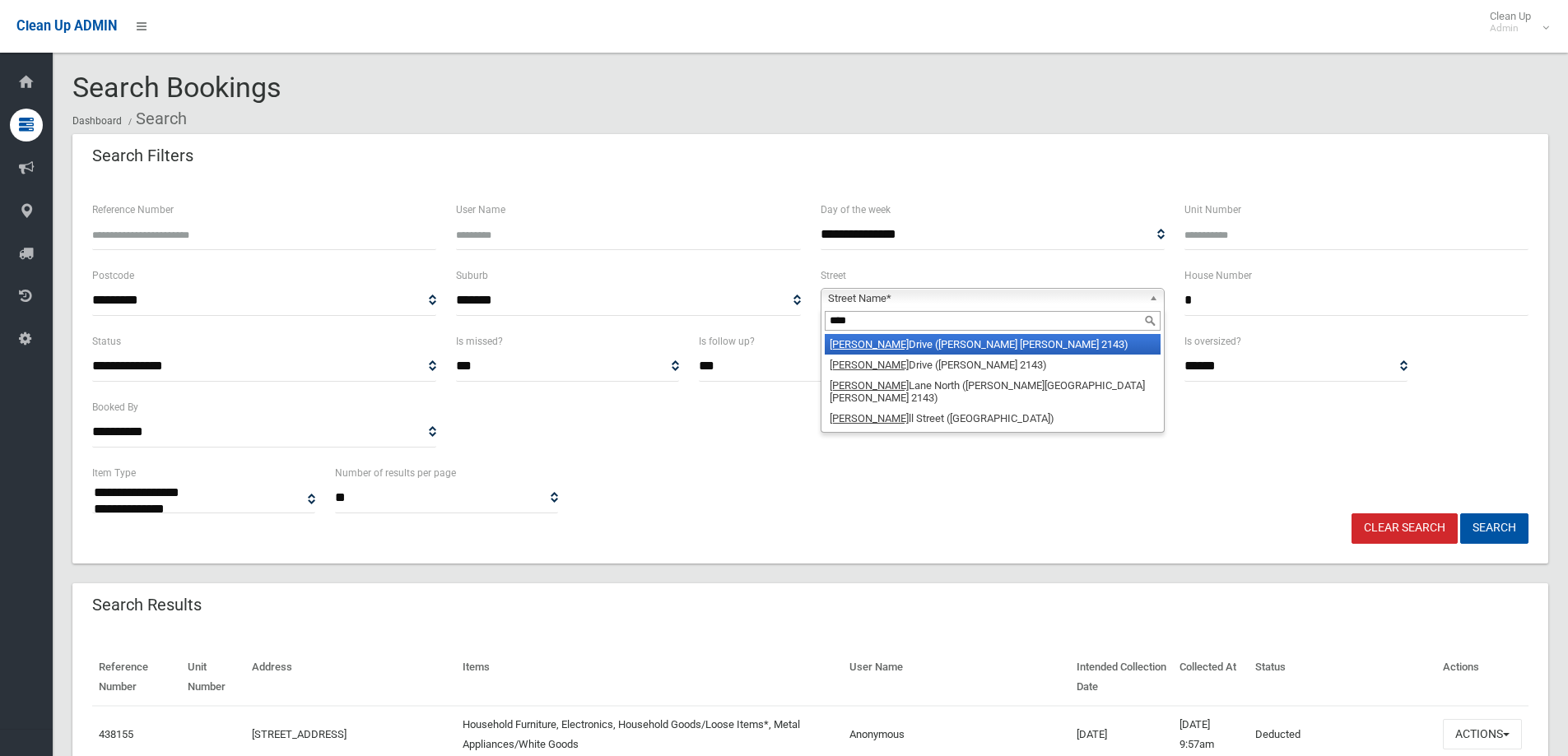
type input "****"
click at [960, 343] on li "Rowe Drive (POTTS HILL 2143)" at bounding box center [993, 344] width 336 height 21
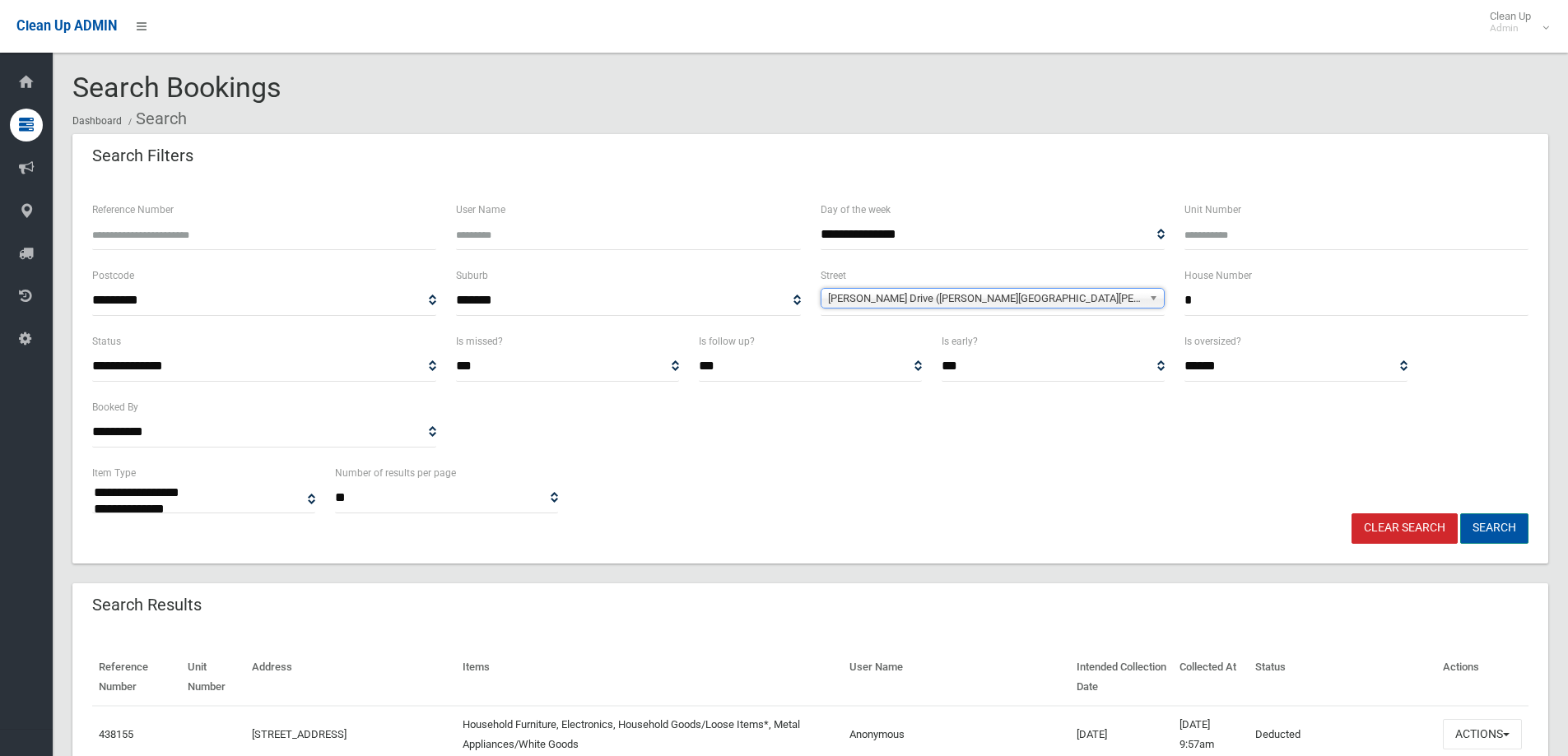
click at [1495, 526] on button "Search" at bounding box center [1494, 528] width 68 height 30
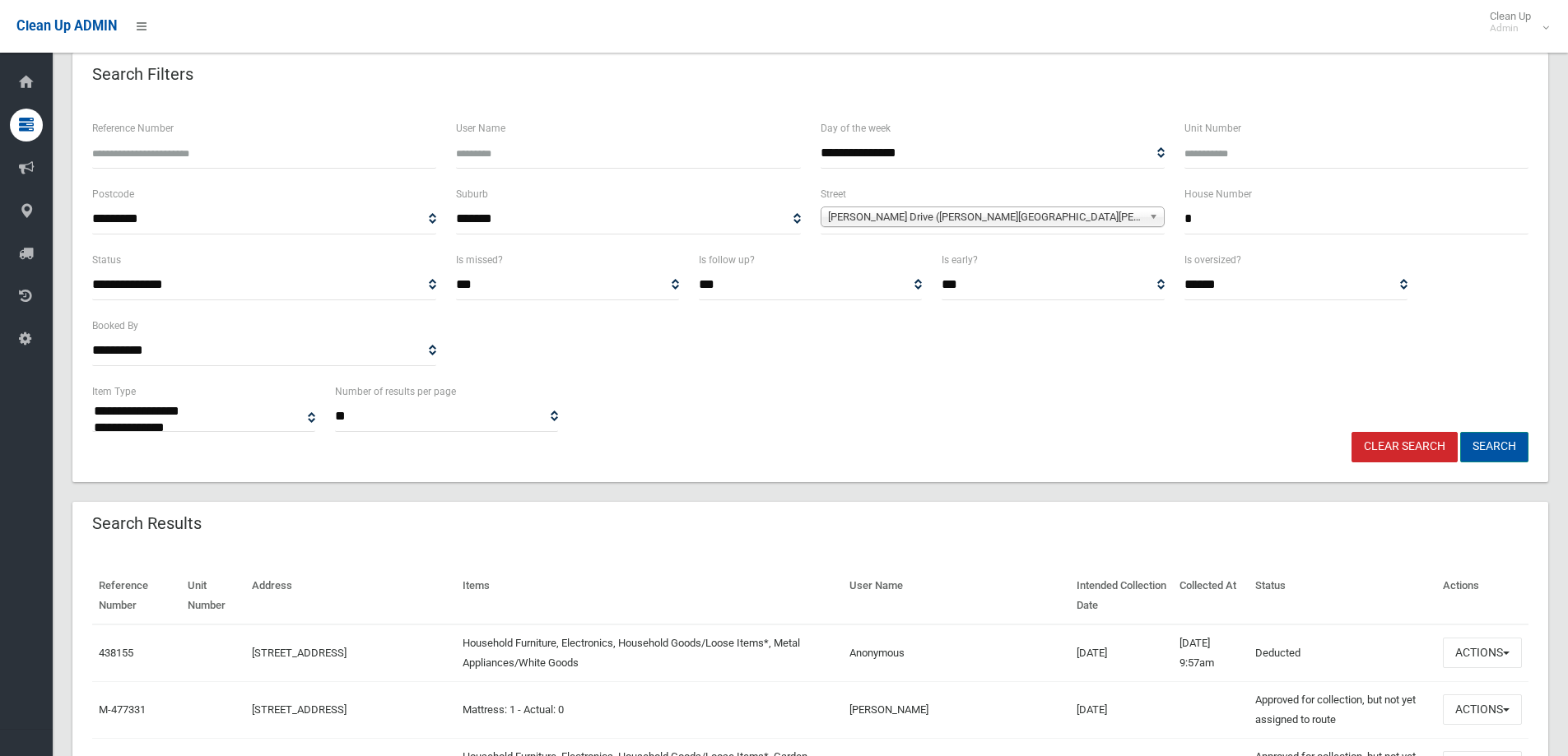
scroll to position [82, 0]
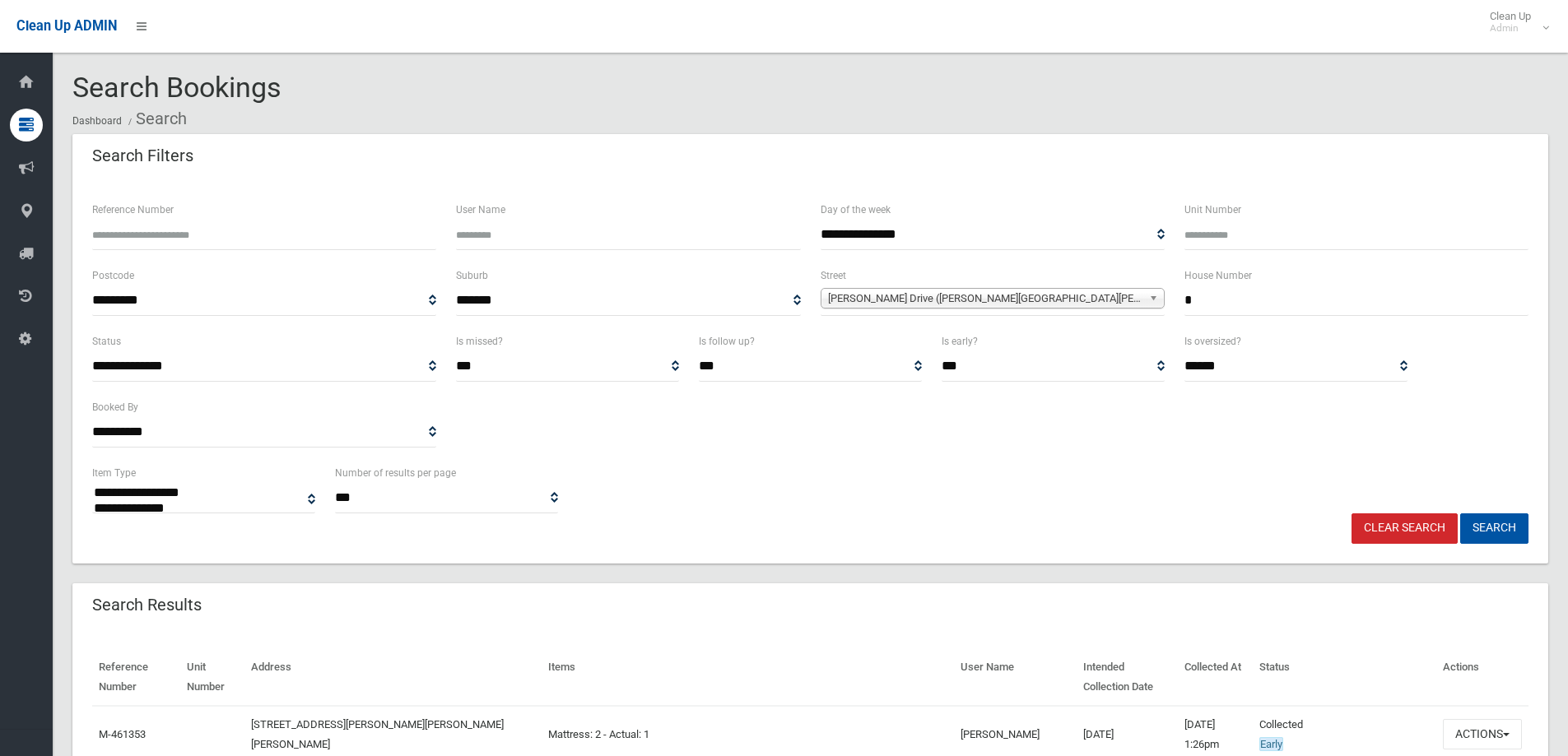
select select
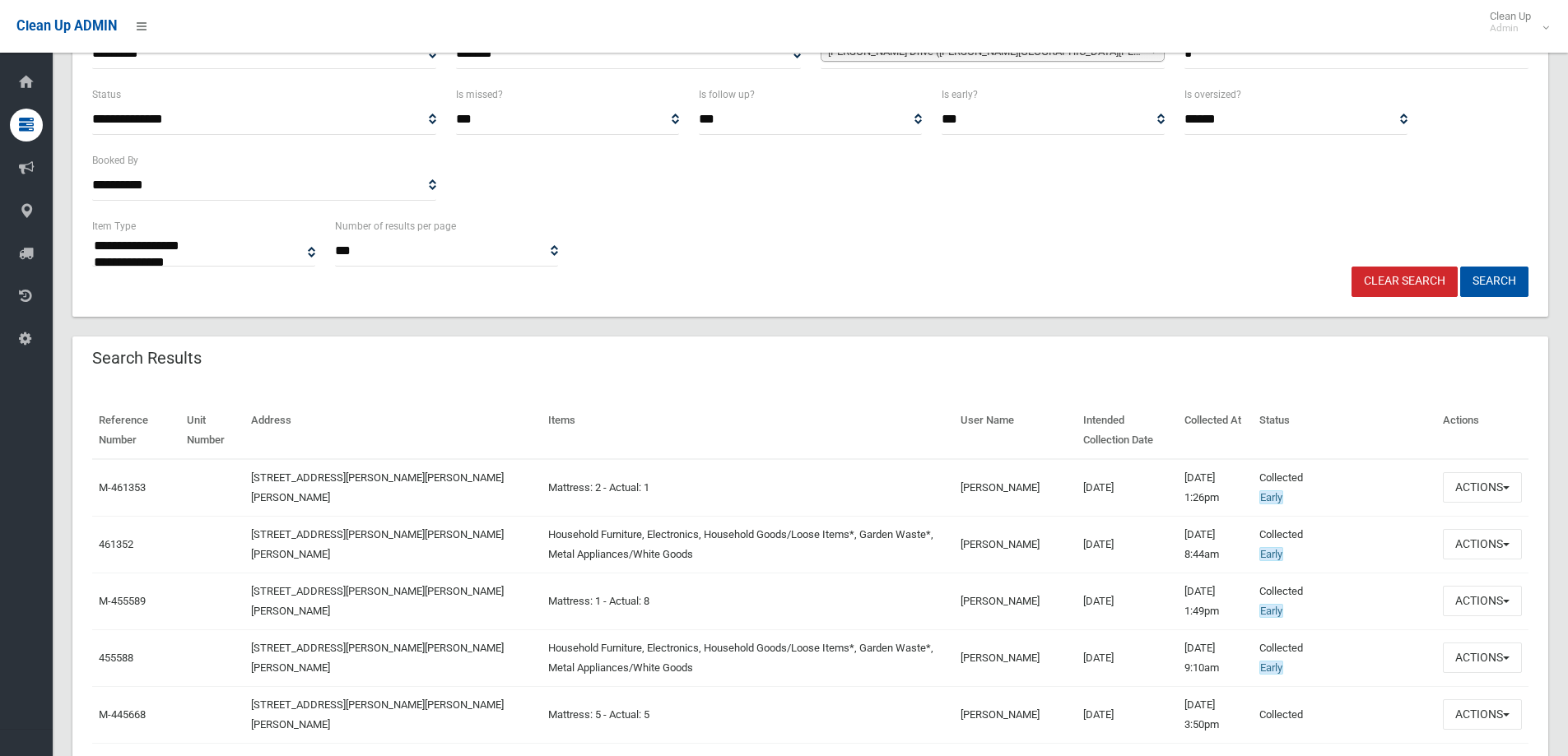
scroll to position [82, 0]
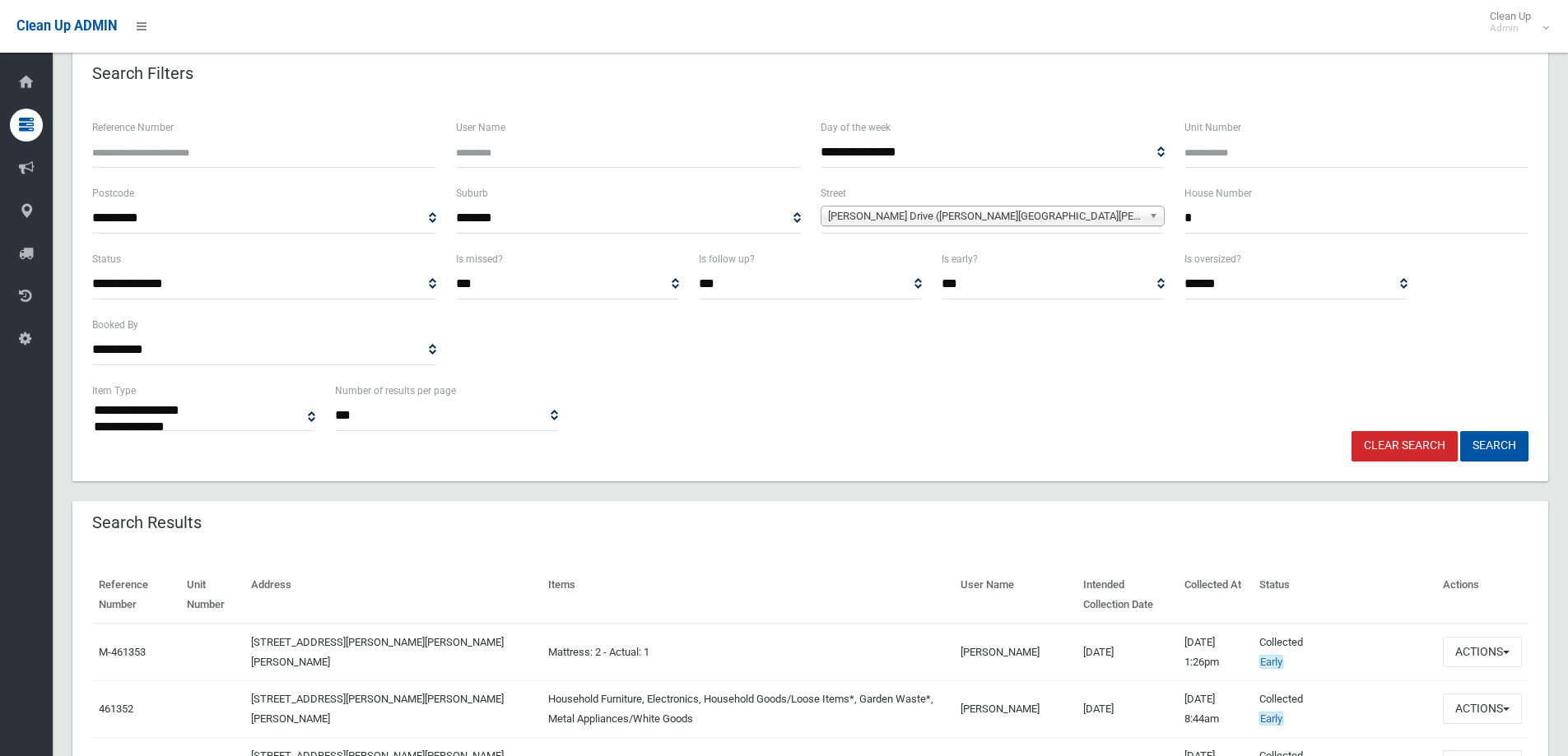
click at [1218, 228] on input "*" at bounding box center [1357, 218] width 344 height 30
click at [1387, 446] on link "Clear Search" at bounding box center [1404, 445] width 106 height 30
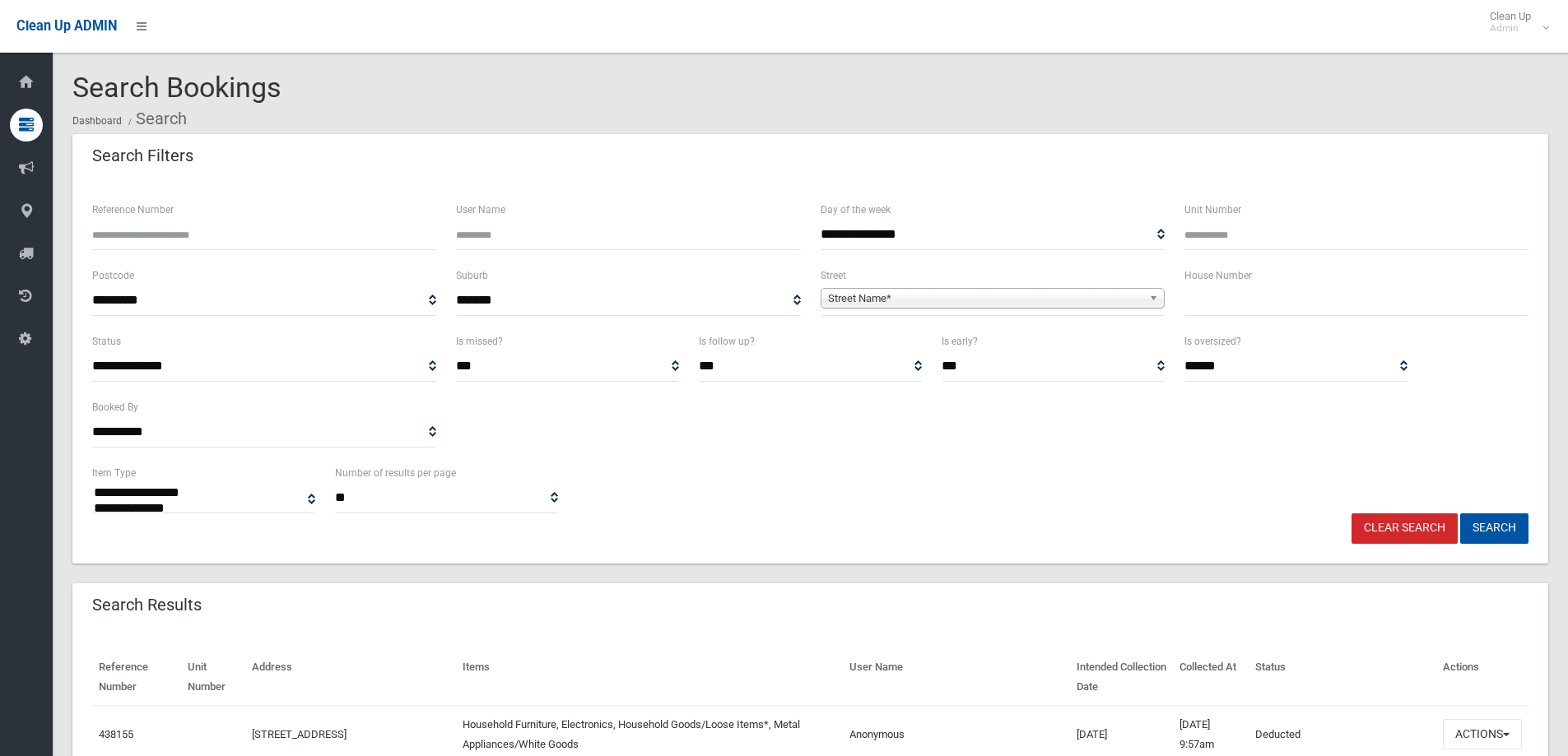
select select
drag, startPoint x: 0, startPoint y: 0, endPoint x: 148, endPoint y: 244, distance: 285.4
click at [137, 251] on div "Reference Number" at bounding box center [264, 233] width 363 height 66
click at [148, 244] on input "Reference Number" at bounding box center [265, 234] width 344 height 30
type input "******"
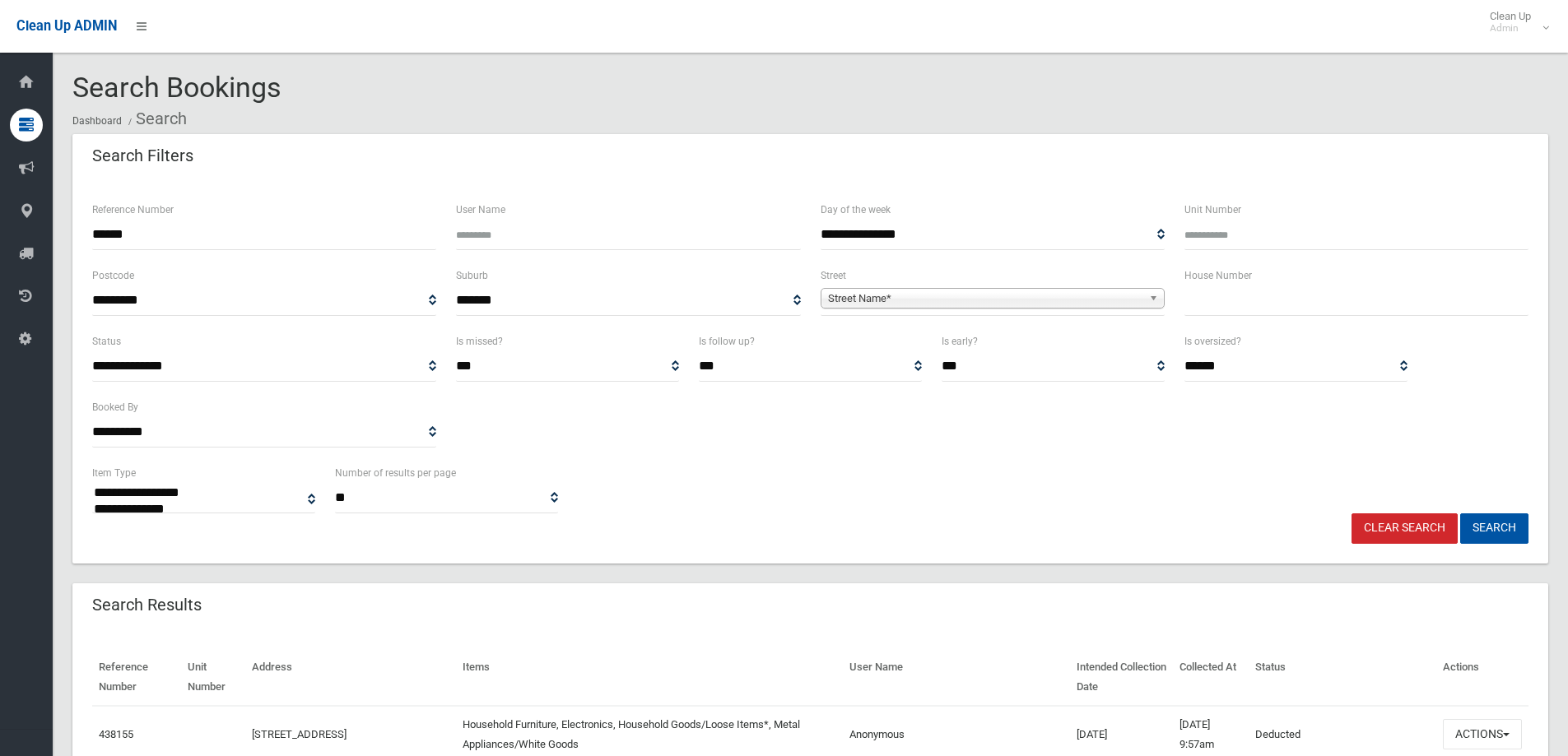
click at [1460, 513] on button "Search" at bounding box center [1494, 528] width 68 height 30
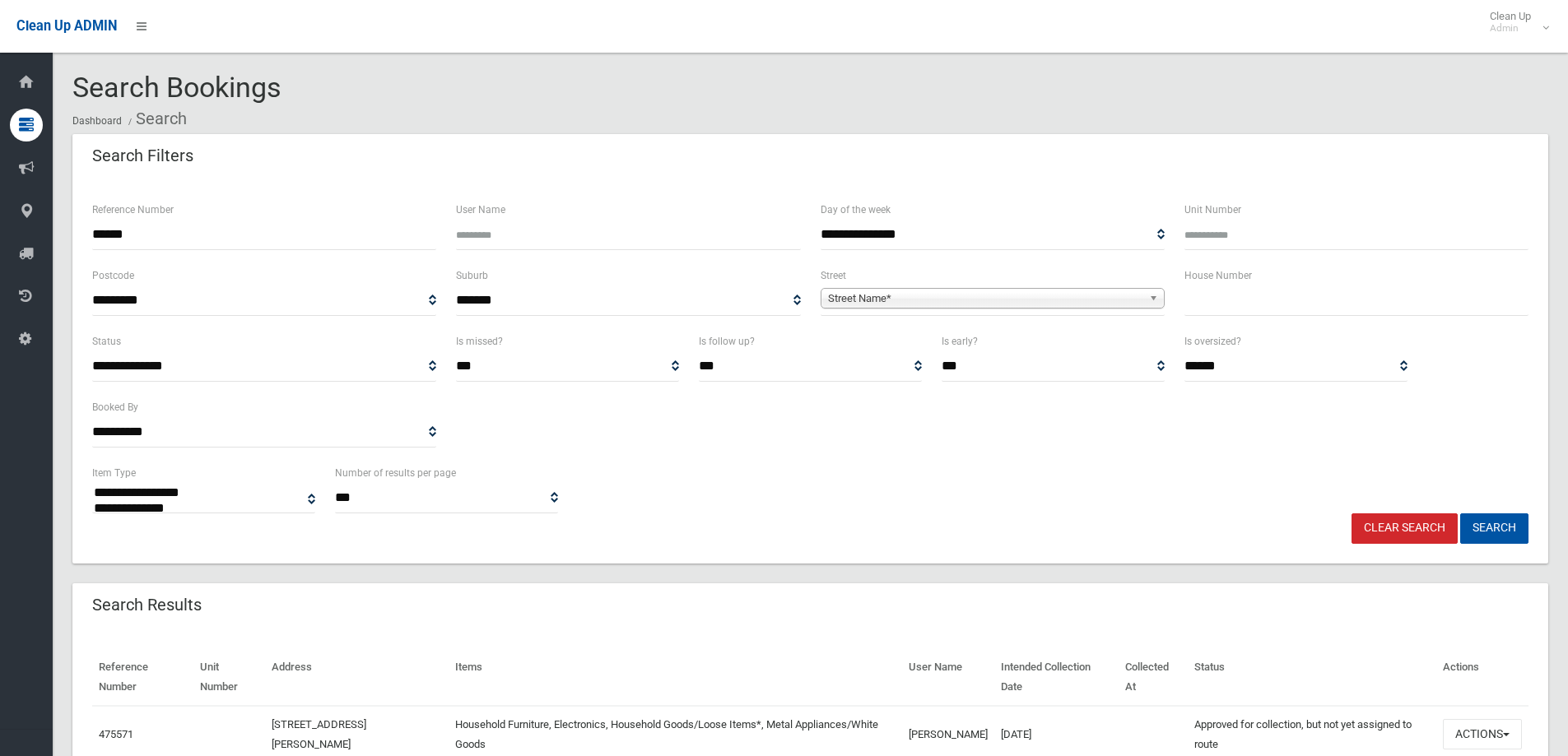
select select
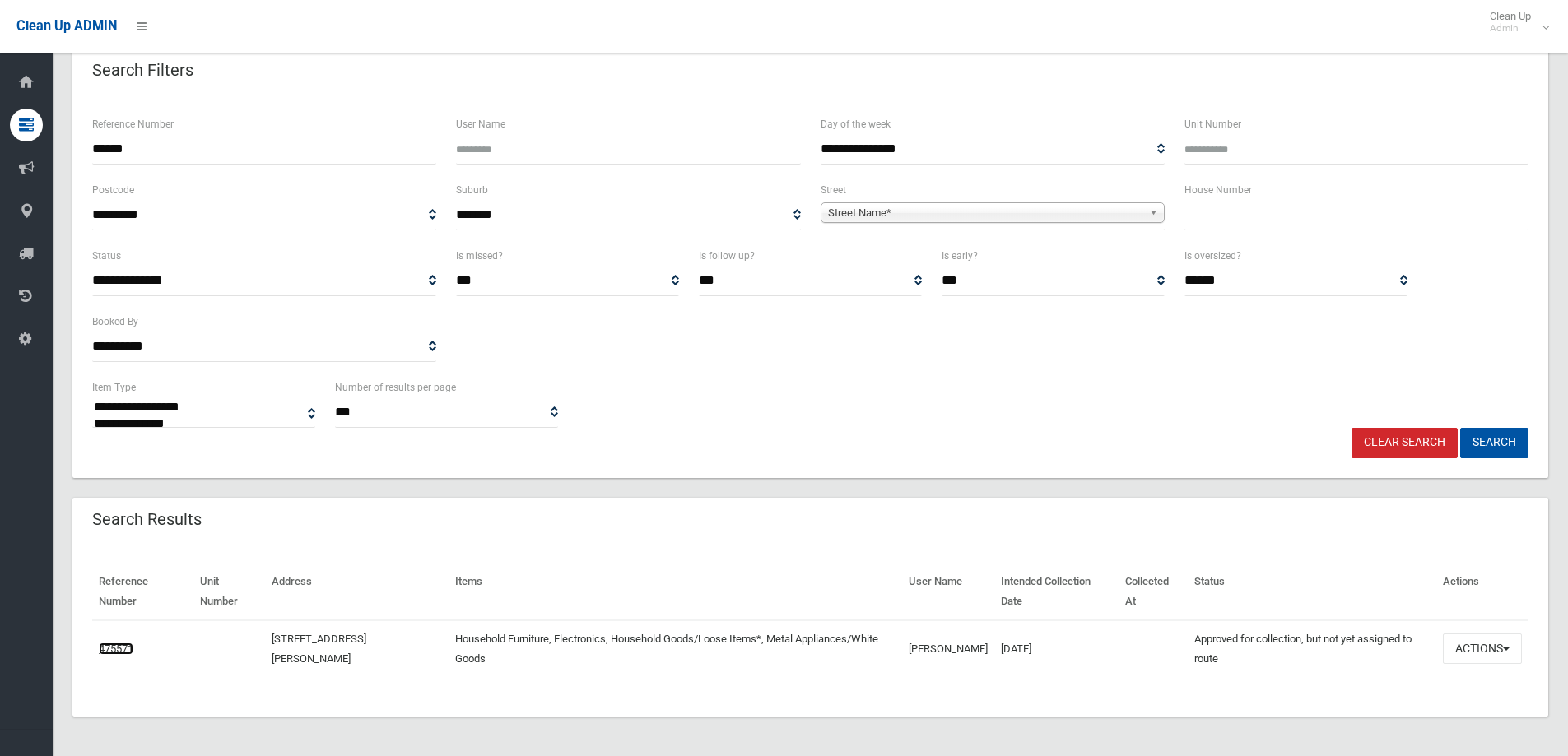
click at [108, 644] on link "475571" at bounding box center [116, 649] width 35 height 12
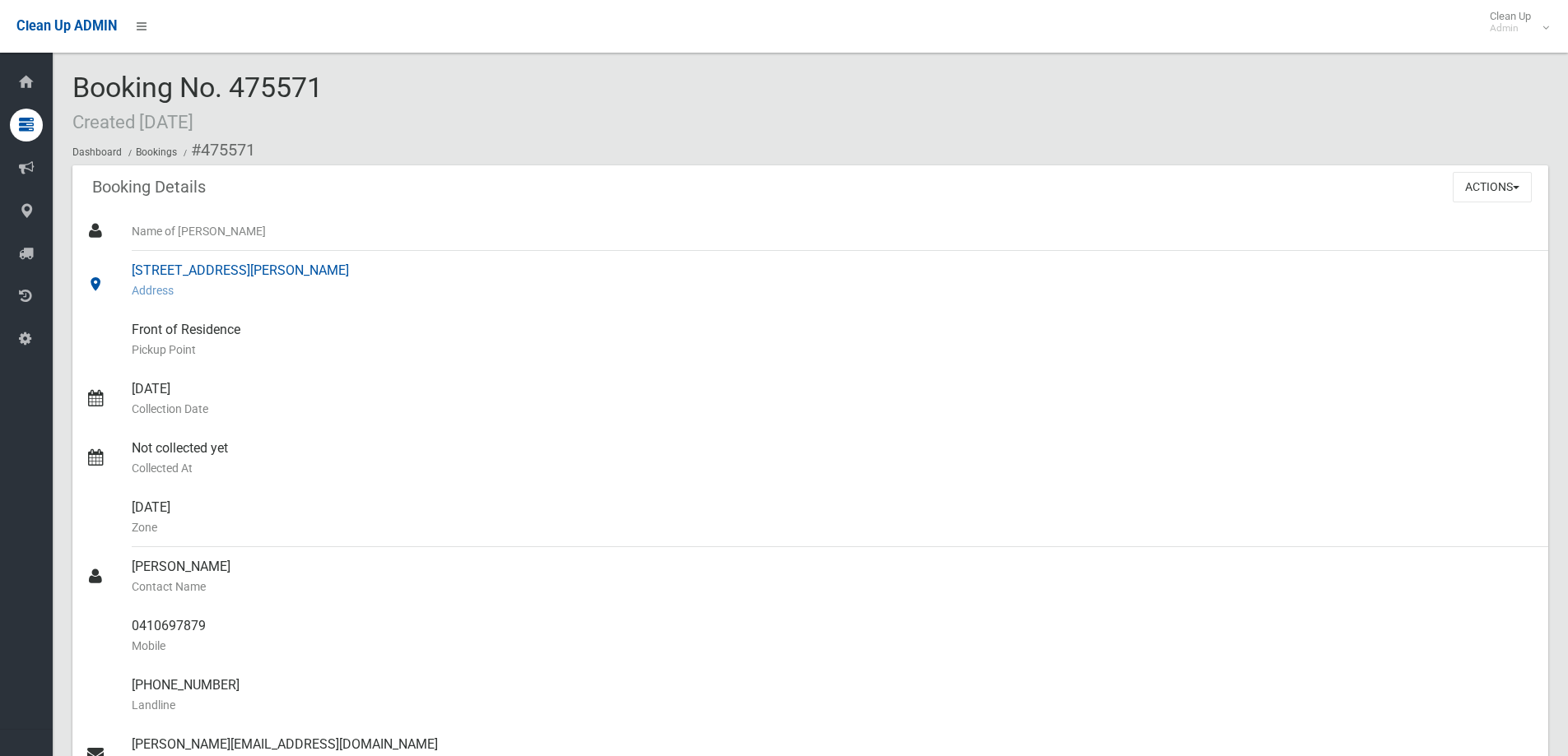
drag, startPoint x: 395, startPoint y: 275, endPoint x: 93, endPoint y: 284, distance: 302.1
click at [93, 284] on link "[STREET_ADDRESS][PERSON_NAME] Address" at bounding box center [810, 280] width 1475 height 59
copy link "[STREET_ADDRESS][PERSON_NAME]"
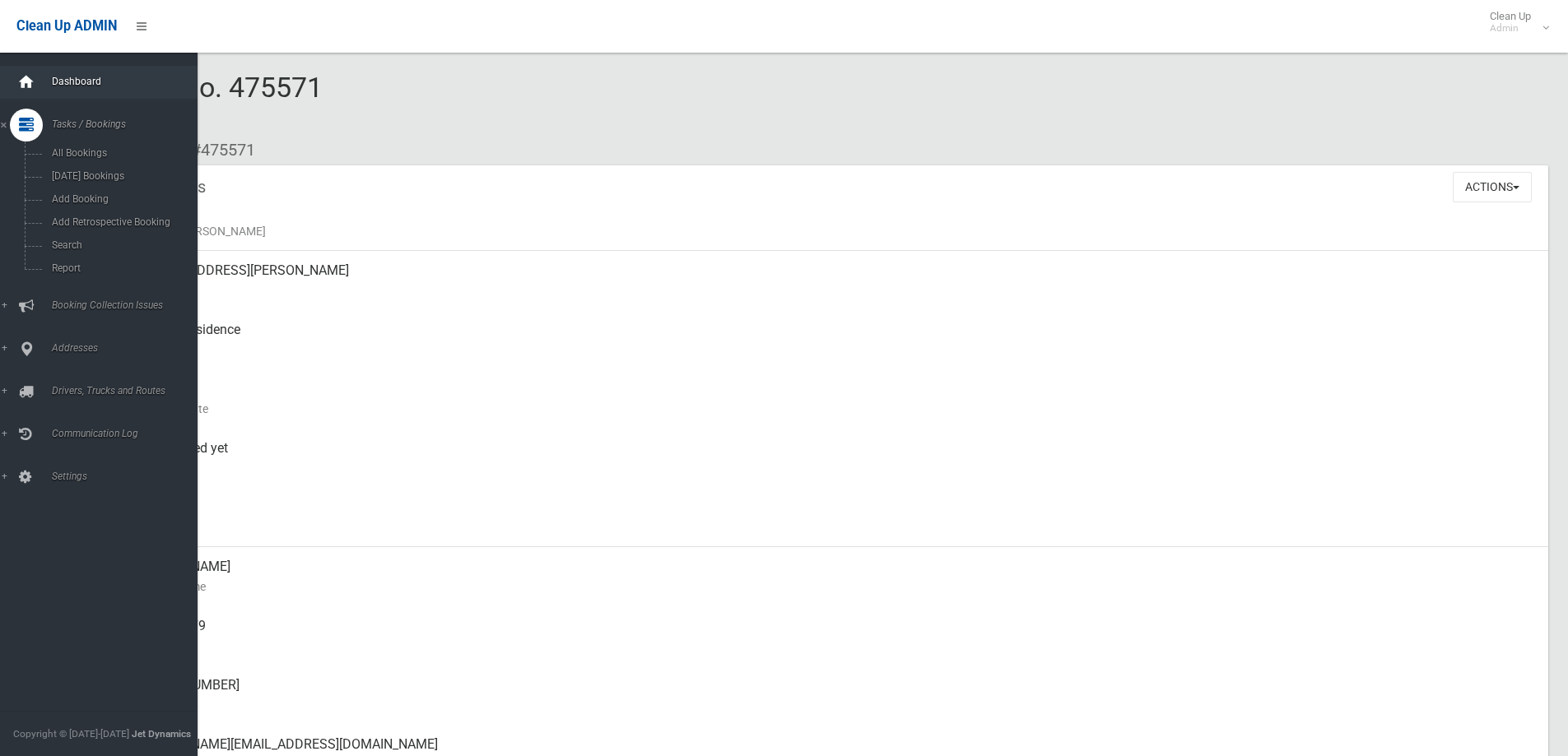
click at [39, 82] on div at bounding box center [26, 82] width 33 height 33
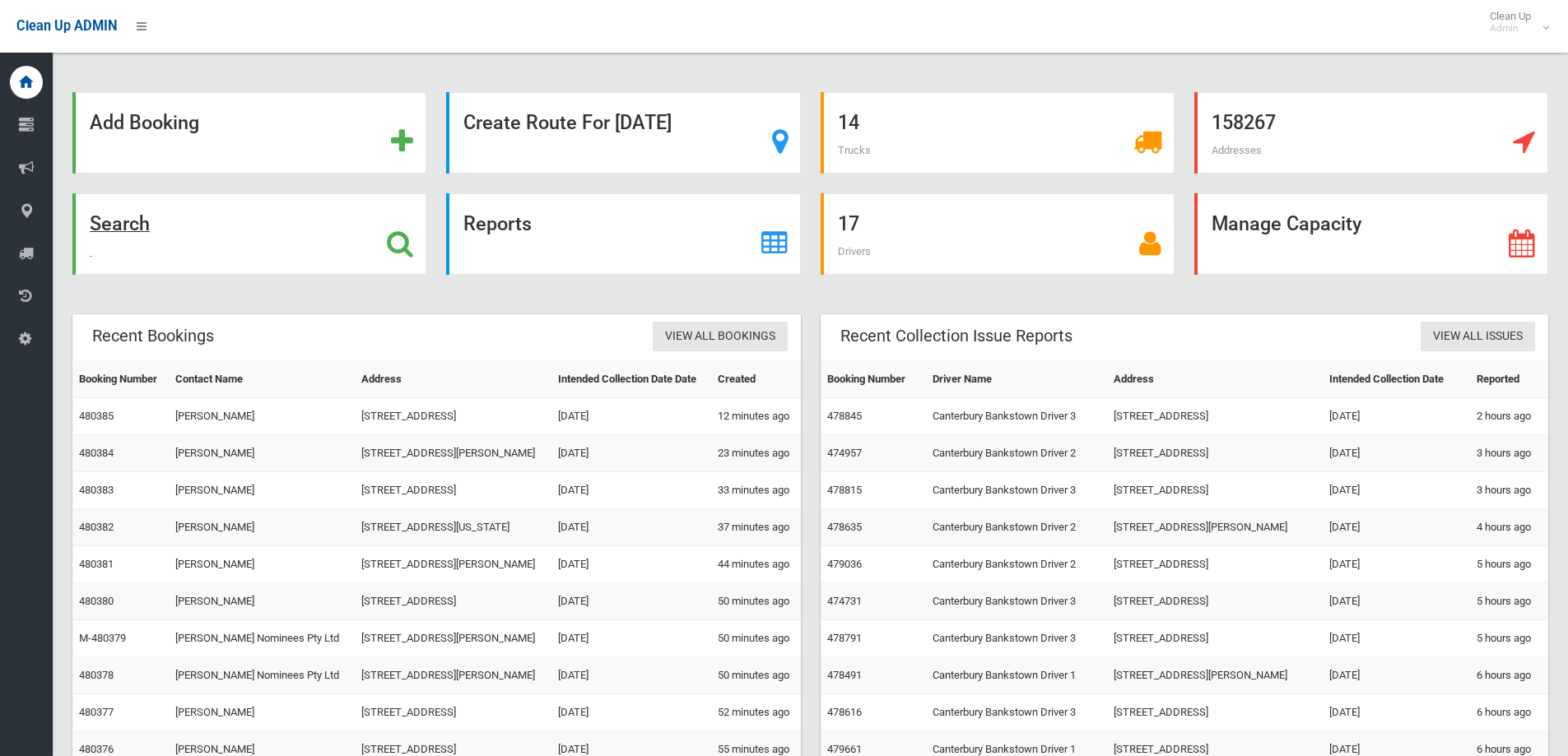
click at [202, 228] on div "Search" at bounding box center [249, 234] width 354 height 81
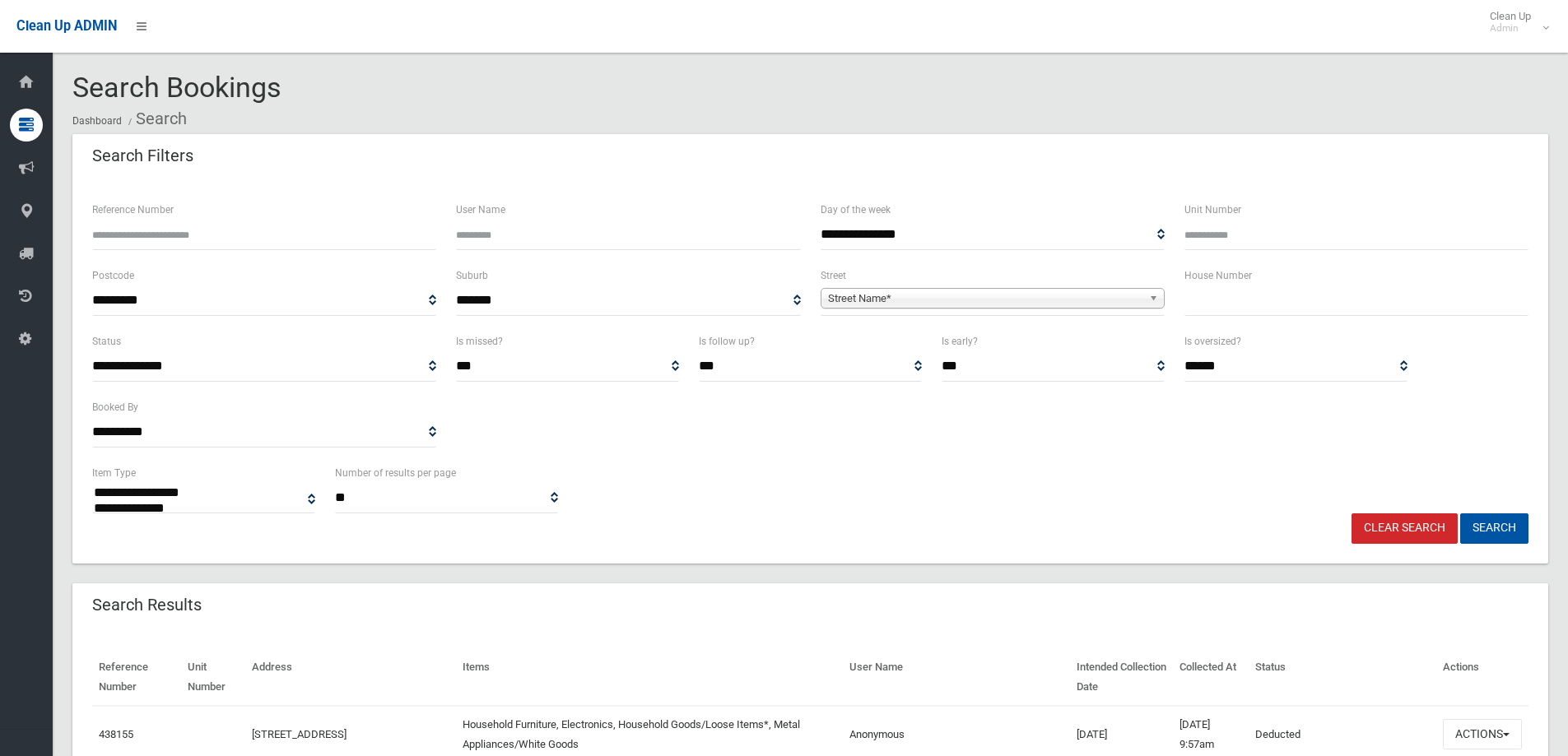
select select
click at [1213, 303] on input "text" at bounding box center [1357, 300] width 344 height 30
type input "**"
click at [924, 289] on span "**********" at bounding box center [993, 300] width 344 height 30
click at [905, 321] on div "**********" at bounding box center [993, 298] width 363 height 66
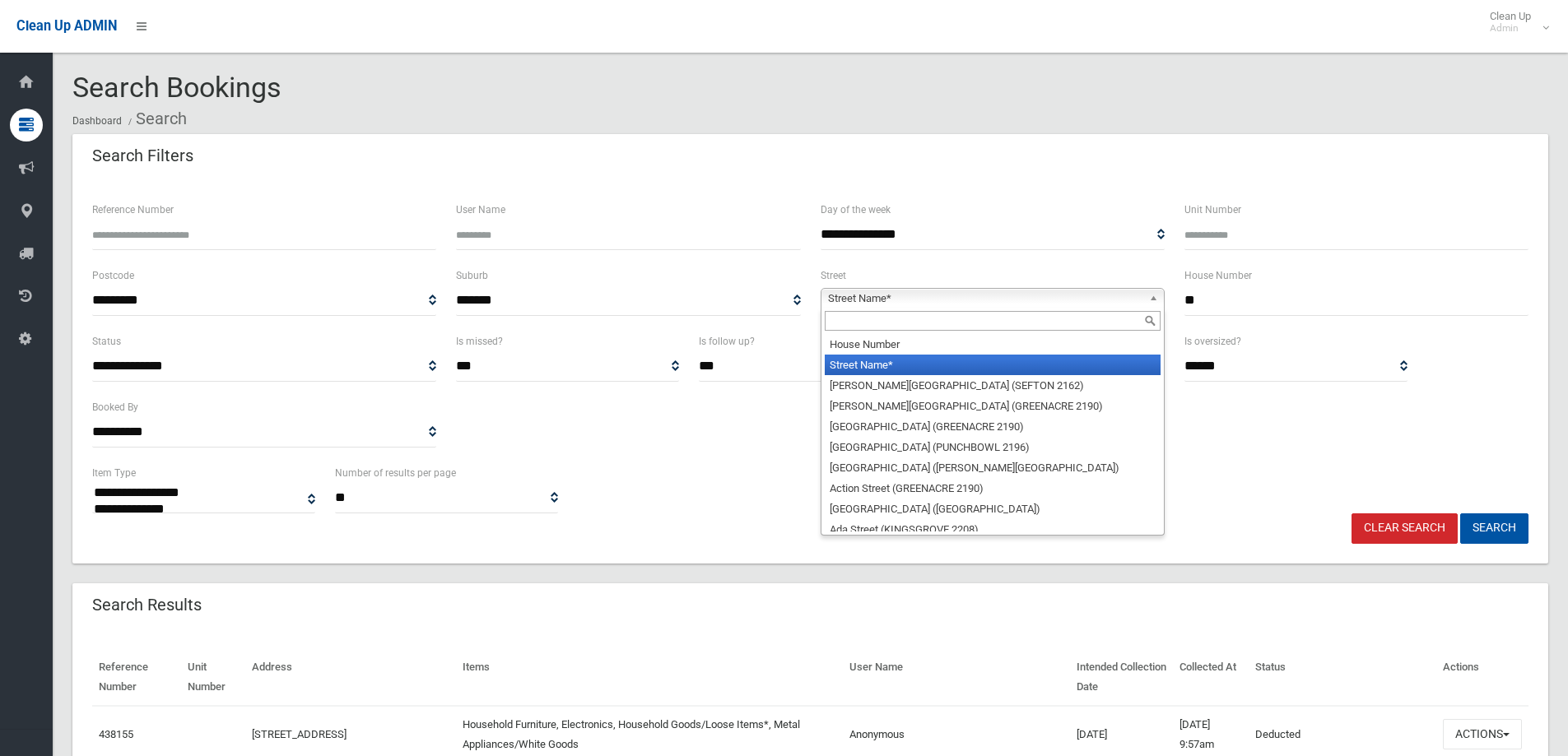
drag, startPoint x: 901, startPoint y: 301, endPoint x: 893, endPoint y: 340, distance: 39.8
click at [900, 302] on span "Street Name*" at bounding box center [985, 298] width 314 height 20
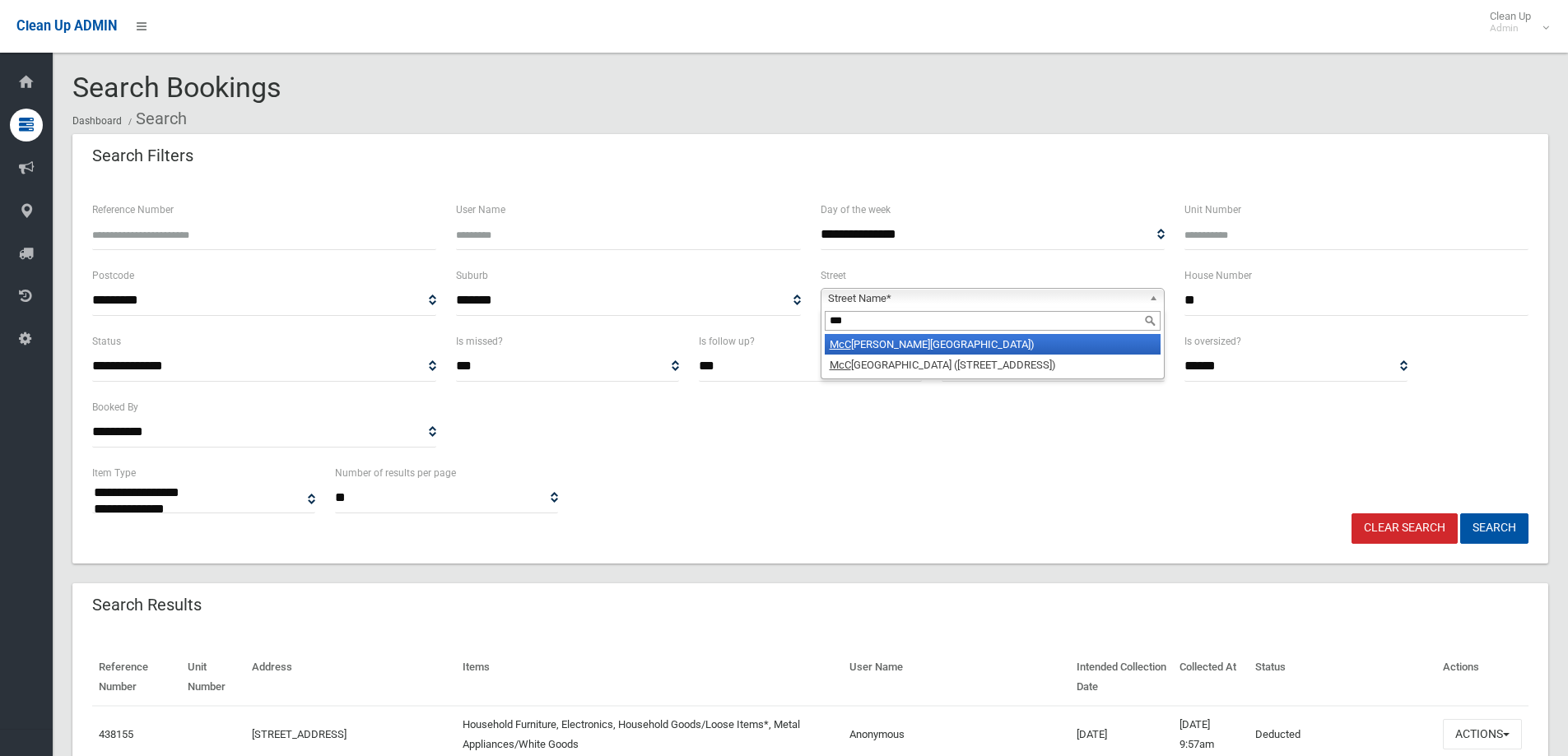
type input "***"
drag, startPoint x: 978, startPoint y: 348, endPoint x: 1027, endPoint y: 363, distance: 51.2
click at [978, 347] on li "McC allum Street (ROSELANDS 2196)" at bounding box center [993, 344] width 336 height 21
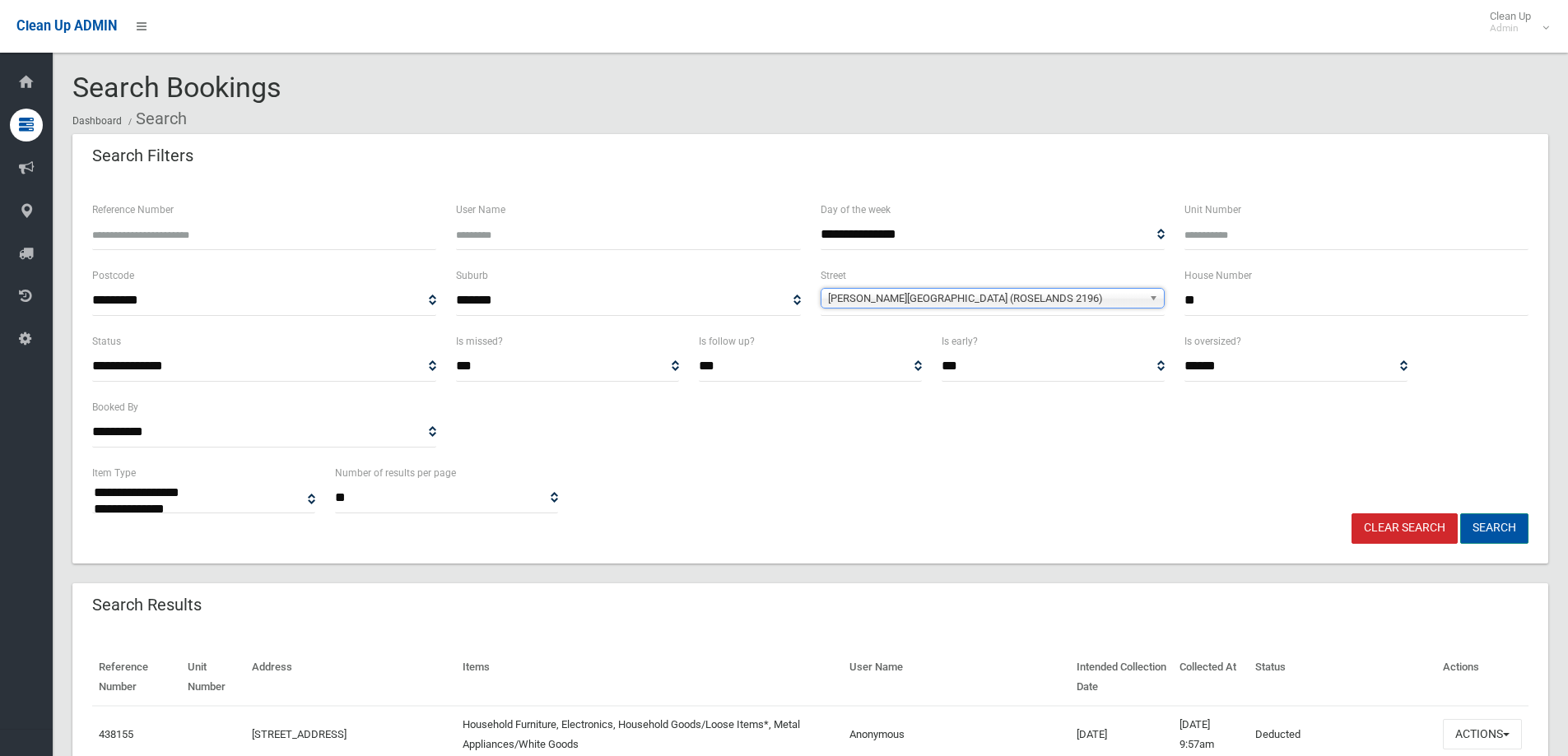
click at [1502, 530] on button "Search" at bounding box center [1494, 528] width 68 height 30
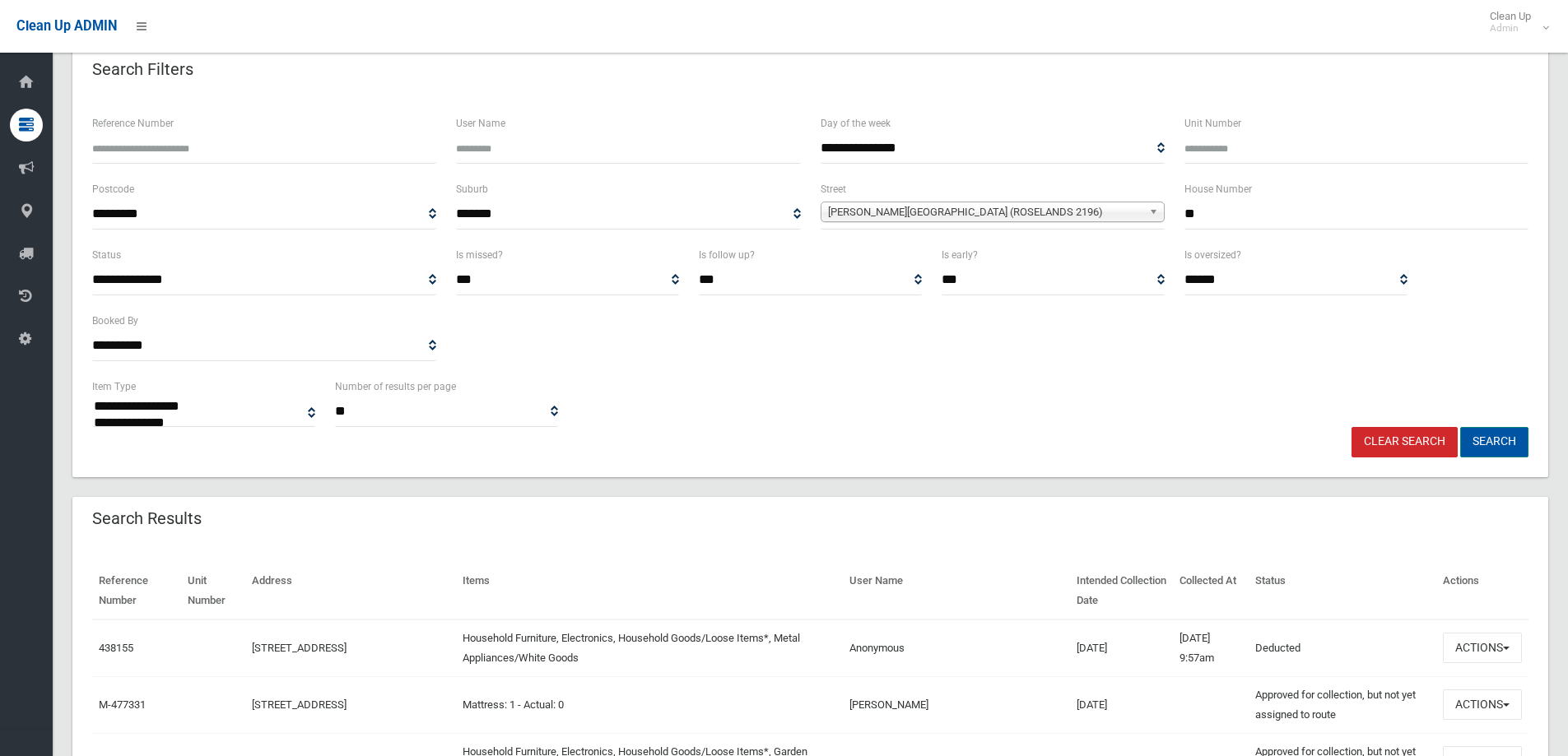
scroll to position [164, 0]
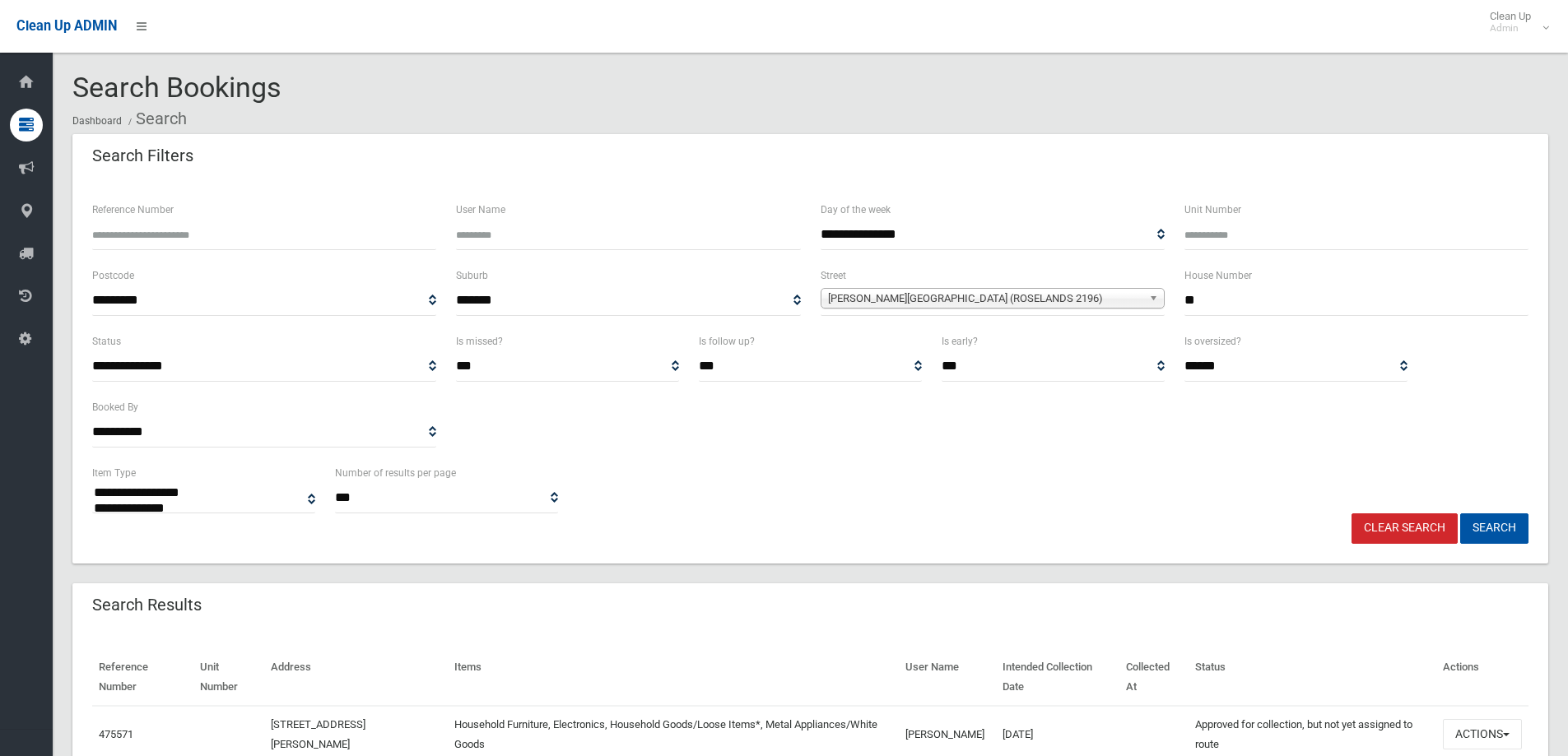
select select
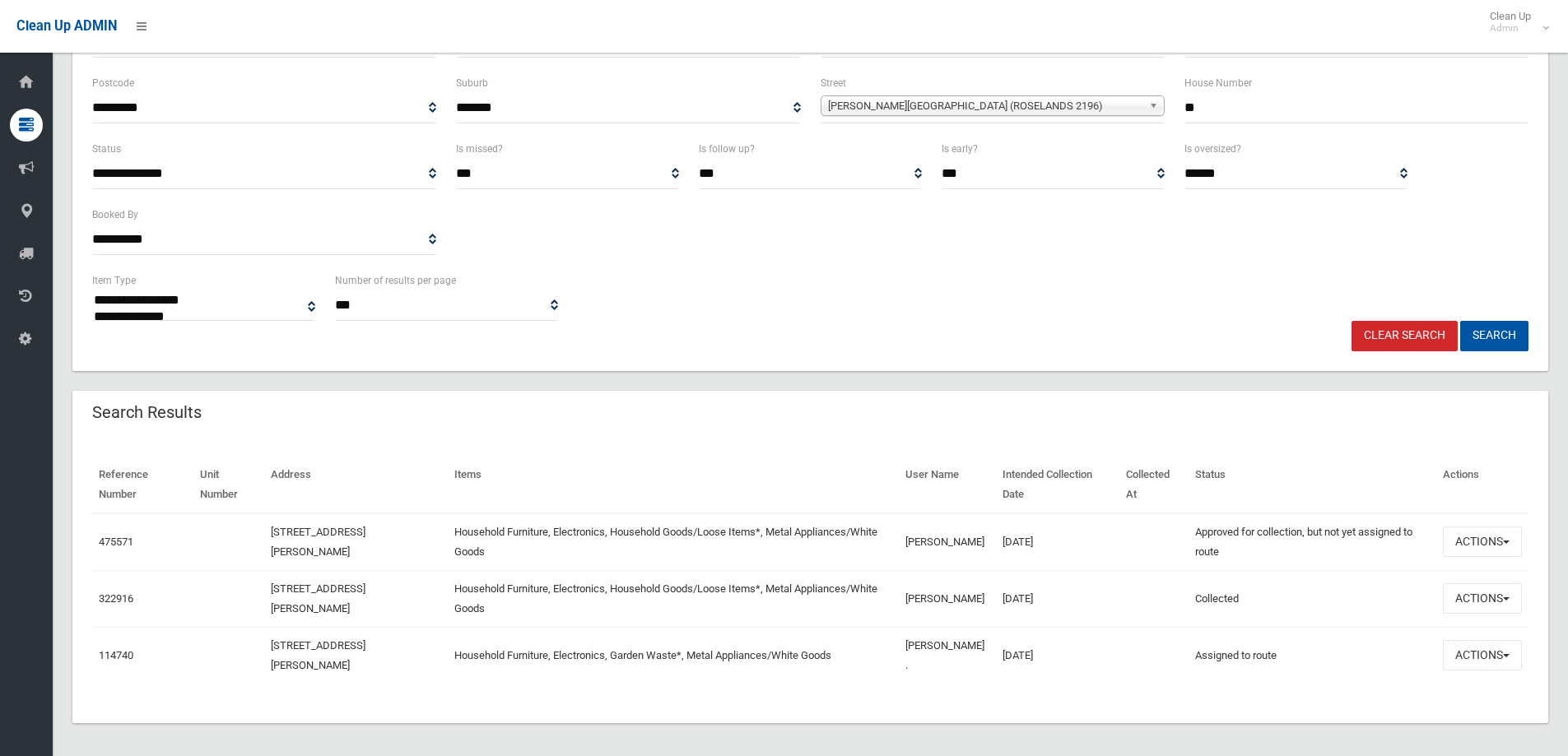
scroll to position [199, 0]
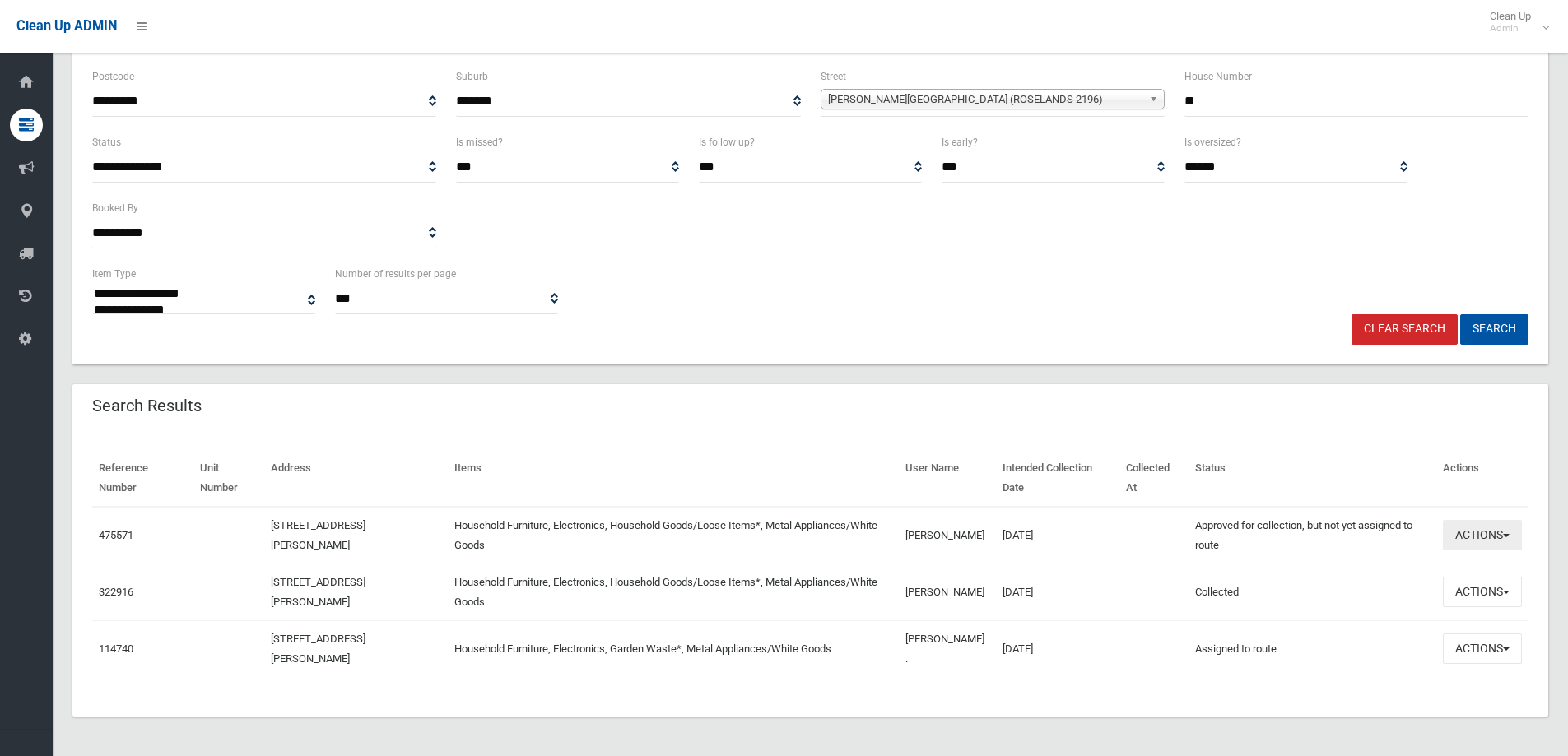
click at [1456, 536] on button "Actions" at bounding box center [1481, 535] width 79 height 30
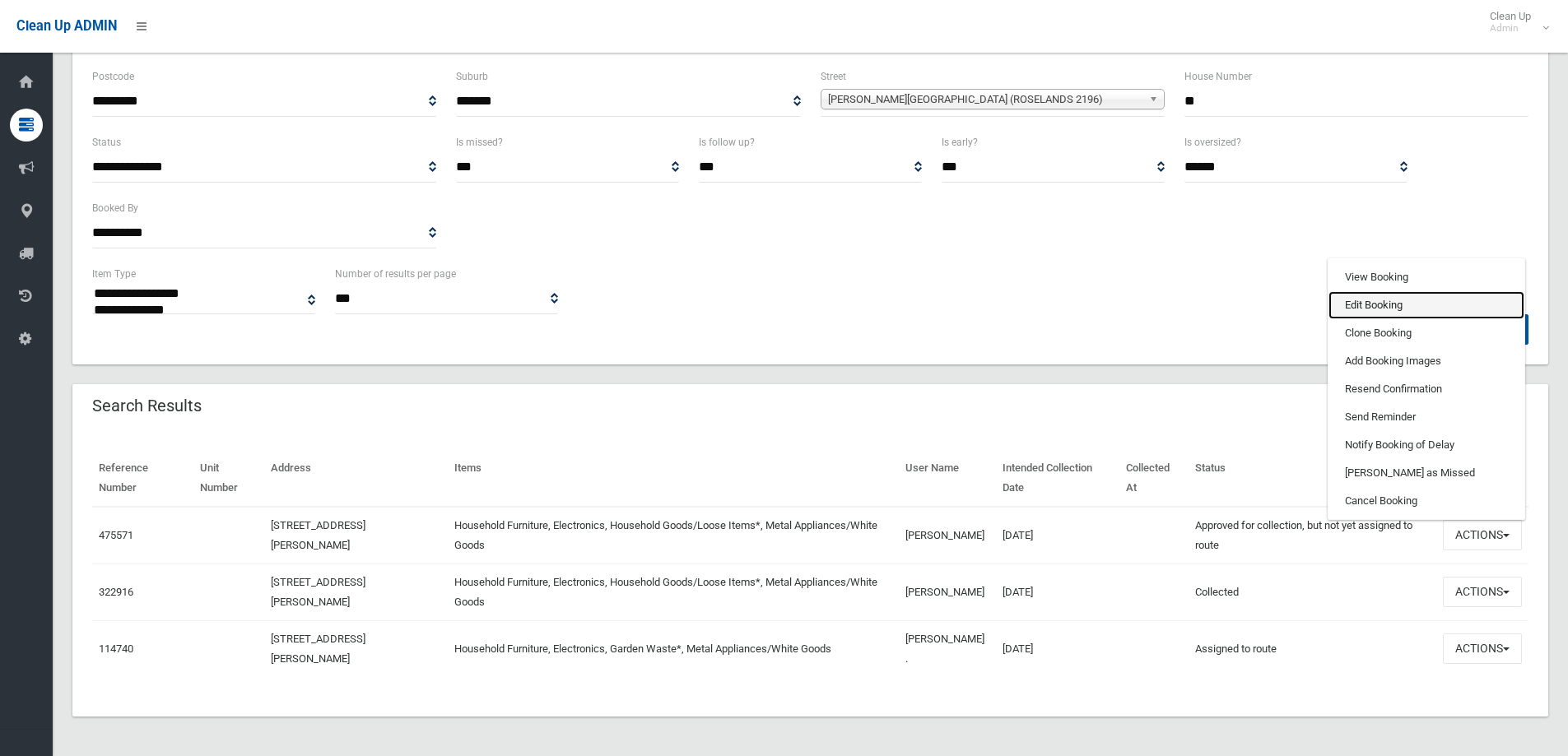
click at [1374, 305] on link "Edit Booking" at bounding box center [1426, 305] width 196 height 28
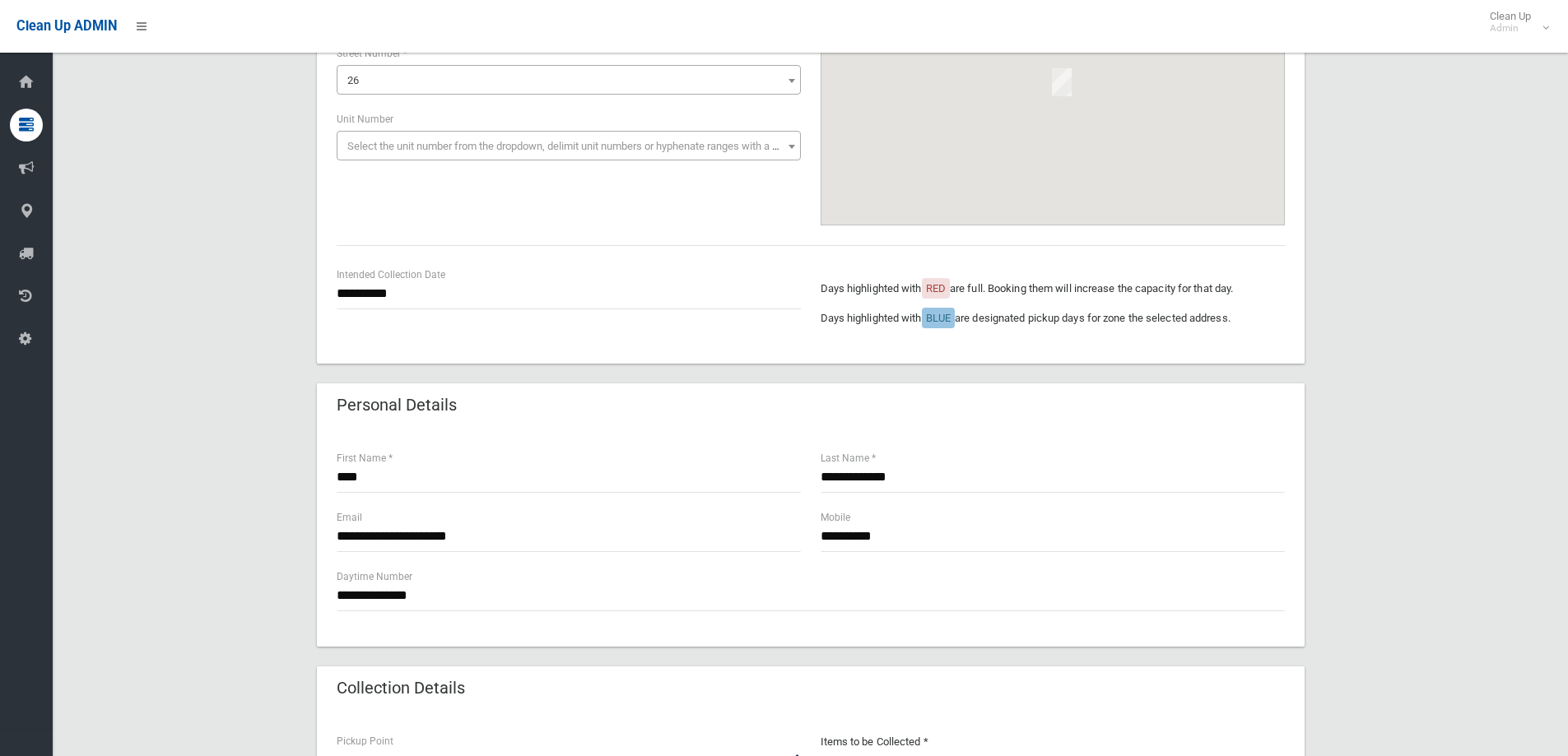
scroll to position [494, 0]
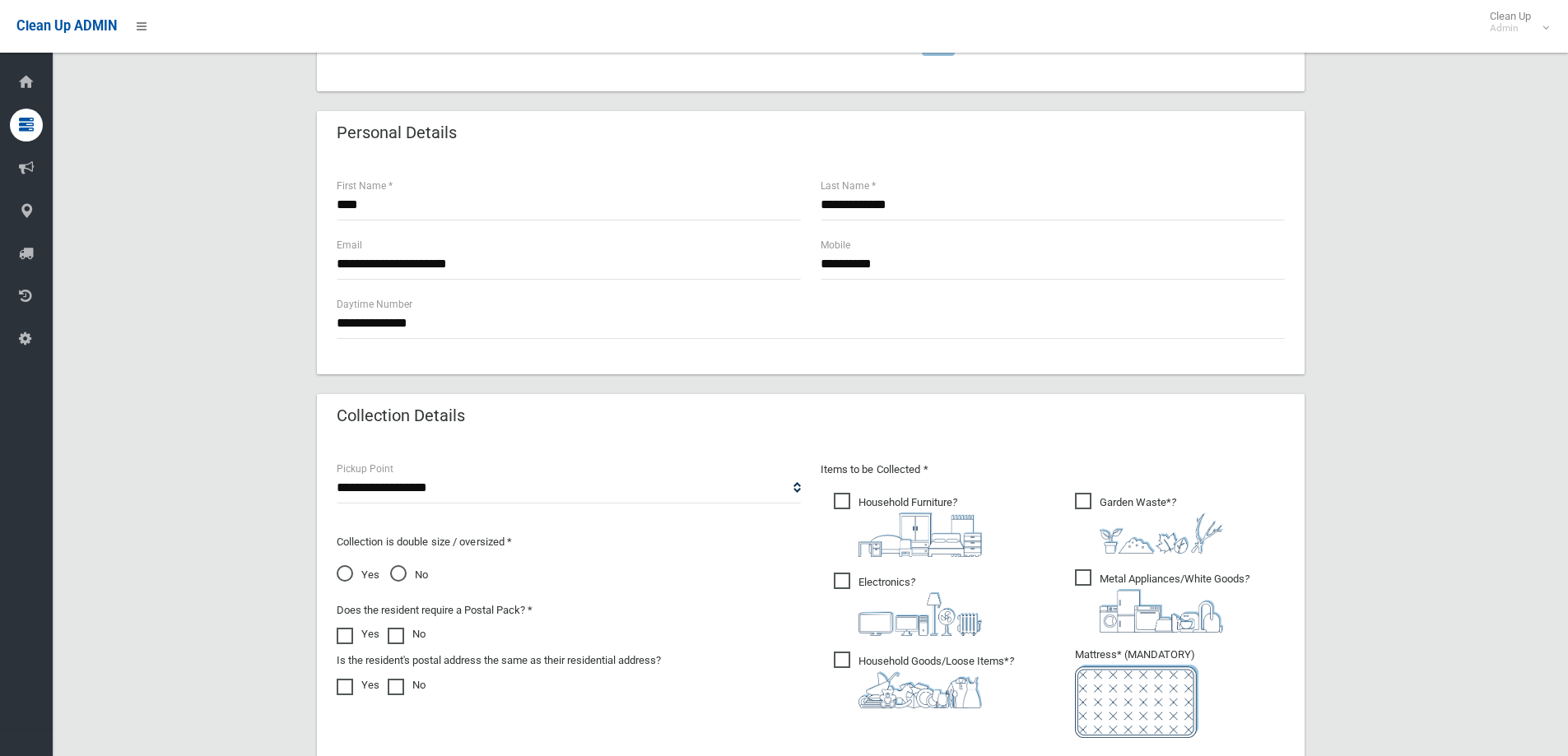
click at [357, 581] on span "Yes" at bounding box center [357, 574] width 42 height 20
click at [1157, 498] on span "Garden Waste* ?" at bounding box center [1148, 523] width 148 height 61
click at [1423, 448] on div "**********" at bounding box center [810, 354] width 1475 height 1427
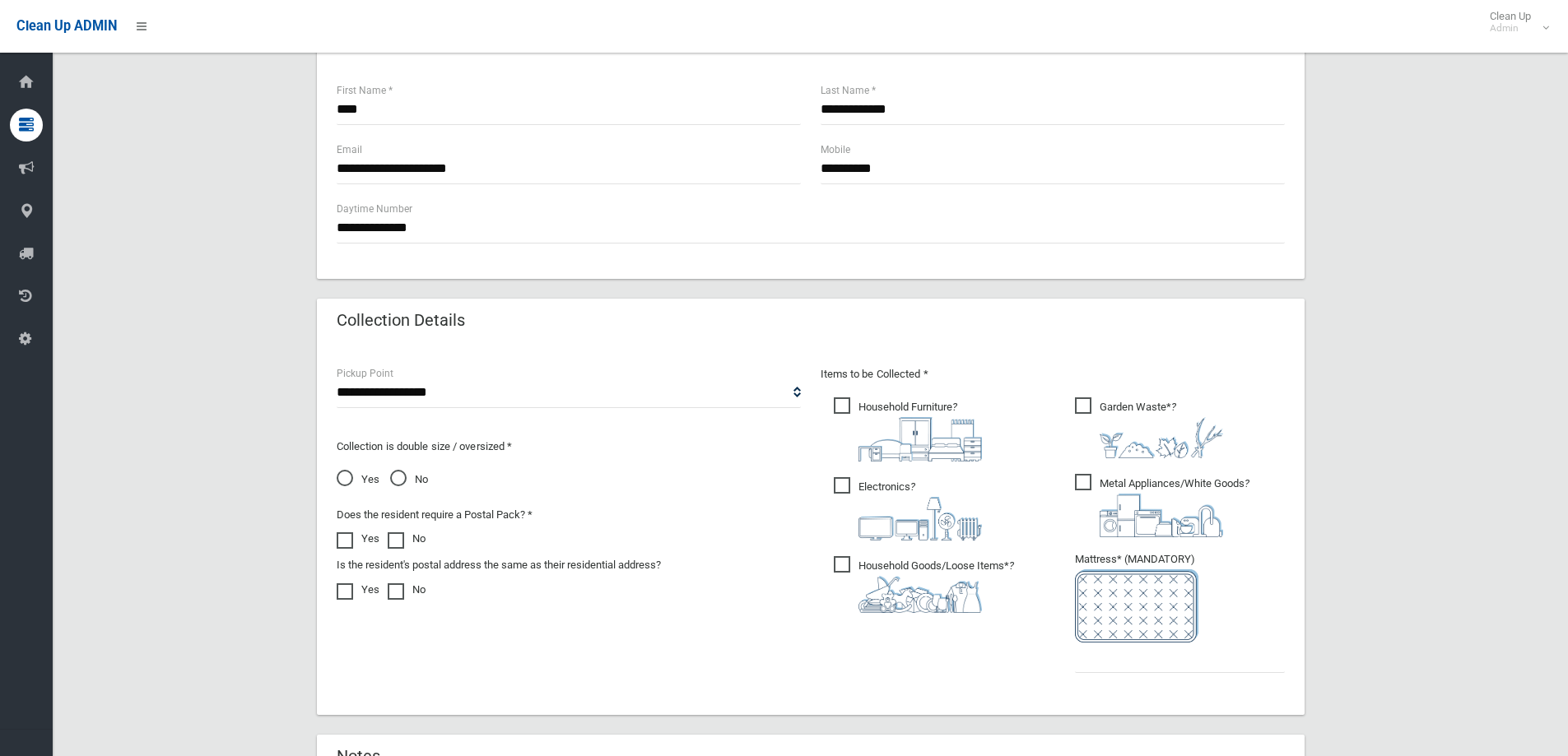
scroll to position [740, 0]
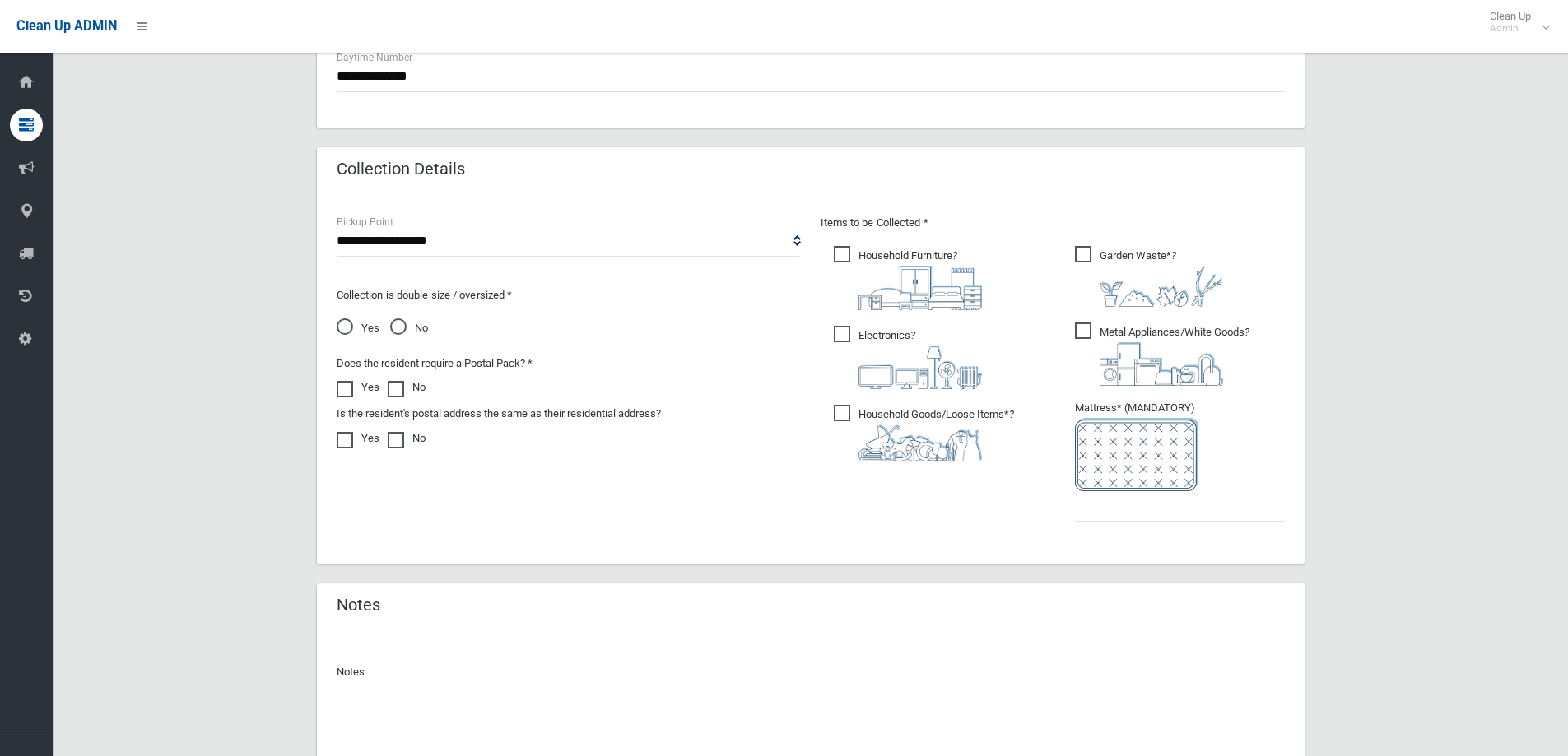
click at [1189, 523] on ul "Garden Waste* ?" at bounding box center [1173, 388] width 223 height 292
click at [1188, 522] on ul "Garden Waste* ?" at bounding box center [1173, 388] width 223 height 292
click at [1186, 509] on input "text" at bounding box center [1179, 506] width 210 height 30
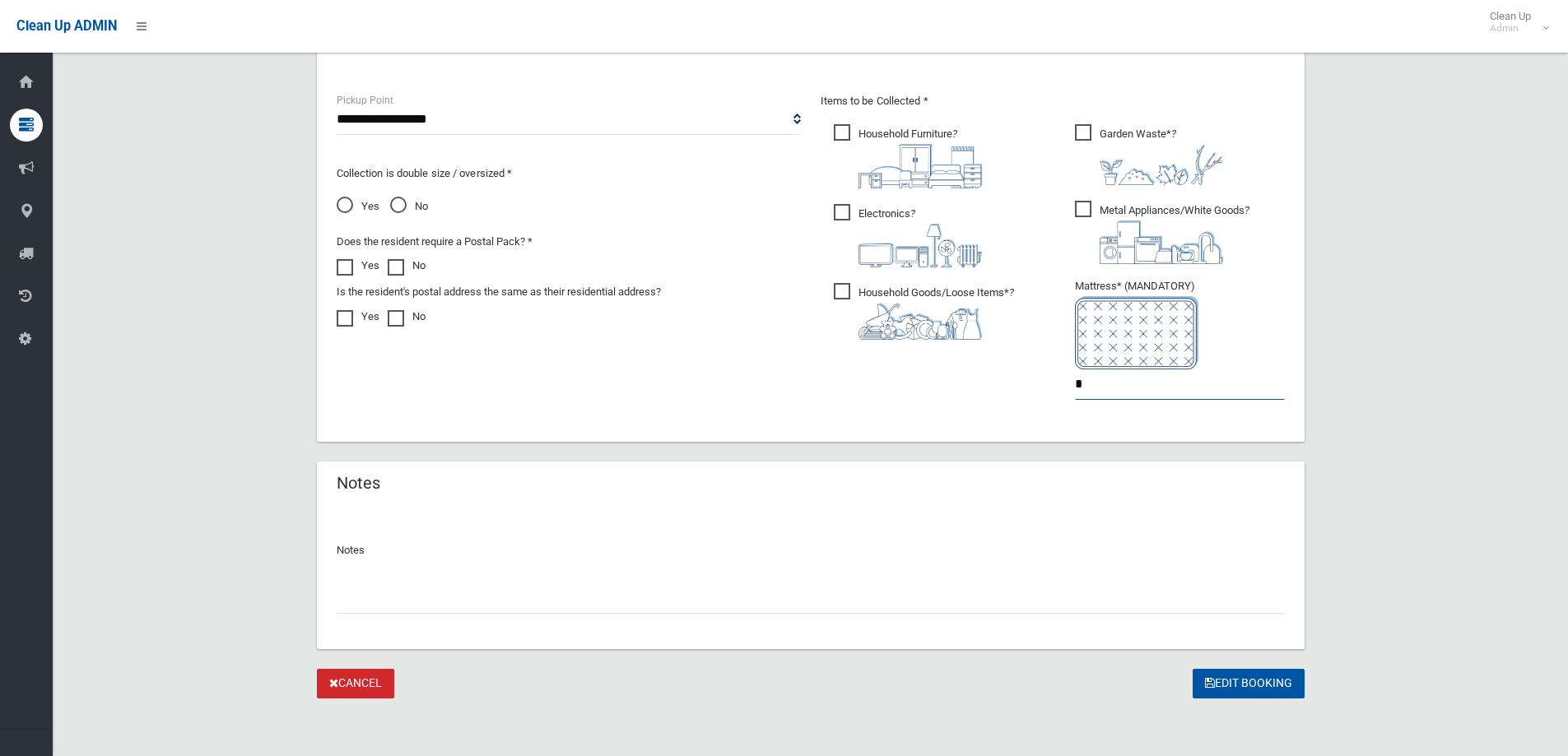
scroll to position [864, 0]
type input "*"
click at [1268, 691] on button "Edit Booking" at bounding box center [1248, 682] width 112 height 30
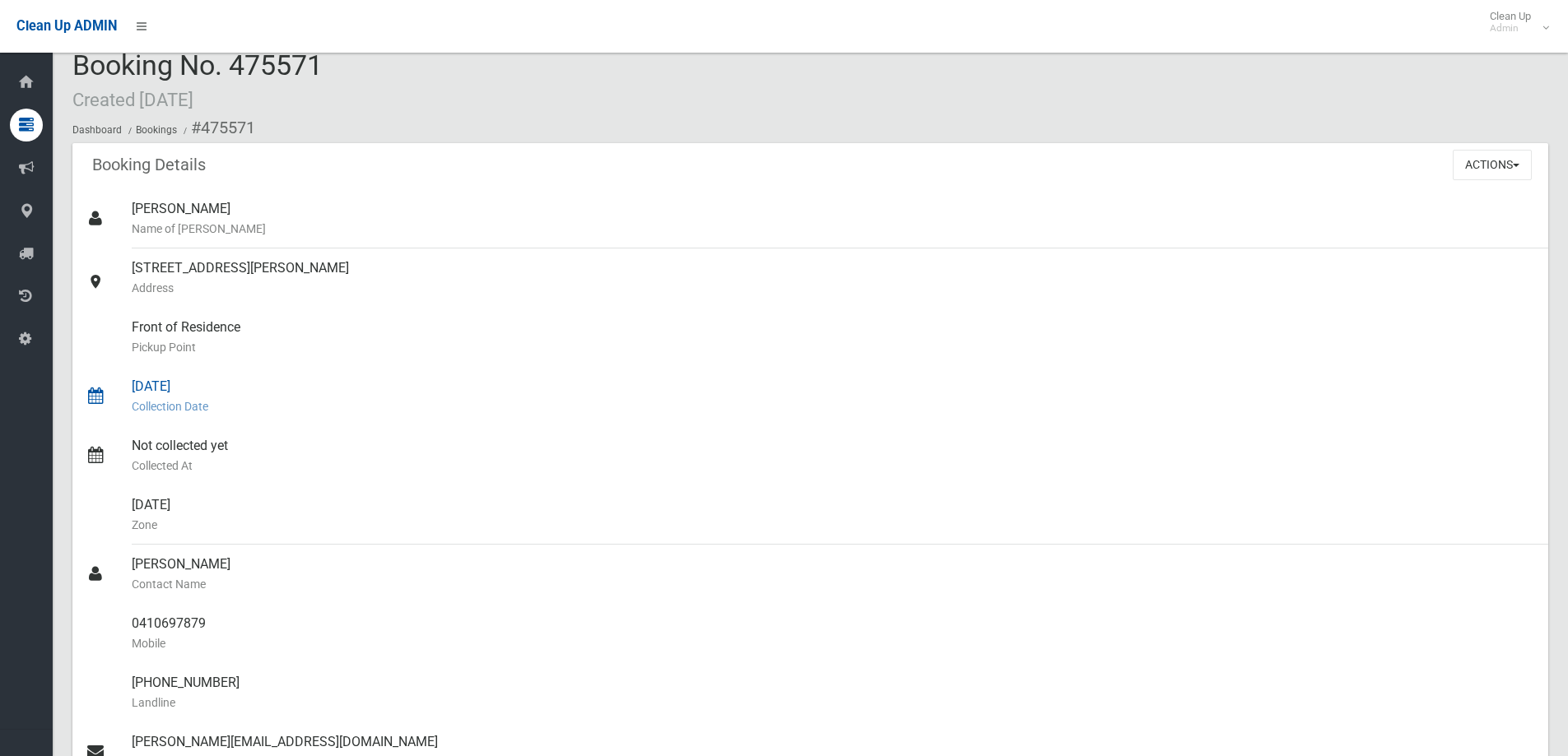
scroll to position [15, 0]
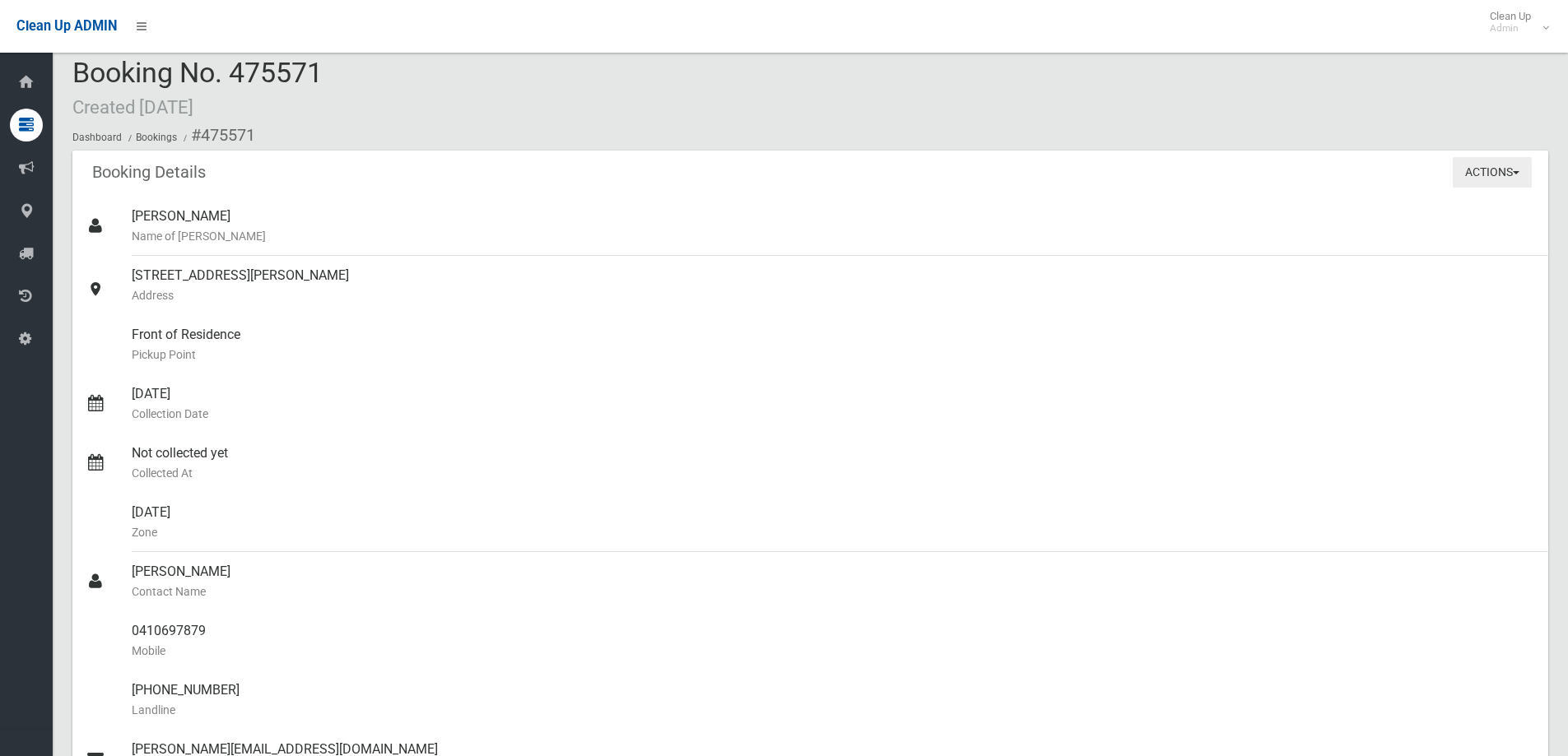
click at [1488, 175] on button "Actions" at bounding box center [1492, 172] width 79 height 30
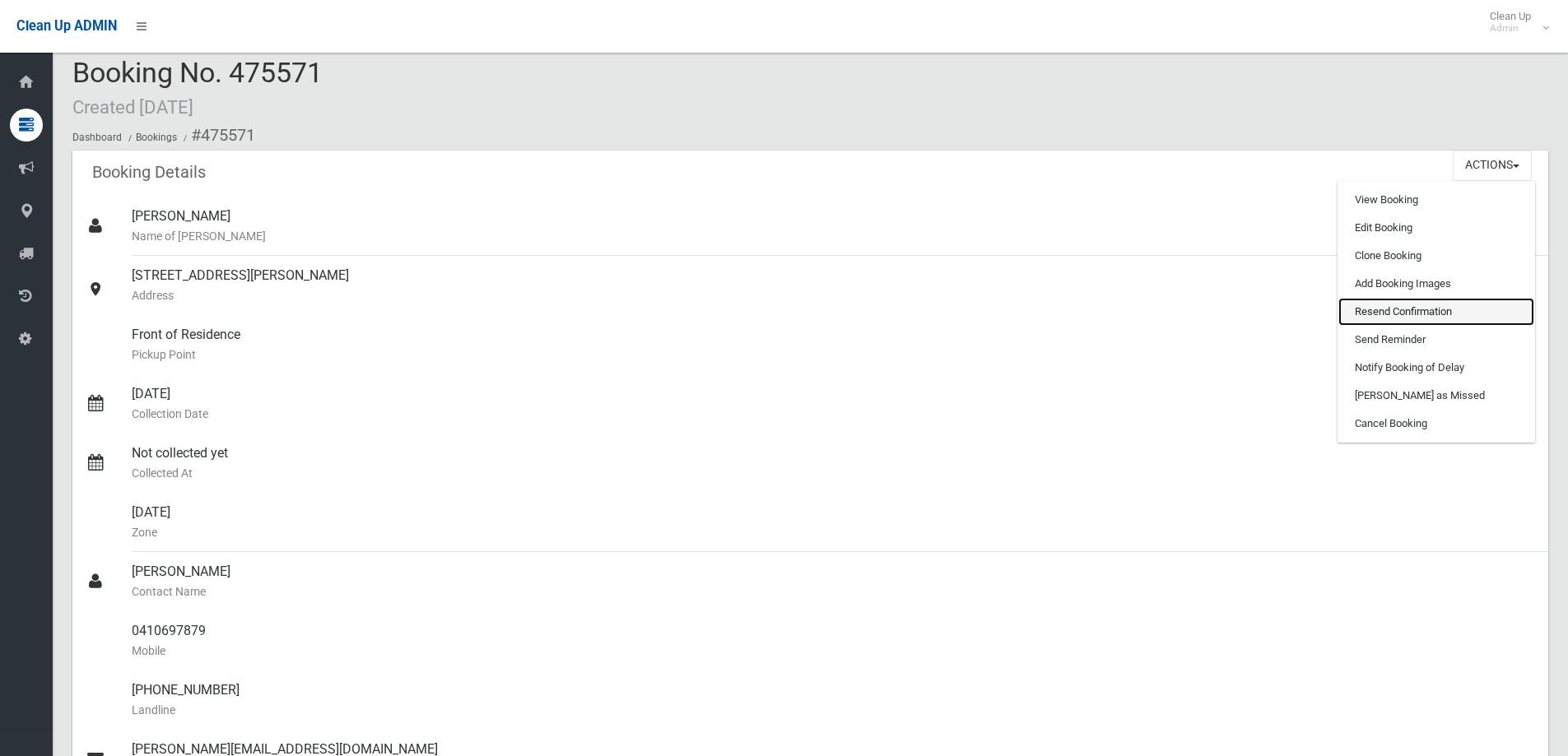
click at [1406, 307] on link "Resend Confirmation" at bounding box center [1436, 311] width 196 height 28
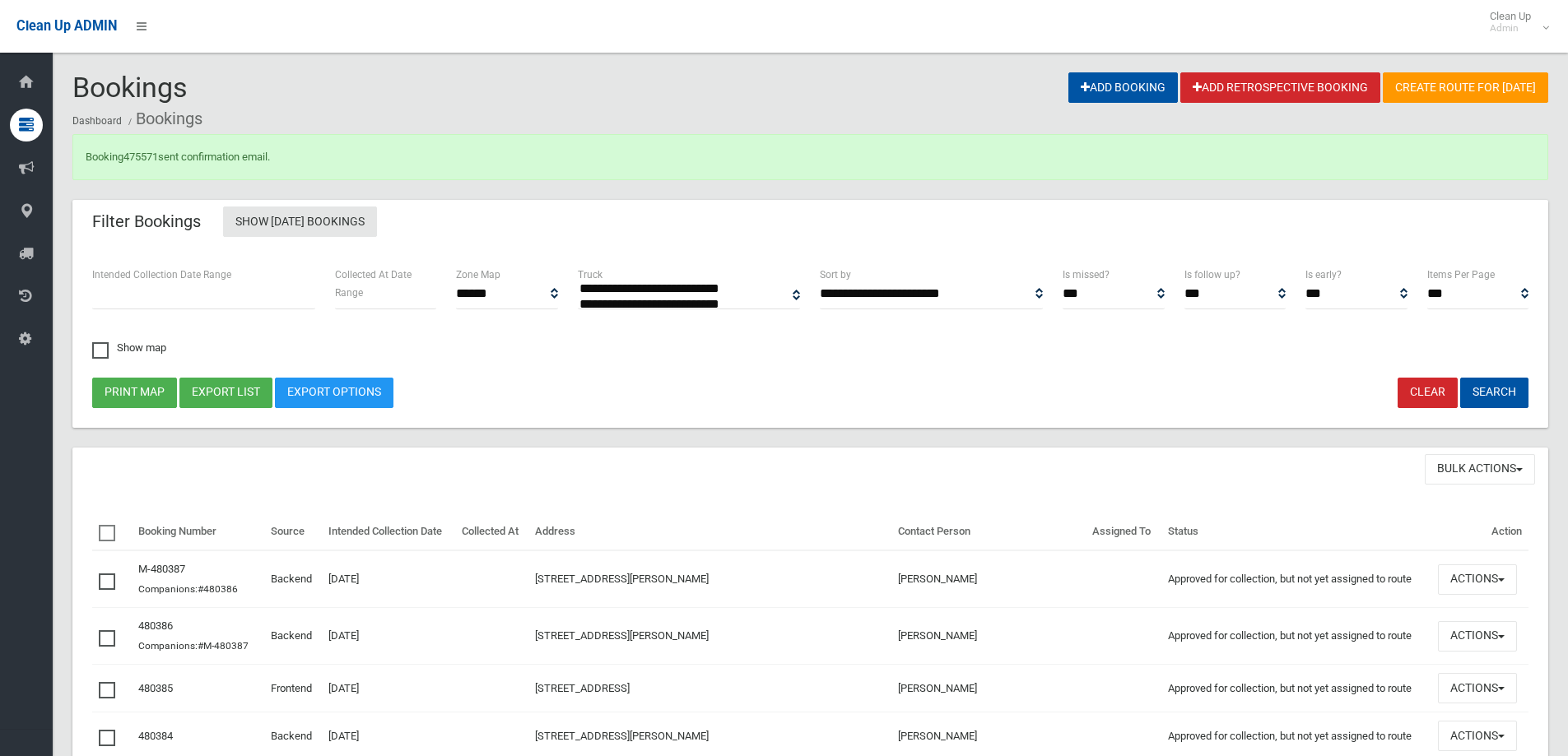
select select
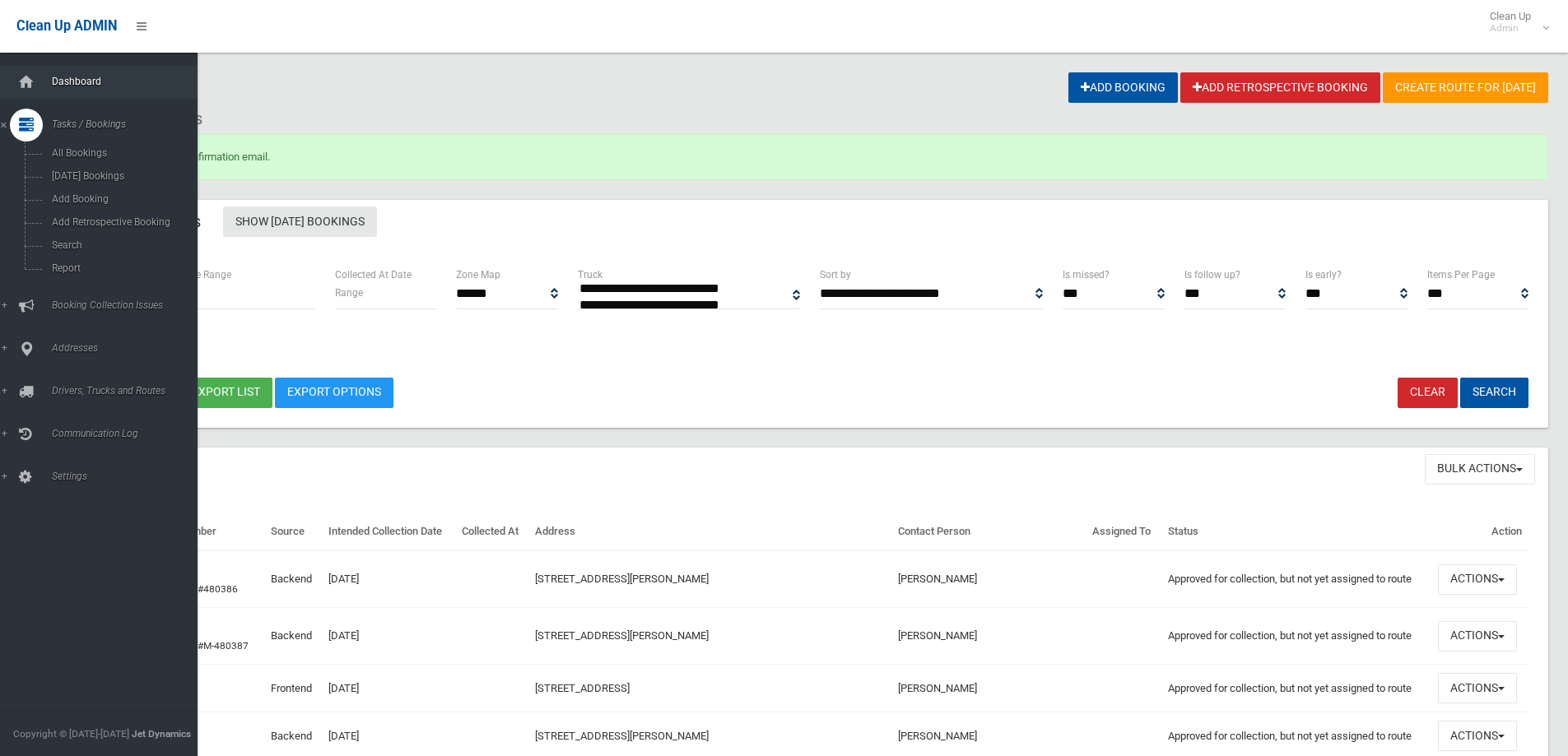
click at [61, 87] on link "Dashboard" at bounding box center [105, 82] width 210 height 33
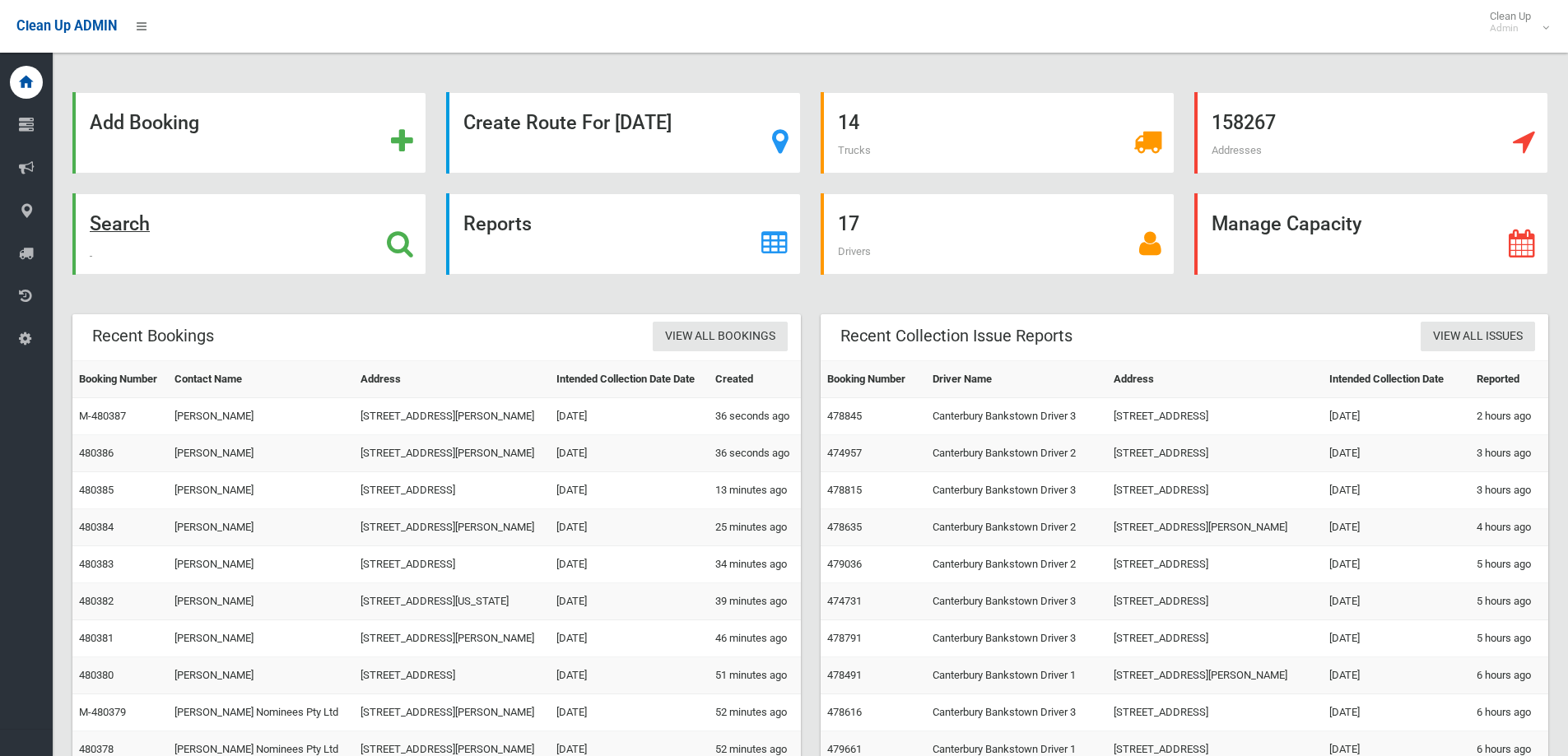
click at [298, 221] on div "Search" at bounding box center [249, 234] width 354 height 81
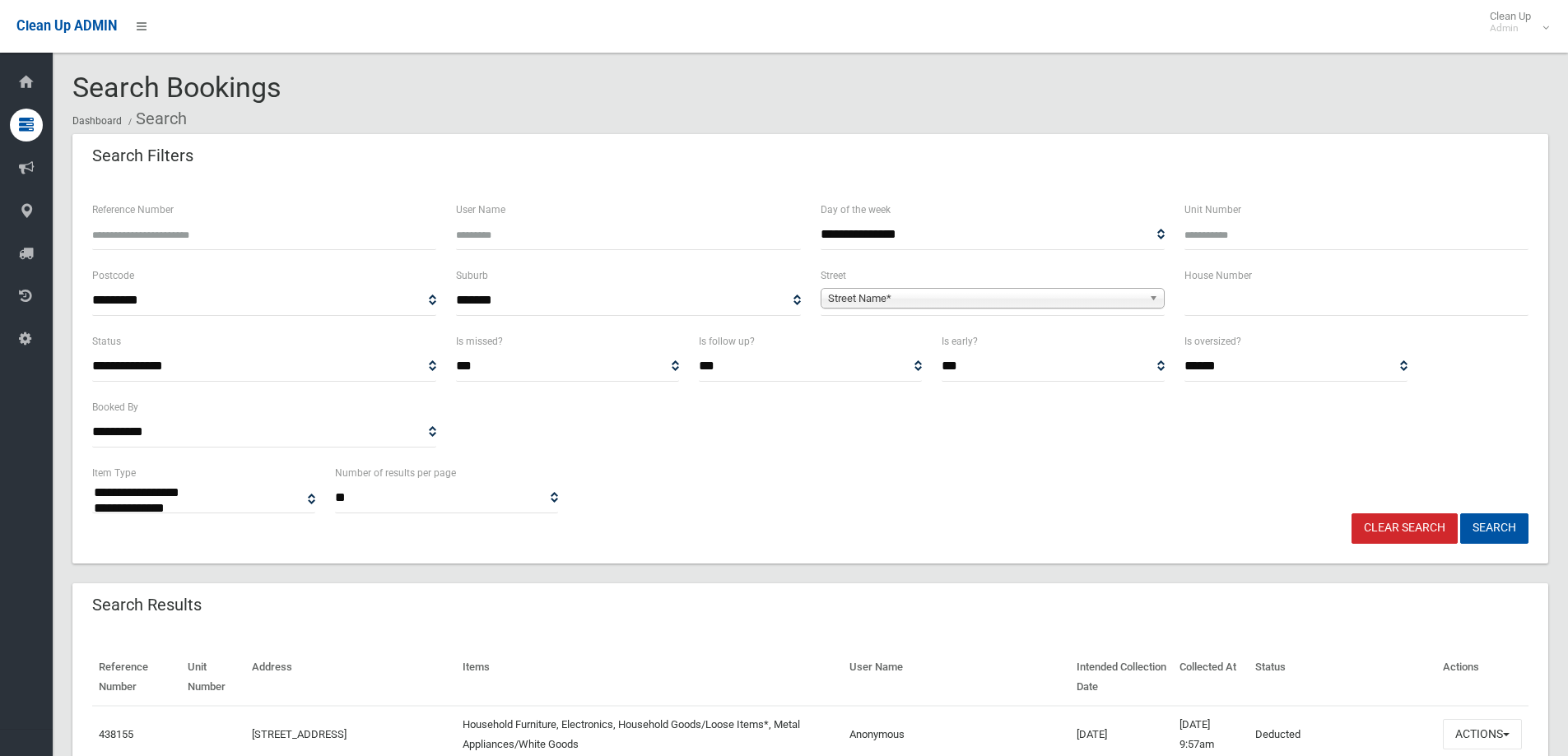
select select
click at [1277, 300] on input "text" at bounding box center [1357, 300] width 344 height 30
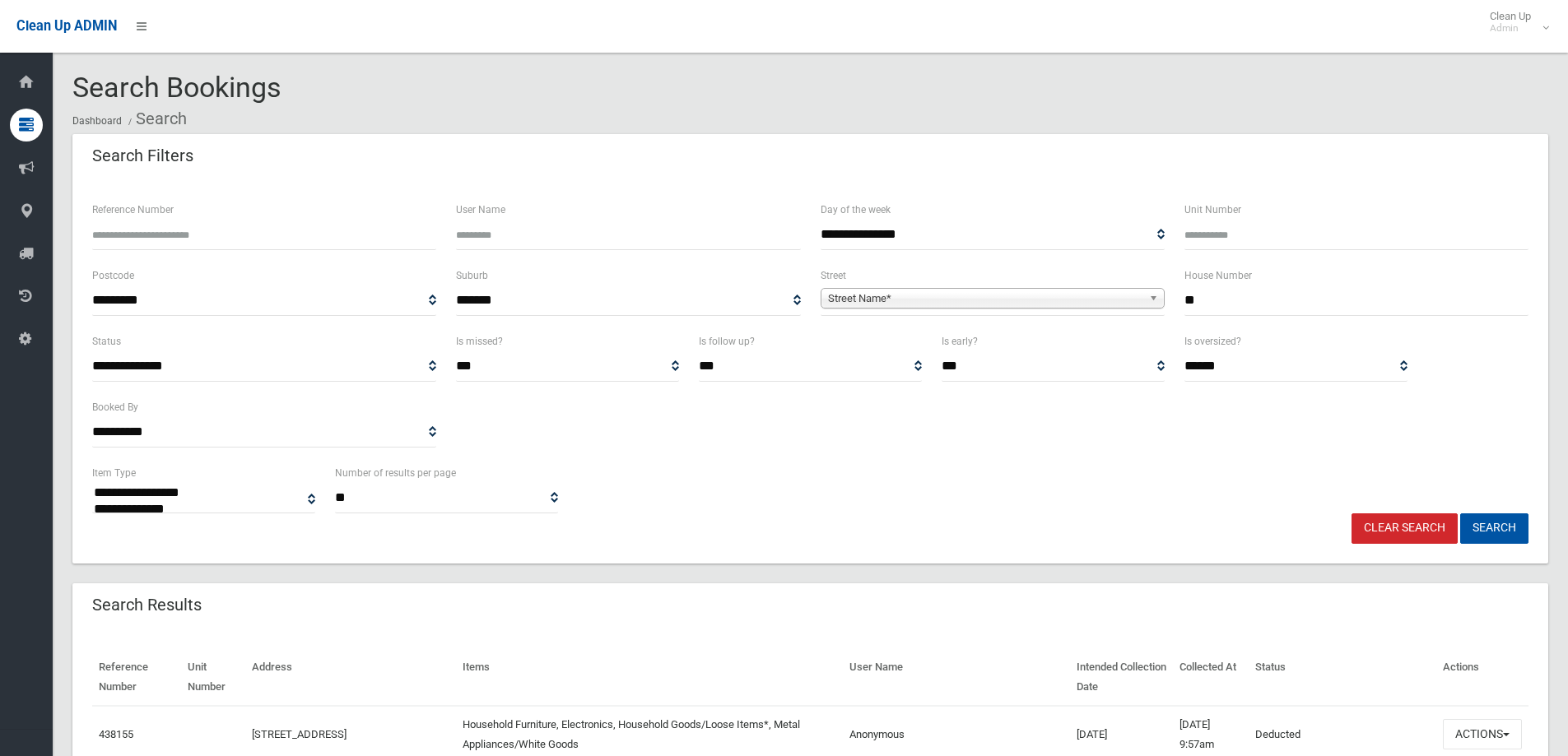
type input "**"
click at [870, 295] on span "Street Name*" at bounding box center [985, 298] width 314 height 20
type input "***"
click at [967, 349] on li "McC allum Street (ROSELANDS 2196)" at bounding box center [993, 344] width 336 height 21
click at [1507, 530] on button "Search" at bounding box center [1494, 528] width 68 height 30
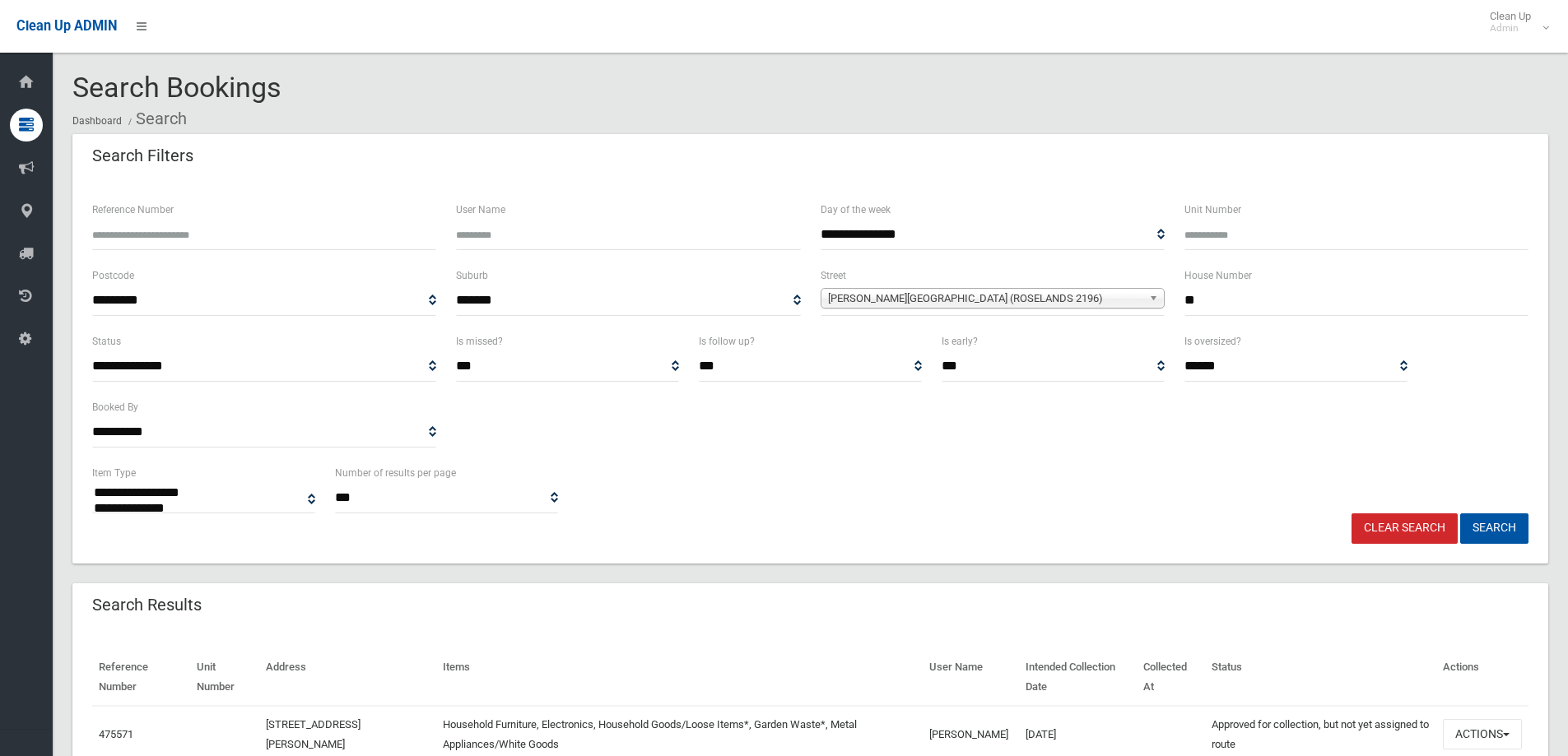
select select
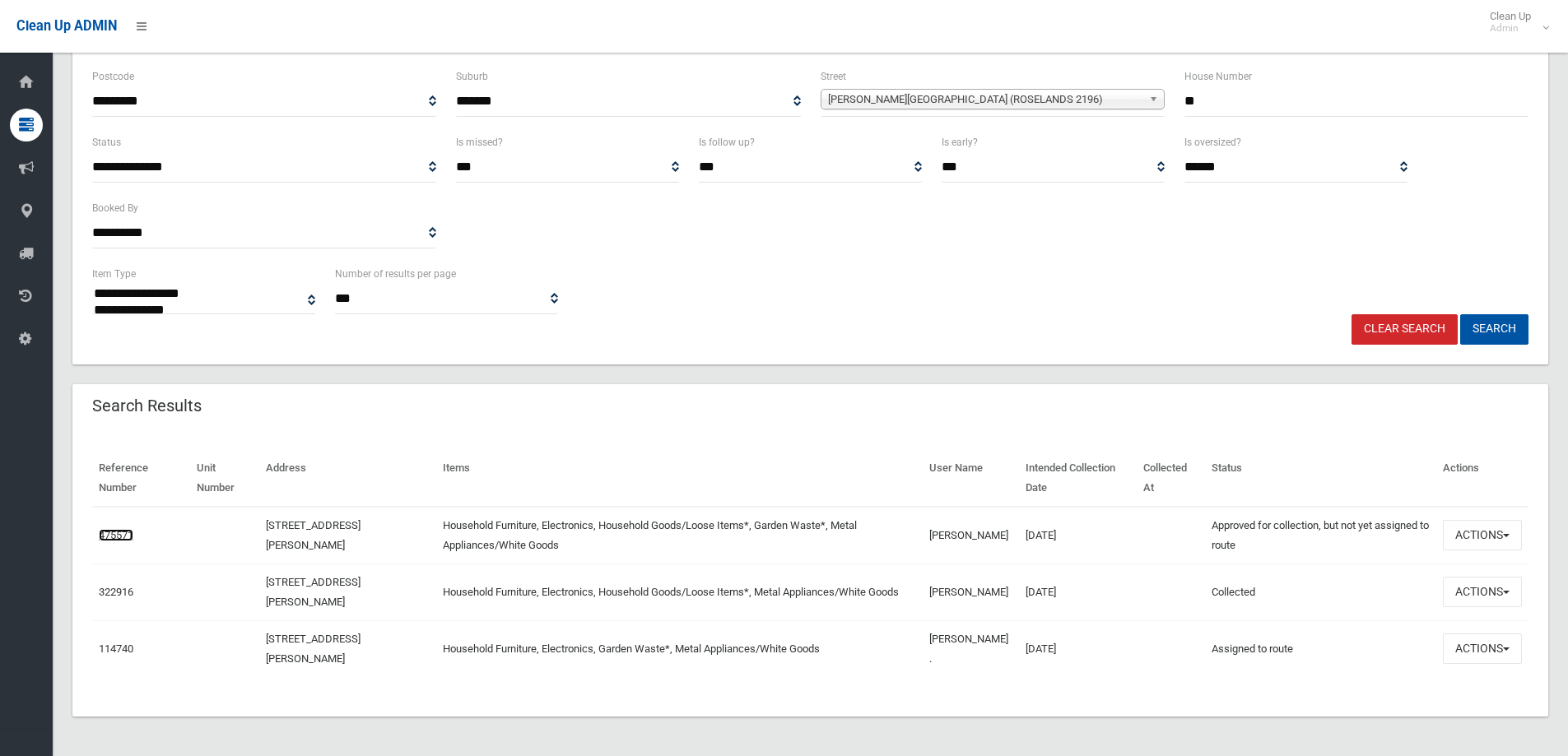
click at [115, 537] on link "475571" at bounding box center [116, 535] width 35 height 12
click at [111, 532] on link "475571" at bounding box center [116, 535] width 35 height 12
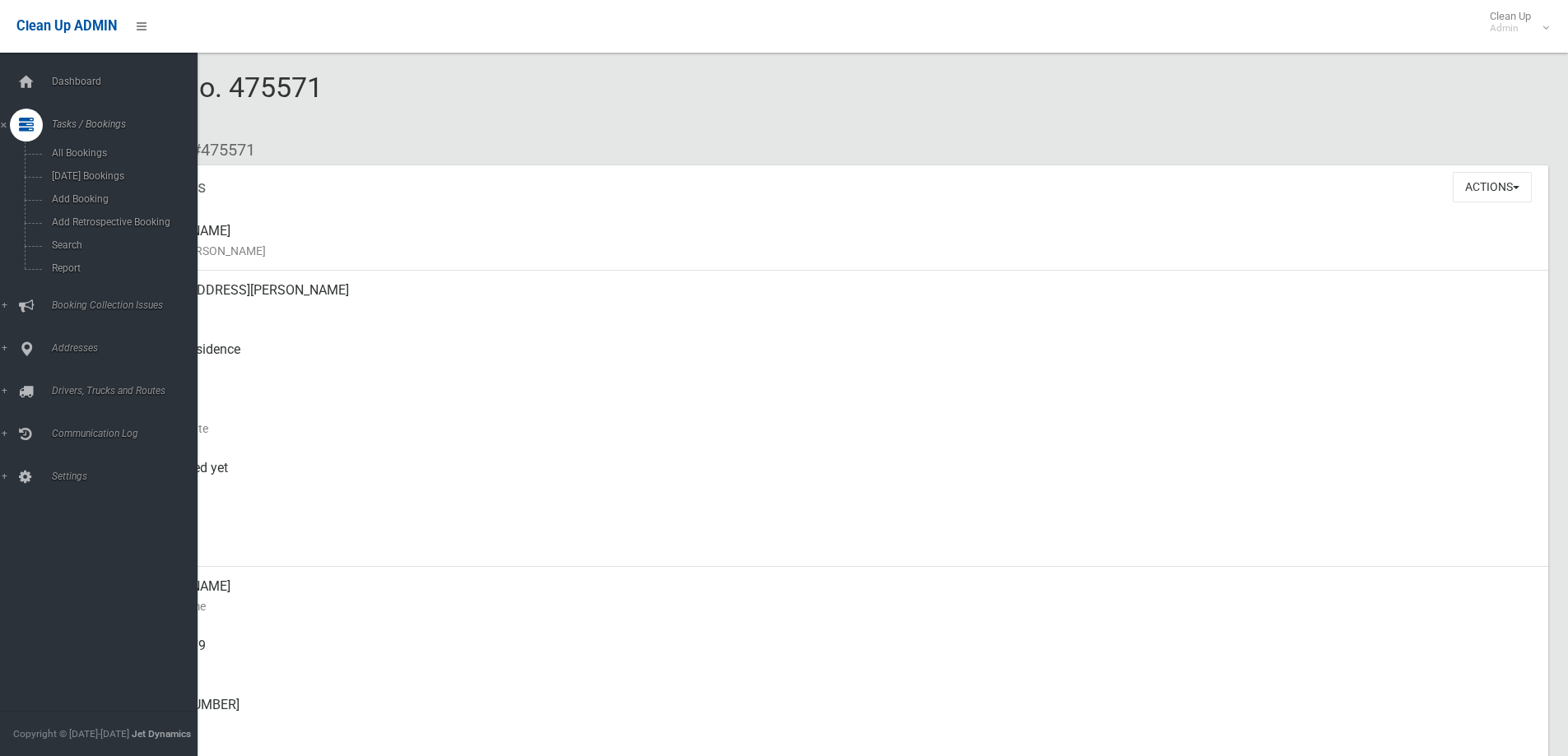
click at [55, 126] on span "Tasks / Bookings" at bounding box center [128, 124] width 163 height 11
click at [76, 89] on link "Dashboard" at bounding box center [105, 82] width 210 height 33
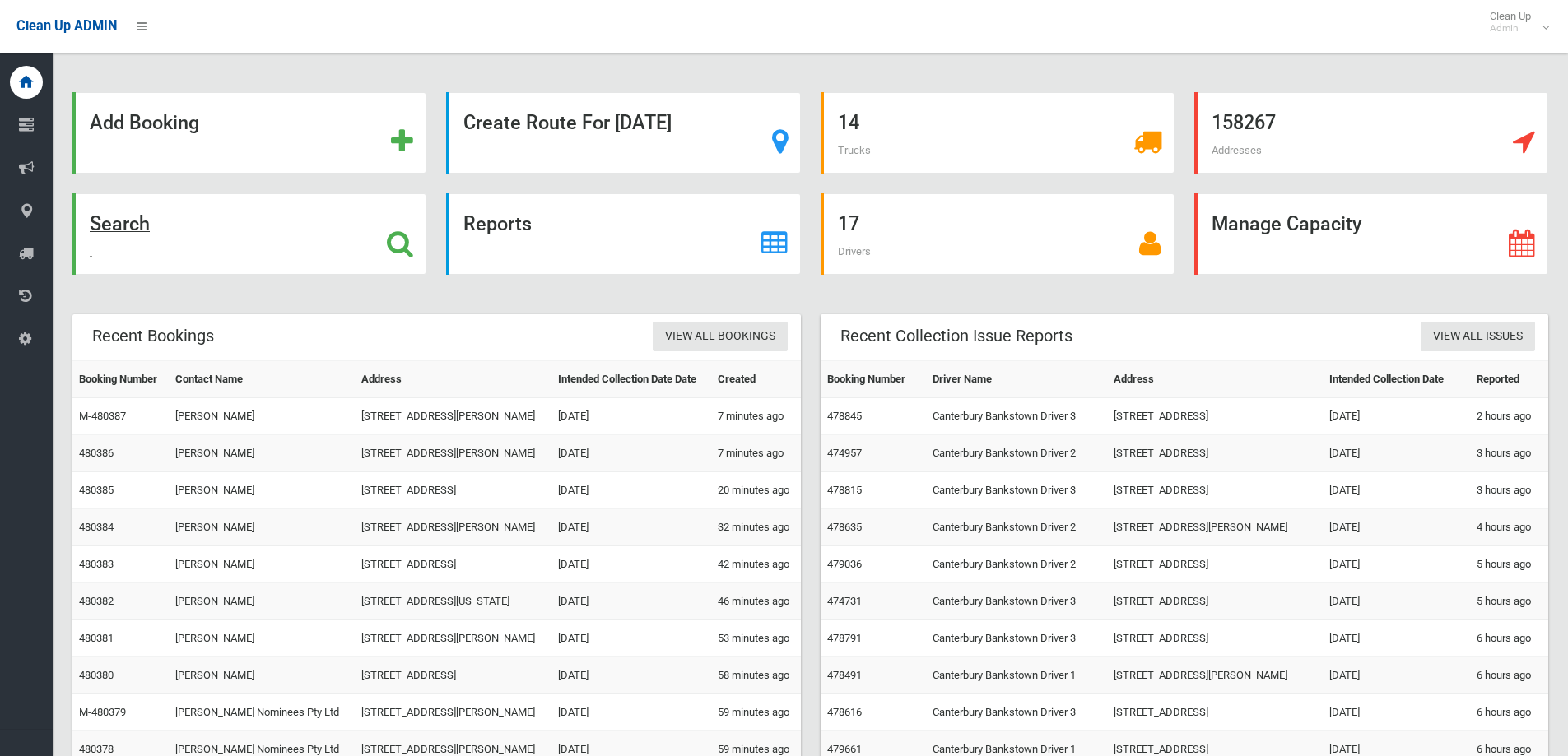
click at [244, 240] on div "Search" at bounding box center [249, 234] width 354 height 81
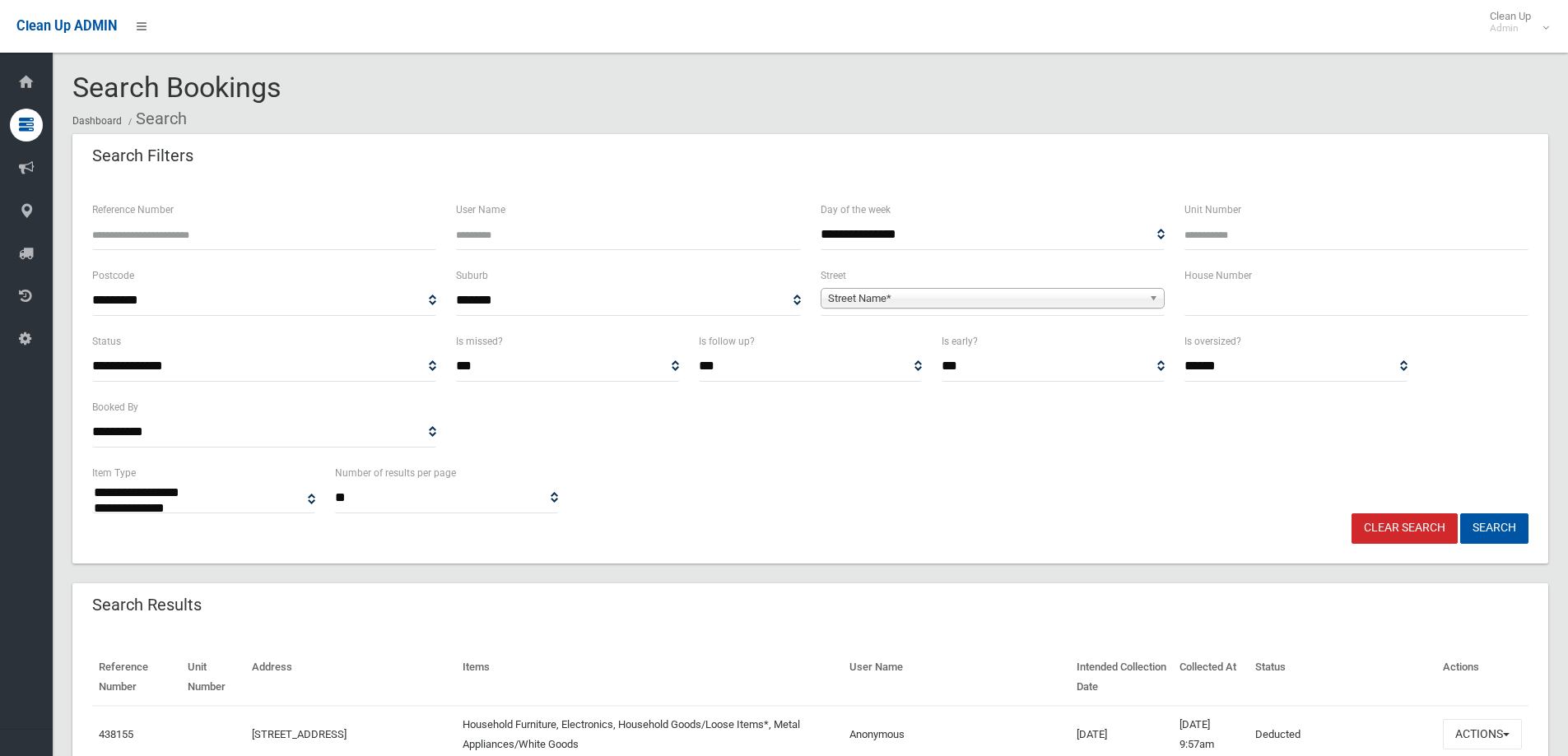
select select
click at [1230, 313] on input "text" at bounding box center [1357, 300] width 344 height 30
type input "***"
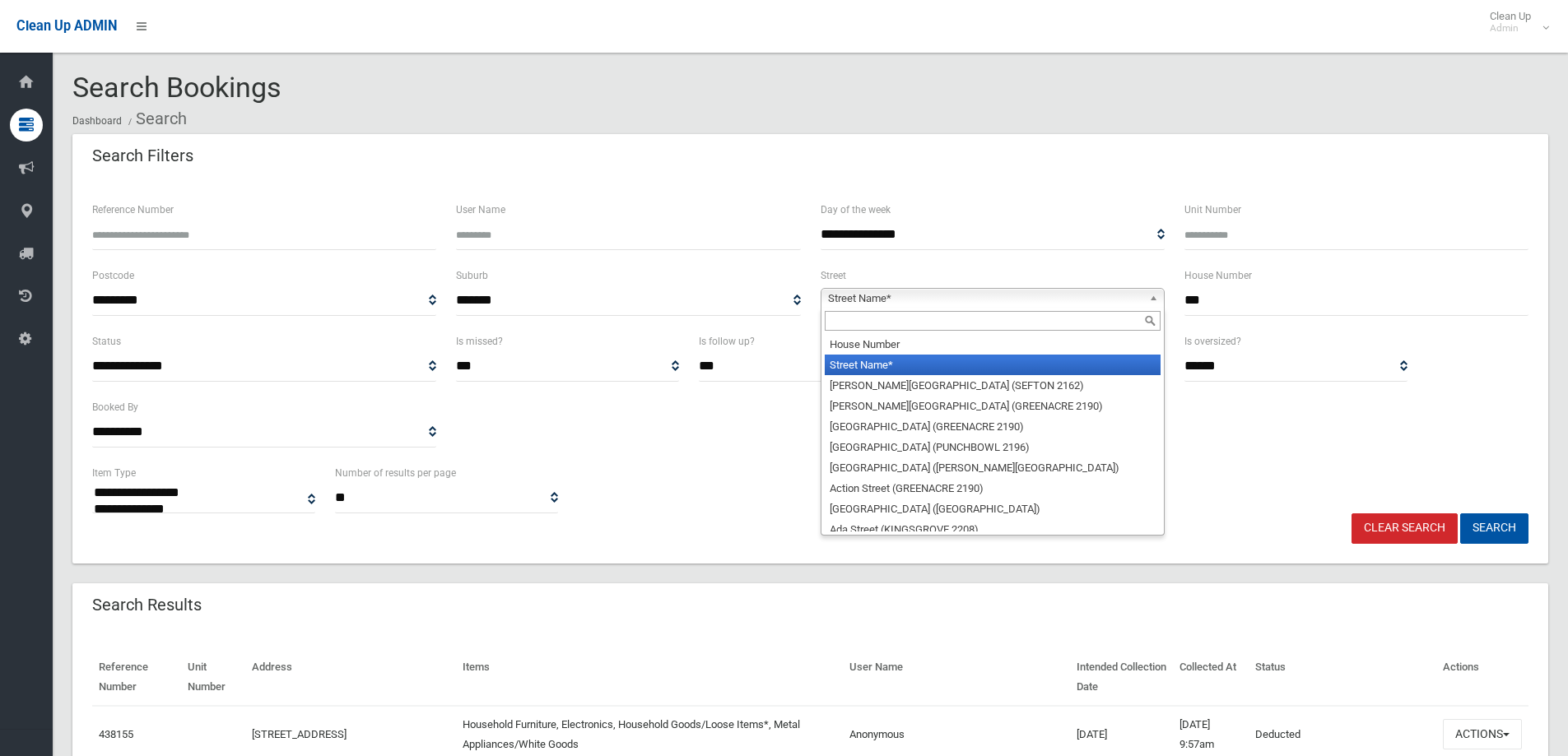
click at [1025, 299] on span "Street Name*" at bounding box center [985, 298] width 314 height 20
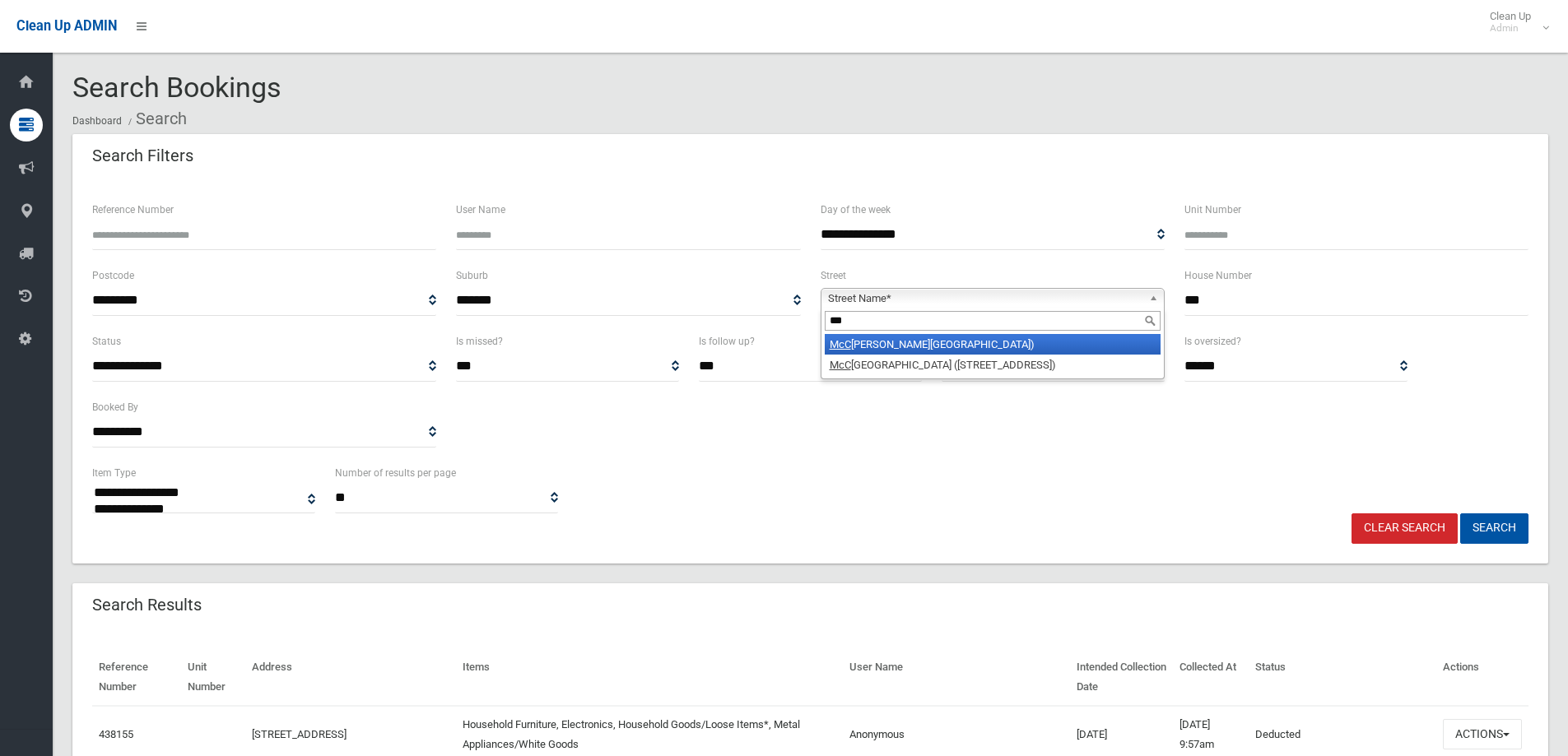
type input "***"
click at [988, 349] on li "McC allum Street (ROSELANDS 2196)" at bounding box center [993, 344] width 336 height 21
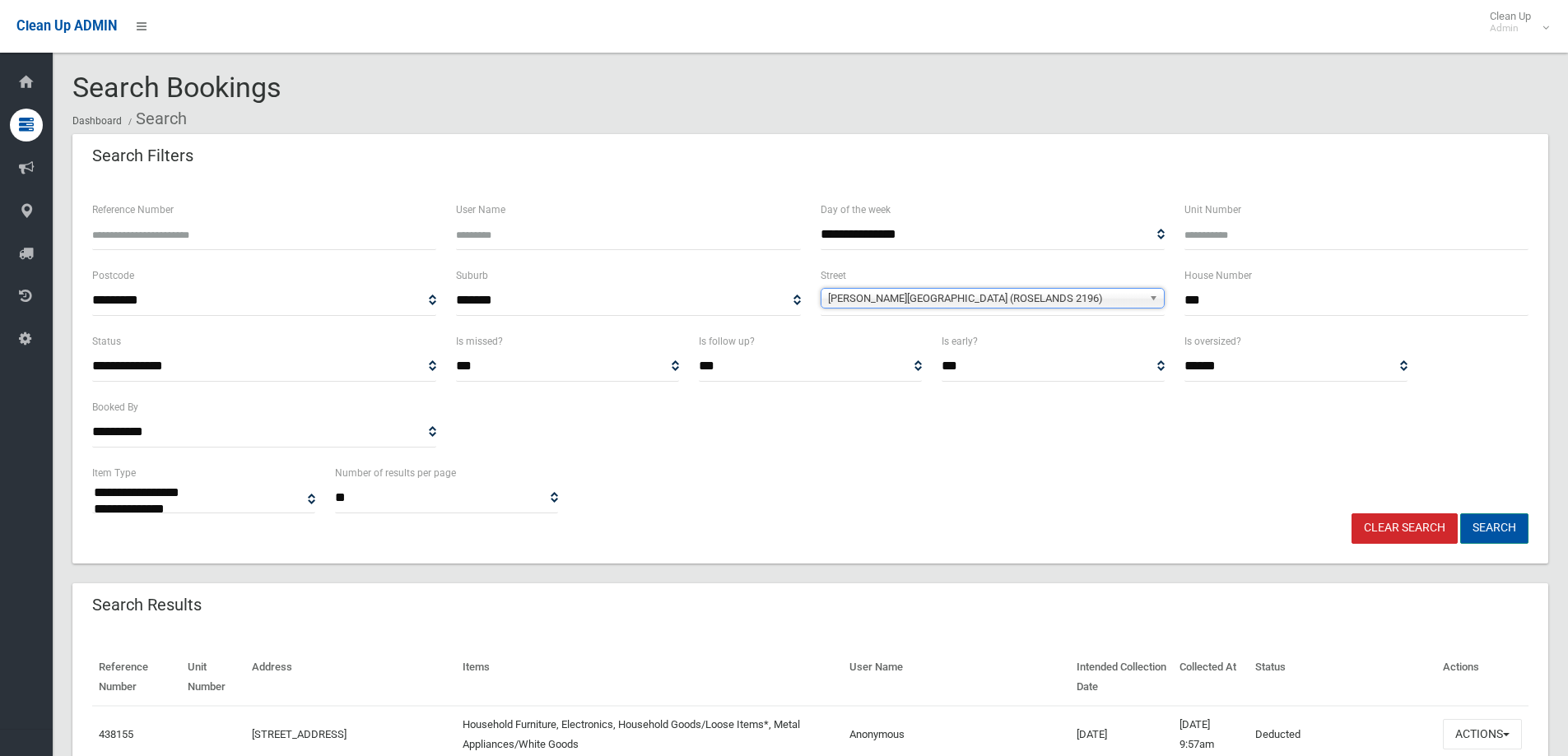
click at [1488, 516] on button "Search" at bounding box center [1494, 528] width 68 height 30
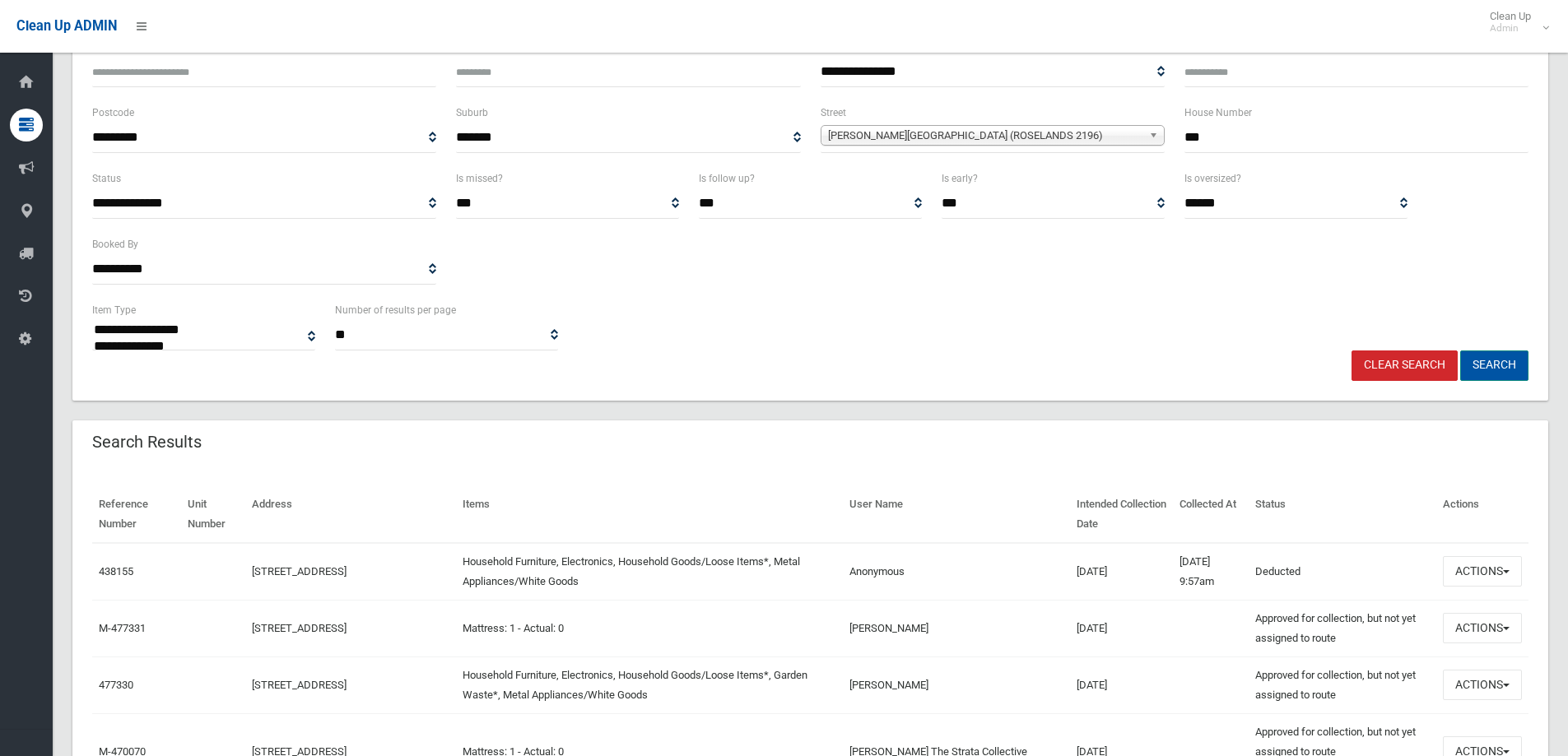
scroll to position [164, 0]
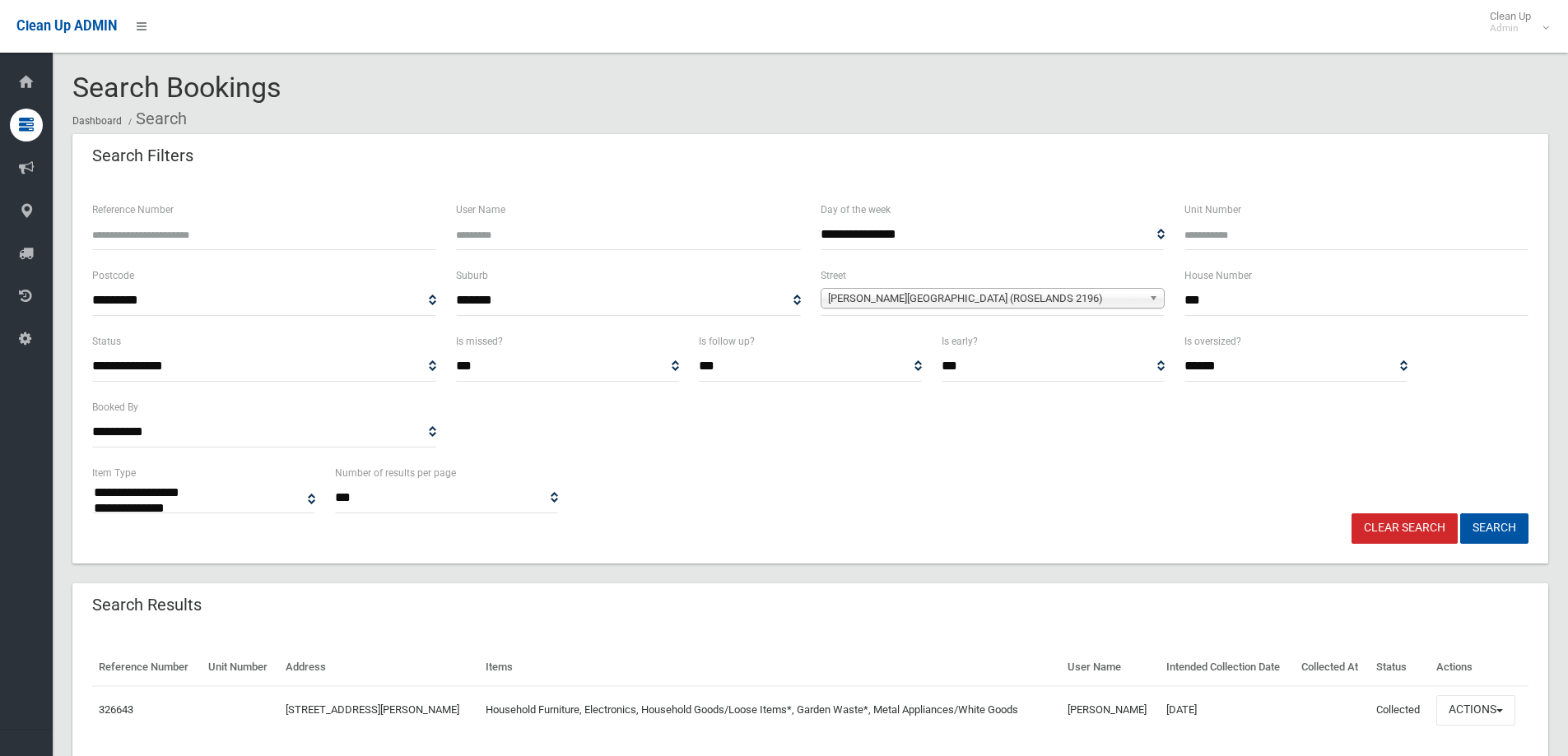
select select
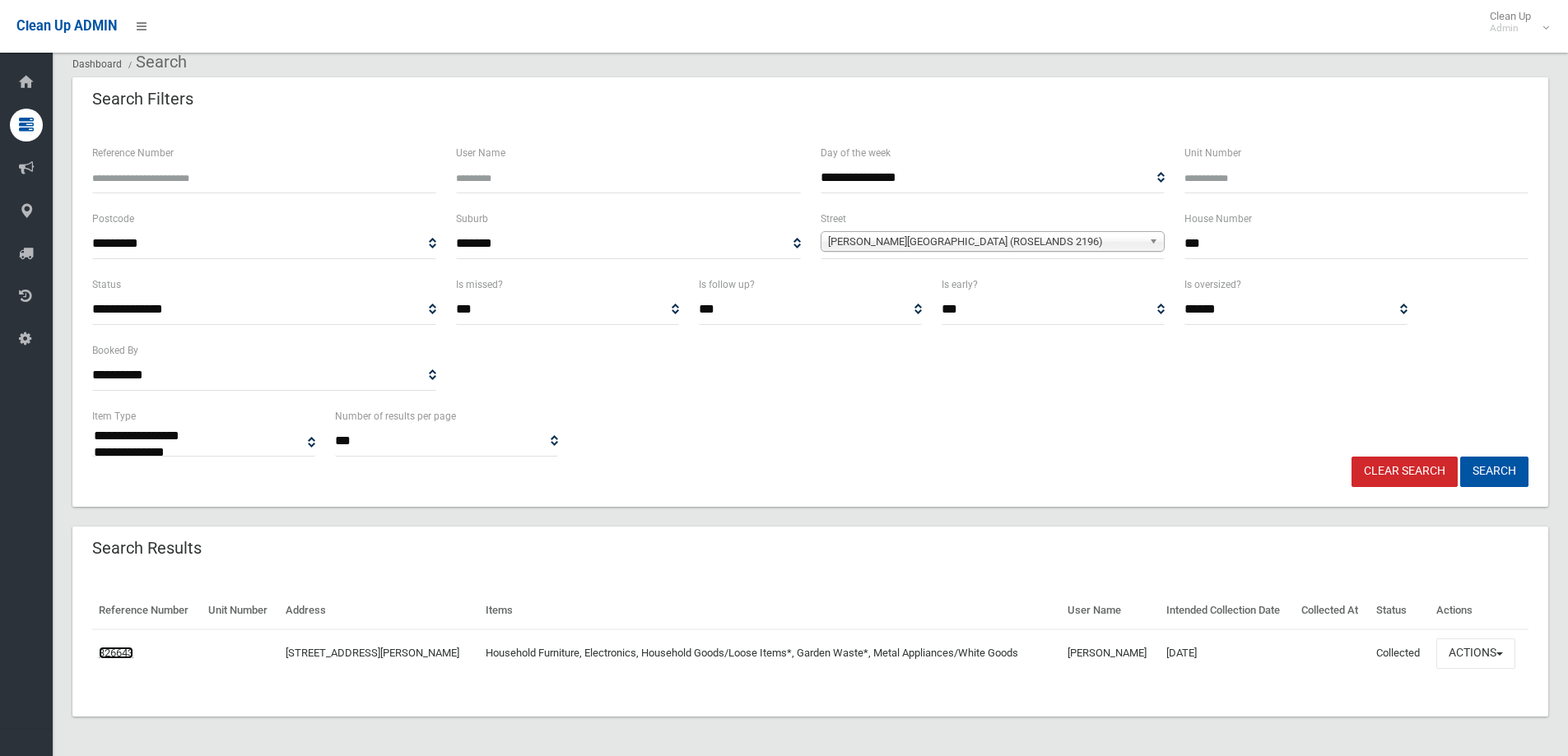
click at [119, 657] on link "326643" at bounding box center [116, 653] width 35 height 12
click at [1463, 657] on button "Actions" at bounding box center [1475, 653] width 79 height 30
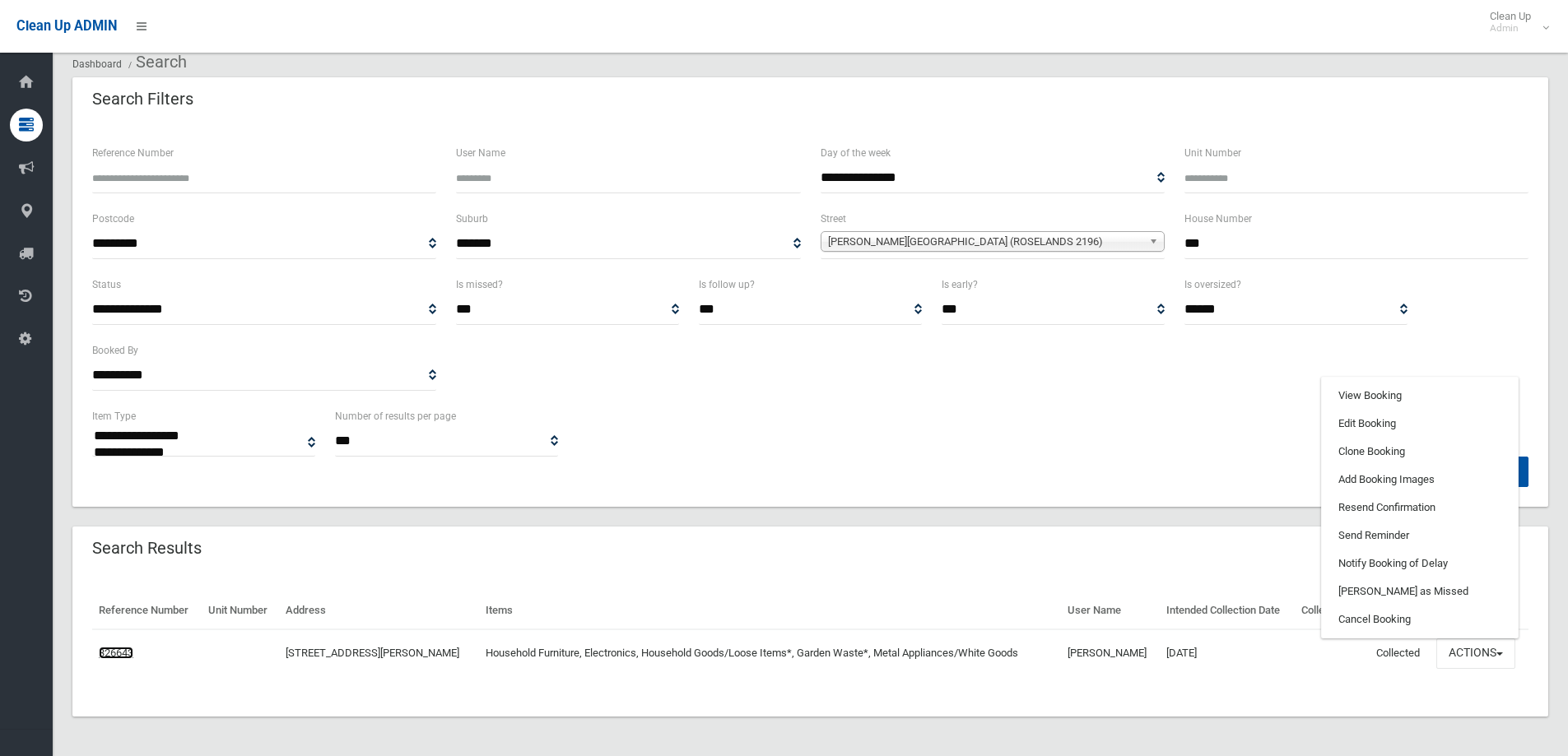
click at [115, 648] on link "326643" at bounding box center [116, 653] width 35 height 12
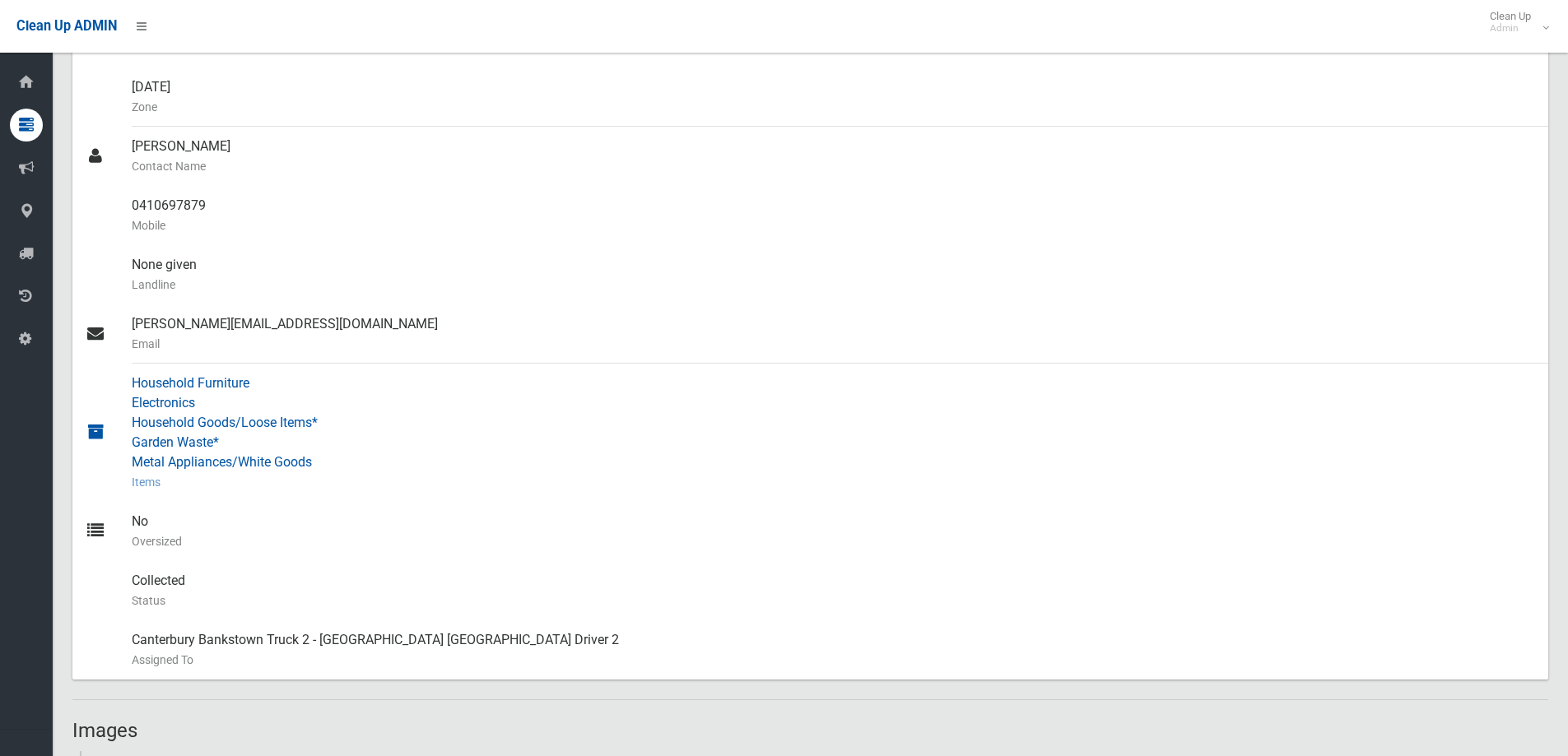
scroll to position [658, 0]
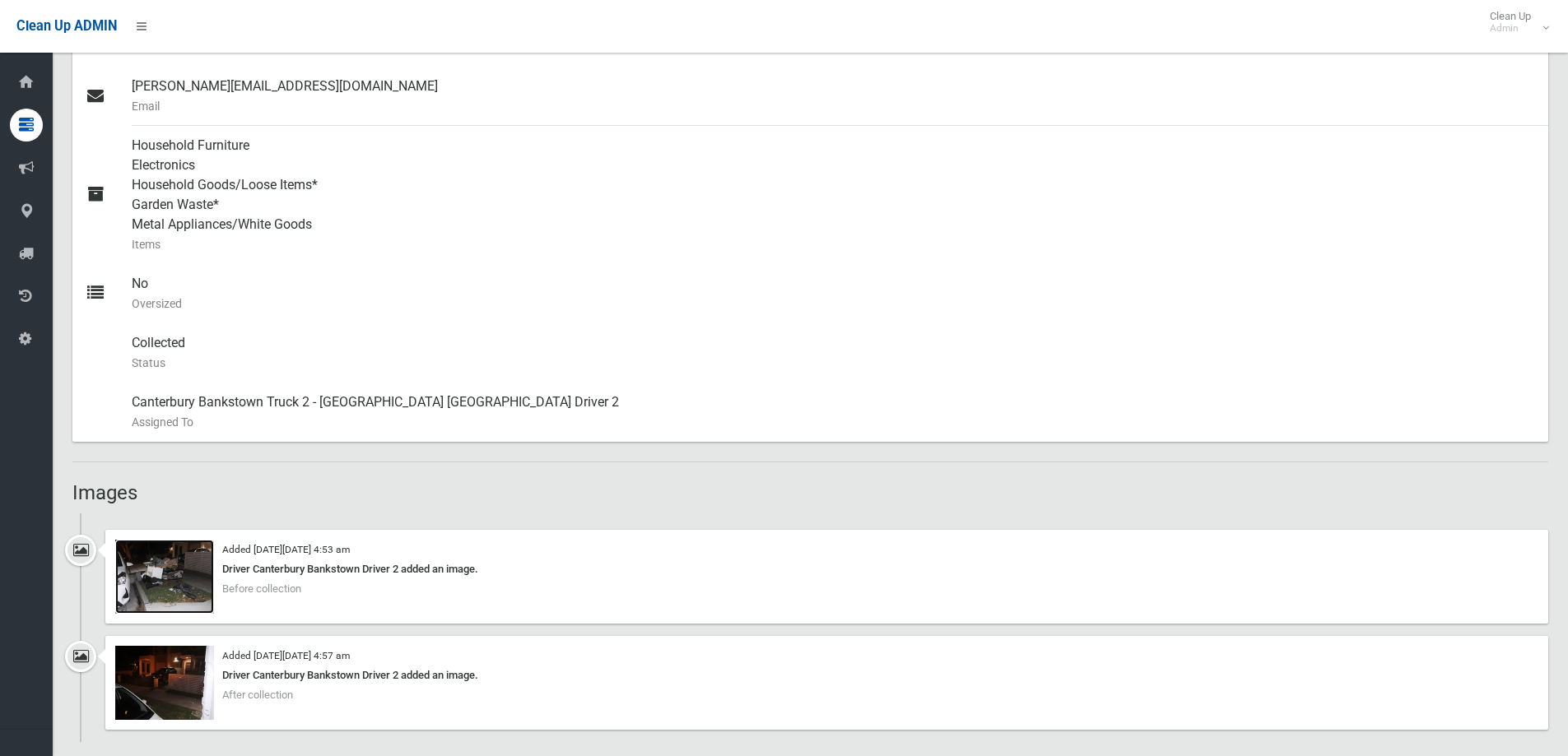
click at [165, 569] on img at bounding box center [164, 577] width 99 height 74
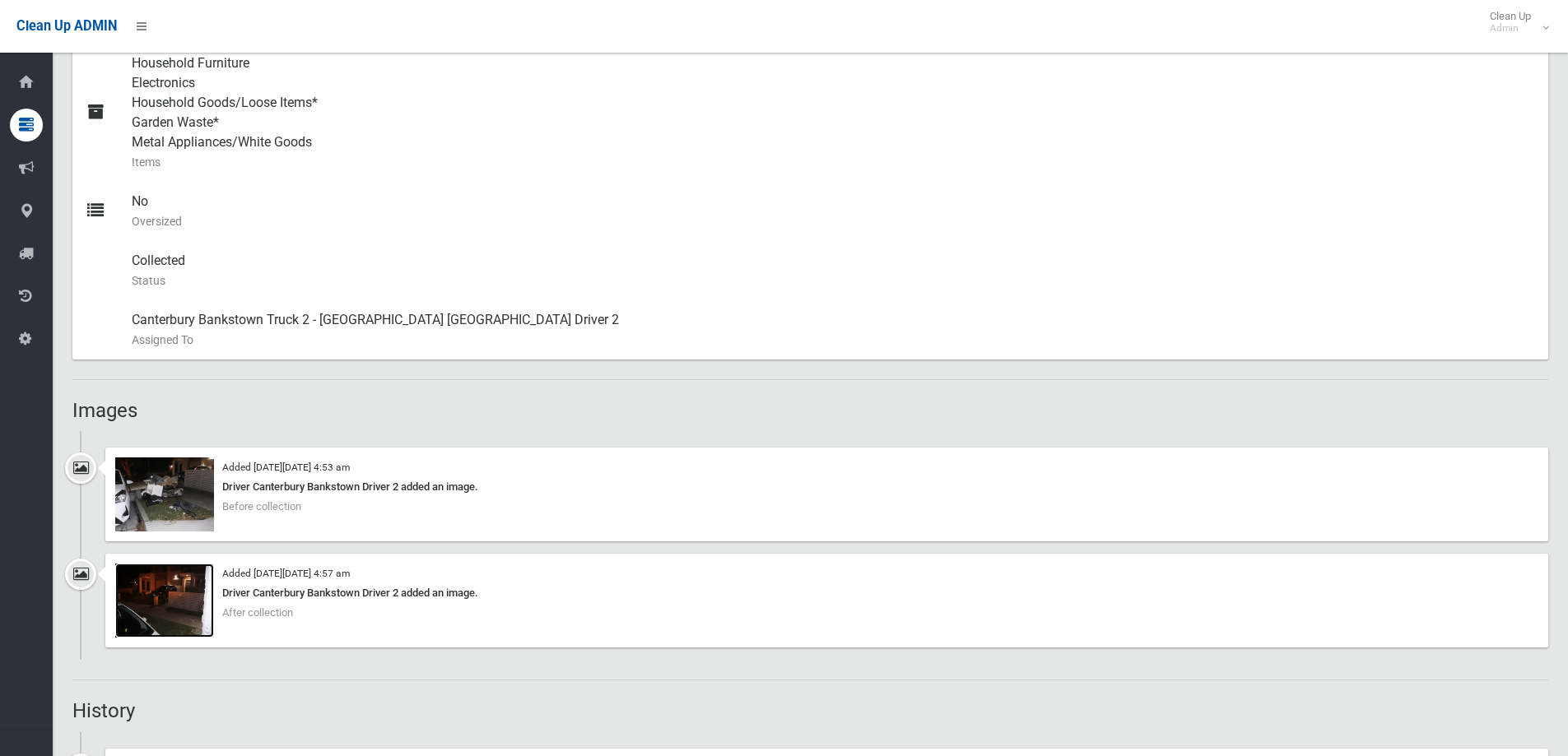
click at [157, 624] on img at bounding box center [164, 601] width 99 height 74
click at [160, 520] on img at bounding box center [164, 495] width 99 height 74
click at [165, 490] on img at bounding box center [164, 495] width 99 height 74
click at [174, 586] on img at bounding box center [164, 601] width 99 height 74
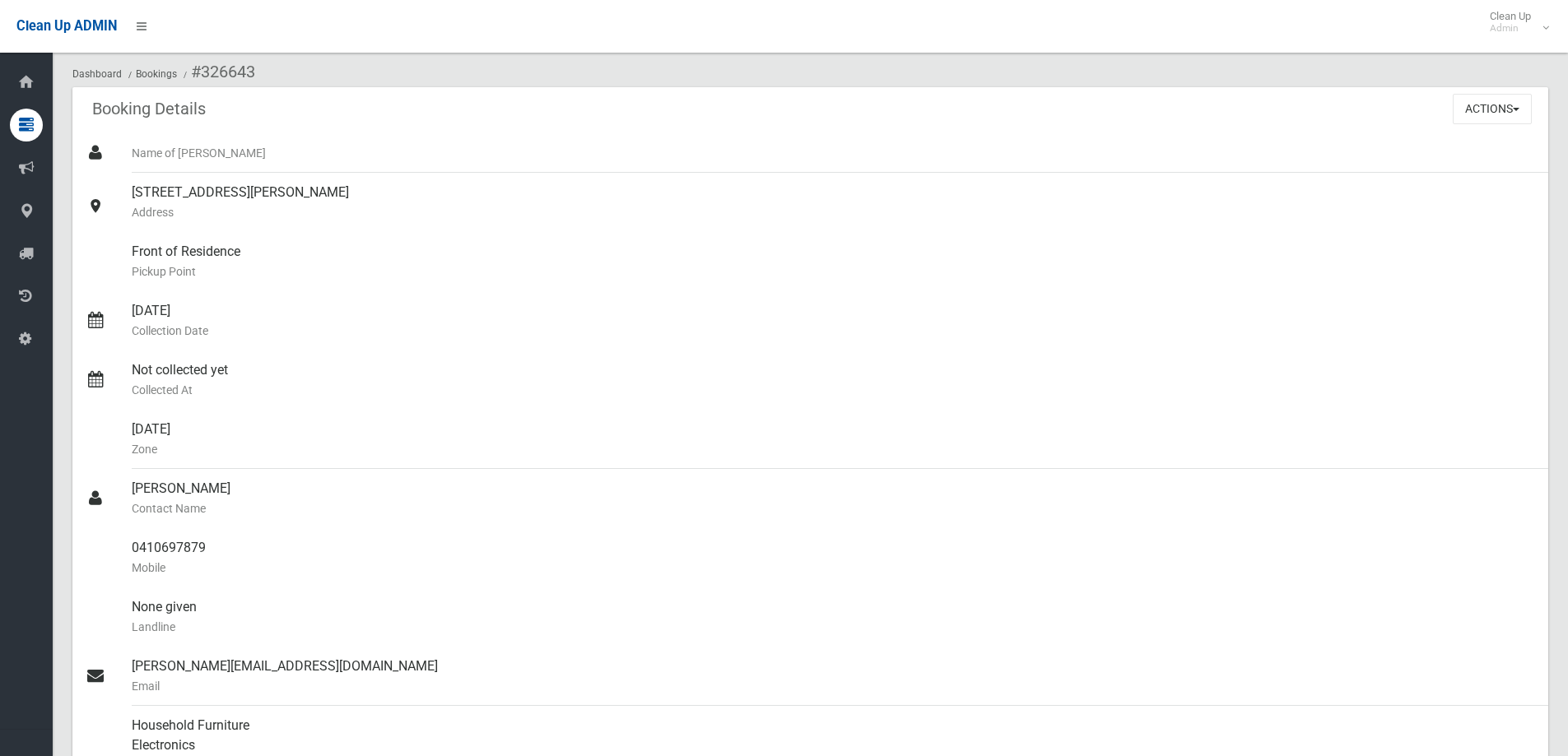
scroll to position [0, 0]
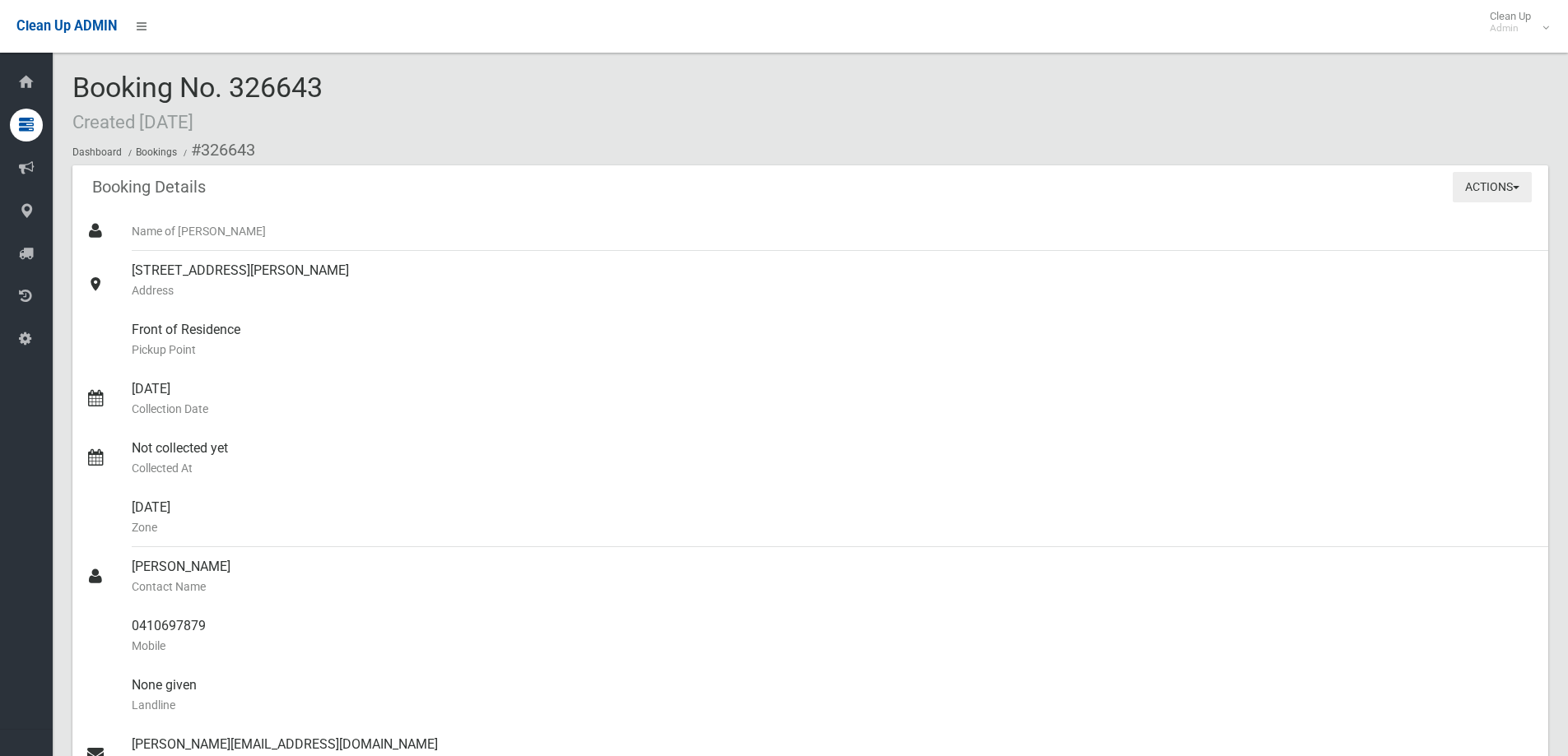
drag, startPoint x: 1500, startPoint y: 199, endPoint x: 1524, endPoint y: 210, distance: 26.4
click at [1500, 198] on button "Actions" at bounding box center [1492, 187] width 79 height 30
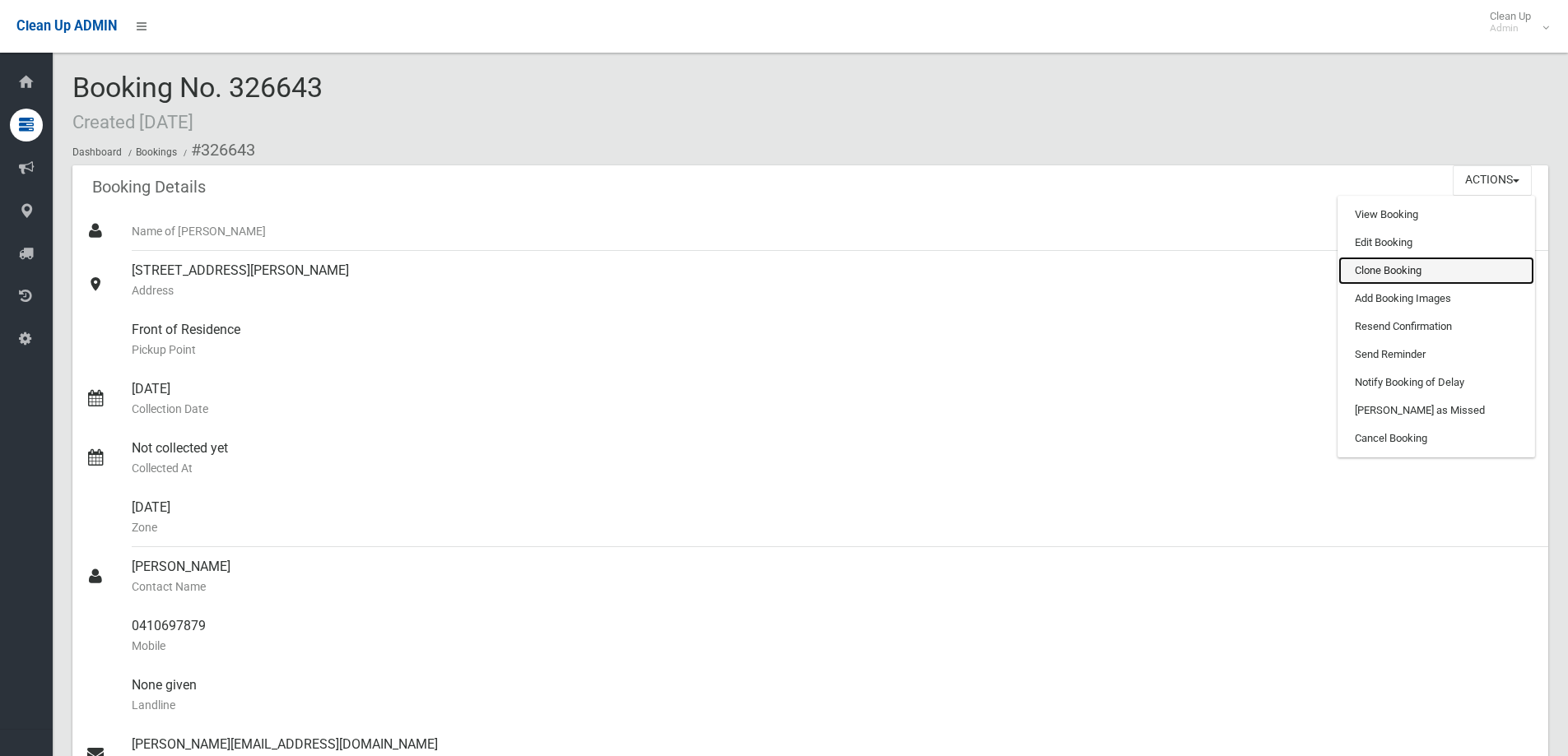
click at [1429, 270] on link "Clone Booking" at bounding box center [1436, 271] width 196 height 28
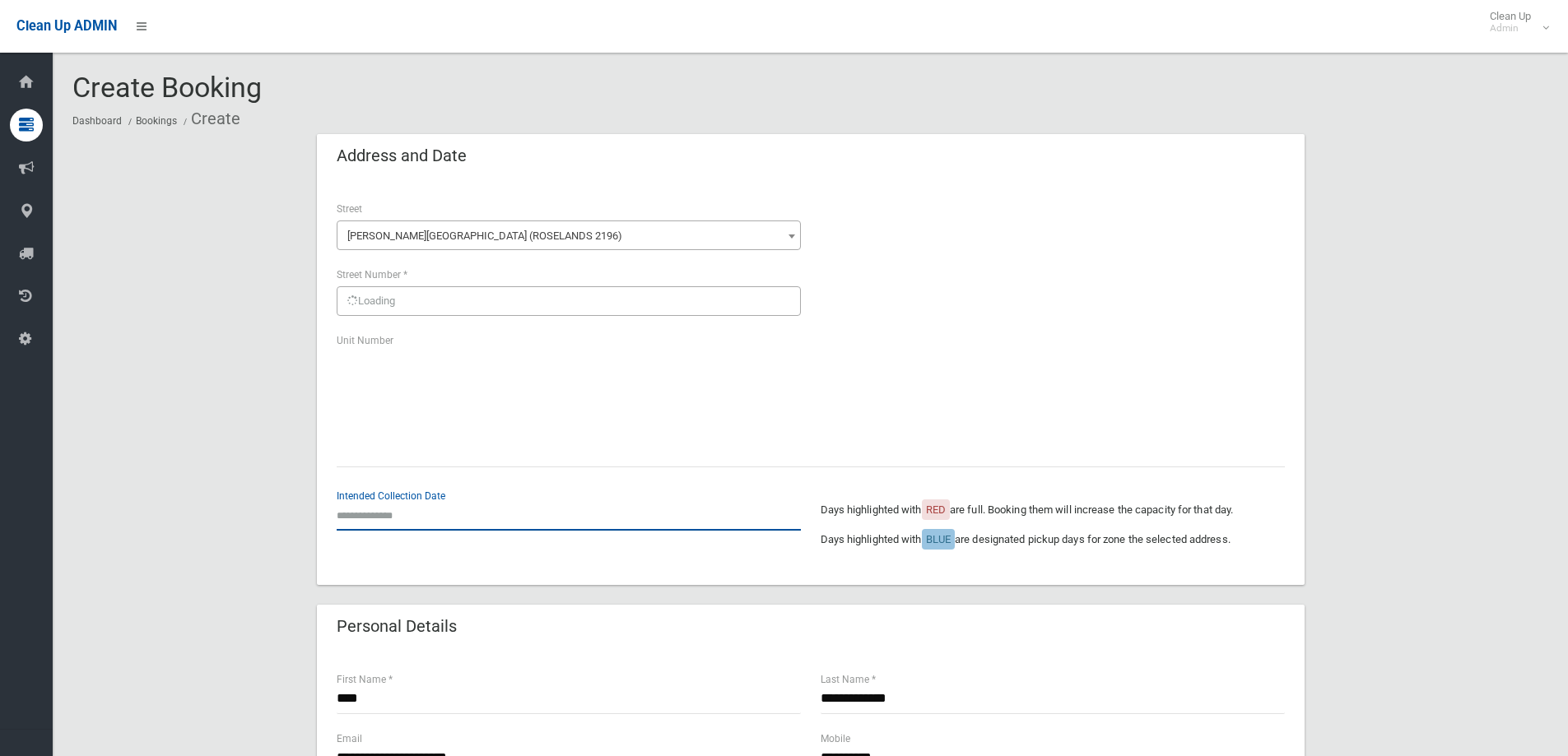
click at [375, 520] on input "text" at bounding box center [569, 515] width 464 height 30
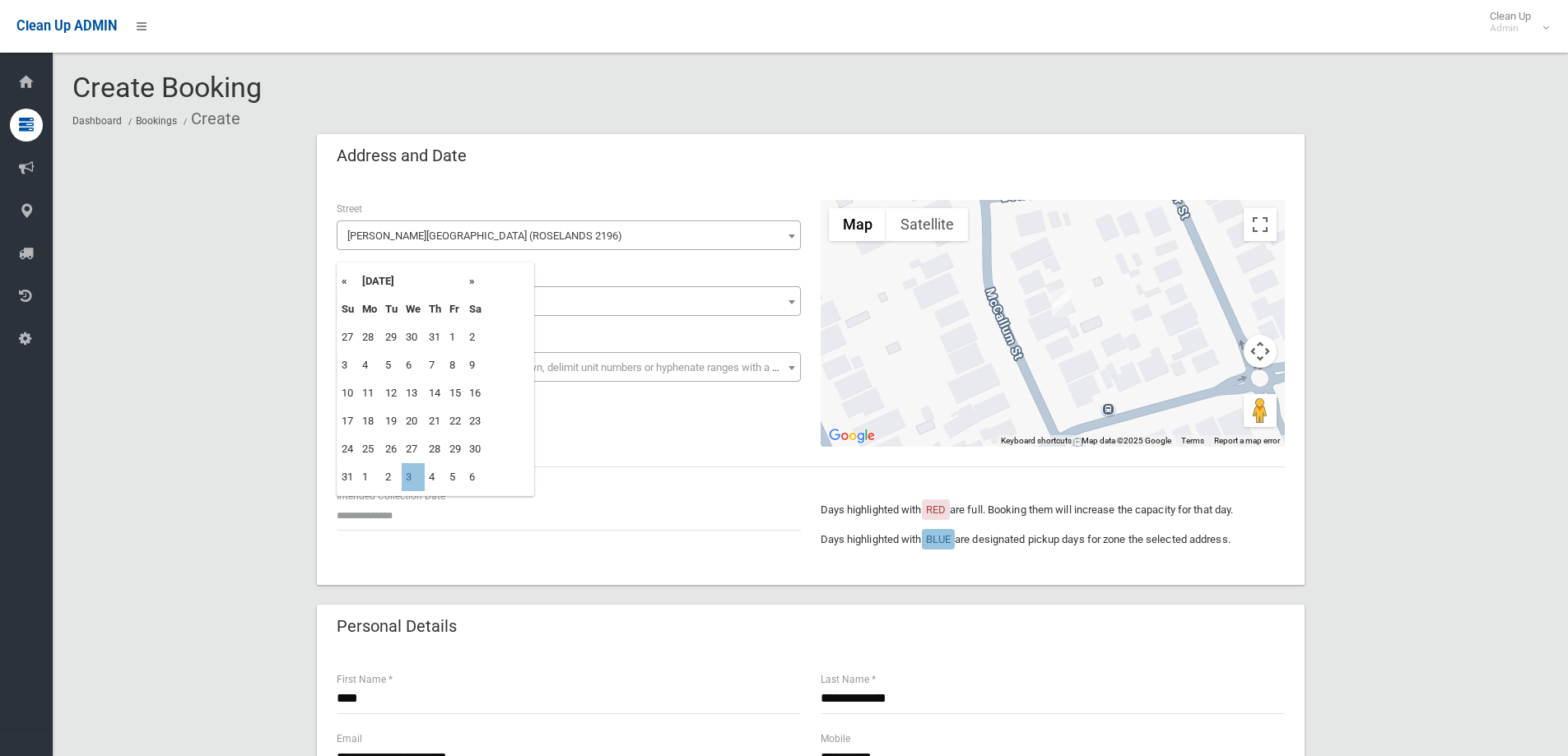
click at [405, 452] on td "27" at bounding box center [413, 449] width 23 height 28
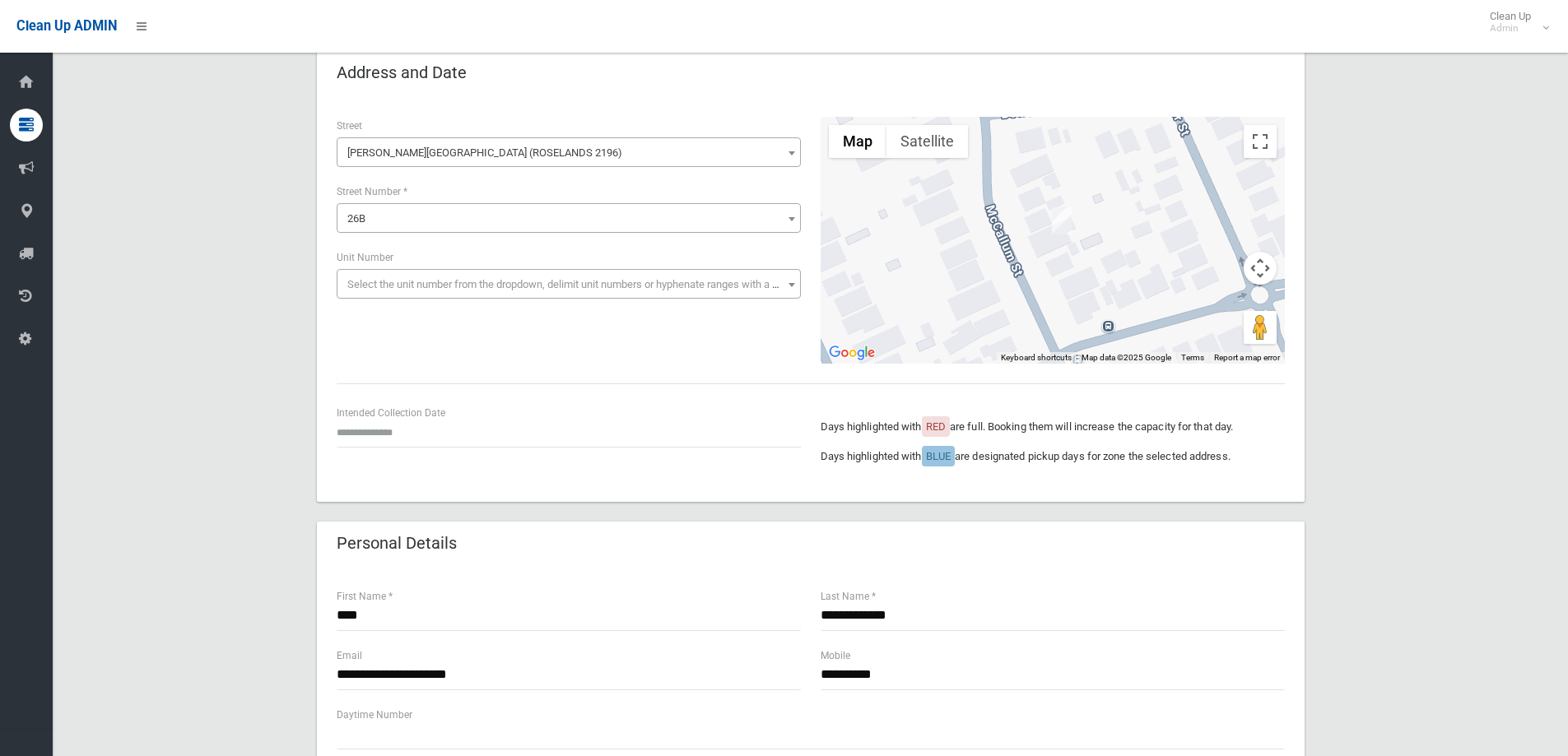
scroll to position [82, 0]
click at [1448, 558] on div "**********" at bounding box center [810, 766] width 1475 height 1427
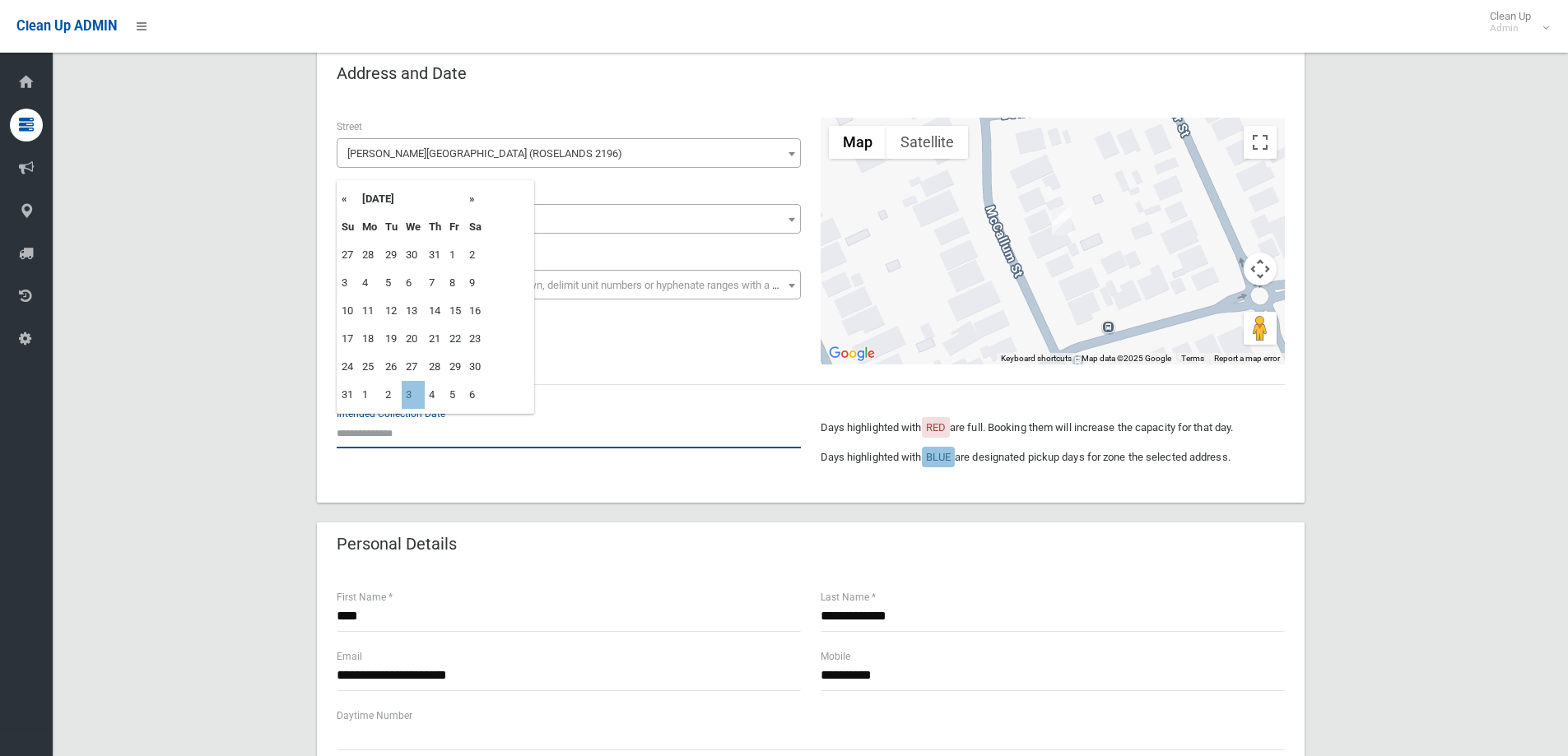
click at [357, 443] on input "text" at bounding box center [569, 432] width 464 height 30
click at [405, 397] on td "3" at bounding box center [413, 394] width 23 height 28
type input "**********"
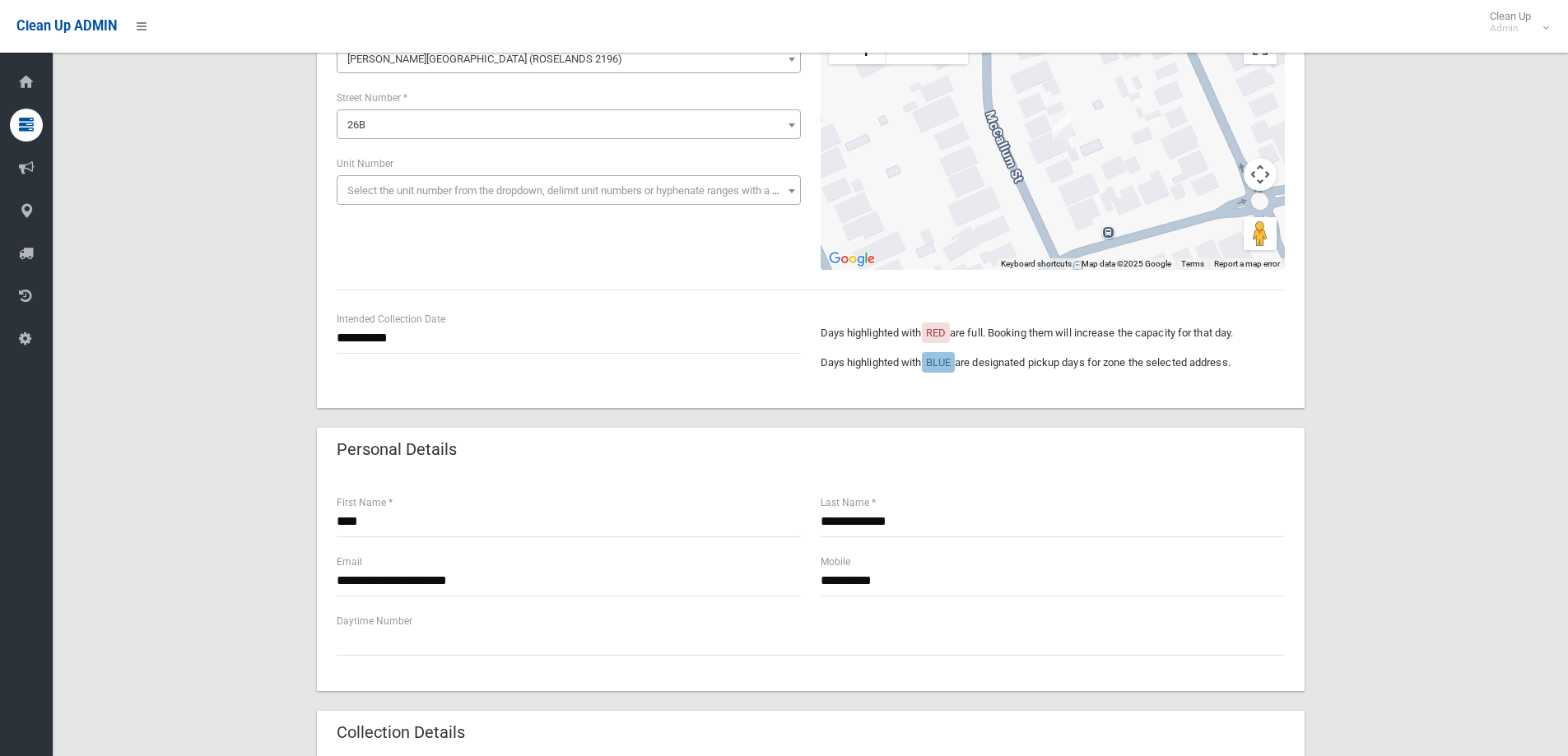
scroll to position [247, 0]
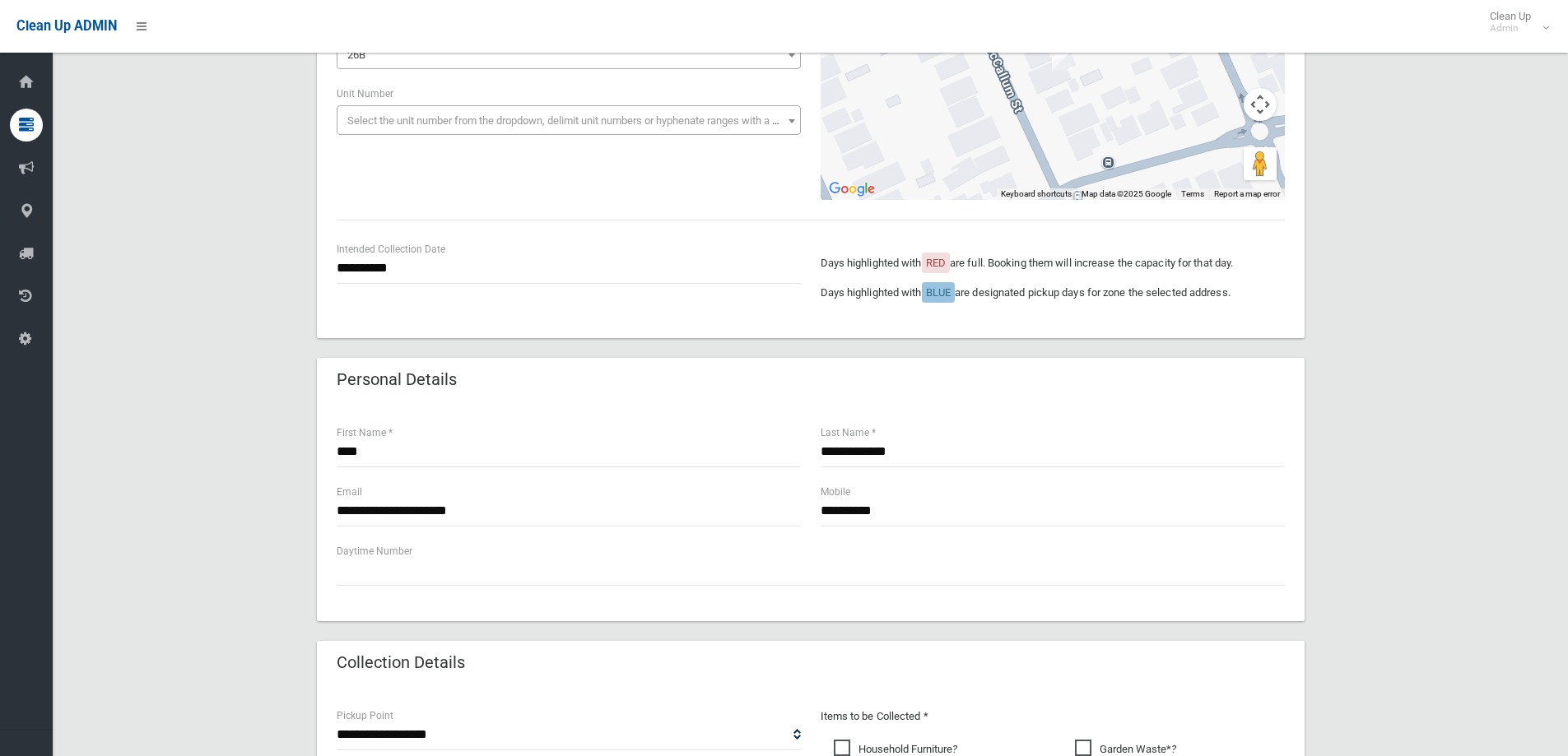
click at [1301, 497] on div "**********" at bounding box center [810, 512] width 987 height 217
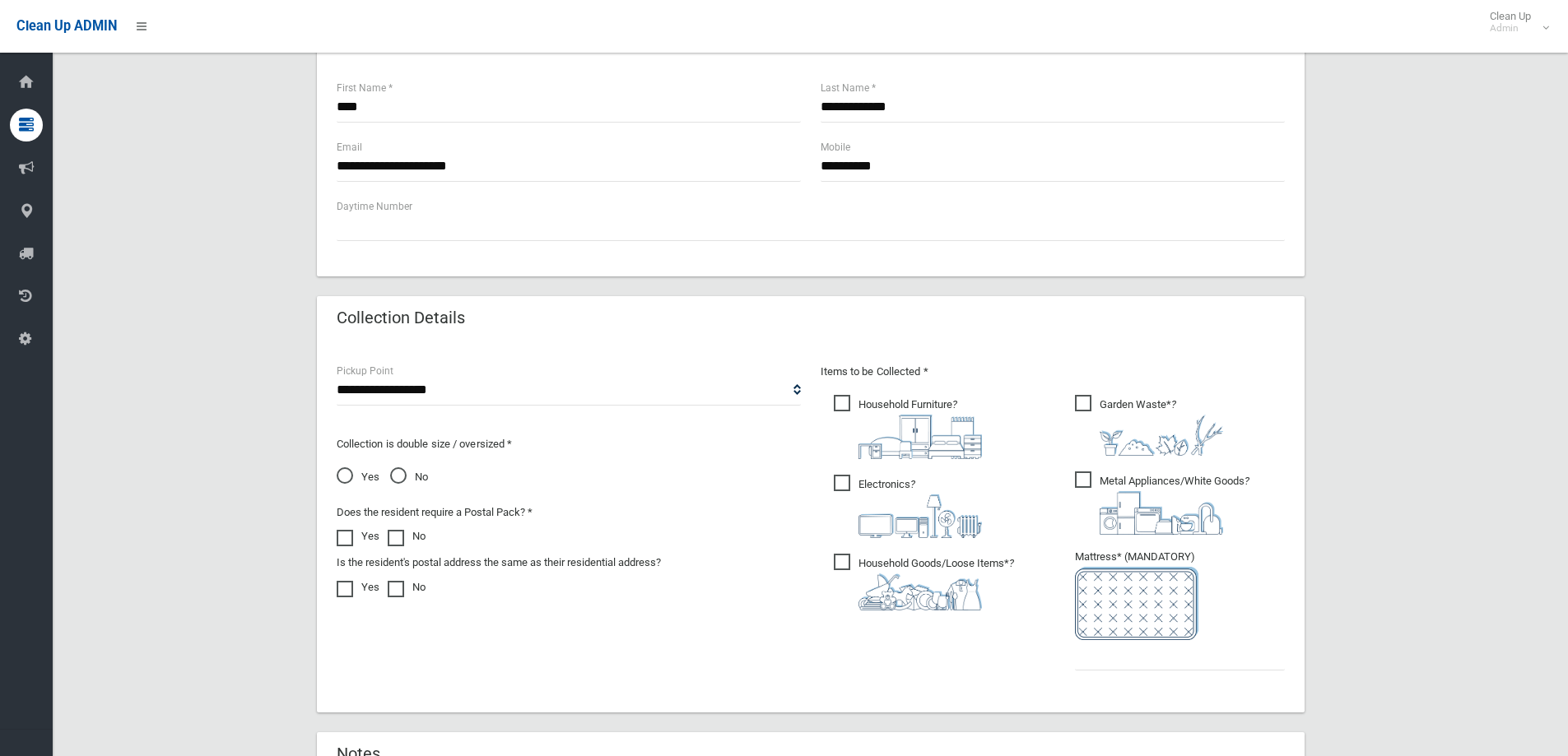
scroll to position [658, 0]
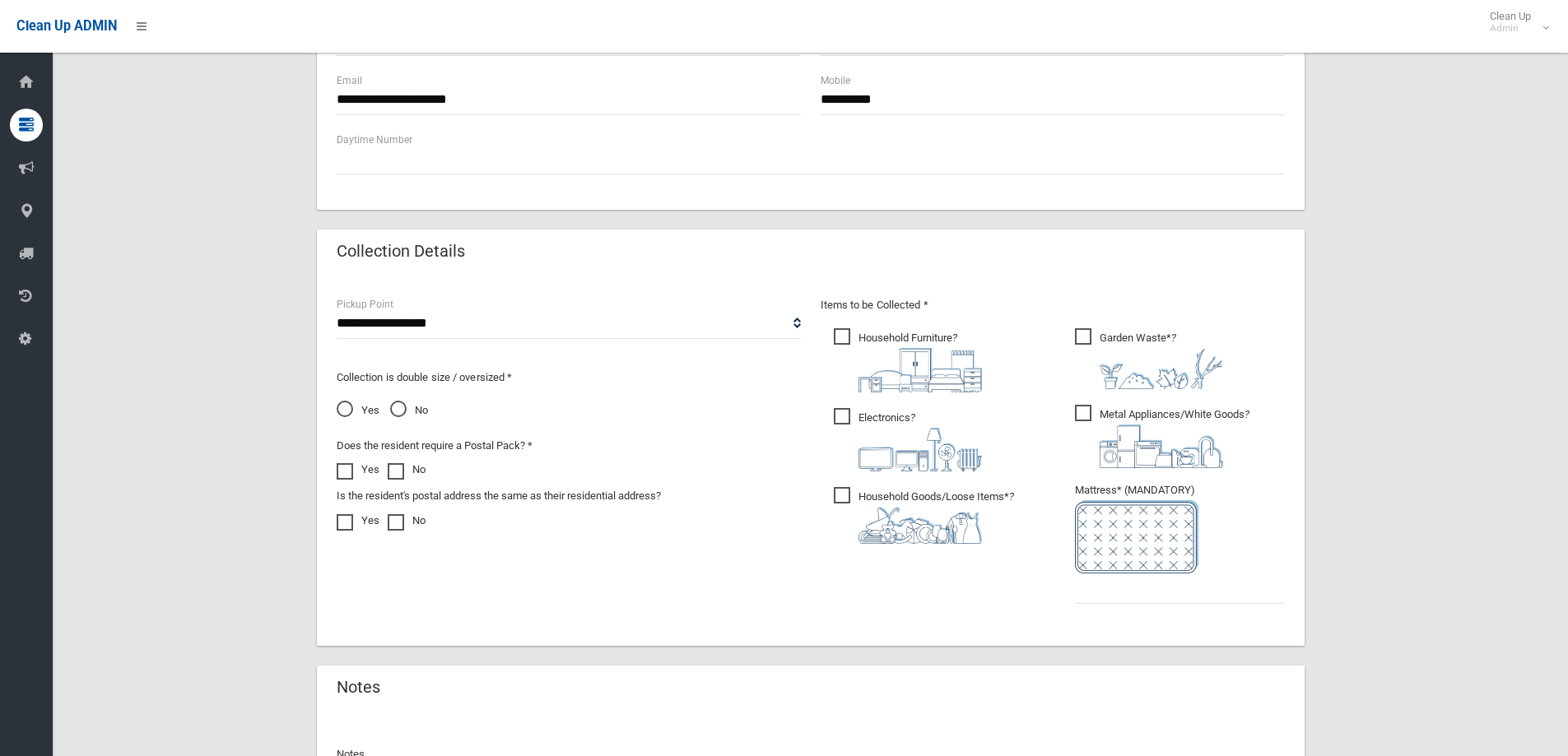
click at [342, 412] on span "Yes" at bounding box center [357, 410] width 42 height 20
click at [1160, 588] on input "text" at bounding box center [1179, 588] width 210 height 30
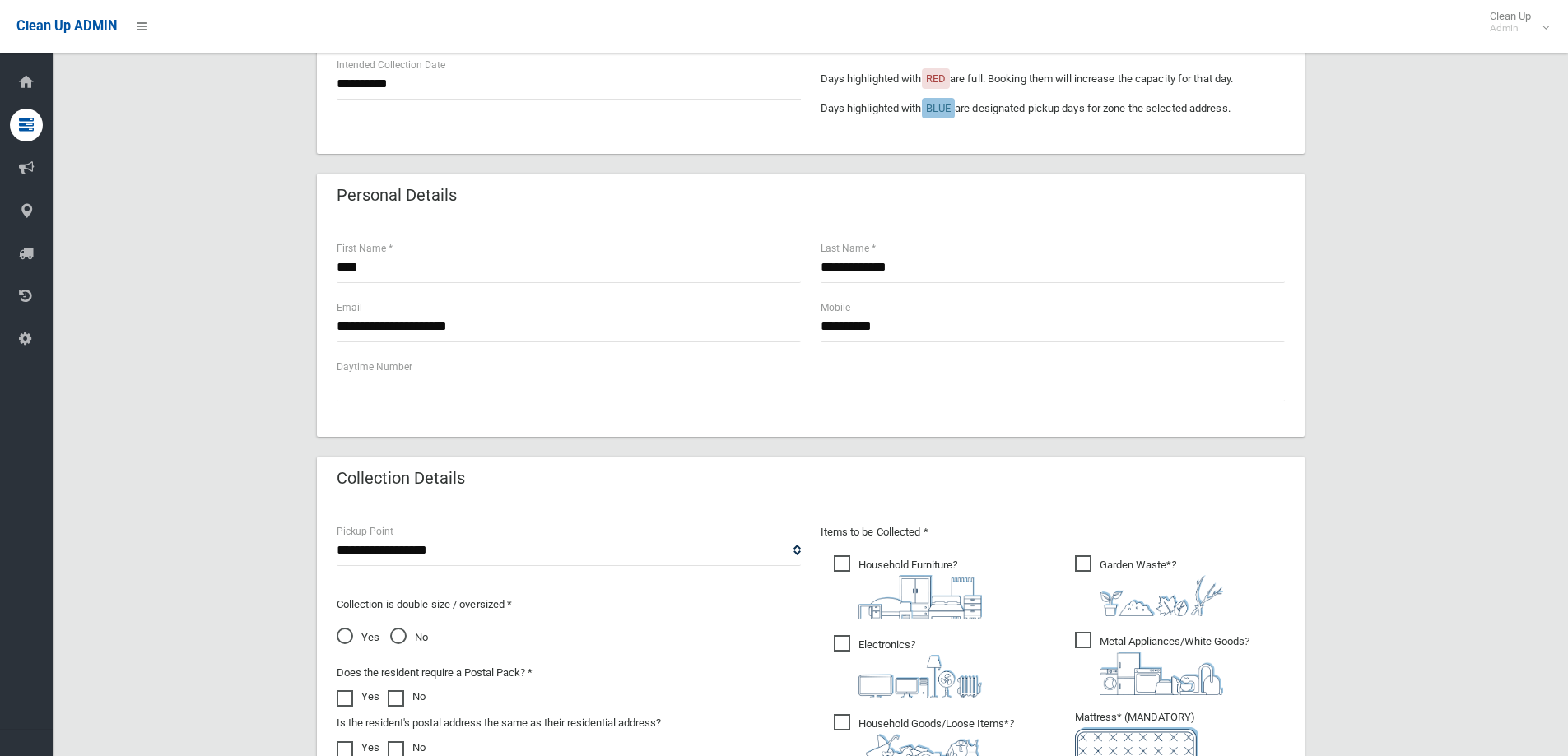
scroll to position [864, 0]
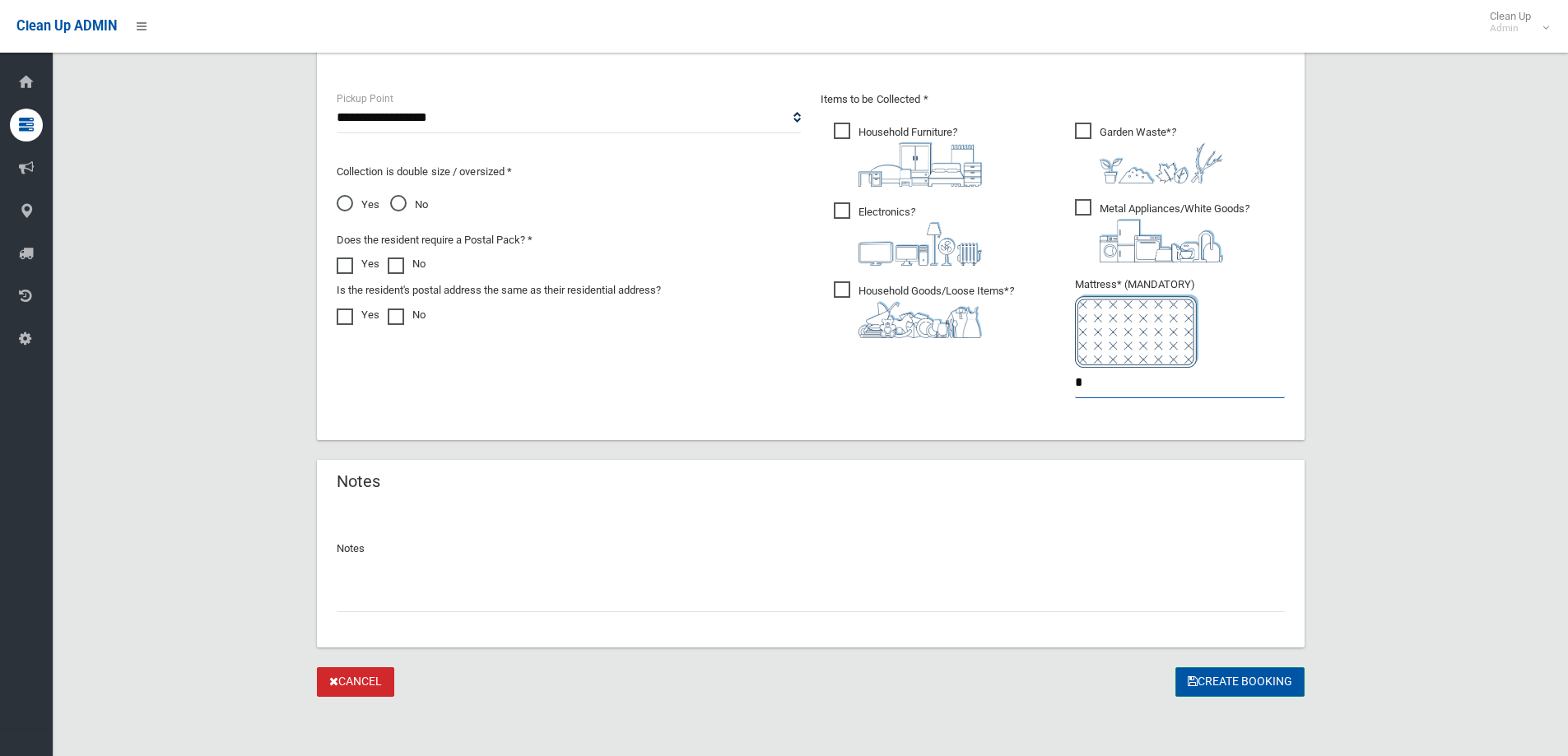
type input "*"
click at [1211, 687] on button "Create Booking" at bounding box center [1239, 682] width 129 height 30
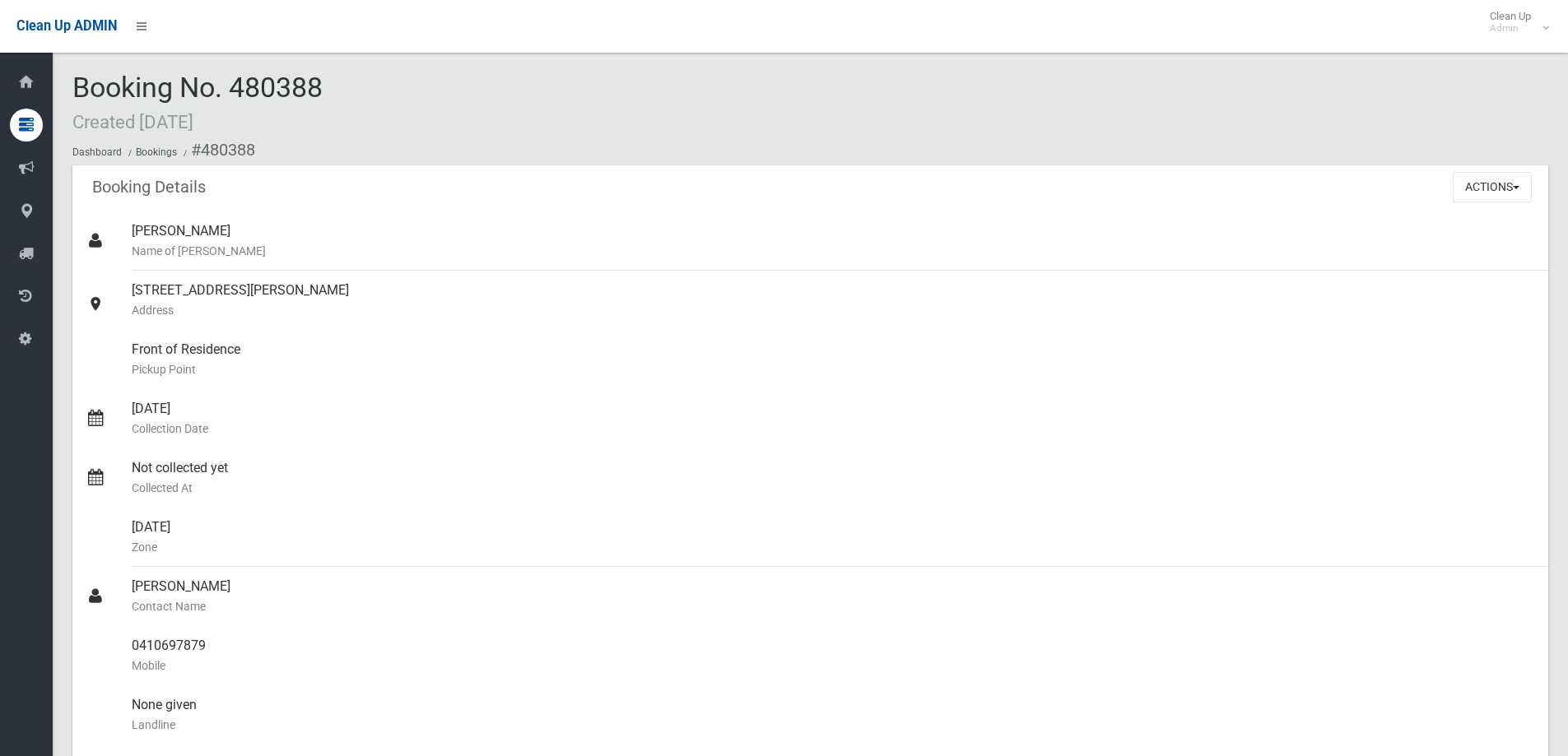
click at [395, 131] on div "Booking No. 480388 Created 21/08/2025 Dashboard Bookings #480388" at bounding box center [810, 119] width 1475 height 93
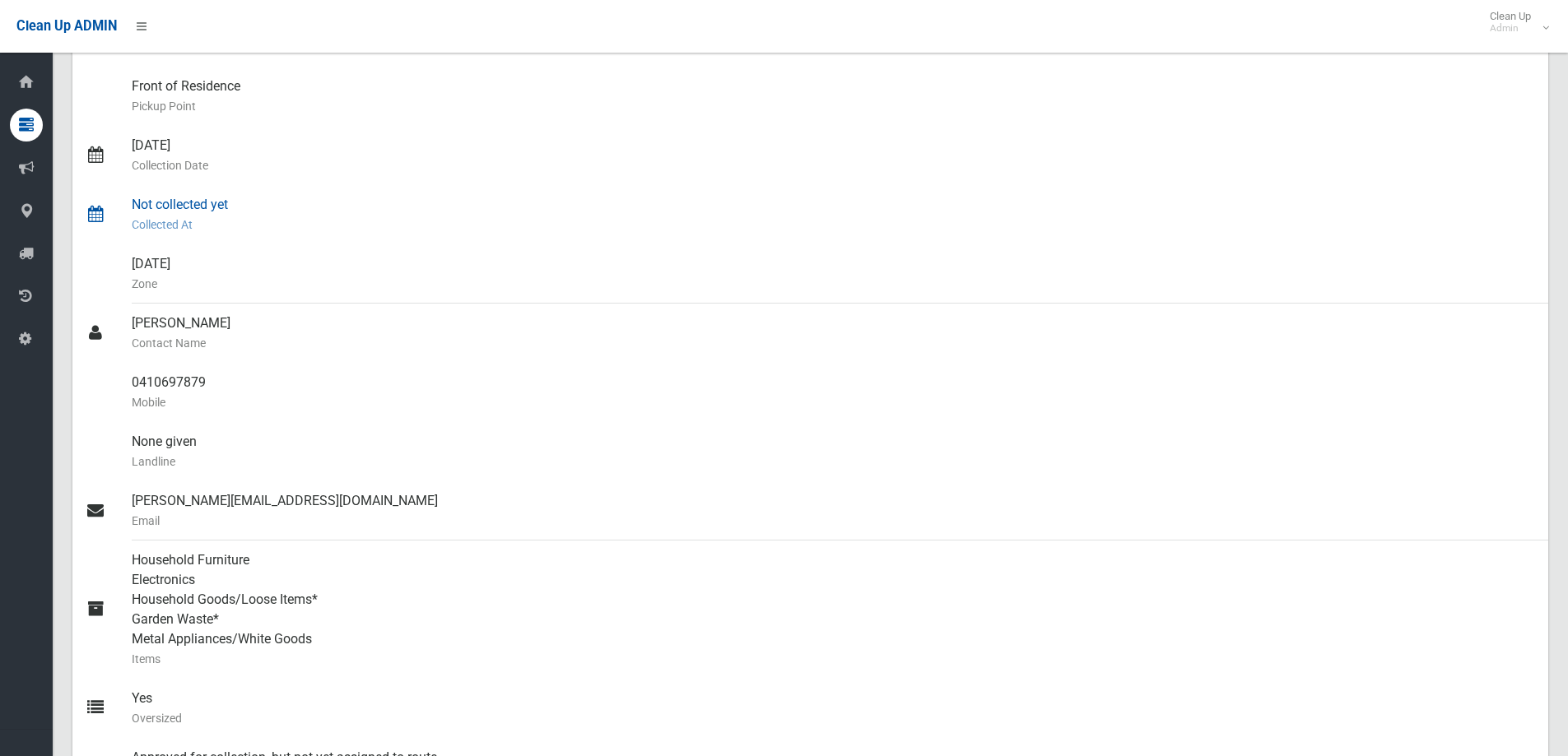
scroll to position [412, 0]
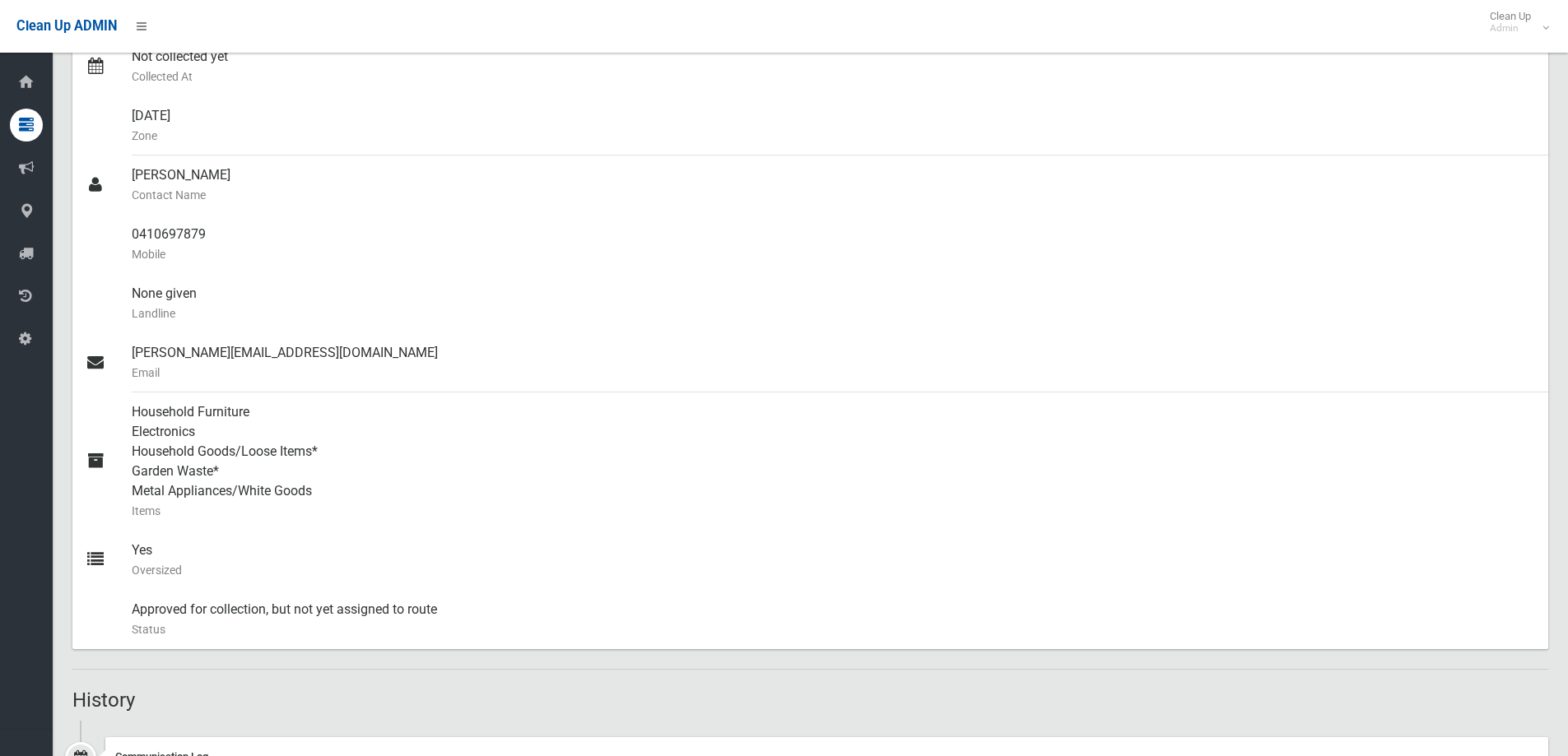
drag, startPoint x: 222, startPoint y: 574, endPoint x: -51, endPoint y: 556, distance: 273.6
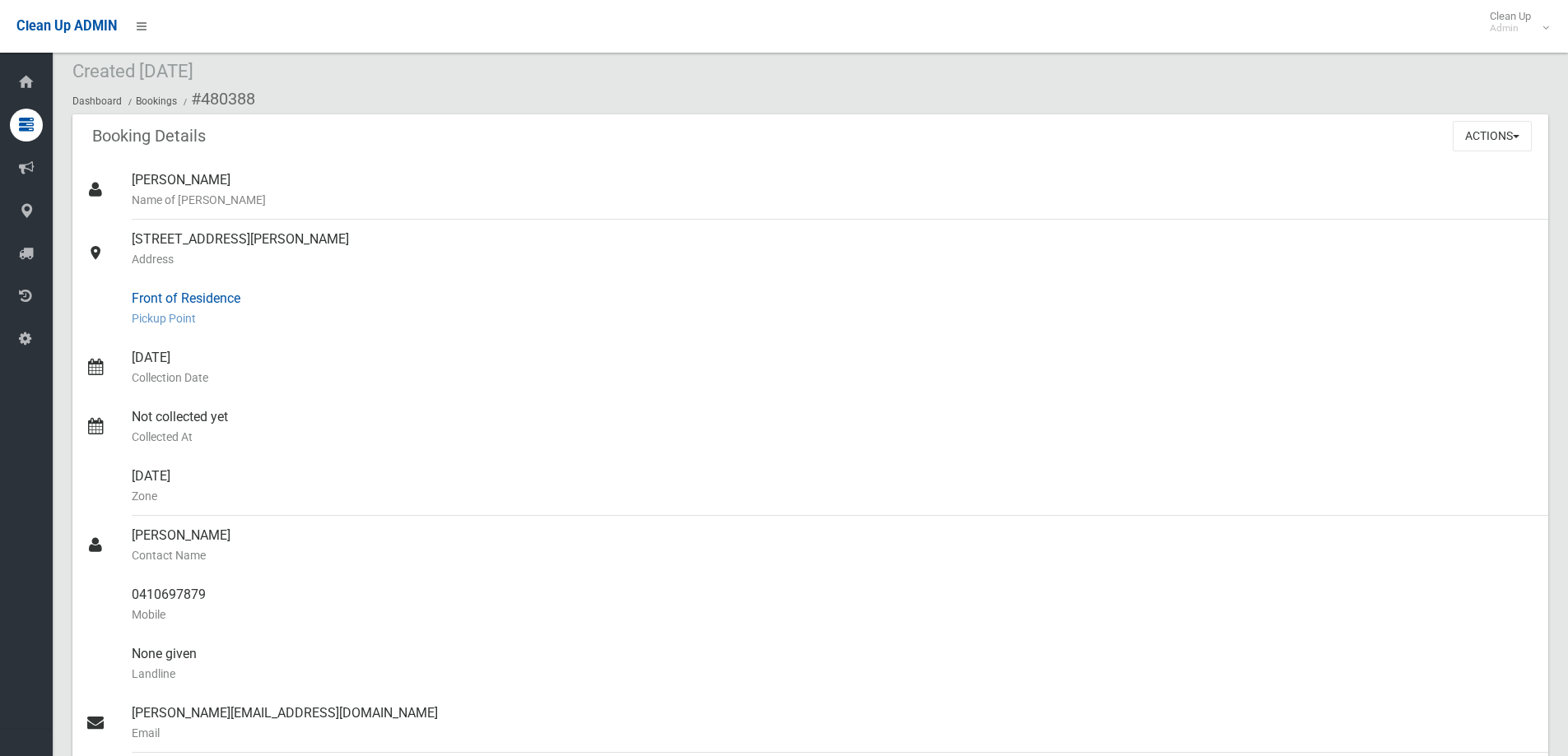
scroll to position [0, 0]
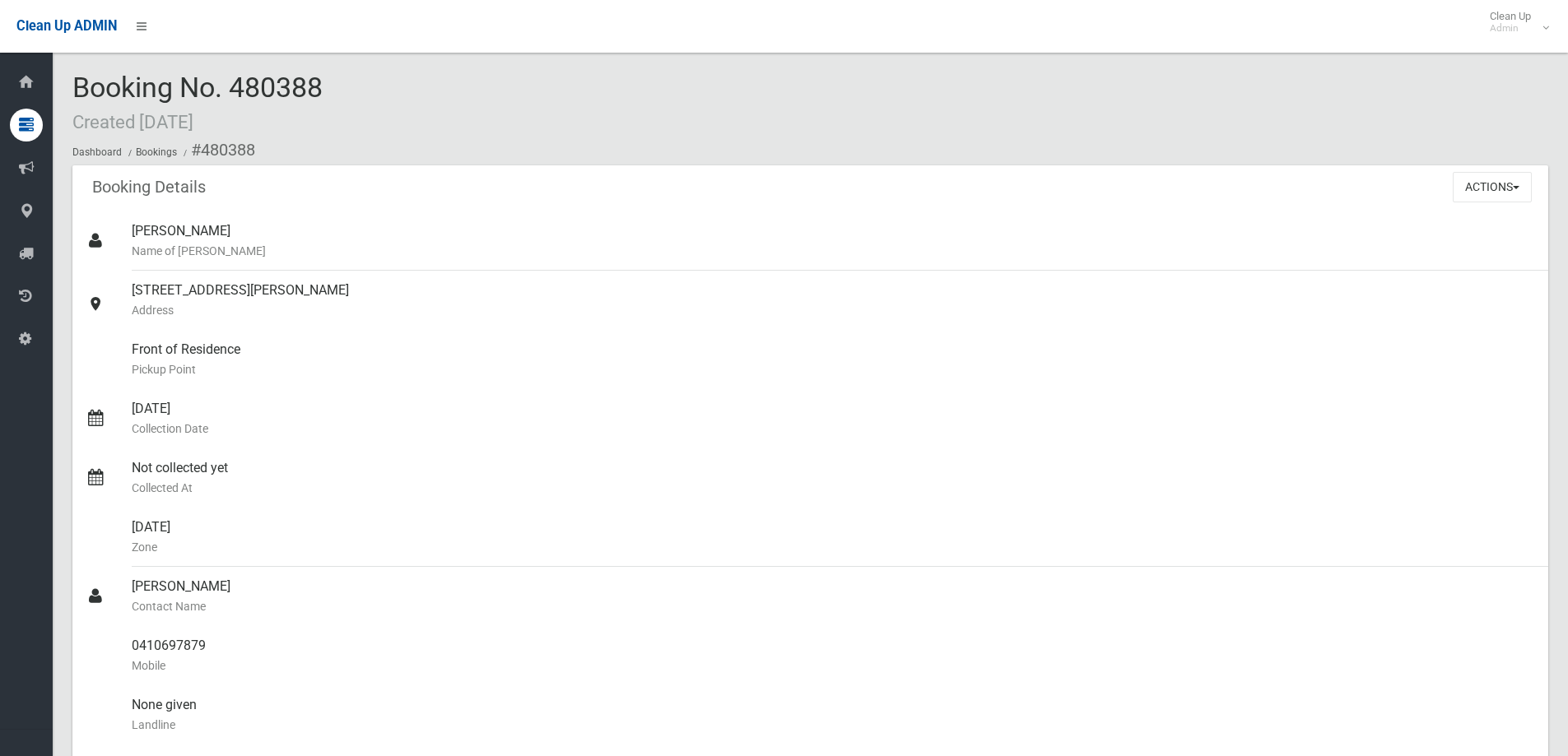
drag, startPoint x: 338, startPoint y: 76, endPoint x: 62, endPoint y: 81, distance: 276.0
click at [62, 81] on section "Booking No. 480388 Created 21/08/2025 Dashboard Bookings #480388 Booking Detail…" at bounding box center [810, 681] width 1515 height 1217
click at [388, 105] on div "Booking No. 480388 Created 21/08/2025 Dashboard Bookings #480388" at bounding box center [810, 119] width 1475 height 93
drag, startPoint x: 395, startPoint y: 93, endPoint x: 75, endPoint y: 93, distance: 320.0
click at [75, 93] on div "Booking No. 480388 Created 21/08/2025 Dashboard Bookings #480388" at bounding box center [810, 119] width 1475 height 93
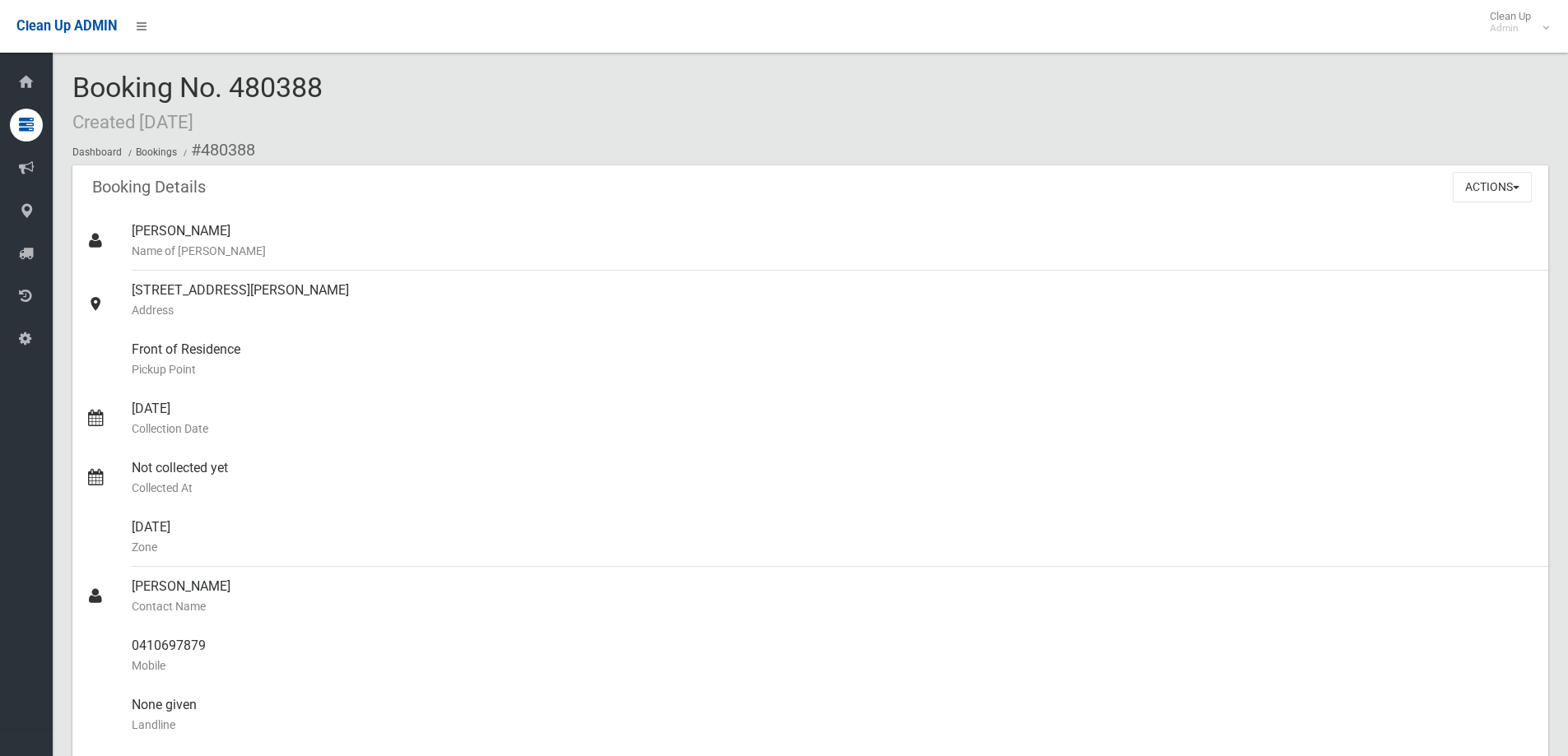
click at [504, 100] on div "Booking No. 480388 Created 21/08/2025 Dashboard Bookings #480388" at bounding box center [810, 119] width 1475 height 93
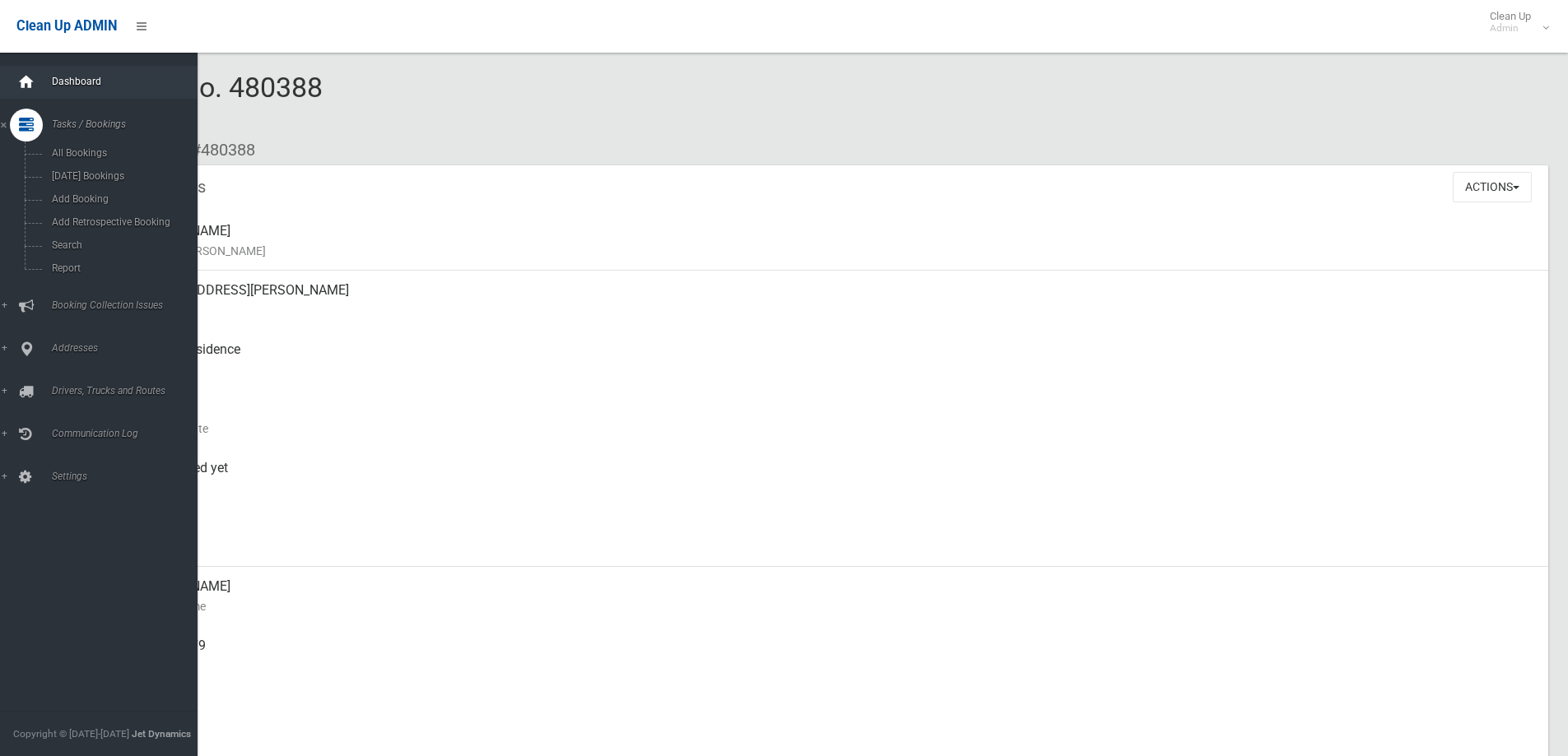
click at [28, 74] on icon at bounding box center [26, 82] width 18 height 33
